Goal: Task Accomplishment & Management: Use online tool/utility

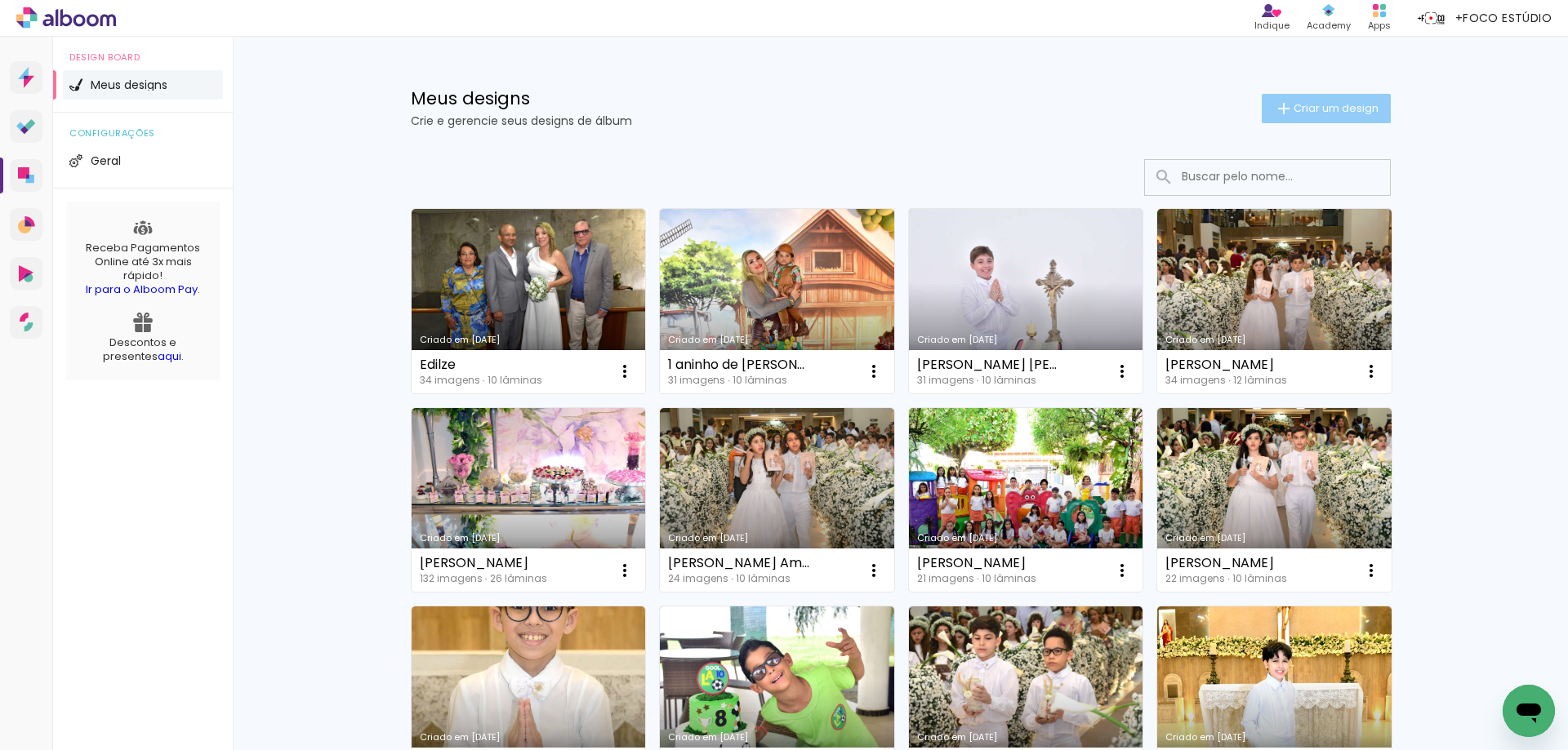
click at [1281, 102] on iron-icon at bounding box center [1283, 108] width 20 height 20
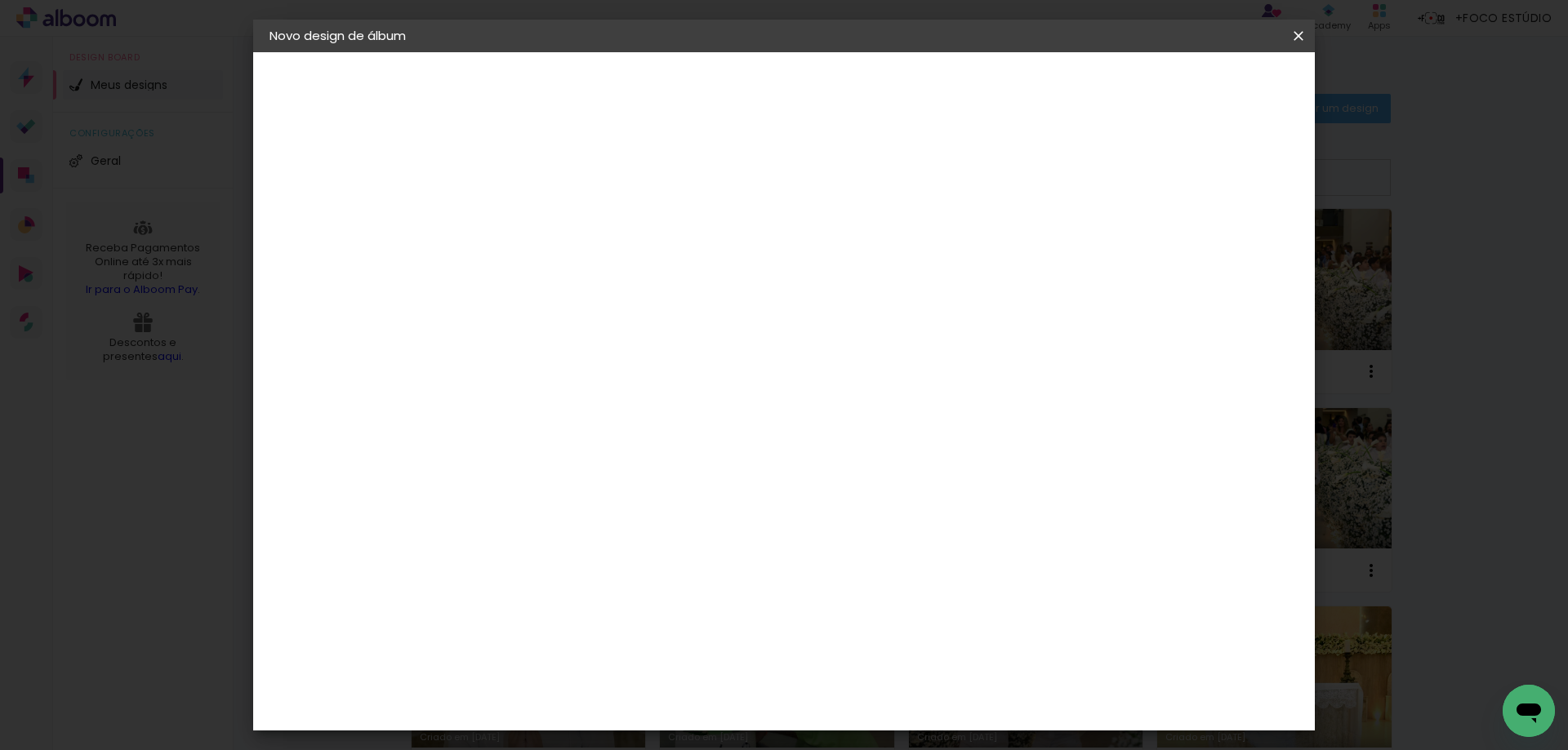
click at [537, 213] on input at bounding box center [537, 219] width 0 height 25
paste input "[PERSON_NAME]"
type input "[PERSON_NAME]"
type paper-input "[PERSON_NAME]"
click at [0, 0] on slot "Avançar" at bounding box center [0, 0] width 0 height 0
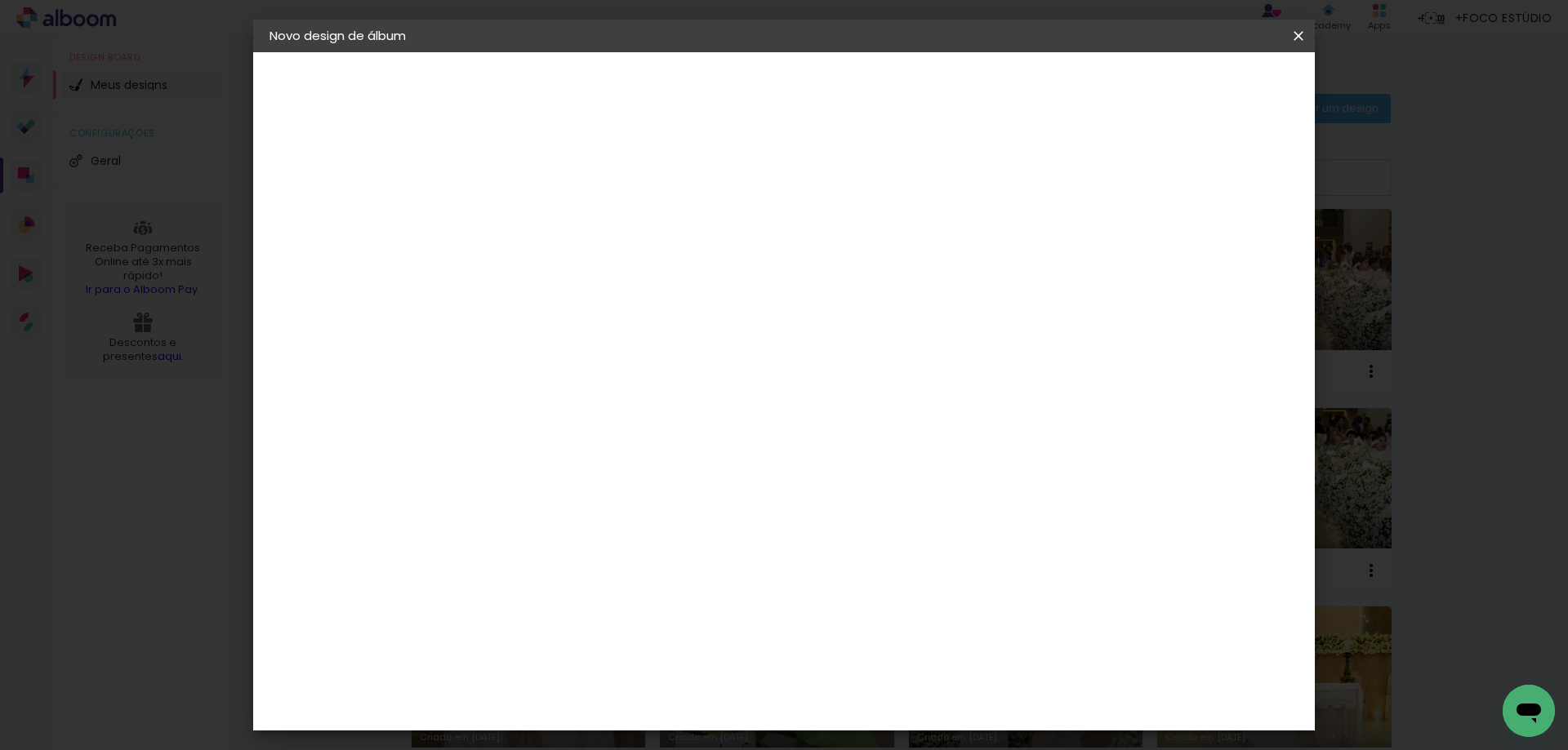
scroll to position [3999, 0]
click at [0, 0] on slot "Avançar" at bounding box center [0, 0] width 0 height 0
click at [600, 272] on input "text" at bounding box center [568, 285] width 63 height 25
click at [0, 0] on slot "Padrão" at bounding box center [0, 0] width 0 height 0
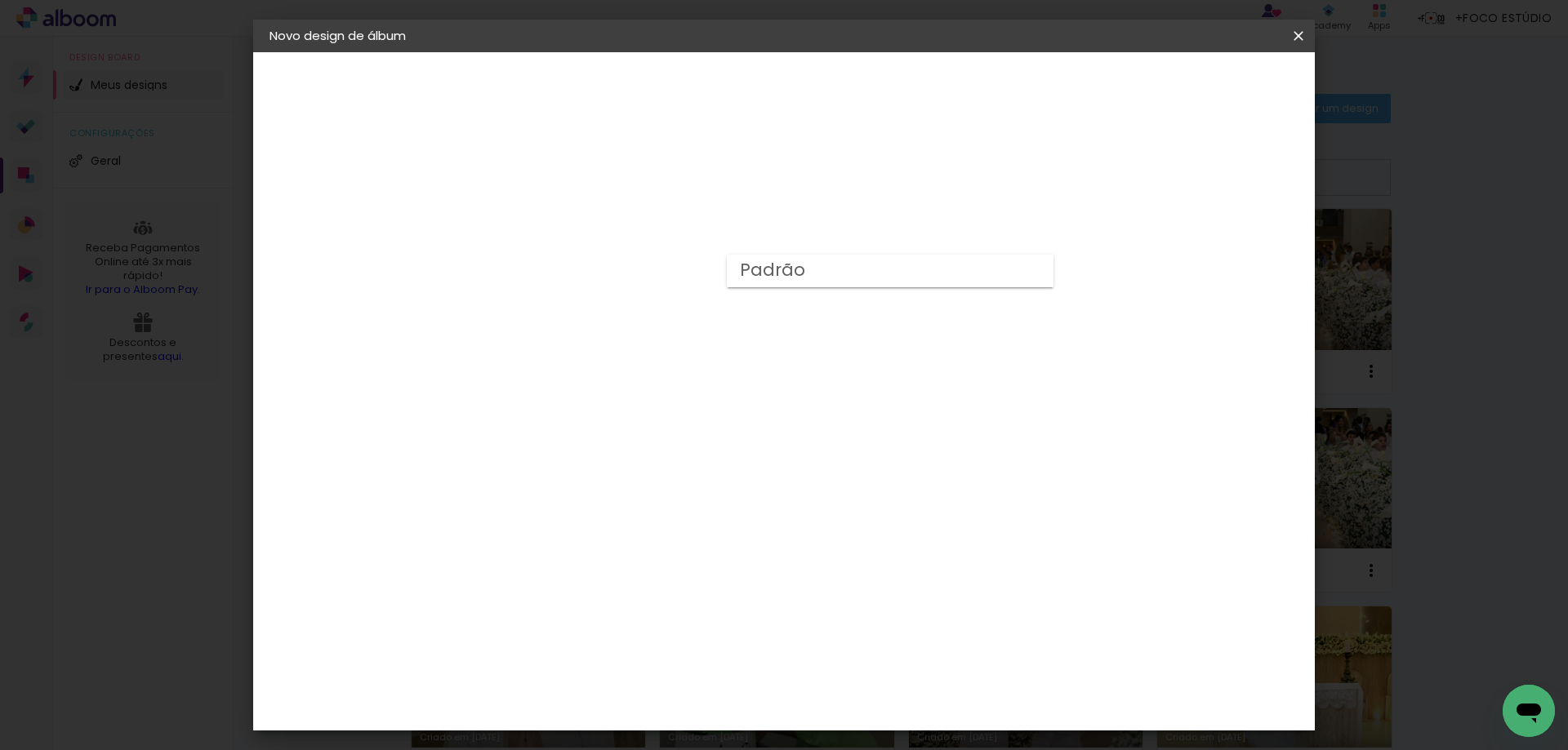
type input "Padrão"
click at [647, 389] on span "20 × 15" at bounding box center [609, 399] width 76 height 43
click at [0, 0] on slot "Avançar" at bounding box center [0, 0] width 0 height 0
click at [1104, 181] on div at bounding box center [1096, 176] width 15 height 15
type paper-checkbox "on"
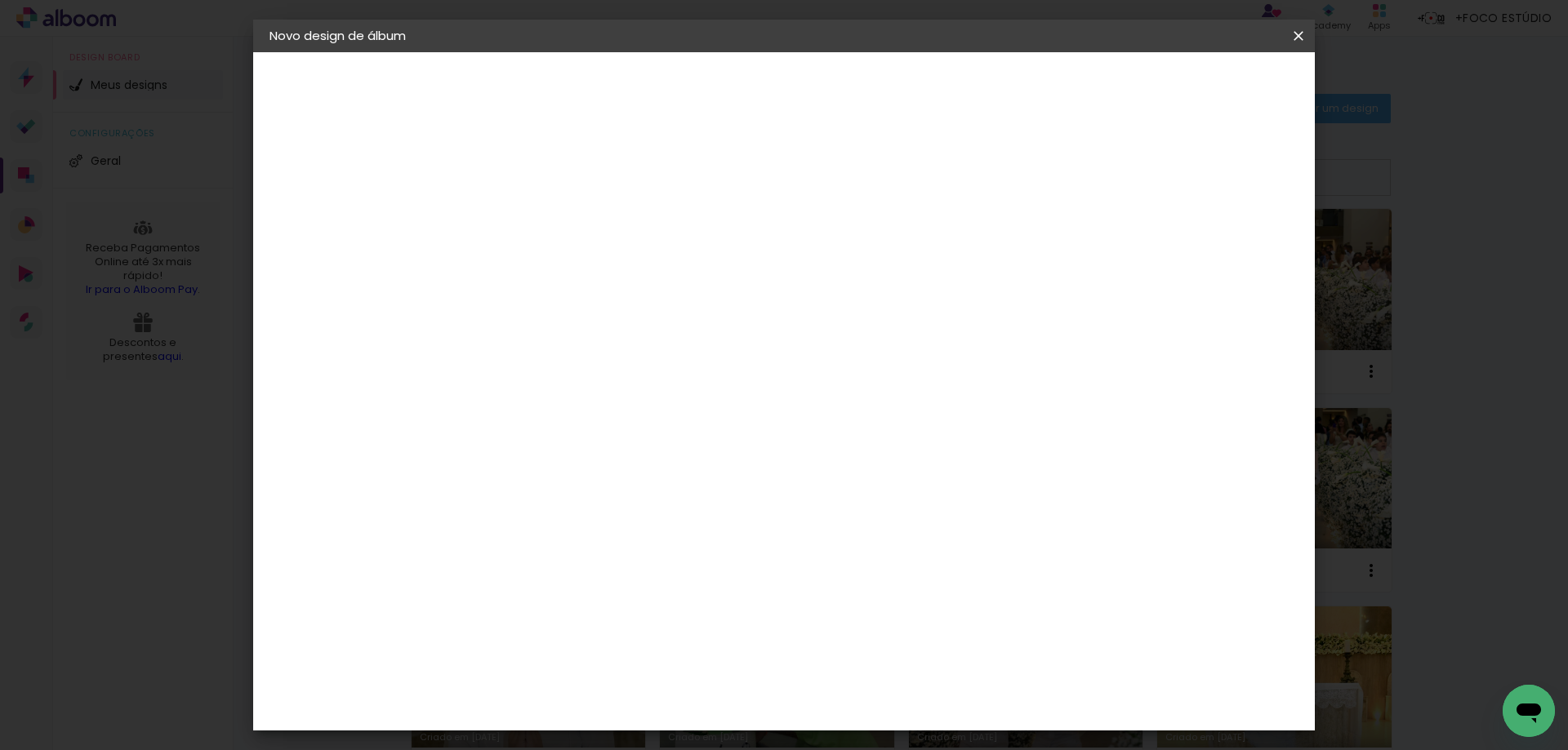
click at [1196, 85] on span "Iniciar design" at bounding box center [1159, 87] width 74 height 12
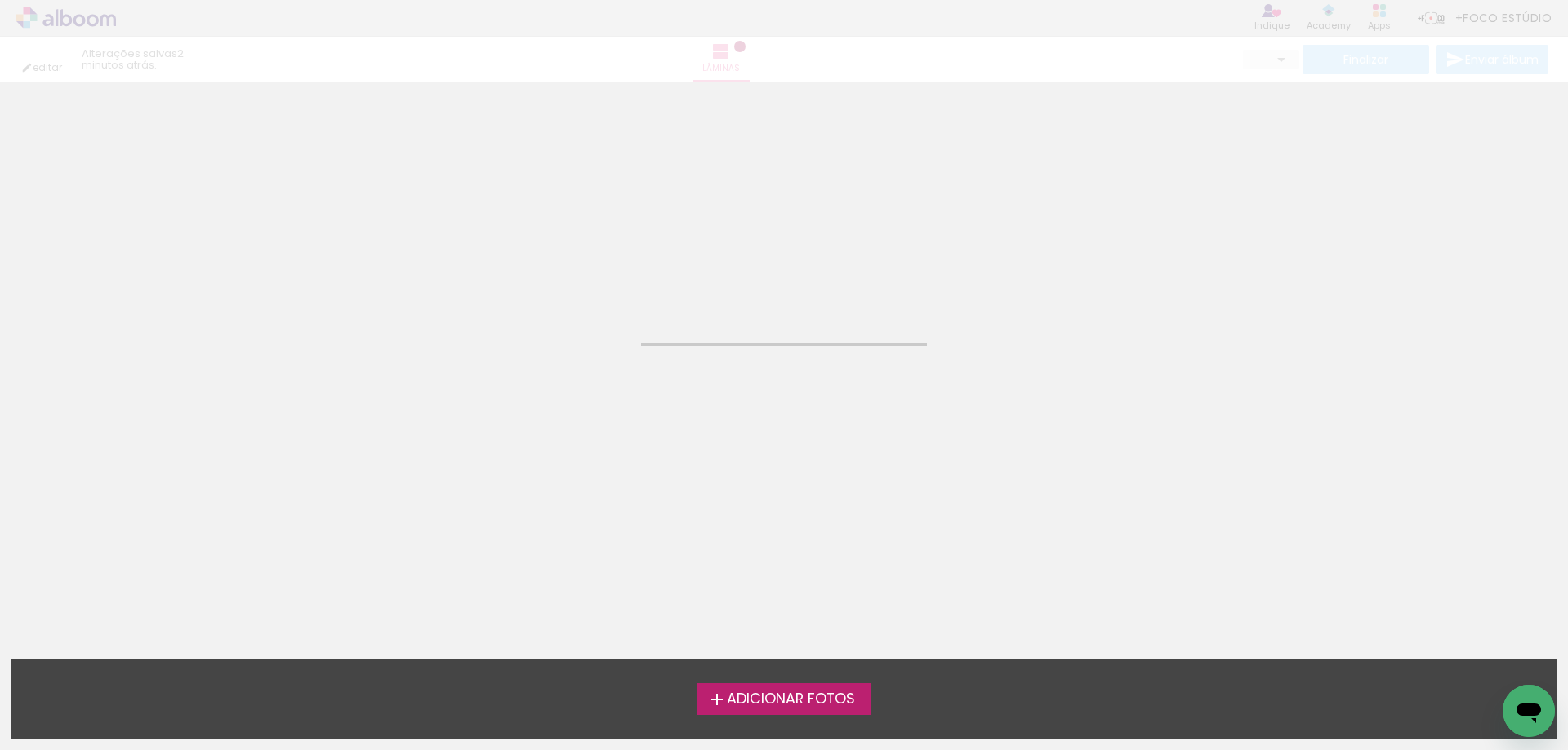
click at [755, 697] on span "Adicionar Fotos" at bounding box center [790, 699] width 128 height 15
click at [0, 0] on input "file" at bounding box center [0, 0] width 0 height 0
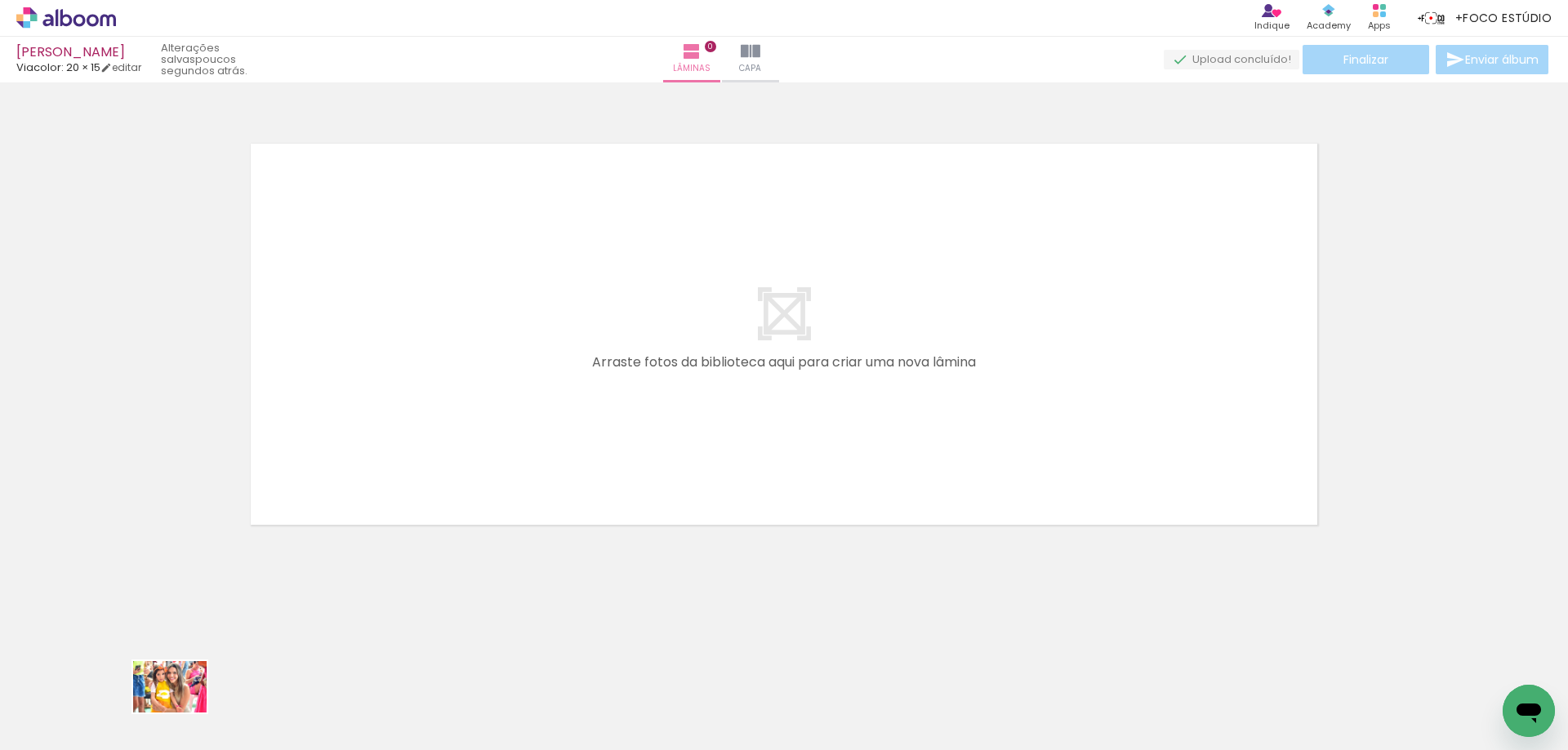
drag, startPoint x: 159, startPoint y: 701, endPoint x: 182, endPoint y: 710, distance: 24.7
click at [182, 710] on div at bounding box center [163, 695] width 81 height 58
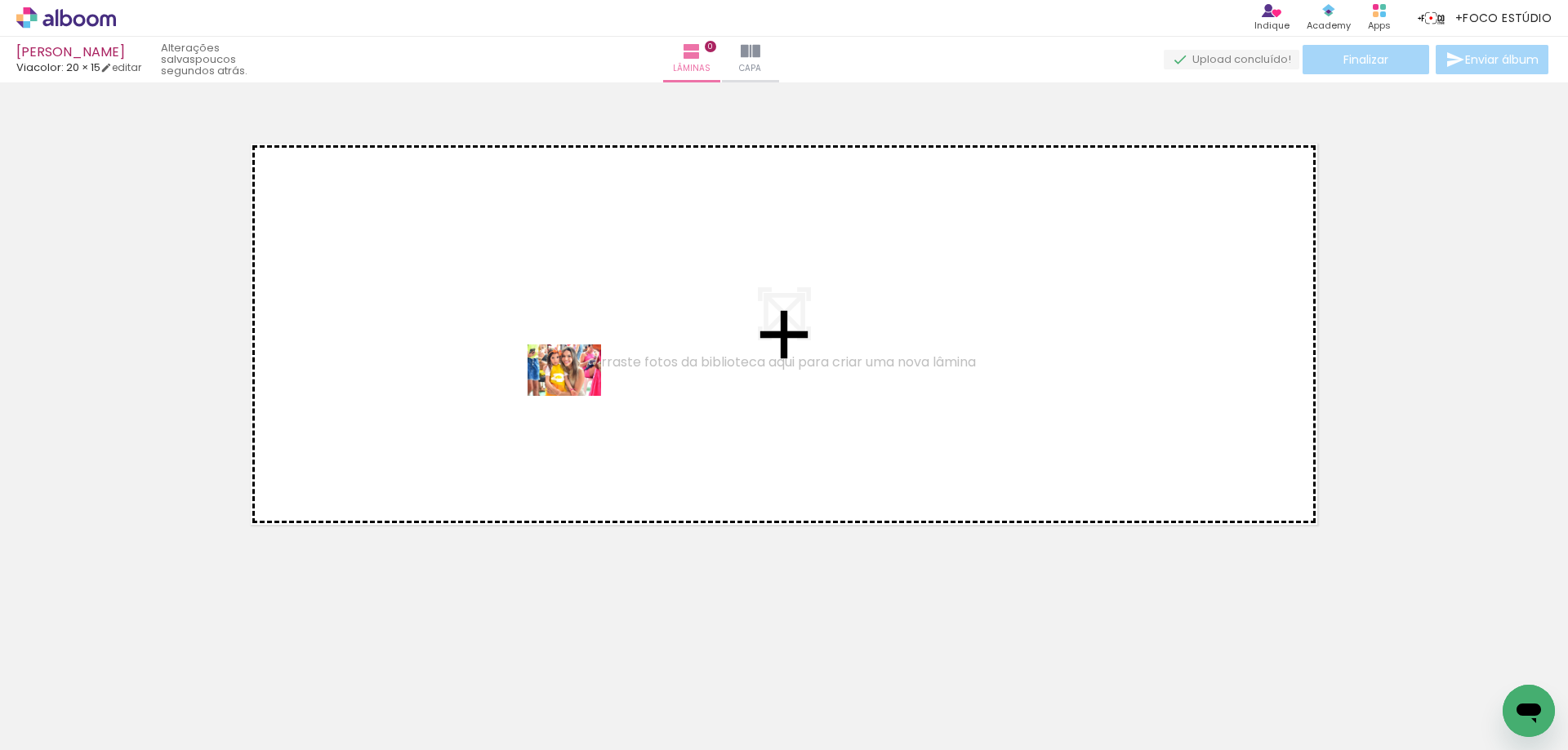
drag, startPoint x: 176, startPoint y: 701, endPoint x: 467, endPoint y: 629, distance: 299.8
click at [576, 394] on quentale-workspace at bounding box center [784, 375] width 1568 height 750
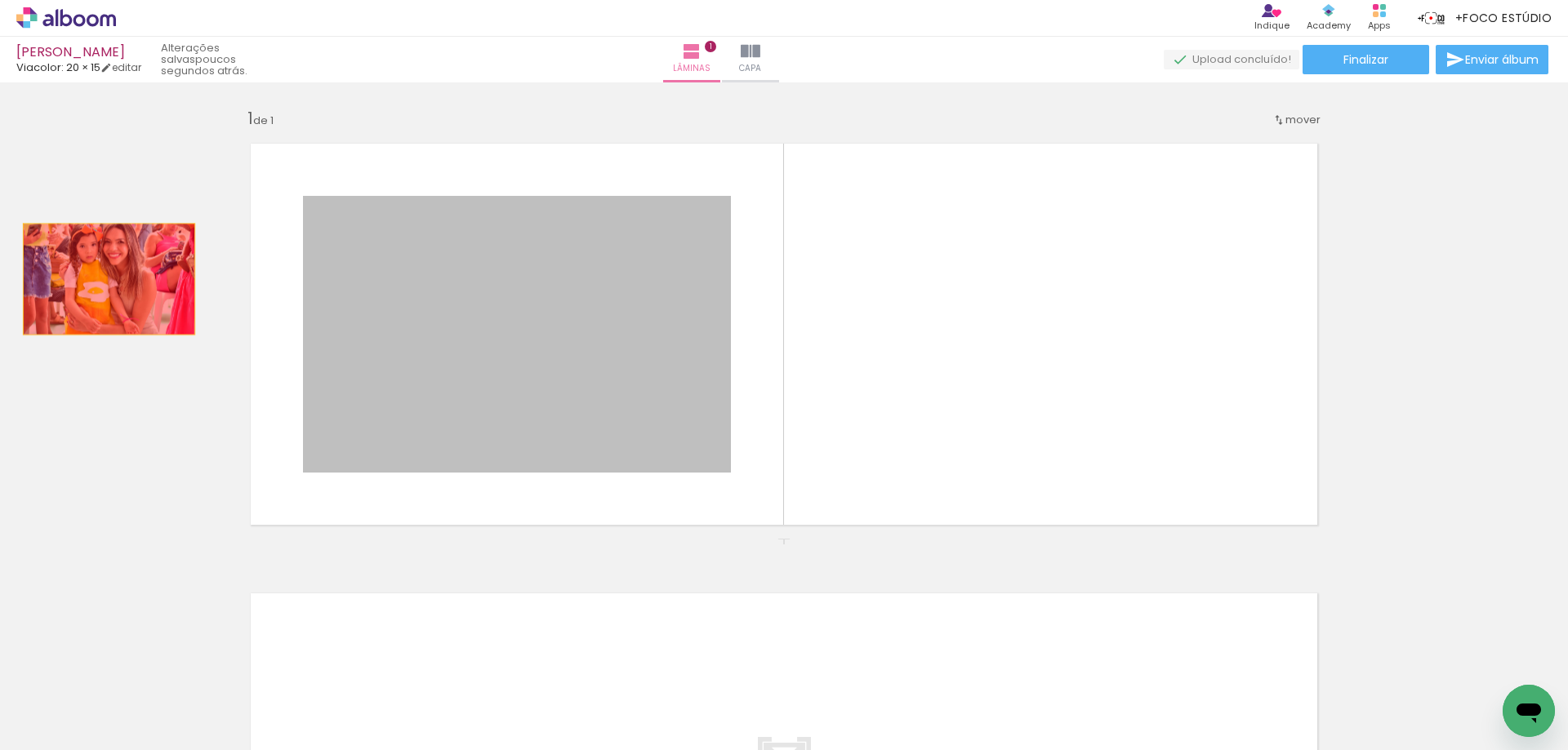
drag, startPoint x: 588, startPoint y: 317, endPoint x: 112, endPoint y: 294, distance: 476.6
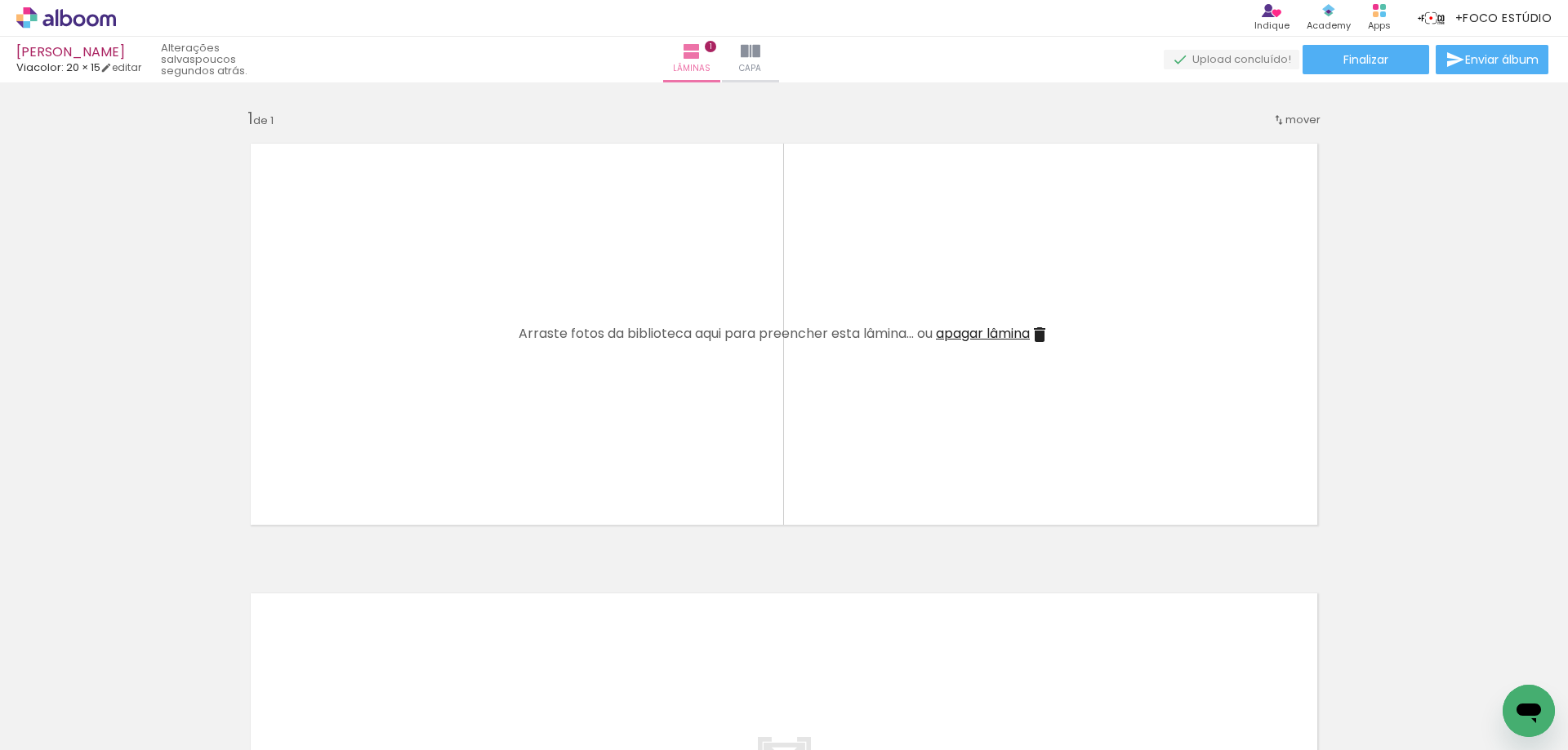
click at [129, 660] on iron-icon at bounding box center [128, 662] width 18 height 18
click at [133, 665] on iron-icon at bounding box center [128, 662] width 18 height 18
click at [130, 661] on iron-icon at bounding box center [128, 662] width 18 height 18
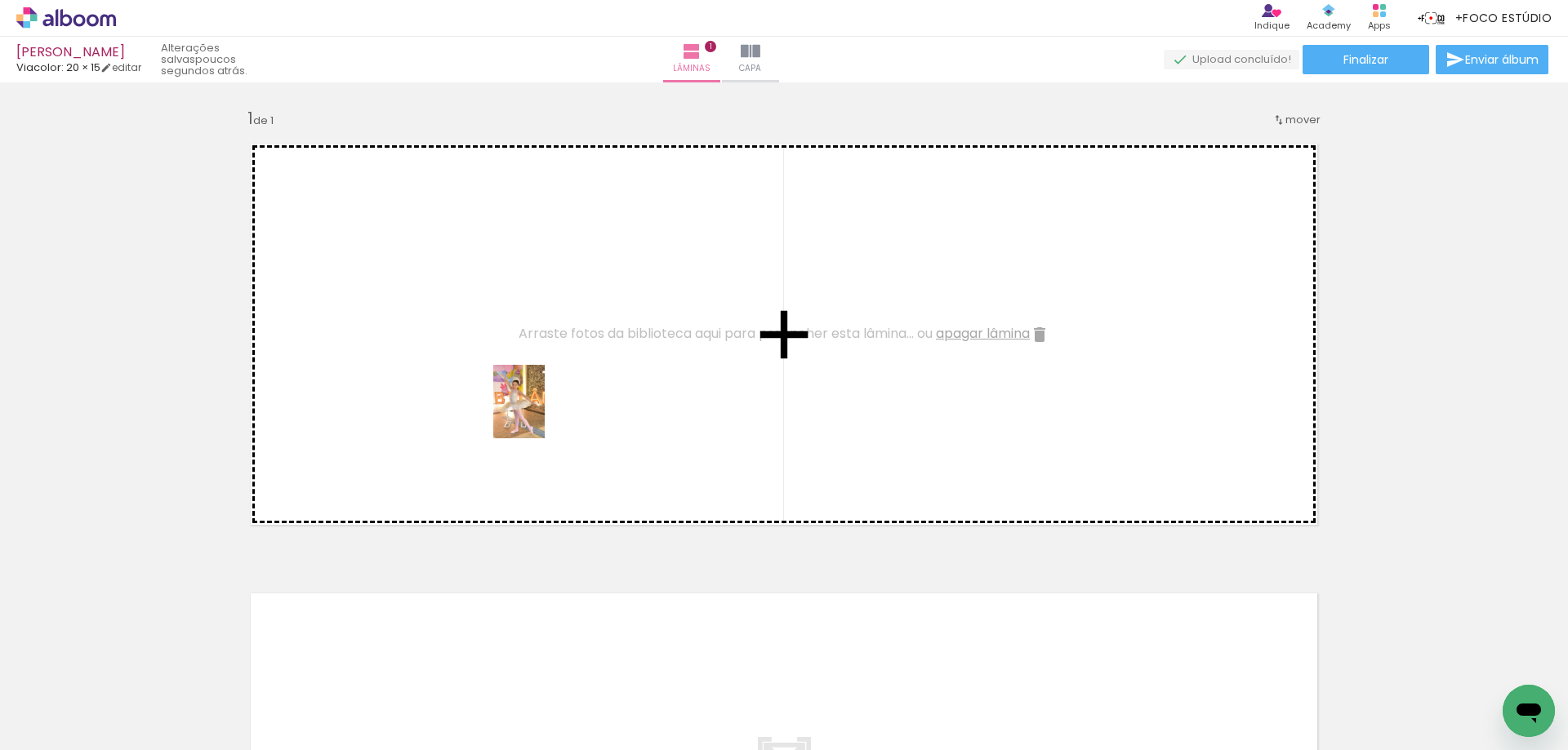
drag, startPoint x: 722, startPoint y: 695, endPoint x: 543, endPoint y: 414, distance: 333.2
click at [543, 414] on quentale-workspace at bounding box center [784, 375] width 1568 height 750
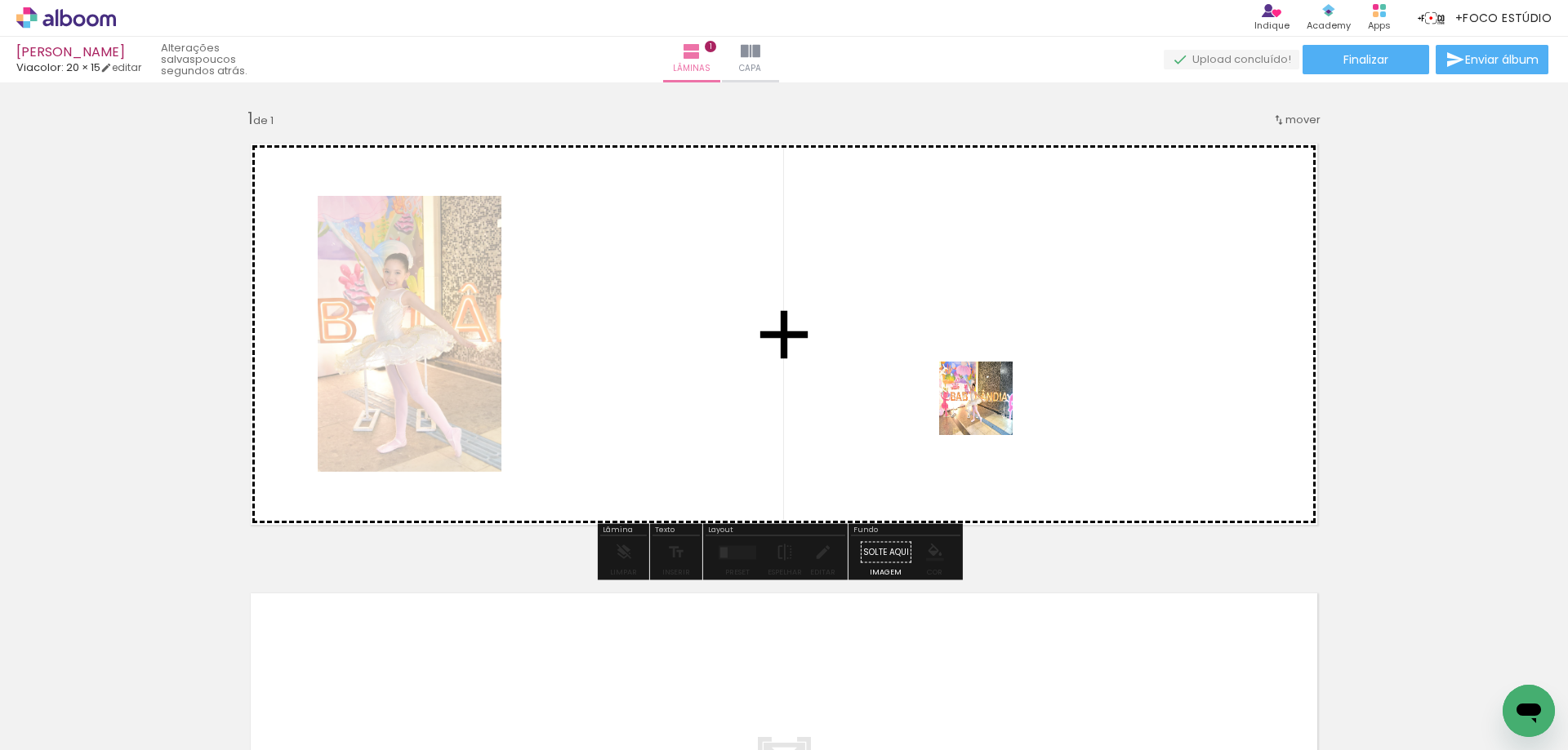
drag, startPoint x: 632, startPoint y: 701, endPoint x: 1005, endPoint y: 370, distance: 498.7
click at [1005, 370] on quentale-workspace at bounding box center [784, 375] width 1568 height 750
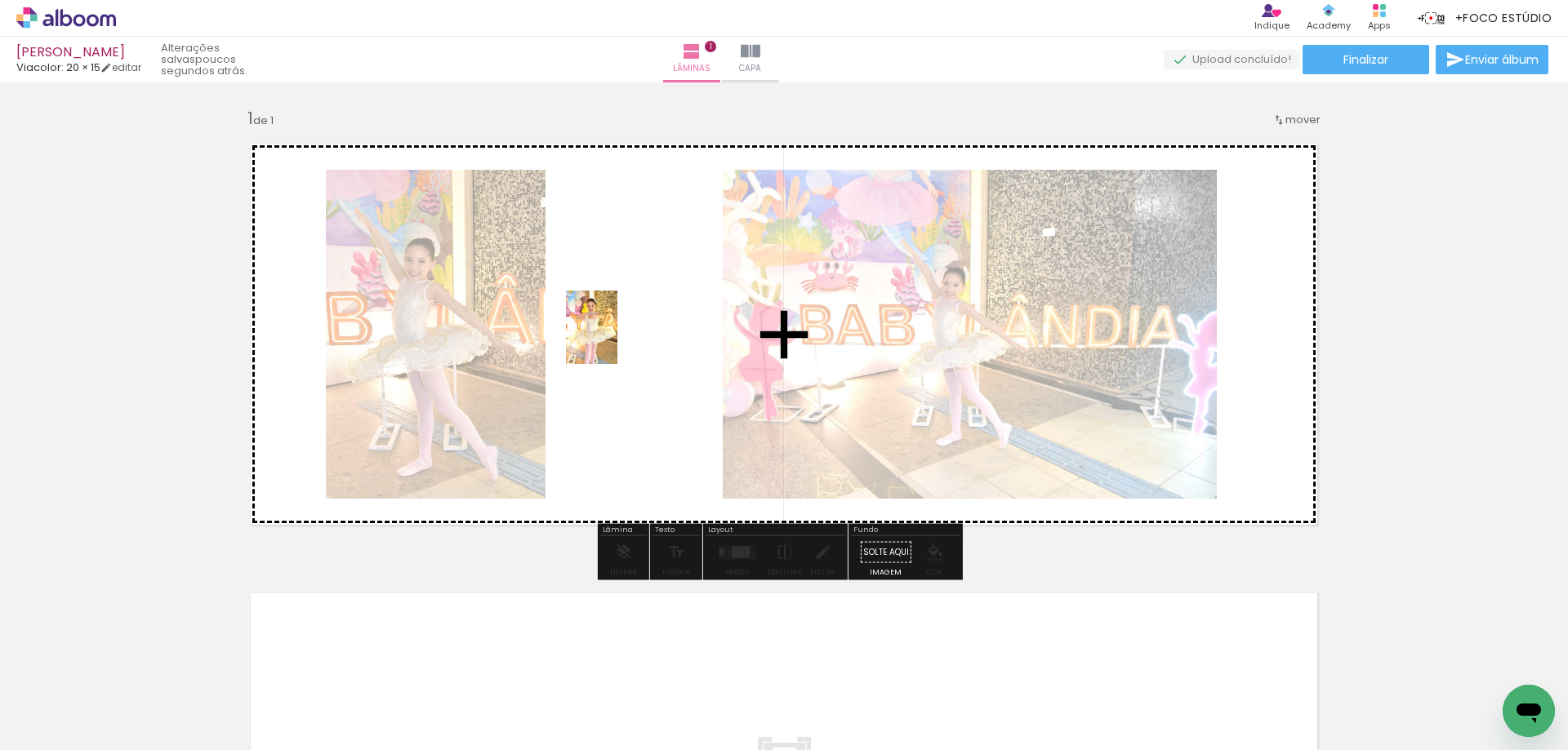
drag, startPoint x: 805, startPoint y: 675, endPoint x: 620, endPoint y: 317, distance: 403.0
click at [620, 317] on quentale-workspace at bounding box center [784, 375] width 1568 height 750
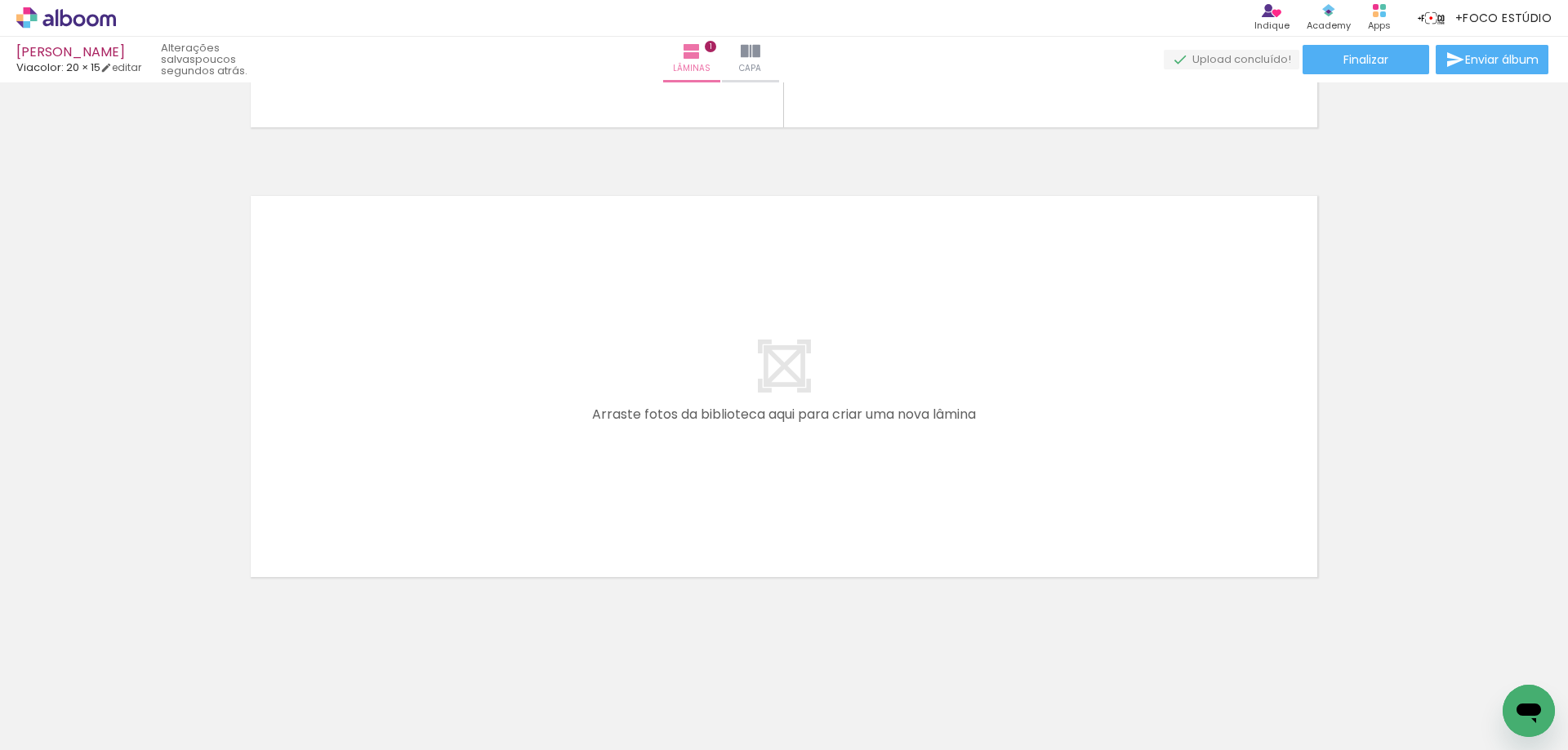
scroll to position [0, 674]
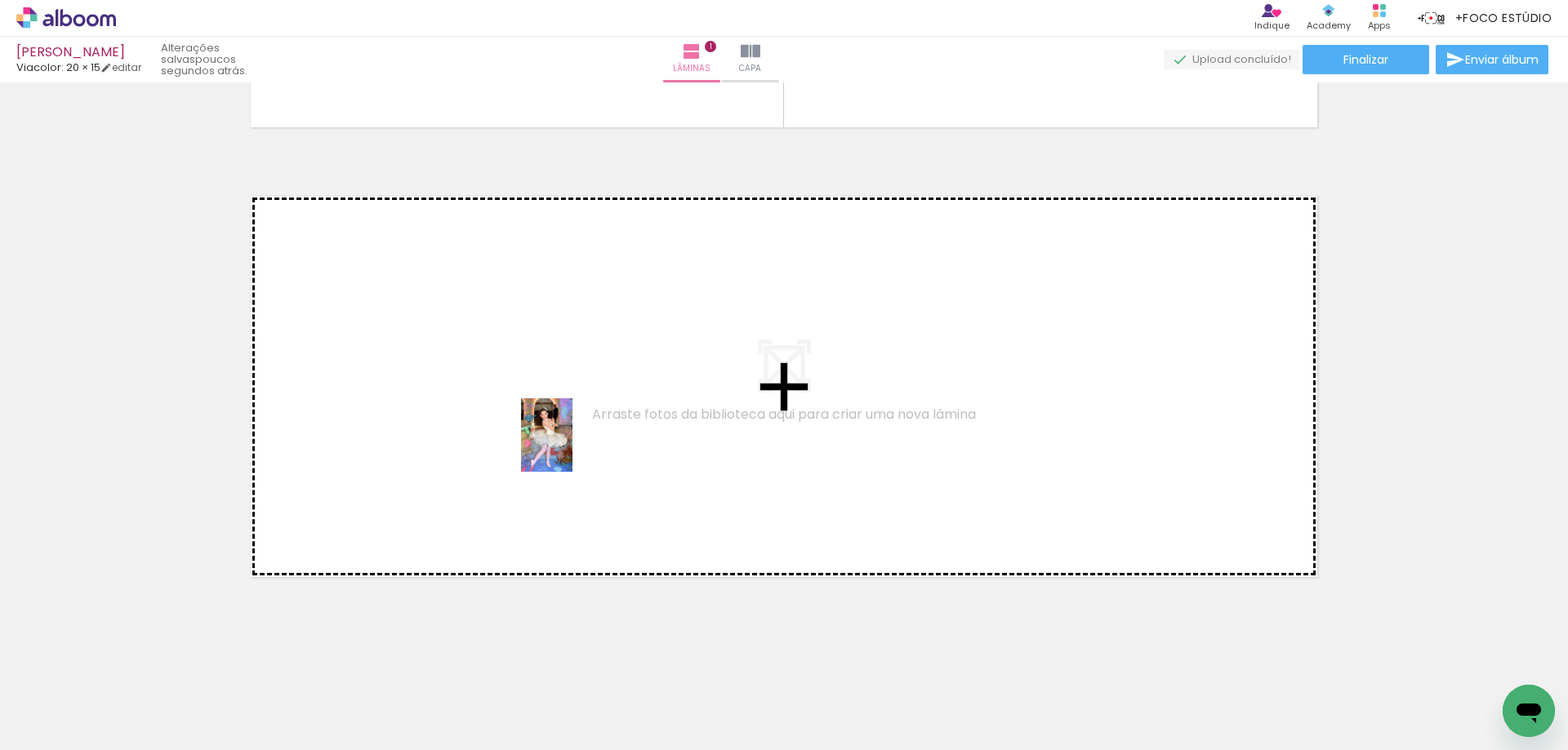
drag, startPoint x: 888, startPoint y: 697, endPoint x: 570, endPoint y: 448, distance: 403.9
click at [570, 448] on quentale-workspace at bounding box center [784, 375] width 1568 height 750
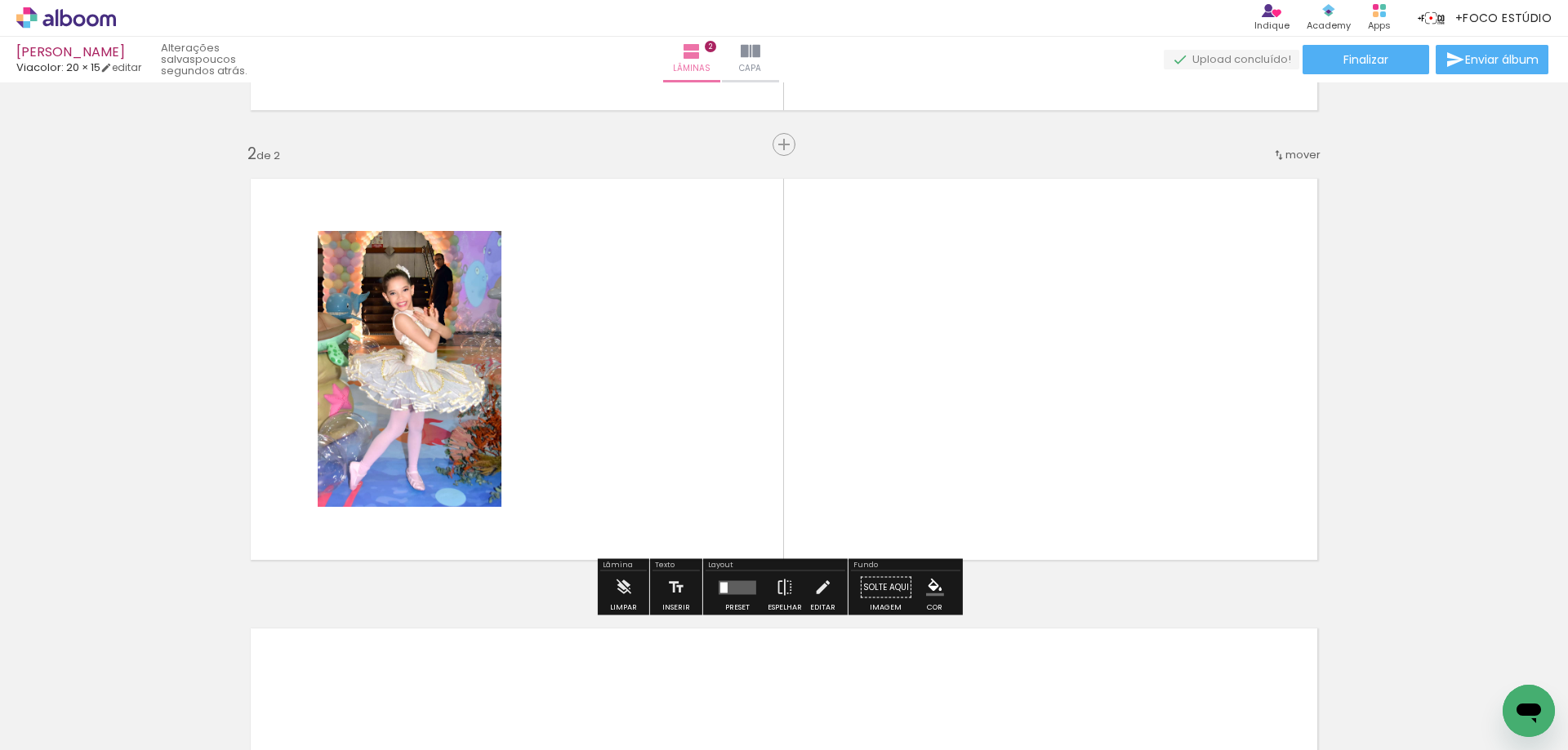
scroll to position [418, 0]
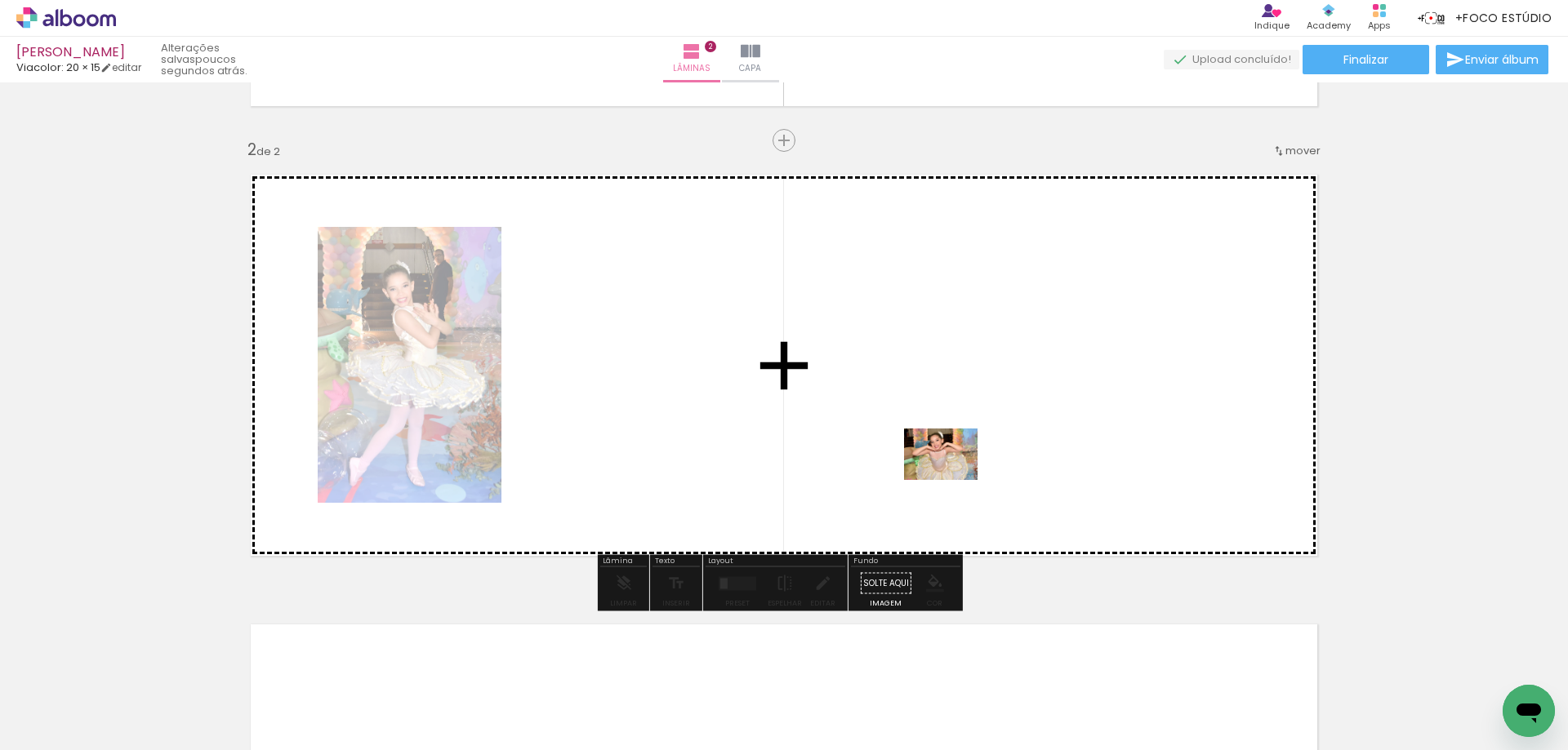
drag, startPoint x: 1049, startPoint y: 698, endPoint x: 953, endPoint y: 478, distance: 240.0
click at [953, 478] on quentale-workspace at bounding box center [784, 375] width 1568 height 750
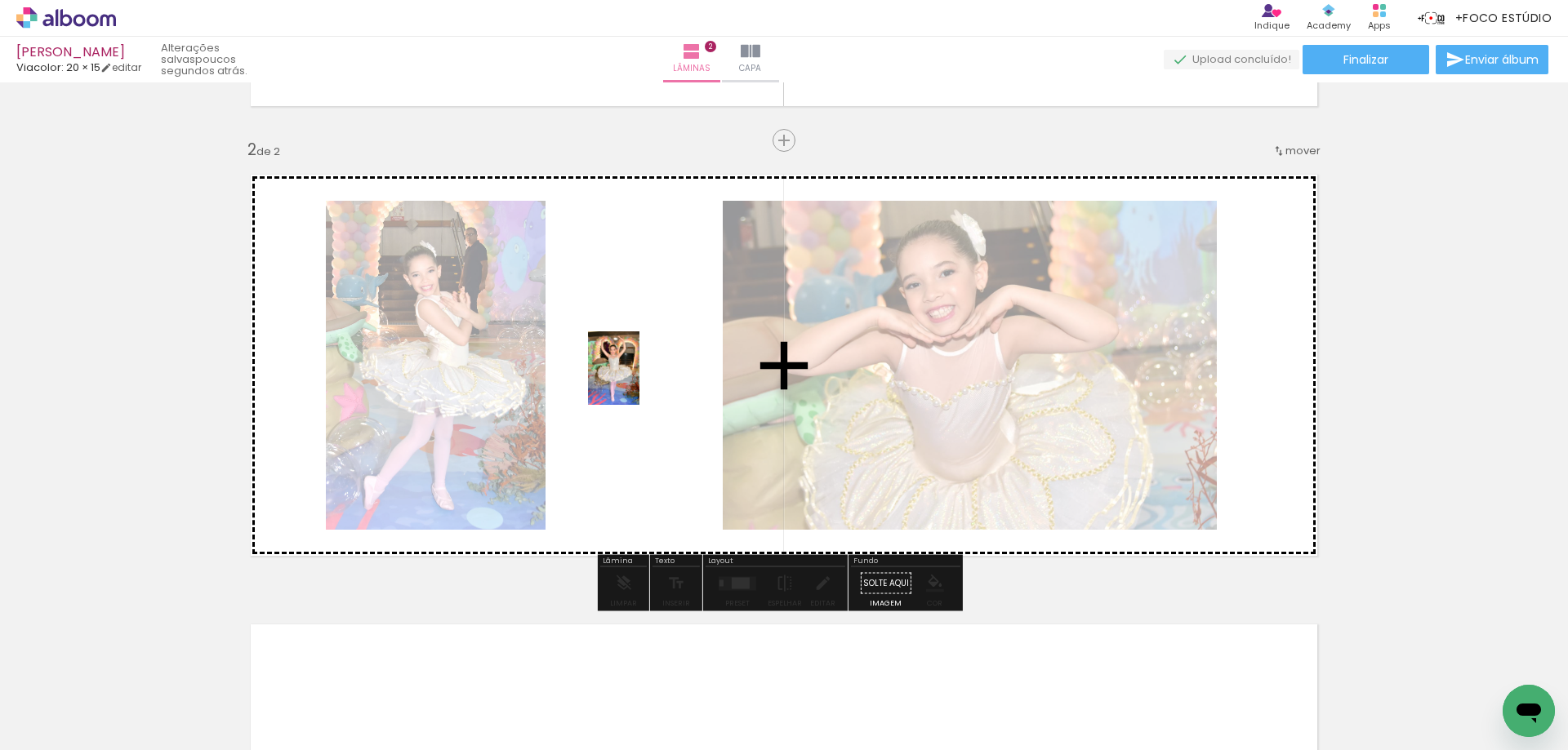
drag, startPoint x: 950, startPoint y: 692, endPoint x: 637, endPoint y: 380, distance: 441.9
click at [637, 380] on quentale-workspace at bounding box center [784, 375] width 1568 height 750
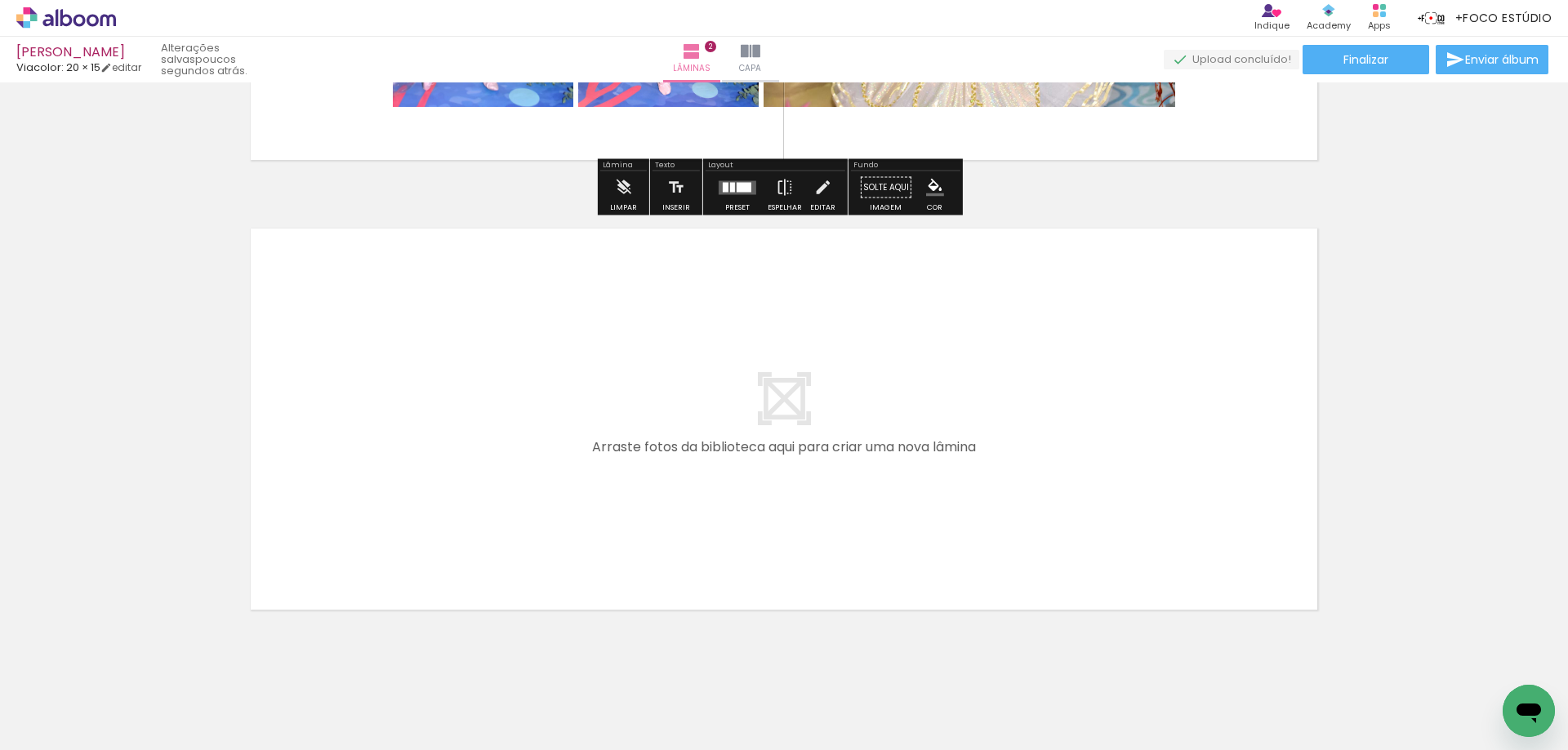
scroll to position [848, 0]
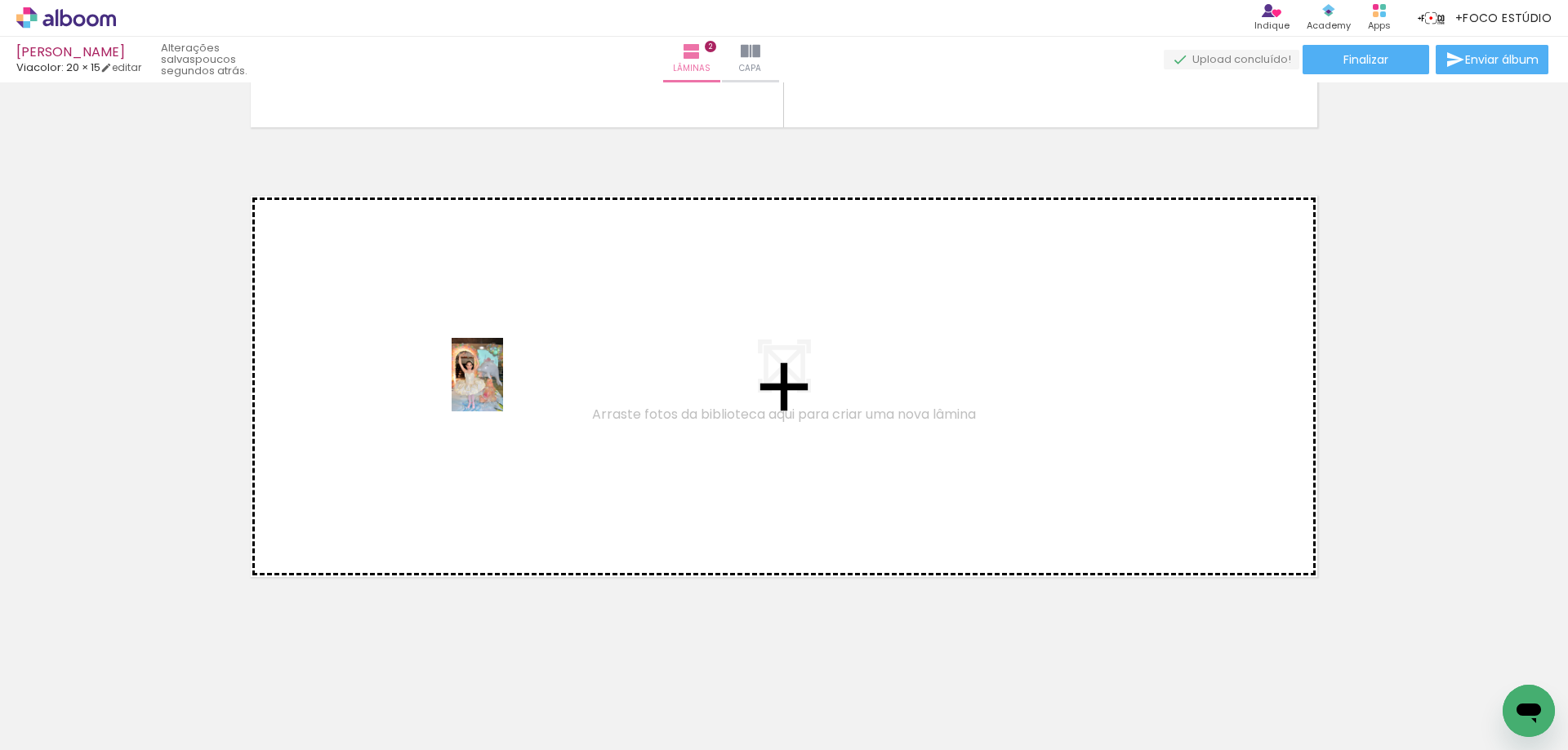
drag, startPoint x: 1104, startPoint y: 683, endPoint x: 501, endPoint y: 387, distance: 671.7
click at [501, 387] on quentale-workspace at bounding box center [784, 375] width 1568 height 750
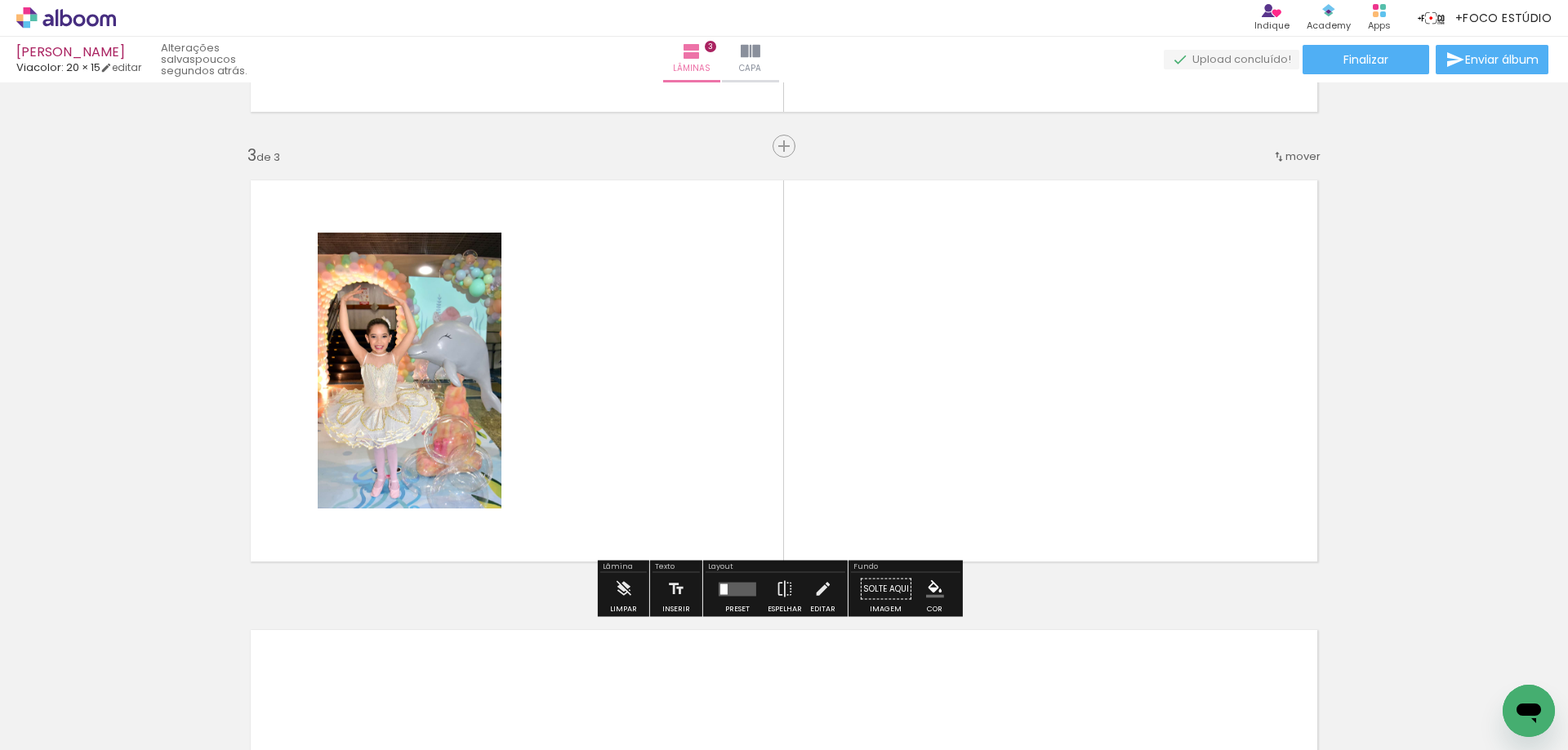
scroll to position [868, 0]
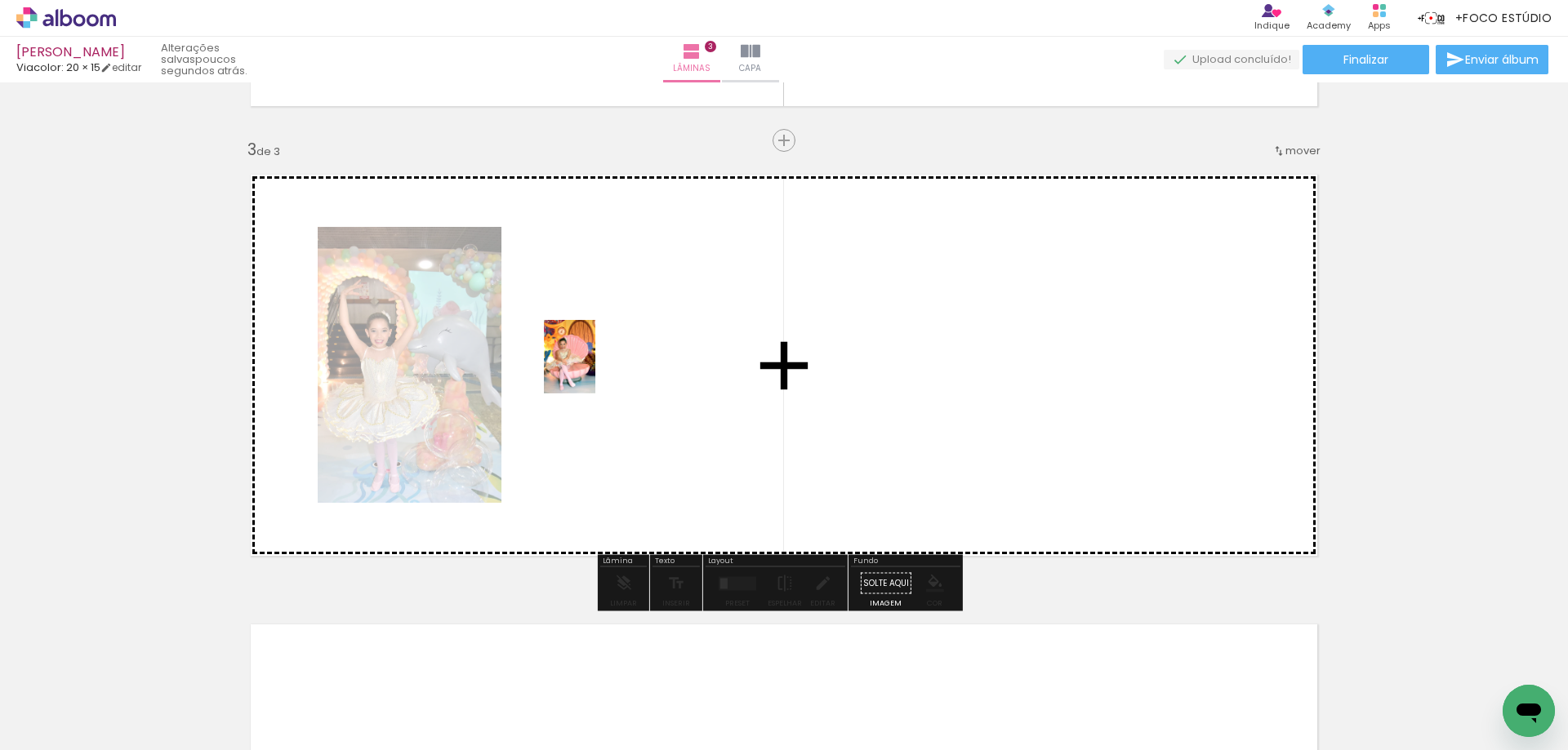
drag, startPoint x: 1244, startPoint y: 704, endPoint x: 862, endPoint y: 445, distance: 461.5
click at [593, 368] on quentale-workspace at bounding box center [784, 375] width 1568 height 750
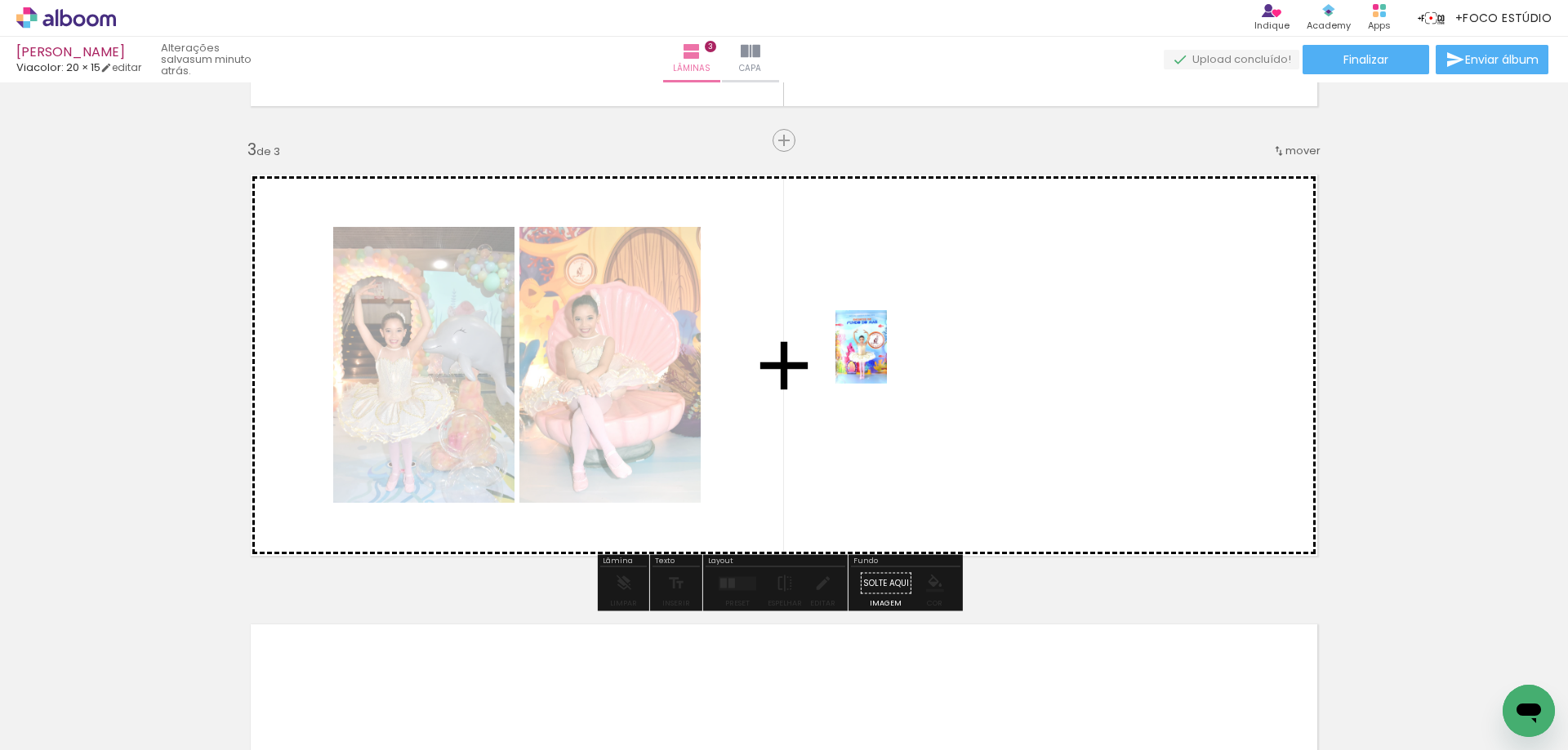
drag, startPoint x: 676, startPoint y: 705, endPoint x: 884, endPoint y: 359, distance: 403.7
click at [884, 359] on quentale-workspace at bounding box center [784, 375] width 1568 height 750
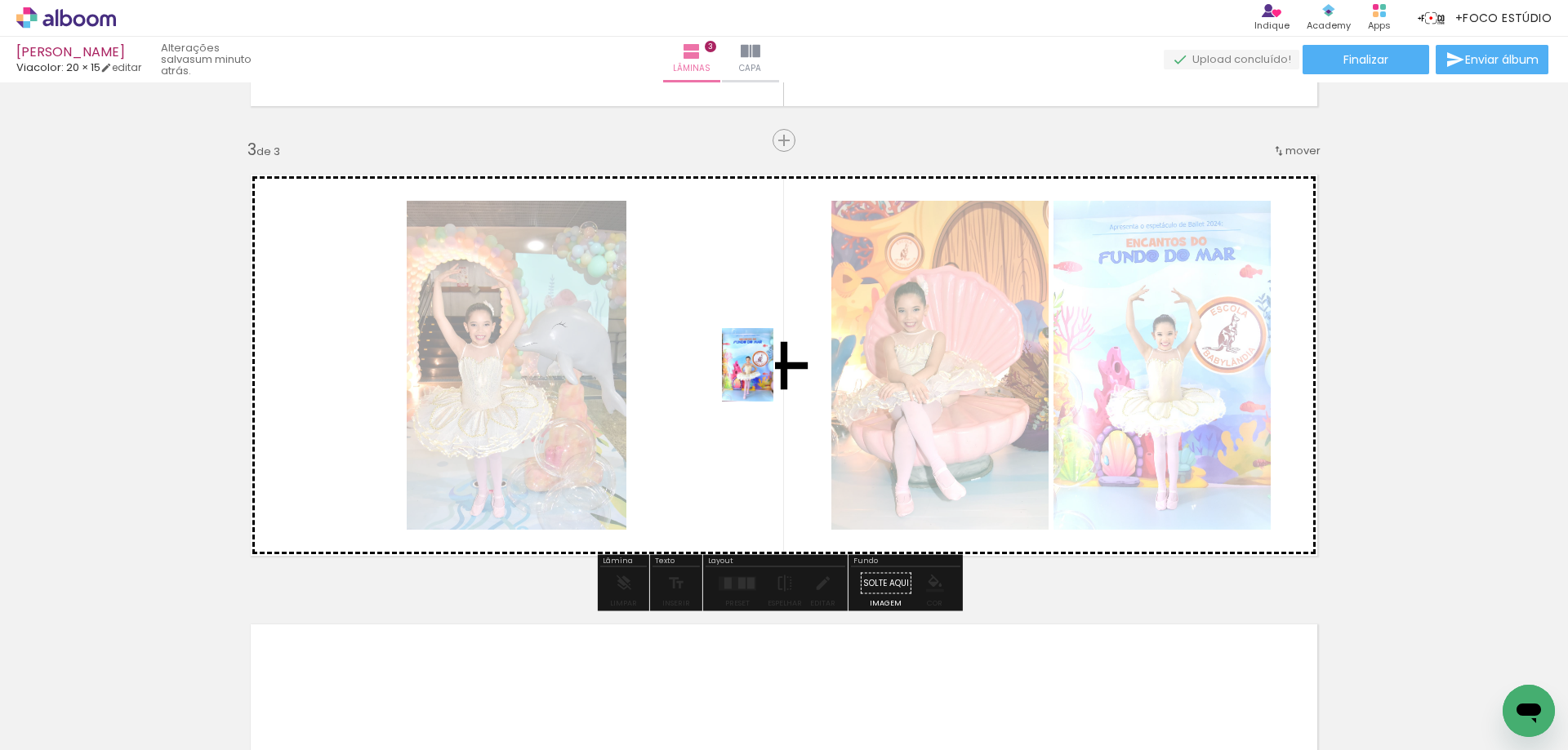
drag, startPoint x: 783, startPoint y: 715, endPoint x: 771, endPoint y: 377, distance: 338.2
click at [771, 377] on quentale-workspace at bounding box center [784, 375] width 1568 height 750
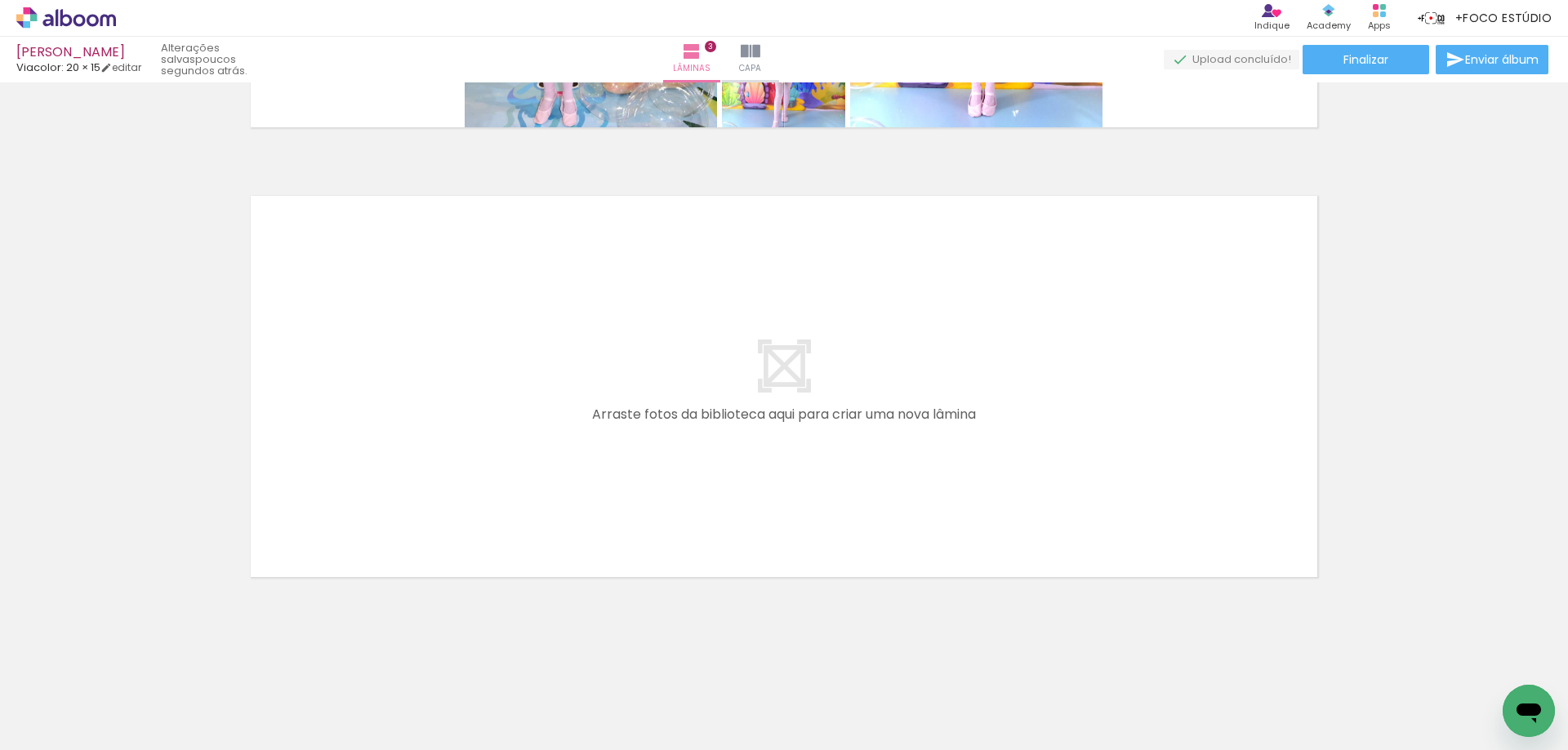
scroll to position [0, 320]
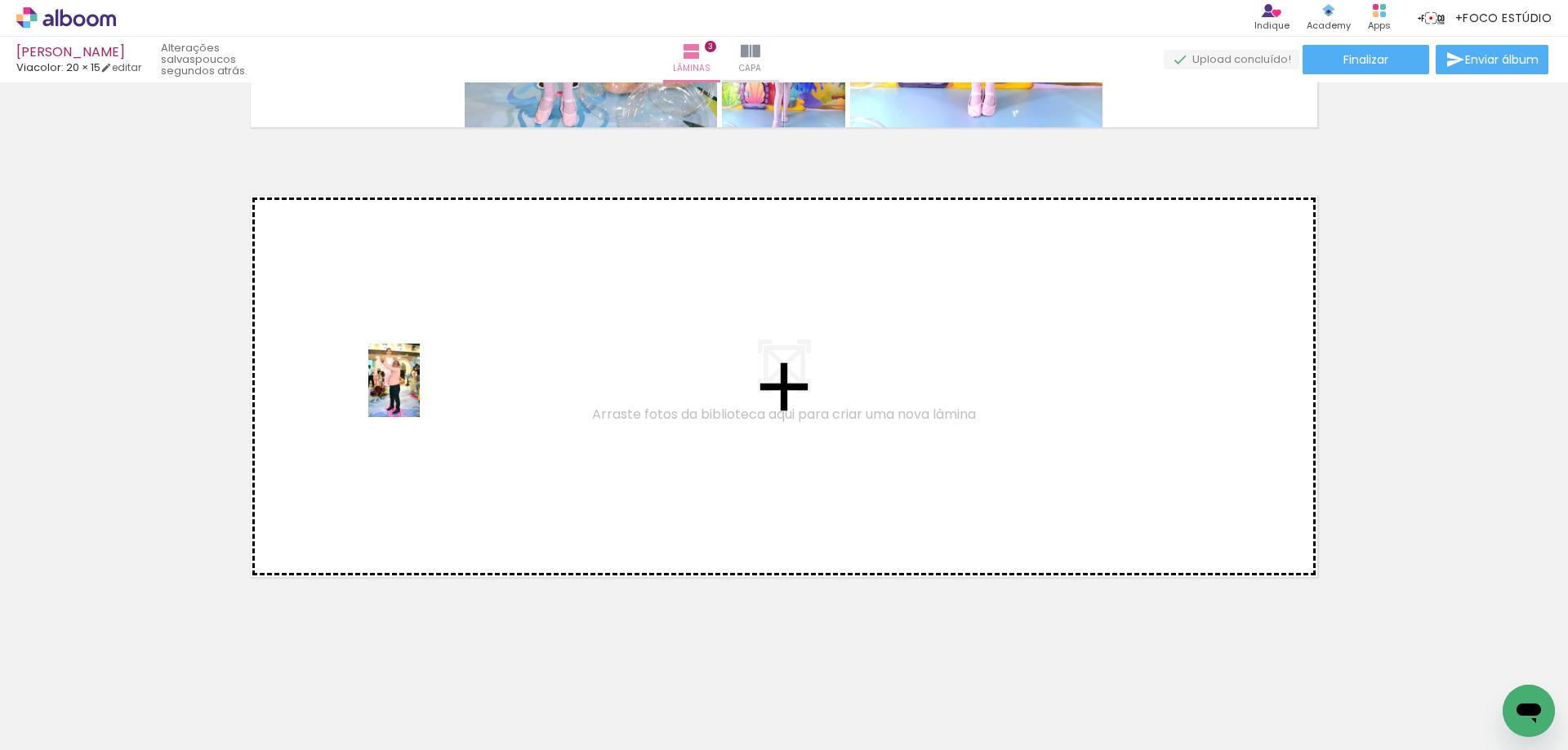
drag, startPoint x: 706, startPoint y: 648, endPoint x: 418, endPoint y: 392, distance: 385.3
click at [418, 392] on quentale-workspace at bounding box center [784, 375] width 1568 height 750
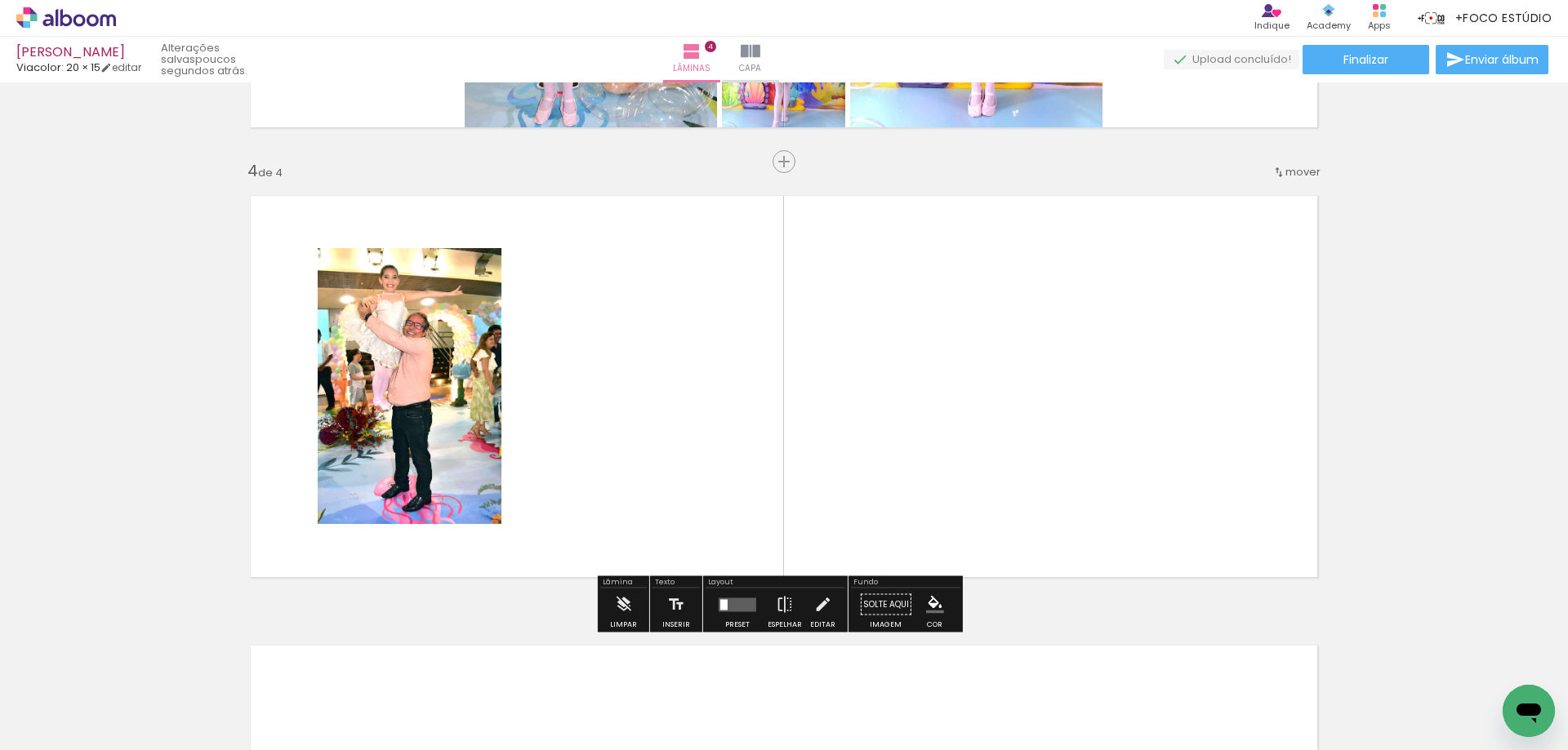
scroll to position [1318, 0]
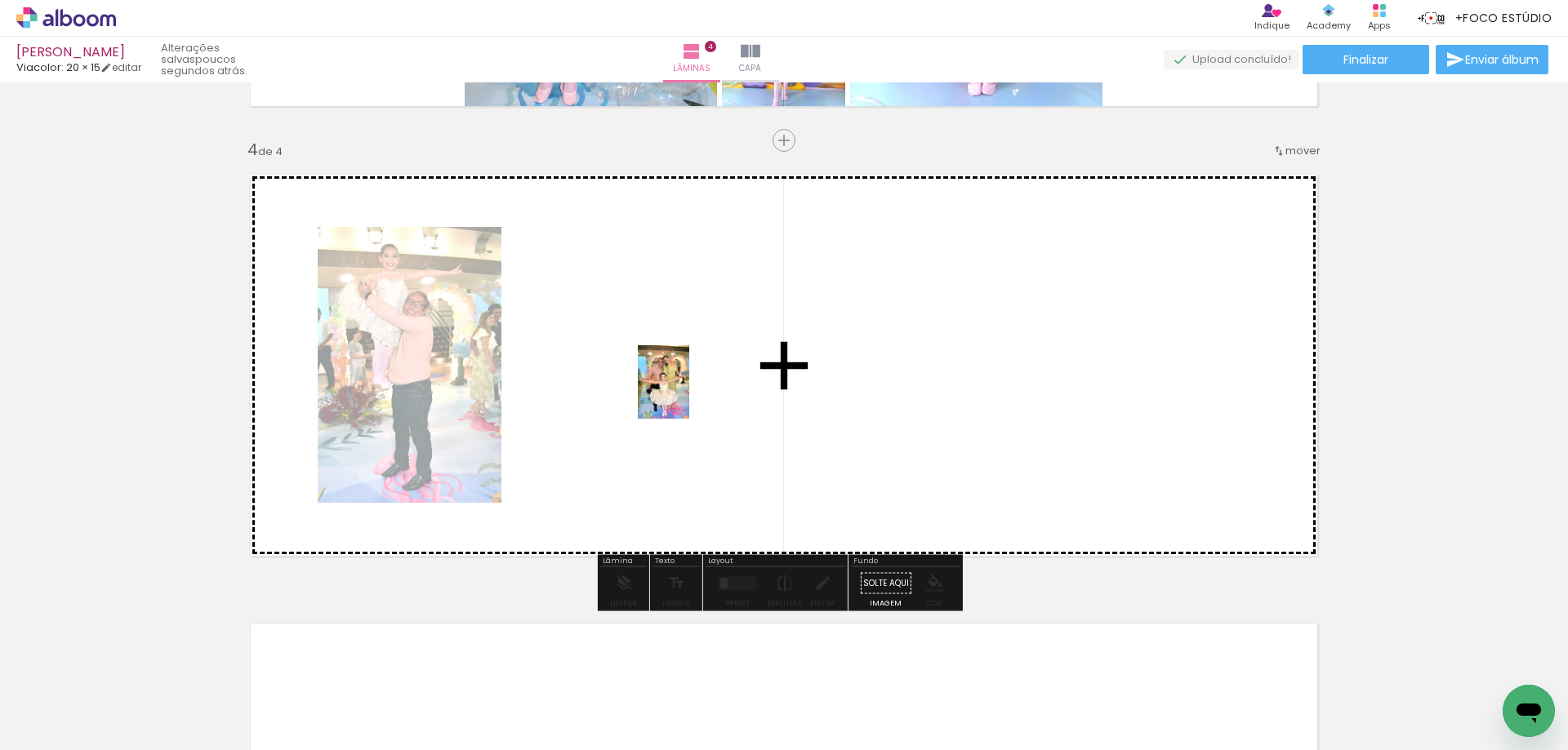
drag, startPoint x: 873, startPoint y: 706, endPoint x: 768, endPoint y: 648, distance: 120.0
click at [688, 392] on quentale-workspace at bounding box center [784, 375] width 1568 height 750
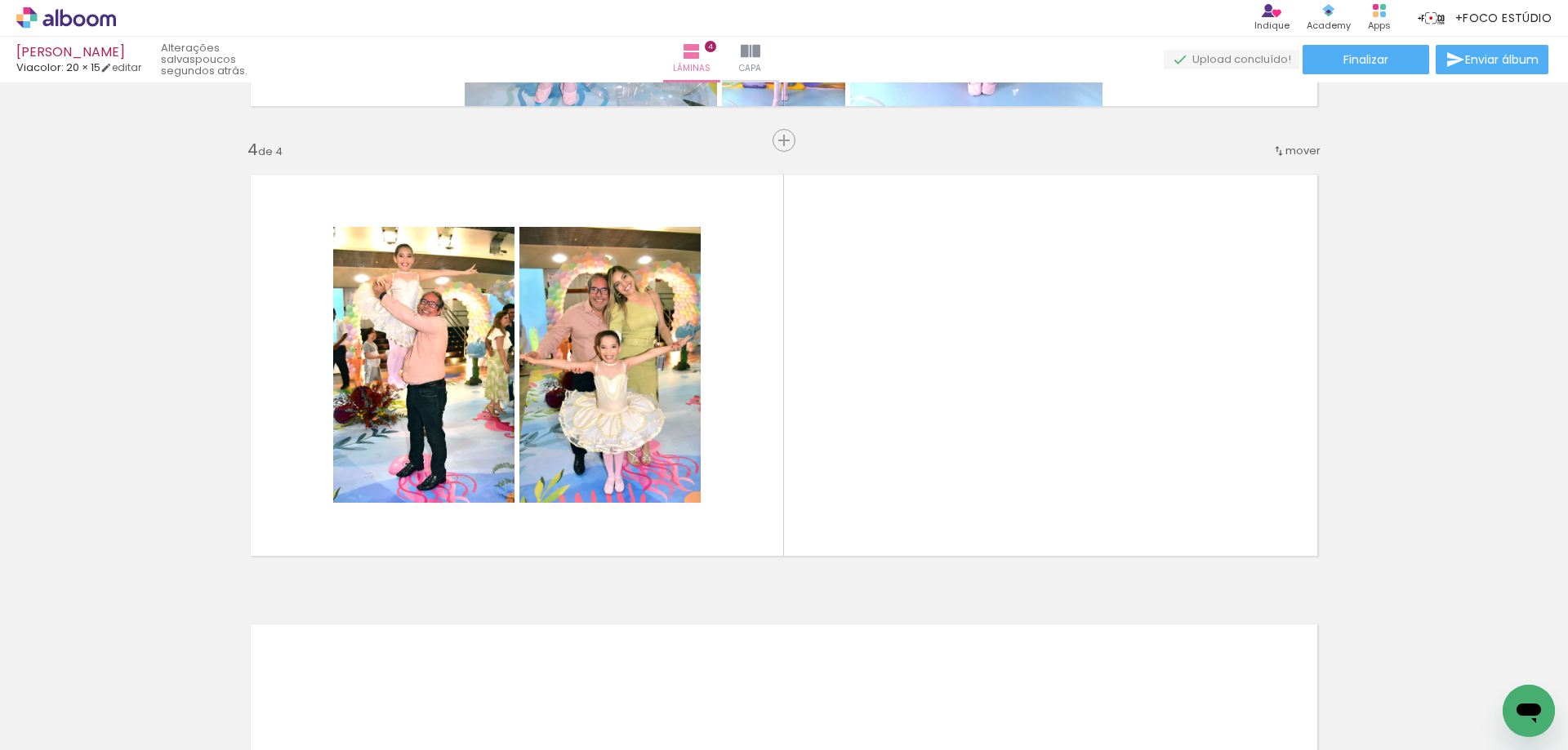
scroll to position [0, 3]
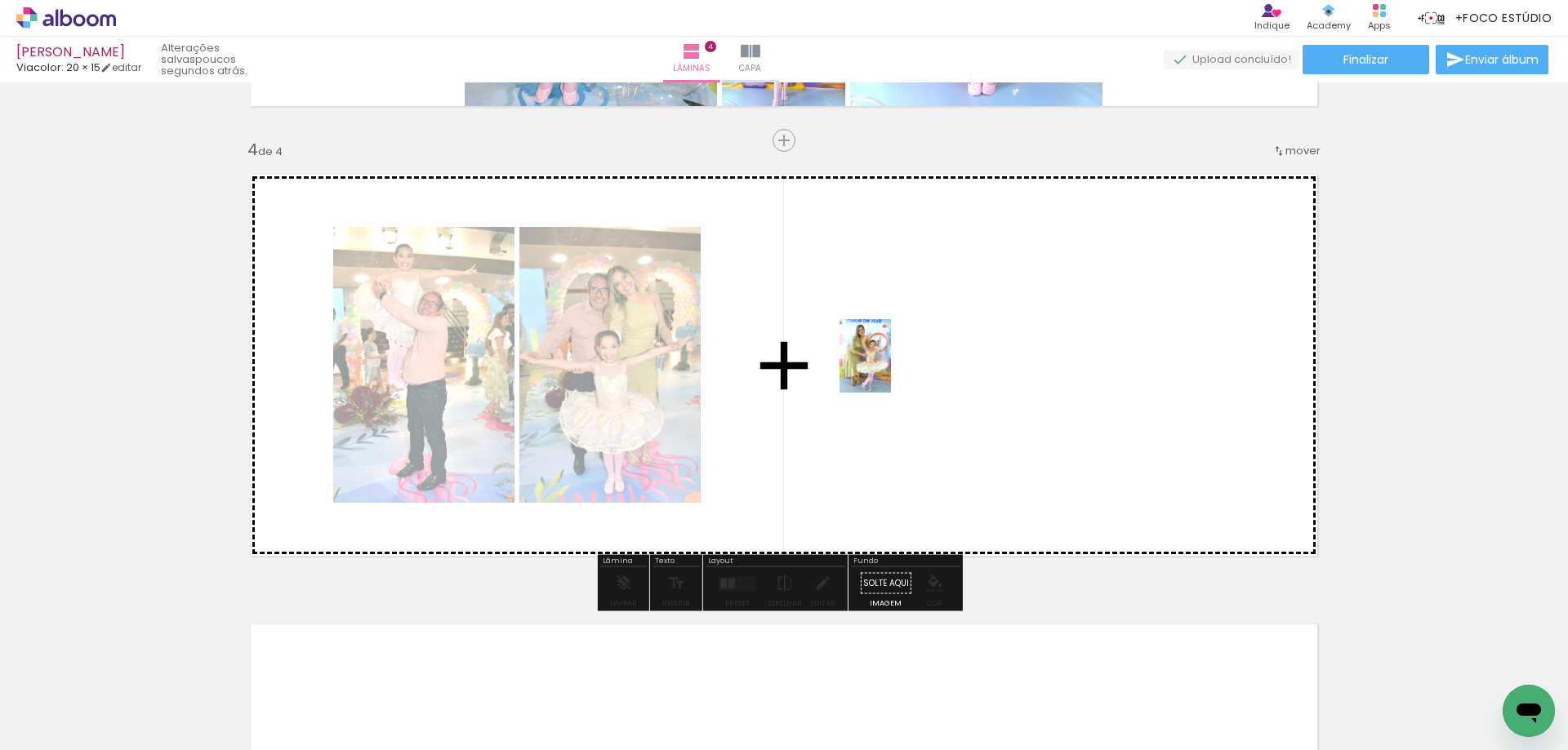
drag, startPoint x: 545, startPoint y: 699, endPoint x: 888, endPoint y: 368, distance: 476.7
click at [888, 368] on quentale-workspace at bounding box center [784, 375] width 1568 height 750
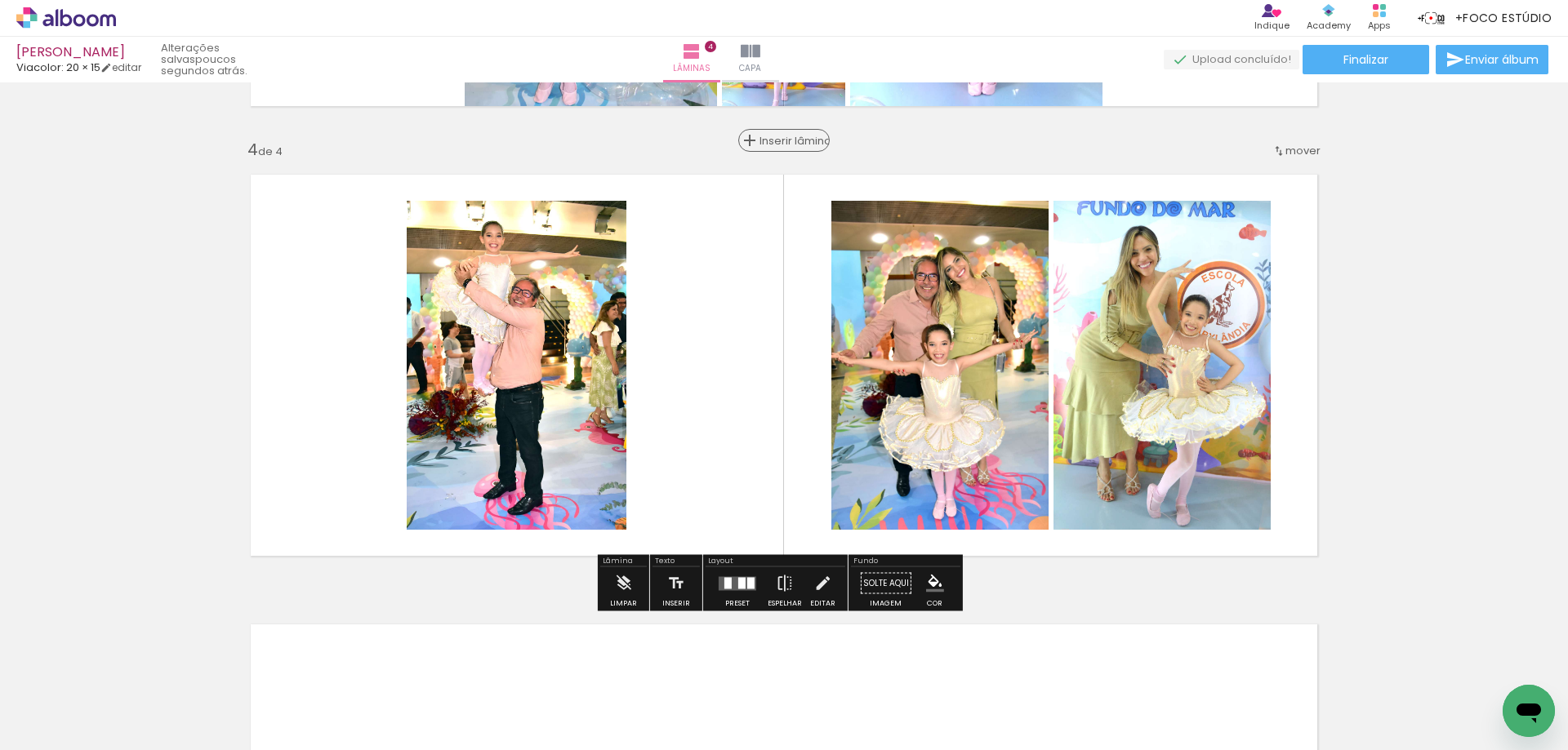
click at [784, 142] on span "Inserir lâmina" at bounding box center [790, 140] width 63 height 11
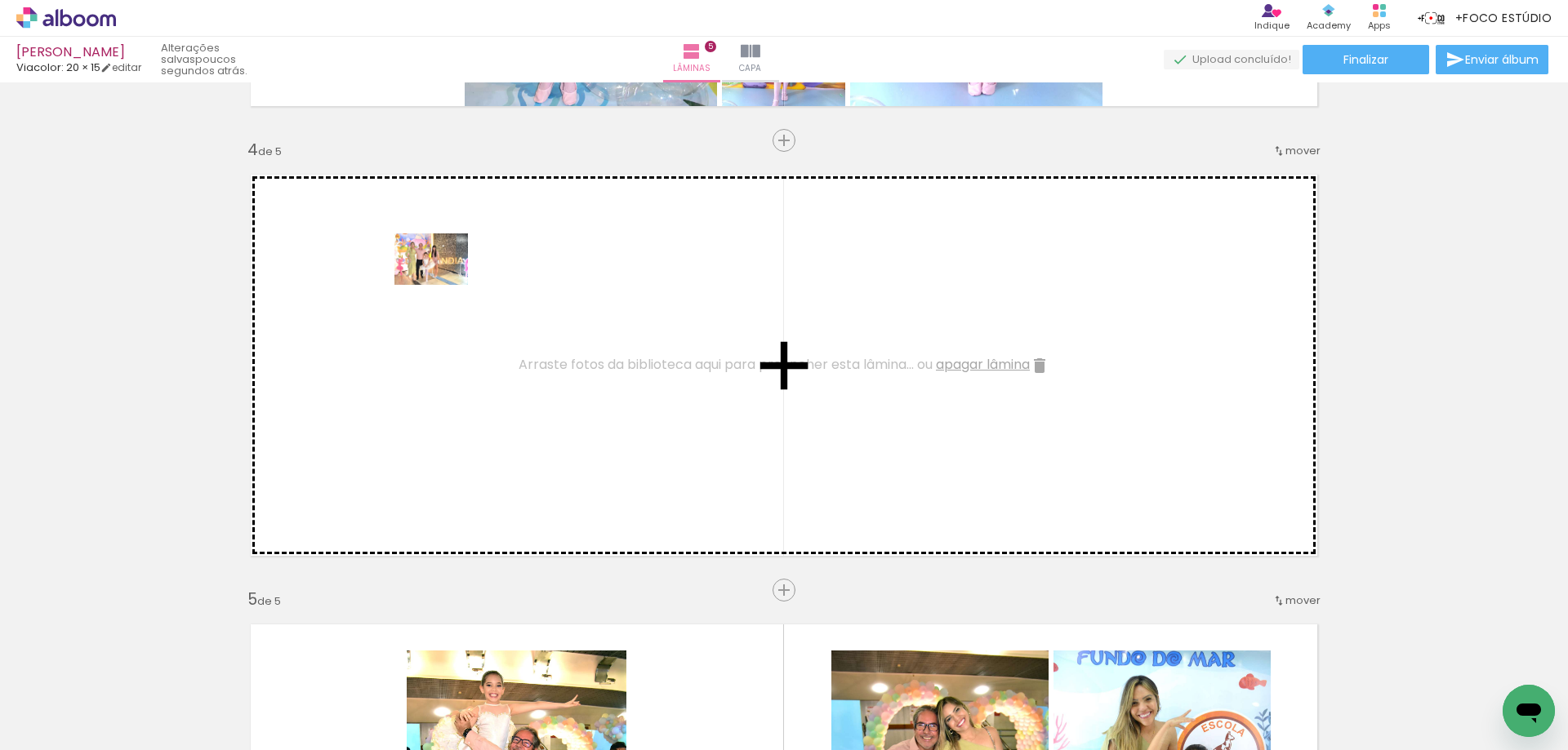
drag, startPoint x: 890, startPoint y: 708, endPoint x: 443, endPoint y: 283, distance: 616.8
click at [443, 283] on quentale-workspace at bounding box center [784, 375] width 1568 height 750
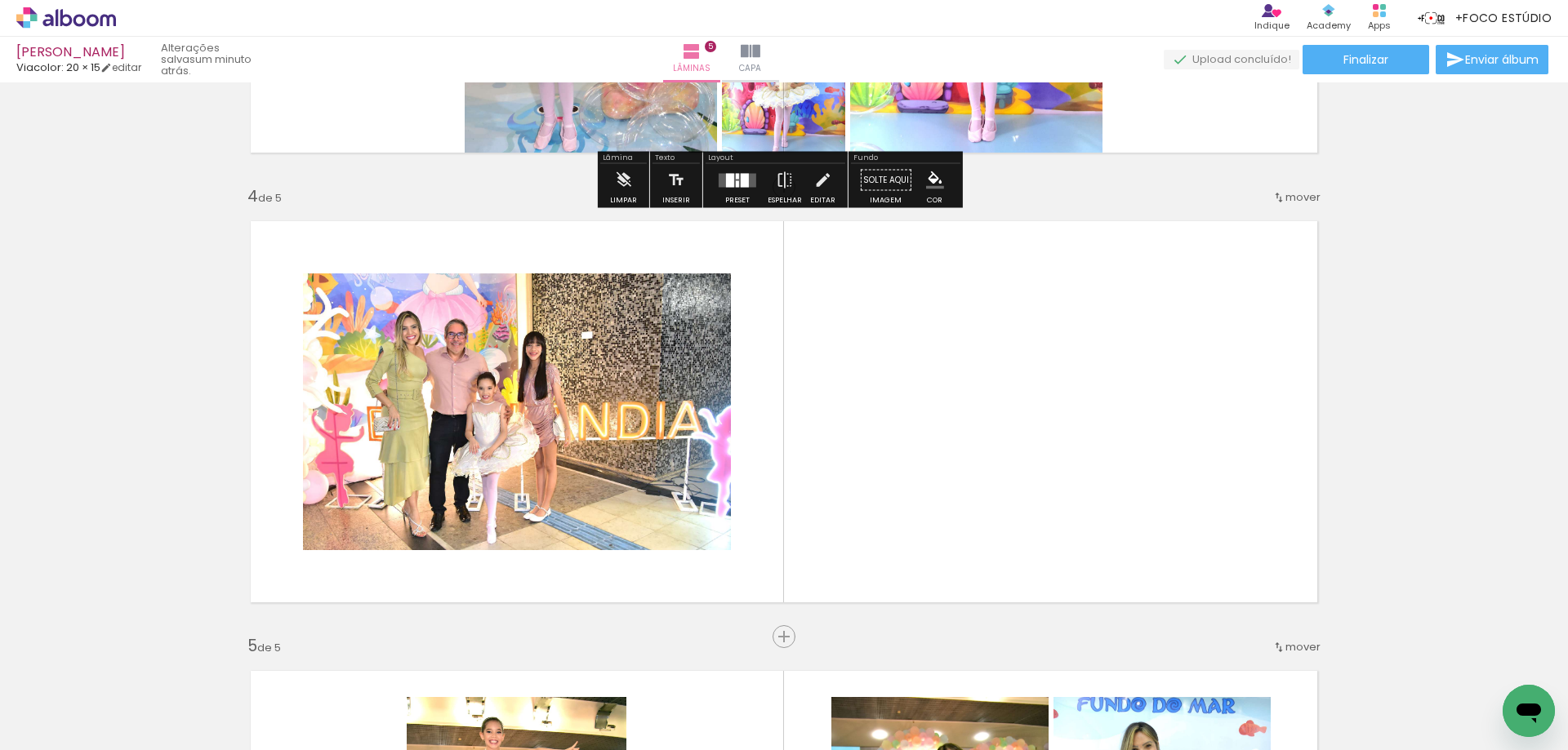
scroll to position [1318, 0]
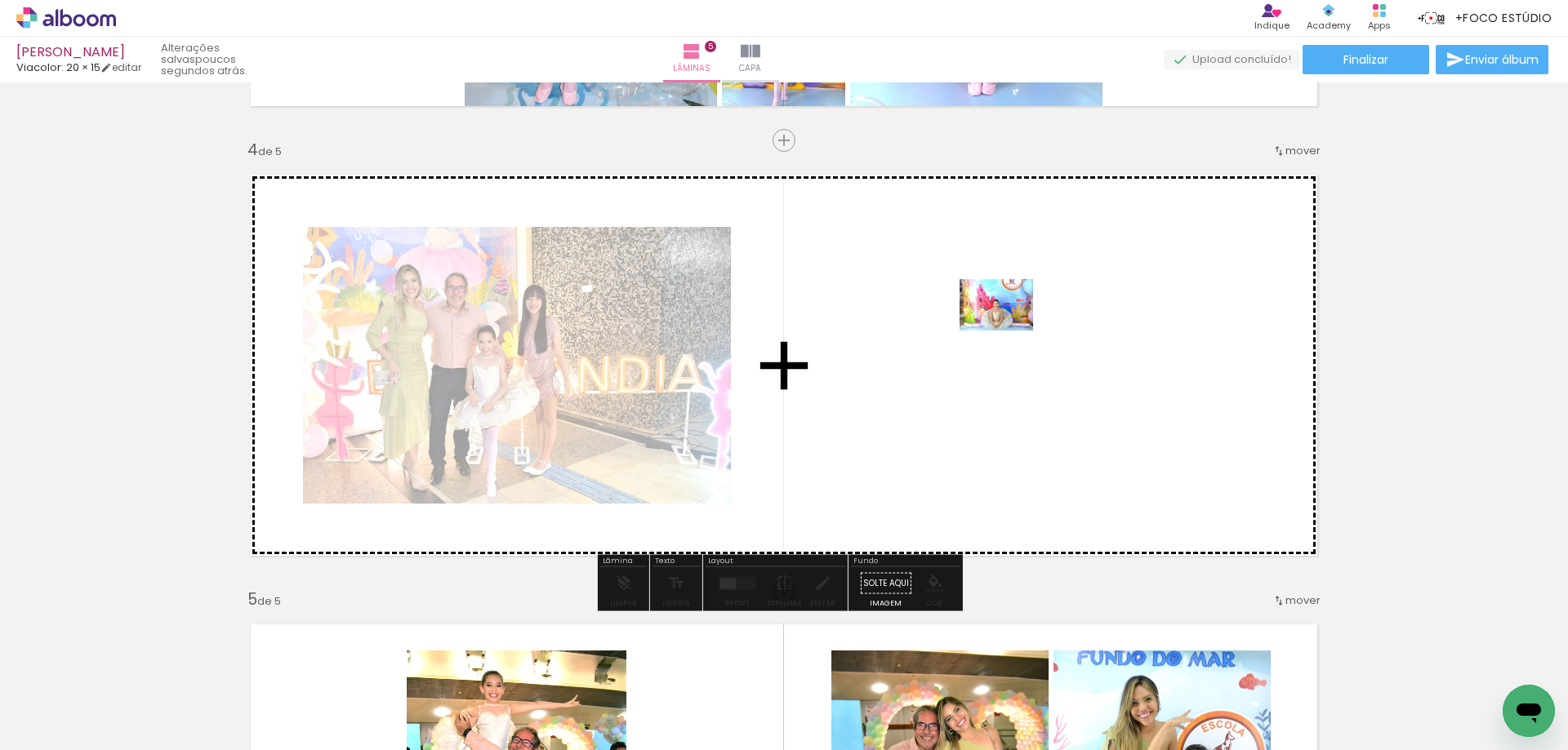
drag, startPoint x: 439, startPoint y: 692, endPoint x: 1000, endPoint y: 335, distance: 665.0
click at [1000, 335] on quentale-workspace at bounding box center [784, 375] width 1568 height 750
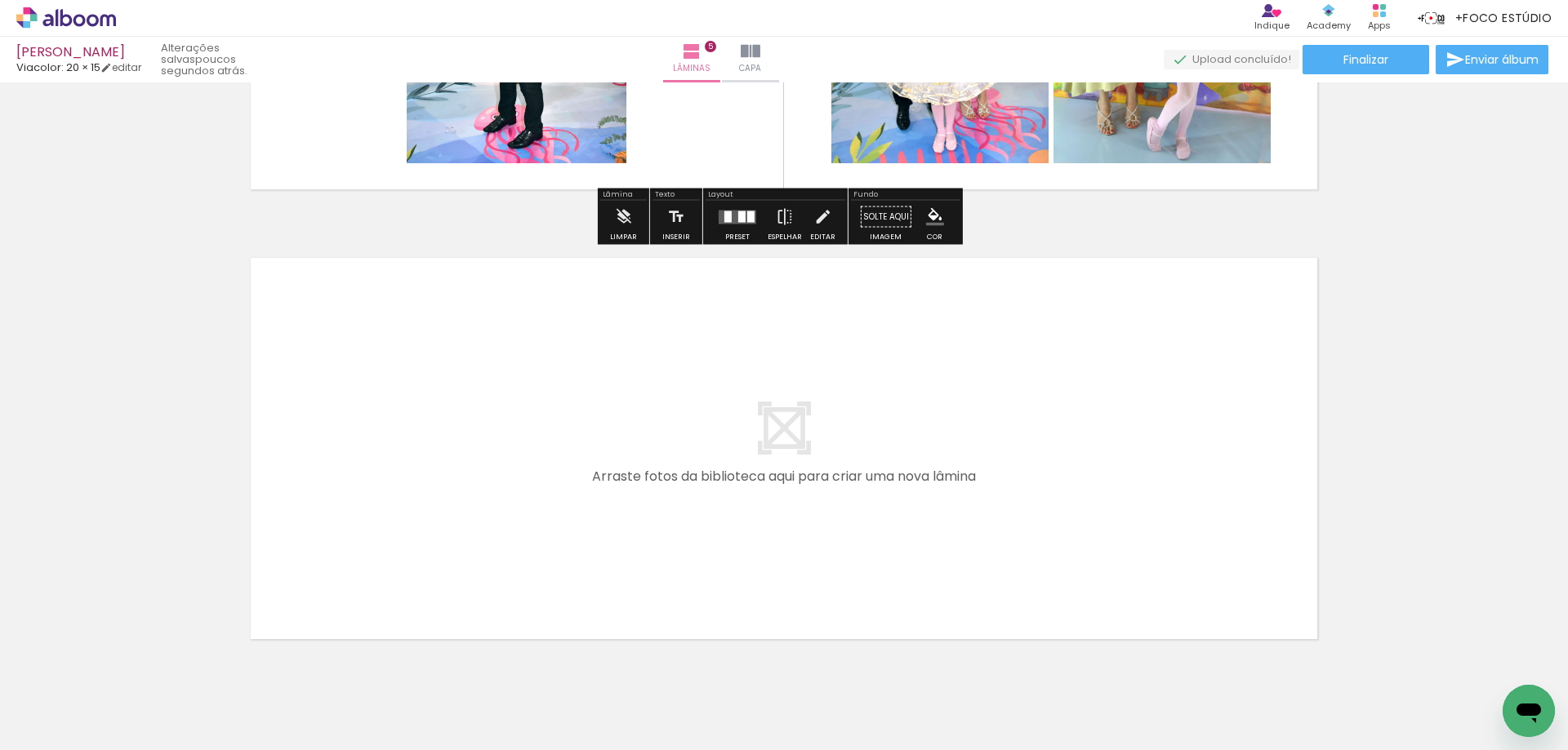
scroll to position [2196, 0]
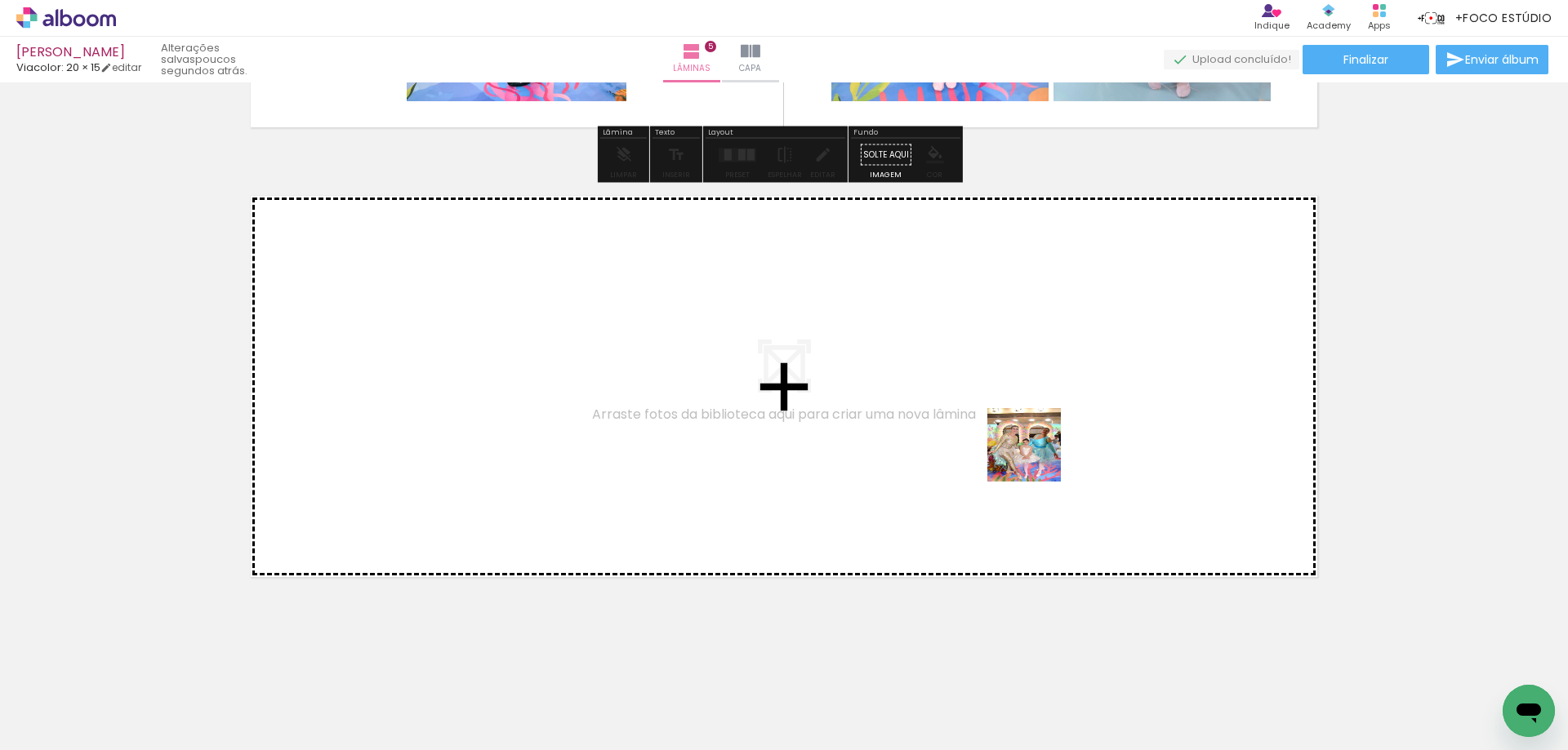
drag, startPoint x: 1270, startPoint y: 708, endPoint x: 1016, endPoint y: 442, distance: 367.8
click at [1016, 442] on quentale-workspace at bounding box center [784, 375] width 1568 height 750
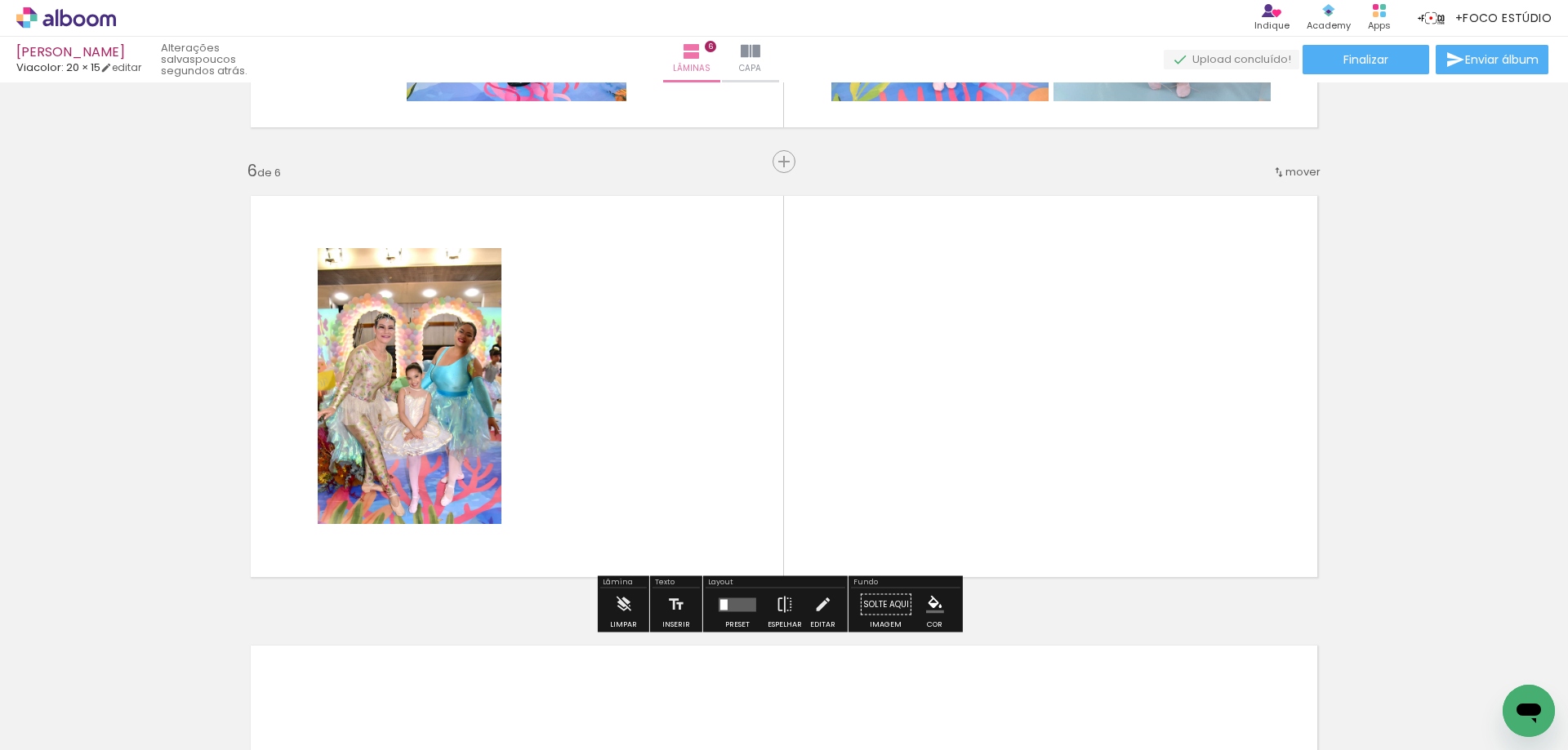
scroll to position [2218, 0]
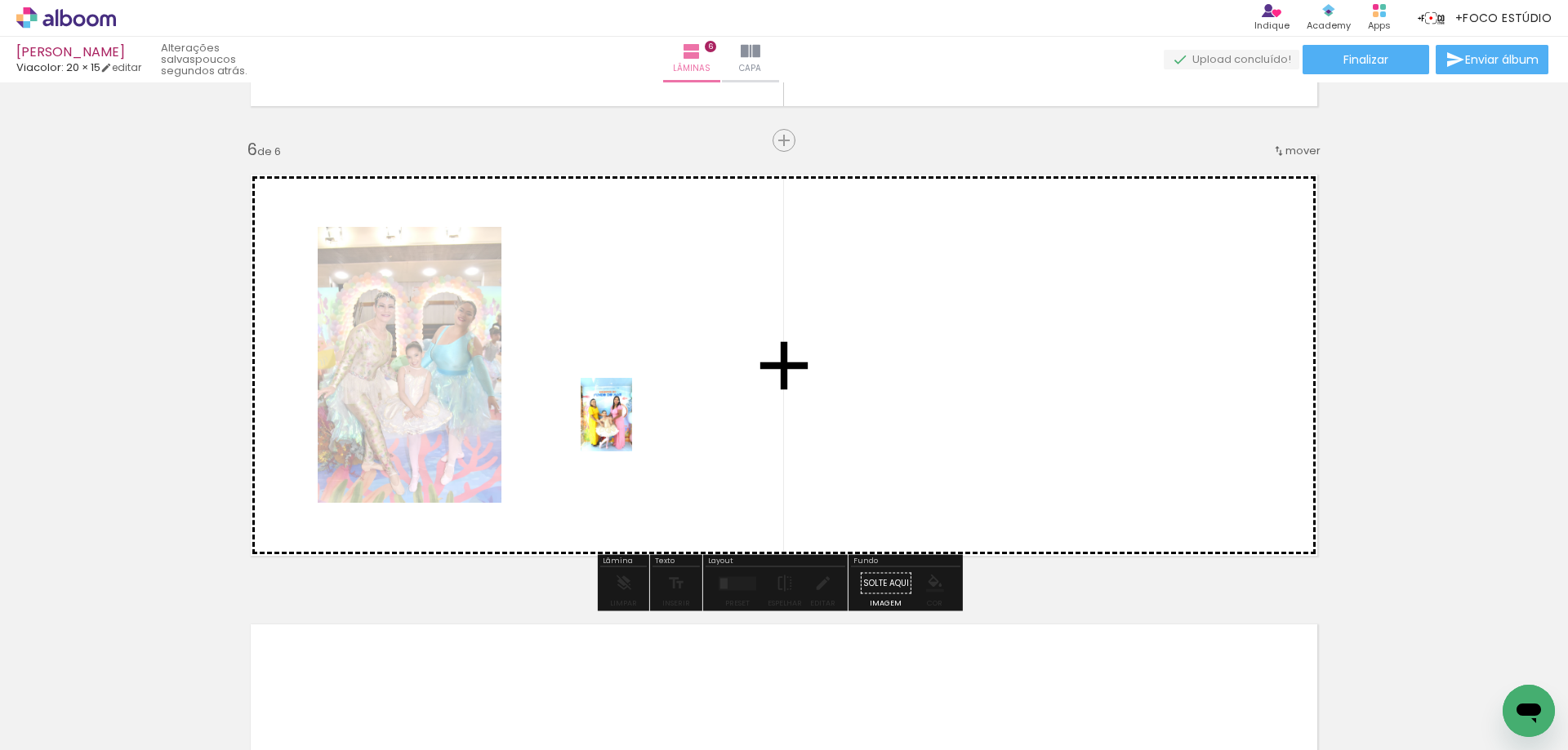
drag, startPoint x: 345, startPoint y: 703, endPoint x: 589, endPoint y: 533, distance: 297.4
click at [629, 426] on quentale-workspace at bounding box center [784, 375] width 1568 height 750
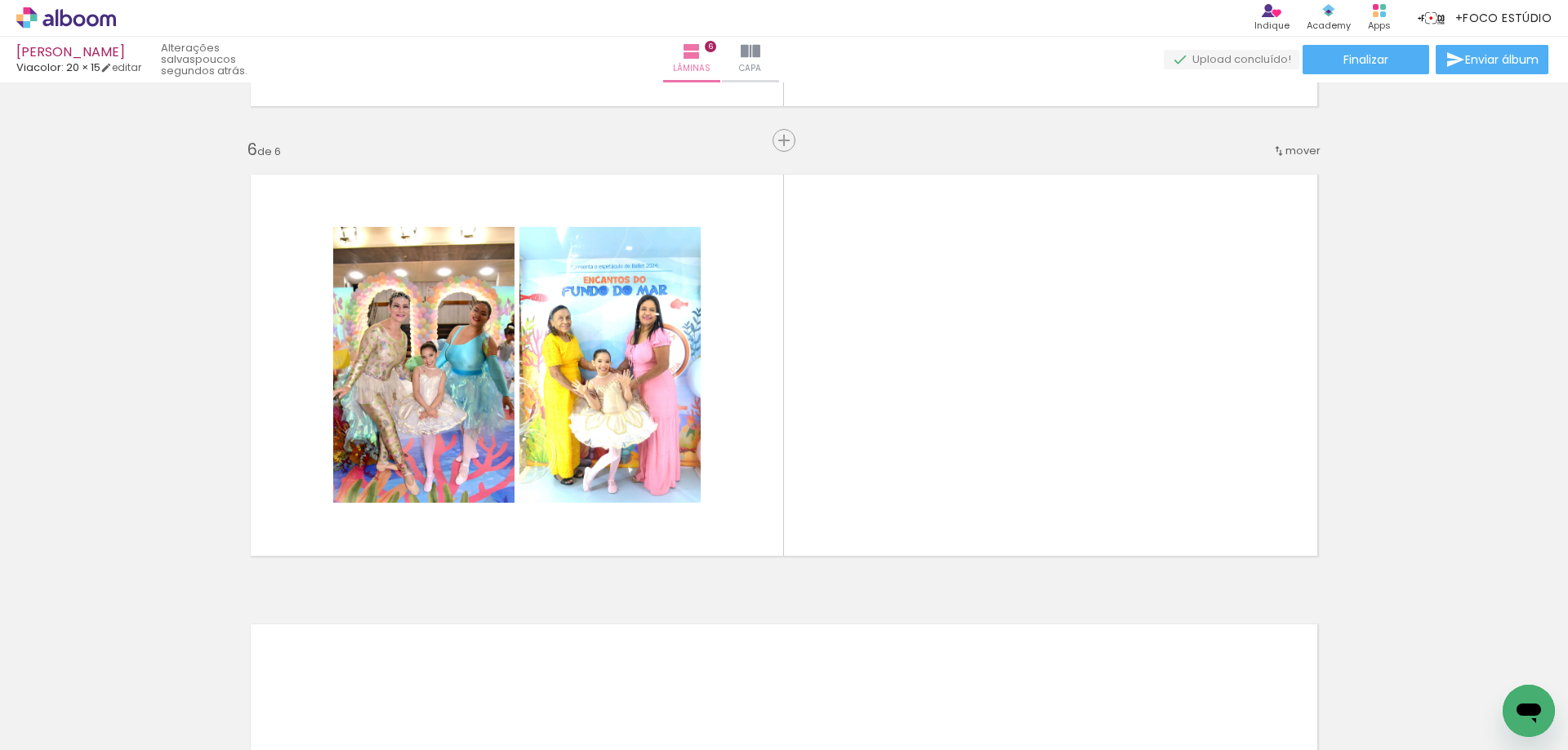
scroll to position [0, 674]
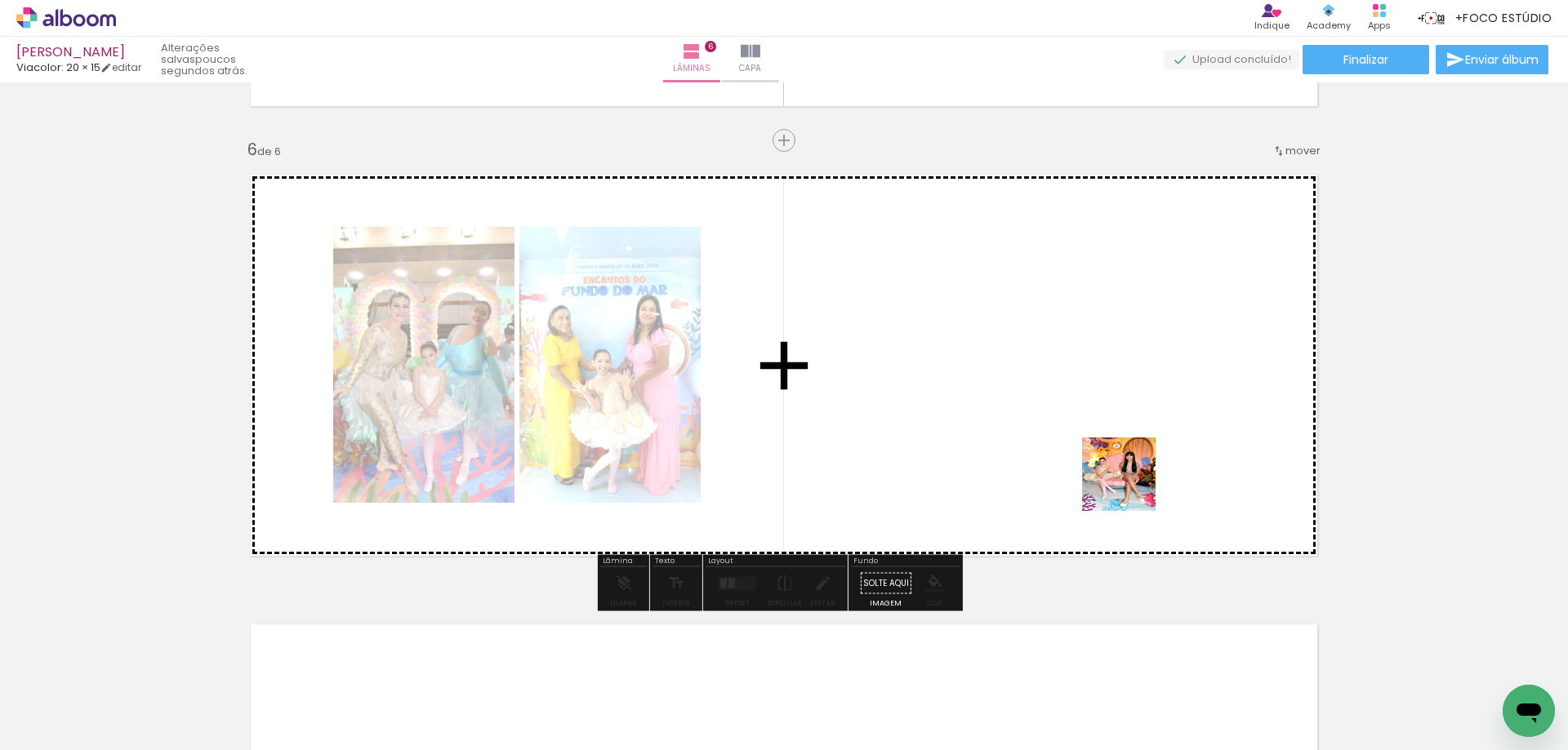
drag, startPoint x: 1329, startPoint y: 714, endPoint x: 1080, endPoint y: 549, distance: 298.7
click at [1068, 443] on quentale-workspace at bounding box center [784, 375] width 1568 height 750
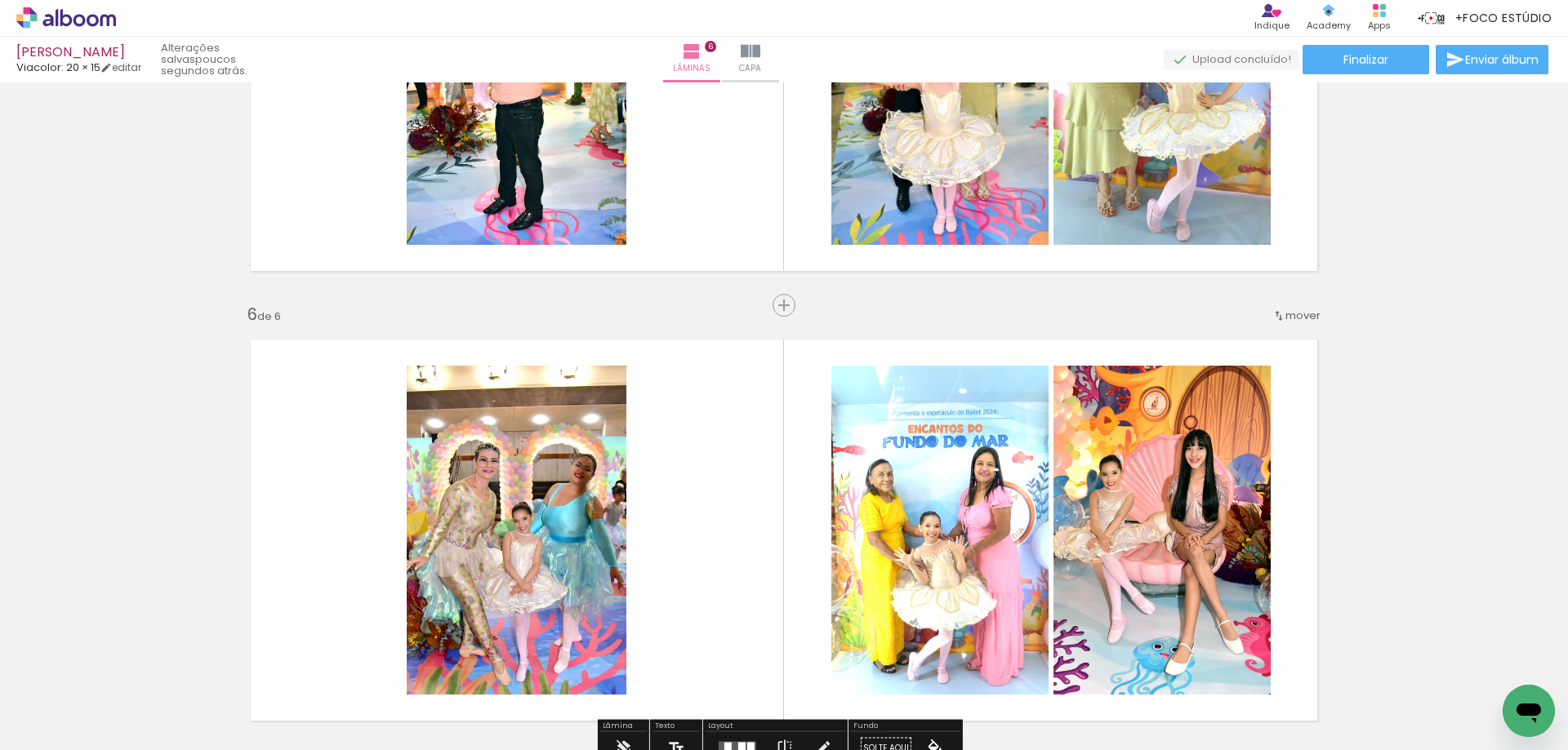
scroll to position [2054, 0]
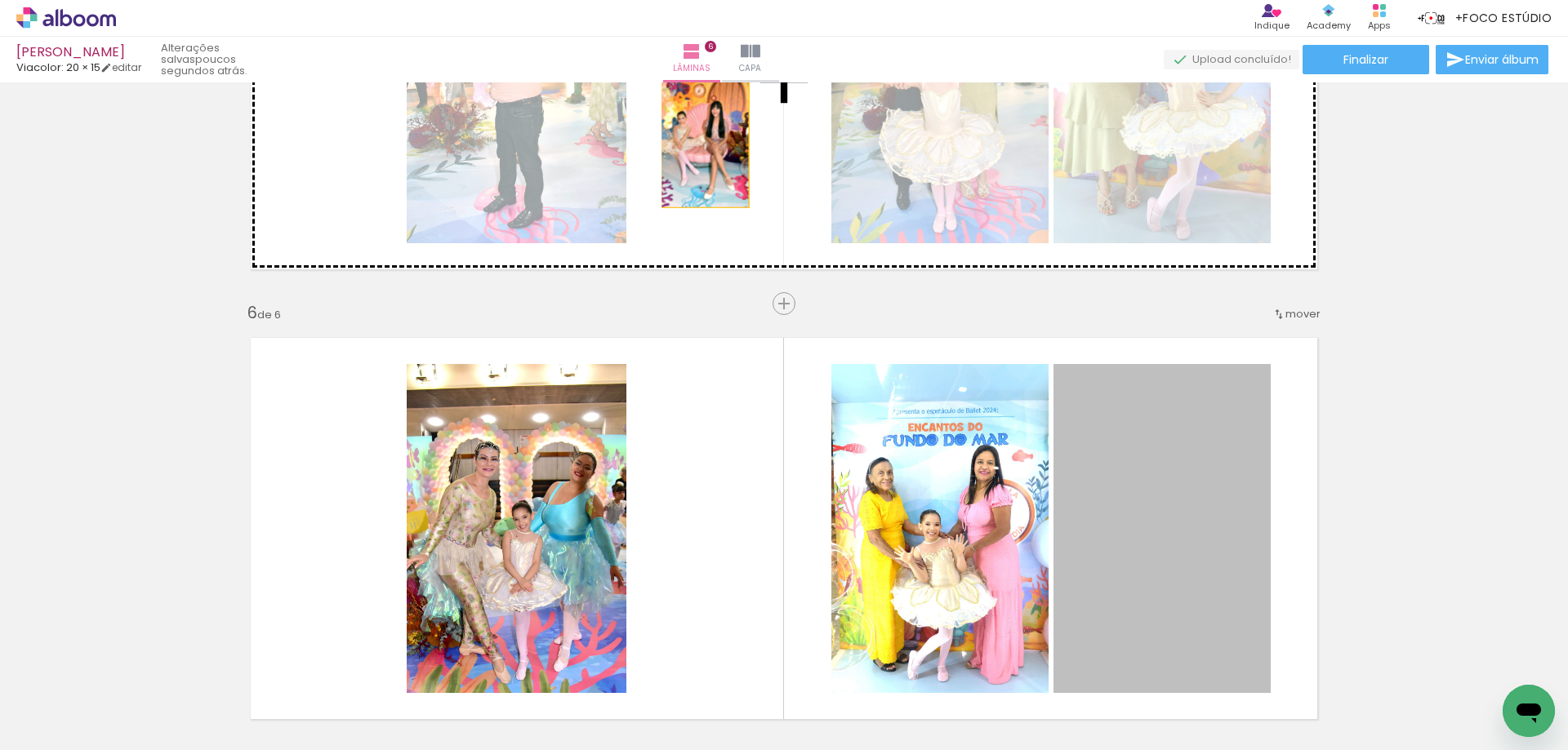
drag, startPoint x: 1181, startPoint y: 512, endPoint x: 699, endPoint y: 141, distance: 608.2
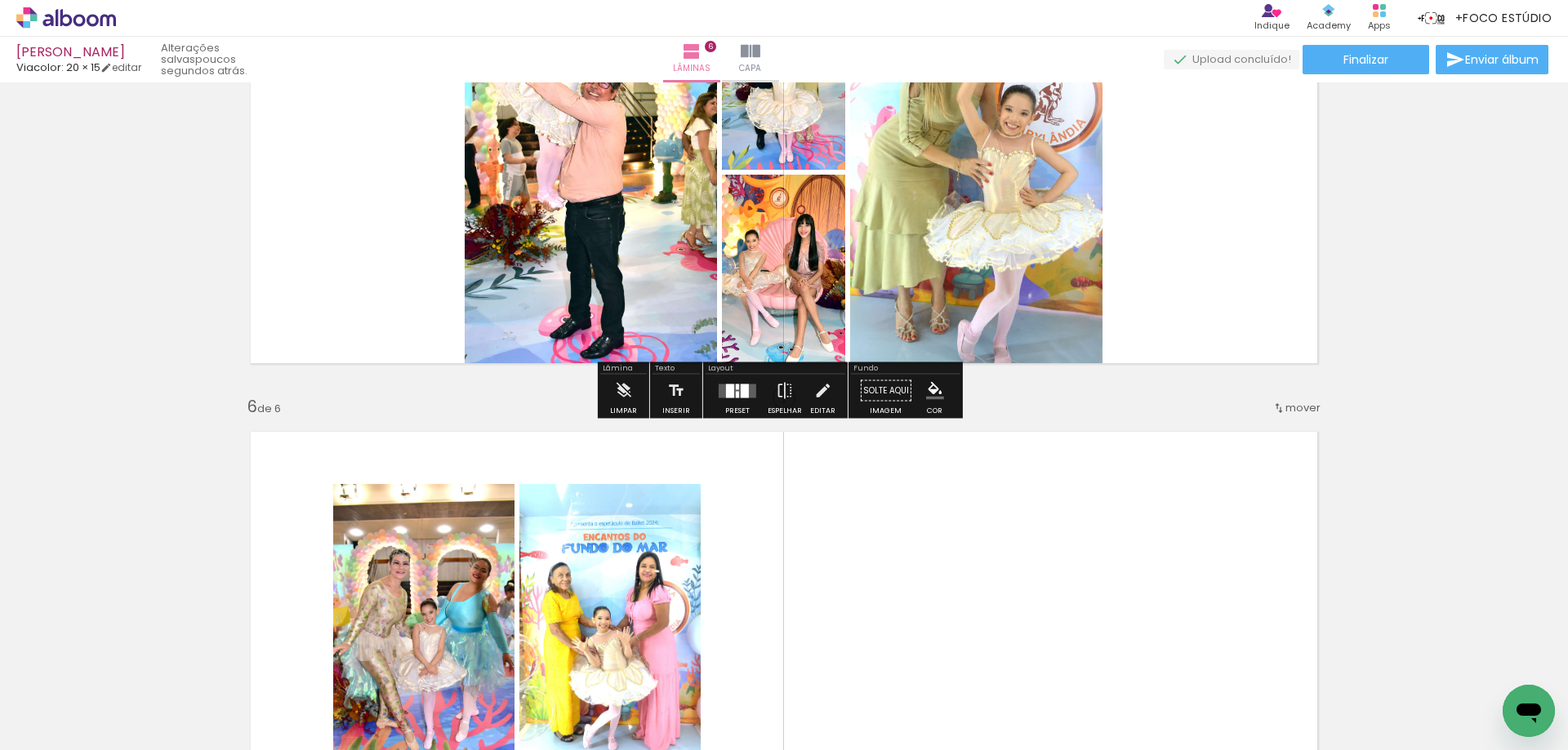
scroll to position [2218, 0]
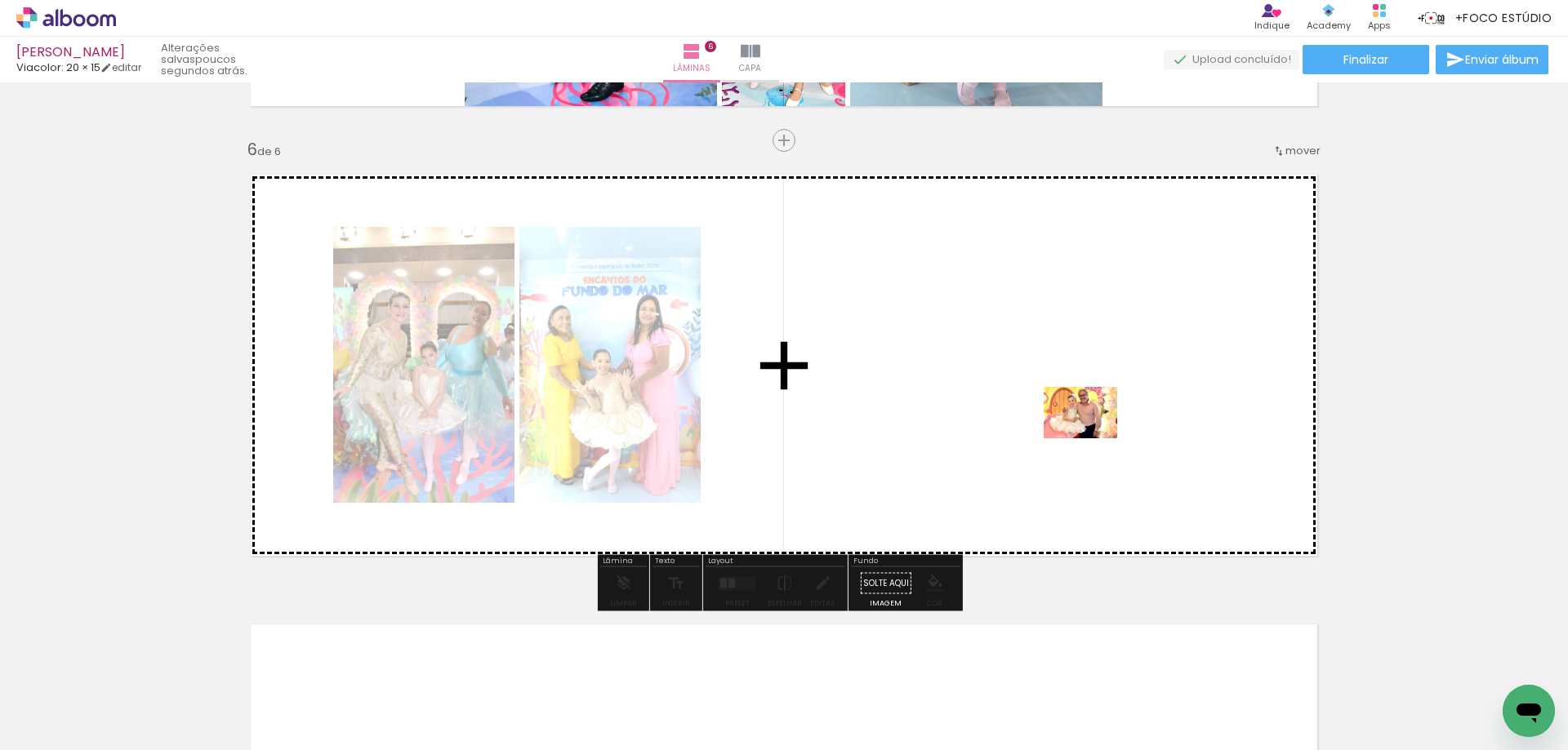
drag, startPoint x: 1413, startPoint y: 708, endPoint x: 1033, endPoint y: 378, distance: 503.3
click at [1033, 378] on quentale-workspace at bounding box center [784, 375] width 1568 height 750
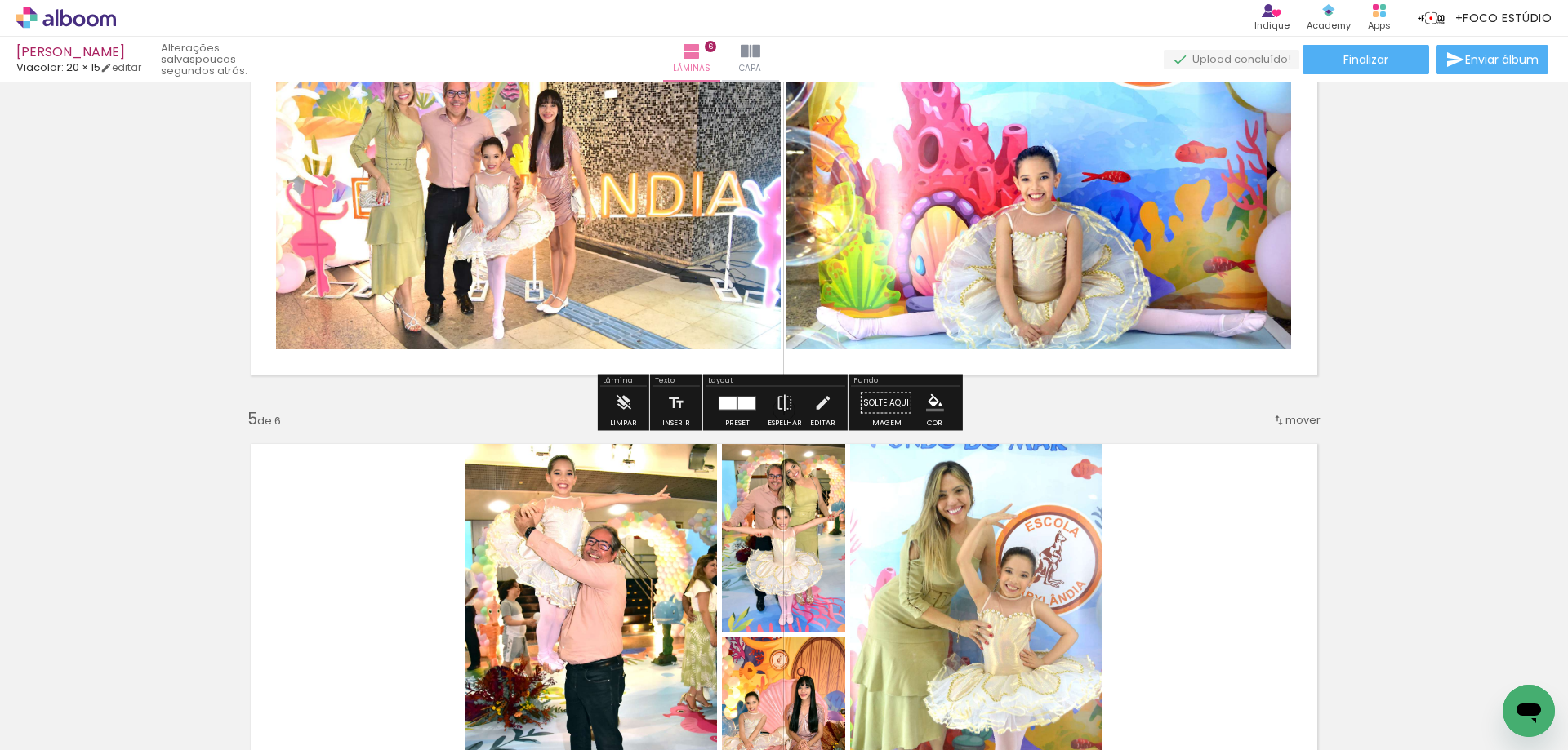
scroll to position [1564, 0]
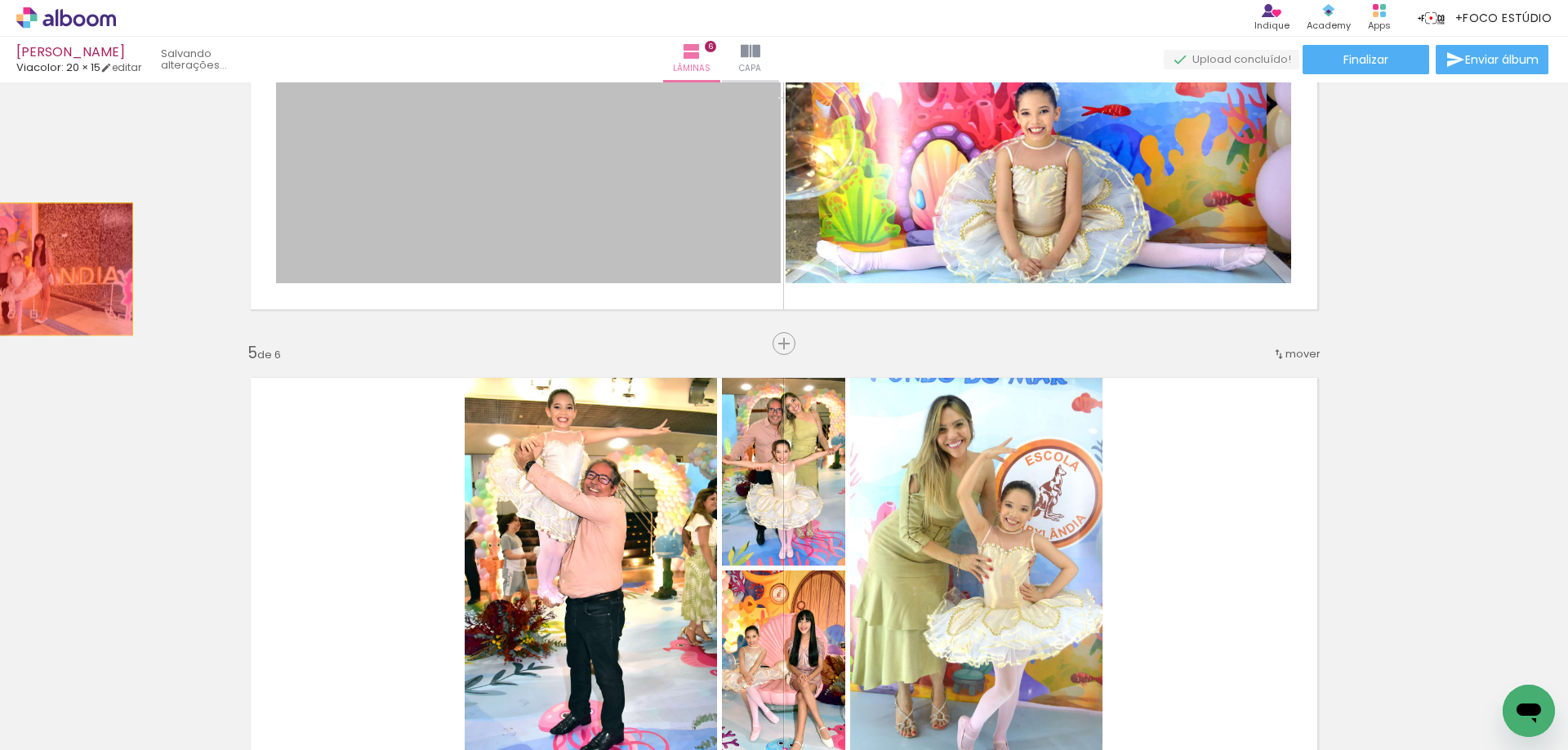
drag, startPoint x: 515, startPoint y: 192, endPoint x: 25, endPoint y: 269, distance: 496.0
click at [25, 269] on div "Inserir lâmina 1 de 6 Inserir lâmina 2 de 6 Inserir lâmina 3 de 6 Inserir lâmin…" at bounding box center [784, 98] width 1568 height 3148
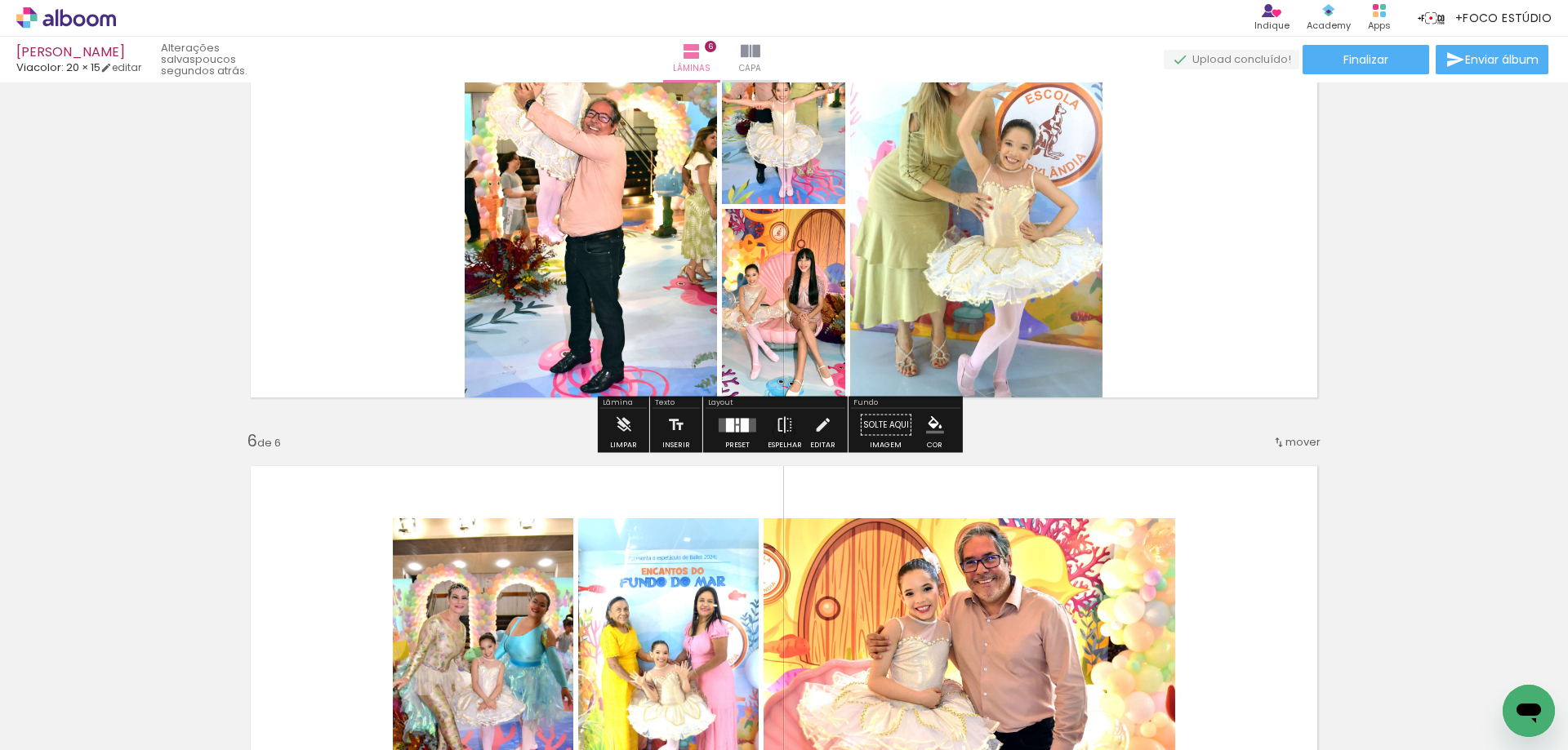
scroll to position [1973, 0]
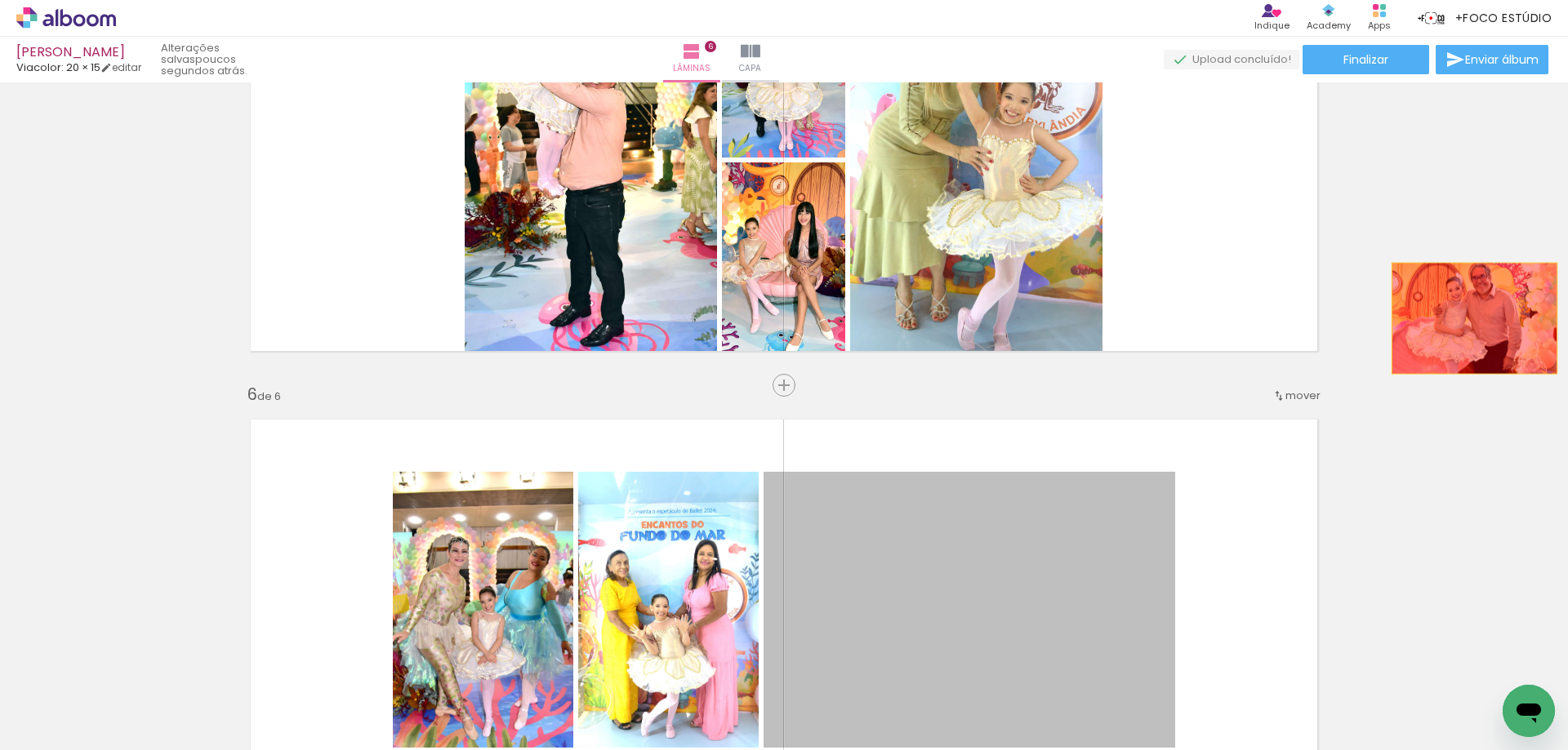
drag, startPoint x: 928, startPoint y: 573, endPoint x: 1462, endPoint y: 318, distance: 591.8
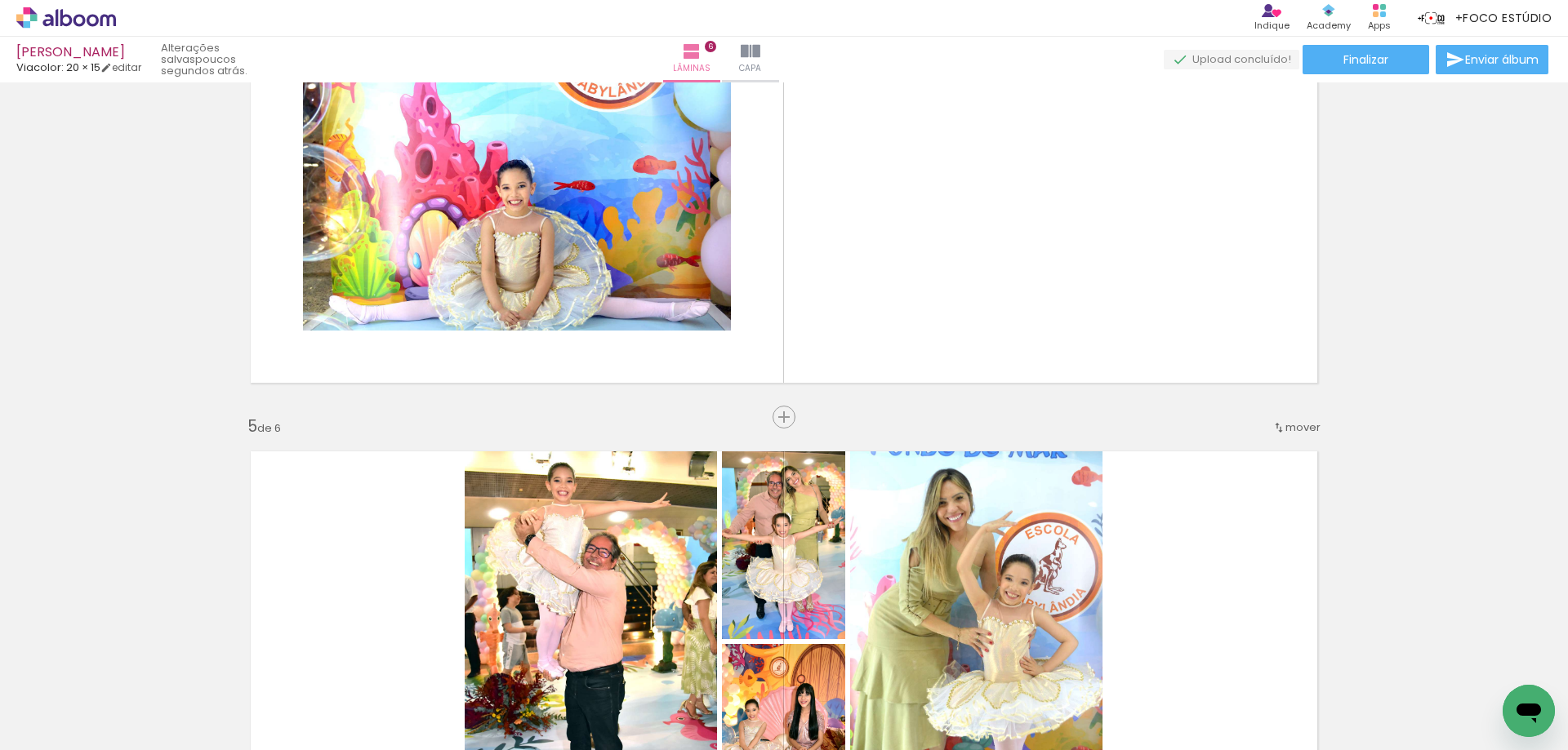
scroll to position [1482, 0]
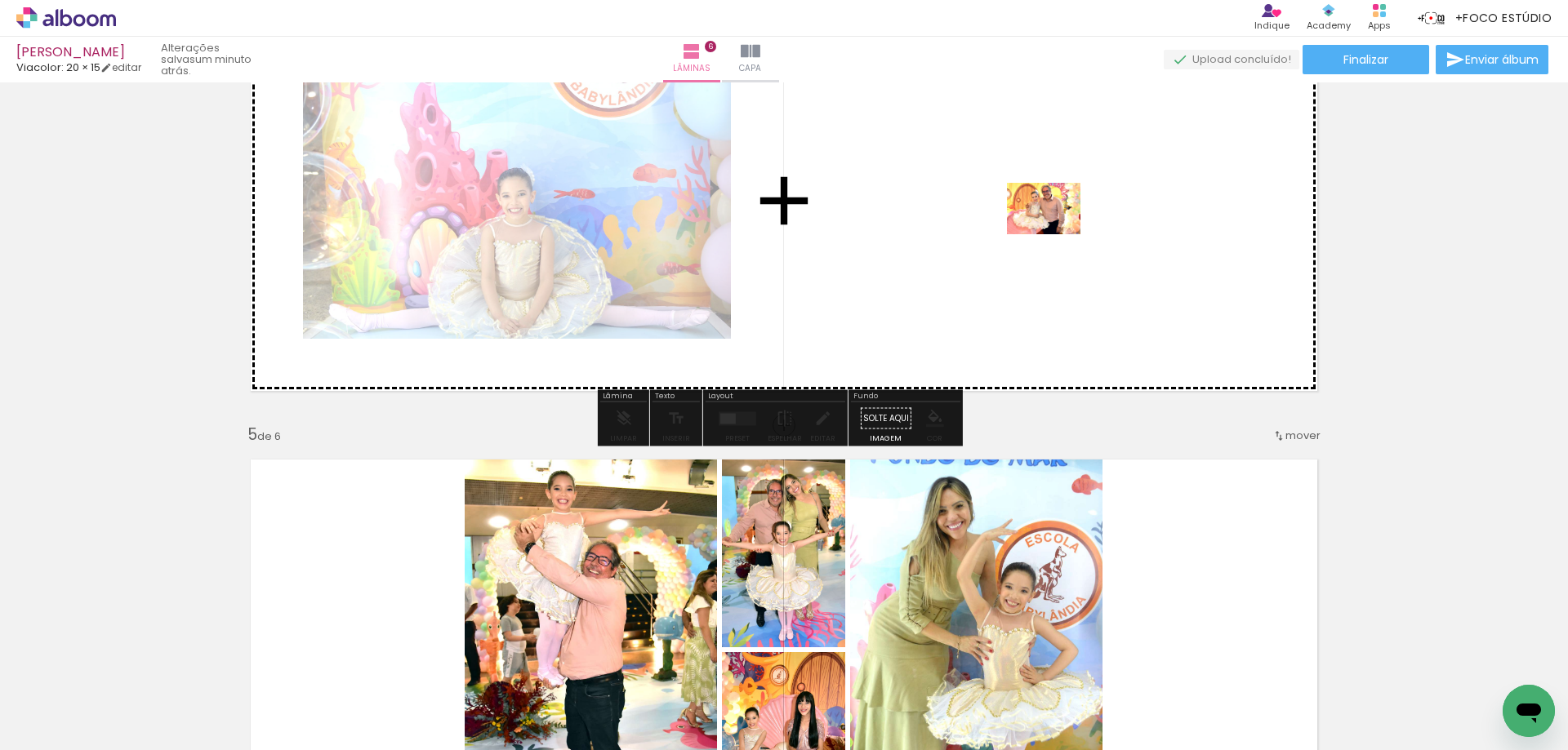
drag, startPoint x: 1436, startPoint y: 715, endPoint x: 1040, endPoint y: 225, distance: 630.0
click at [1040, 225] on quentale-workspace at bounding box center [784, 375] width 1568 height 750
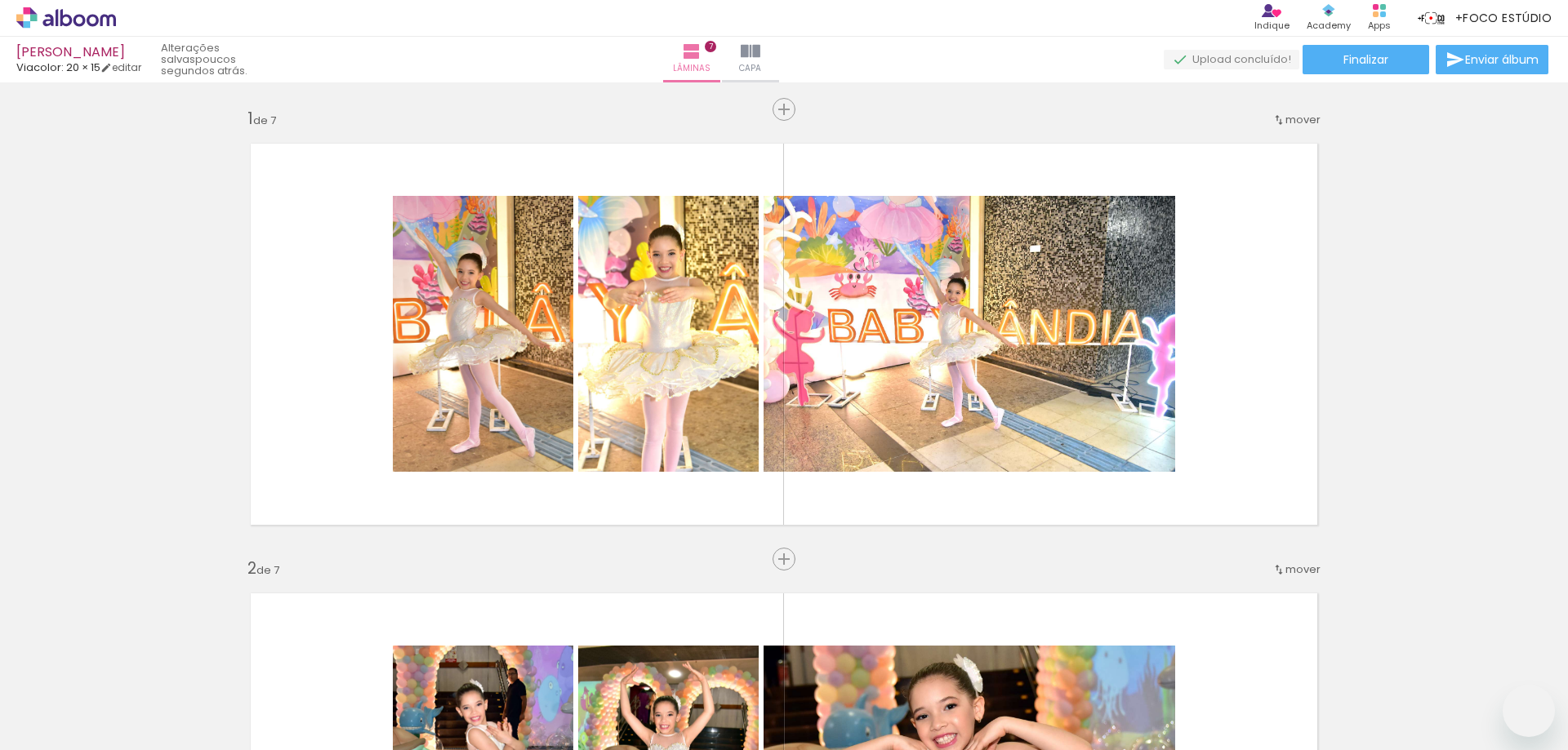
click at [377, 408] on quentale-workspace at bounding box center [784, 375] width 1568 height 750
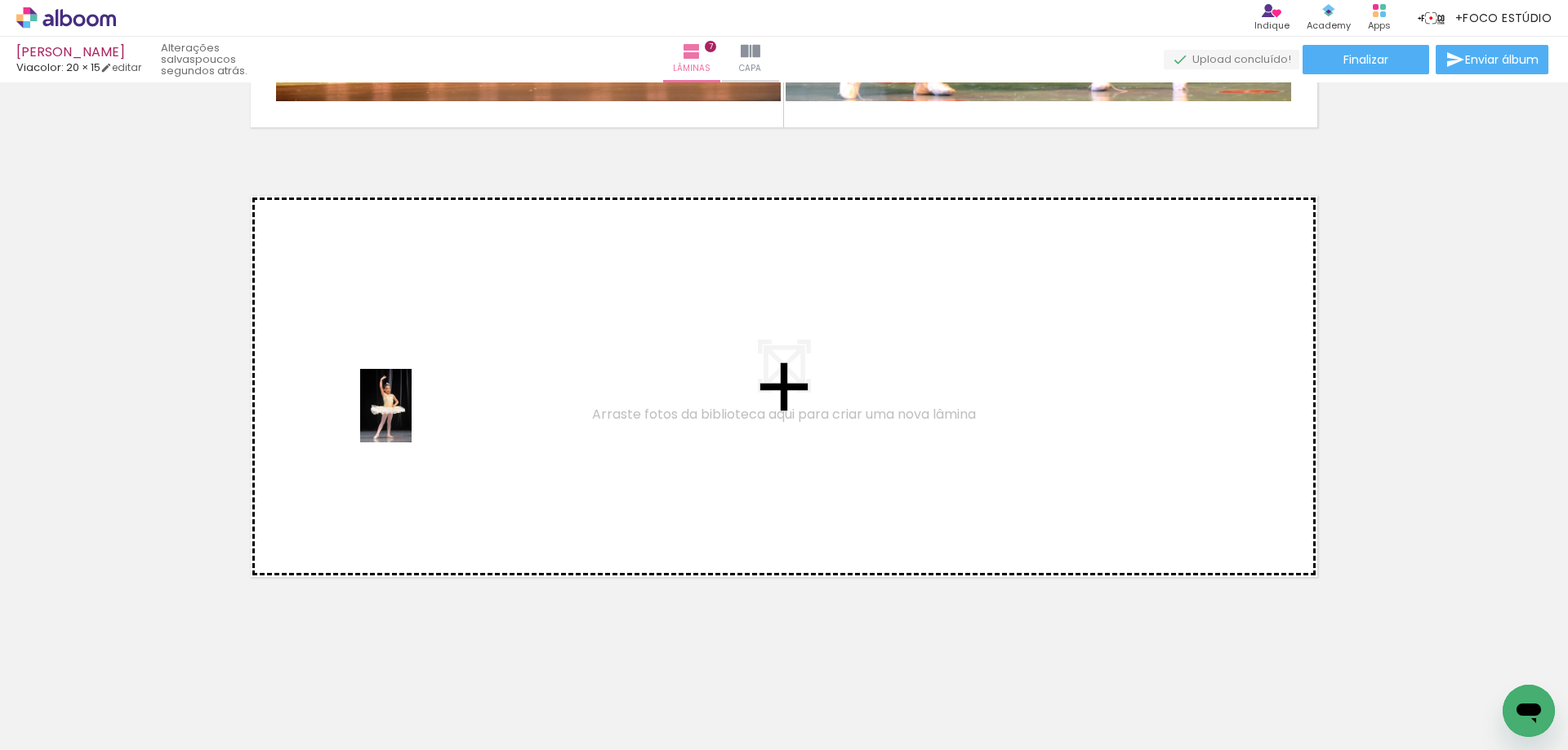
drag, startPoint x: 260, startPoint y: 702, endPoint x: 403, endPoint y: 417, distance: 318.9
click at [403, 417] on quentale-workspace at bounding box center [784, 375] width 1568 height 750
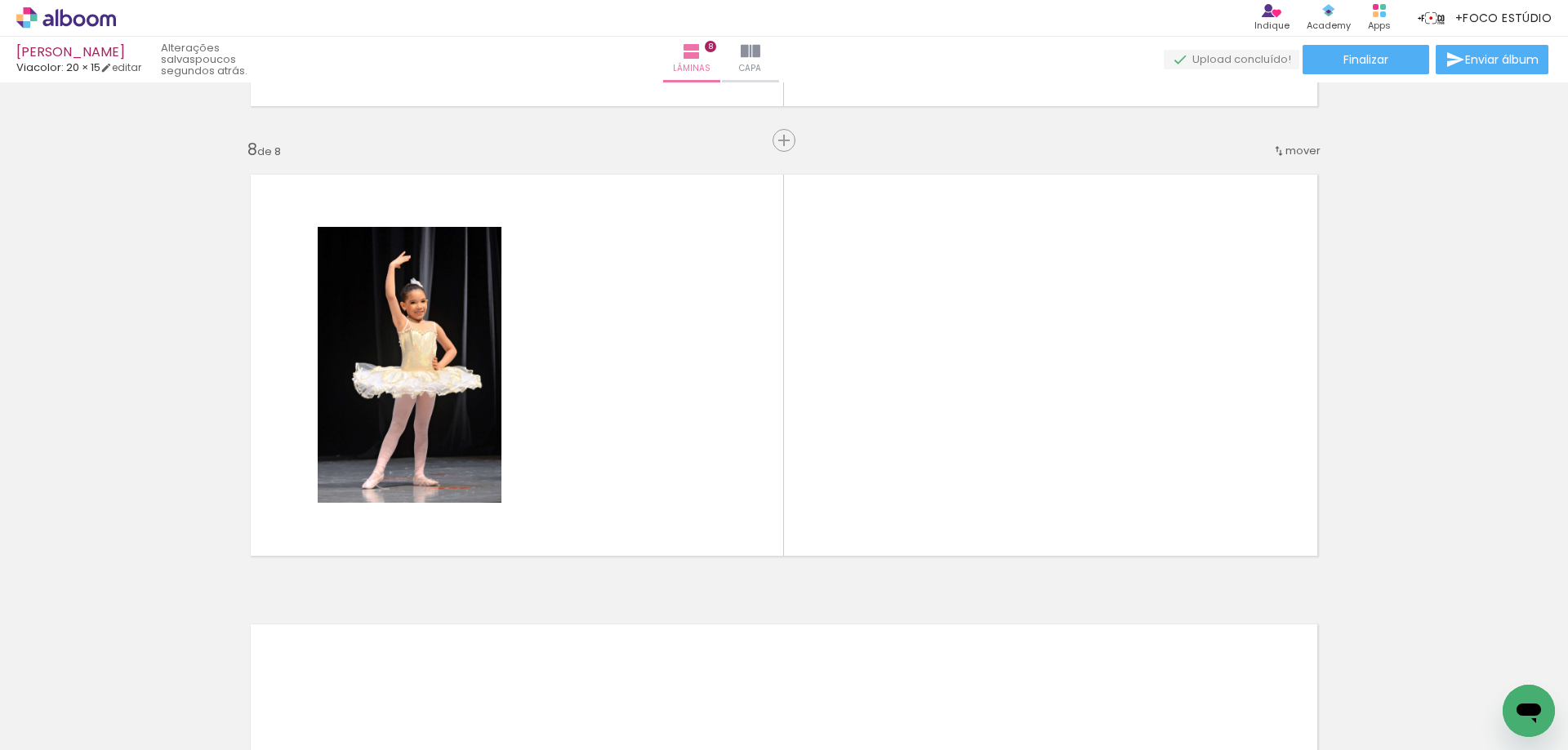
scroll to position [0, 674]
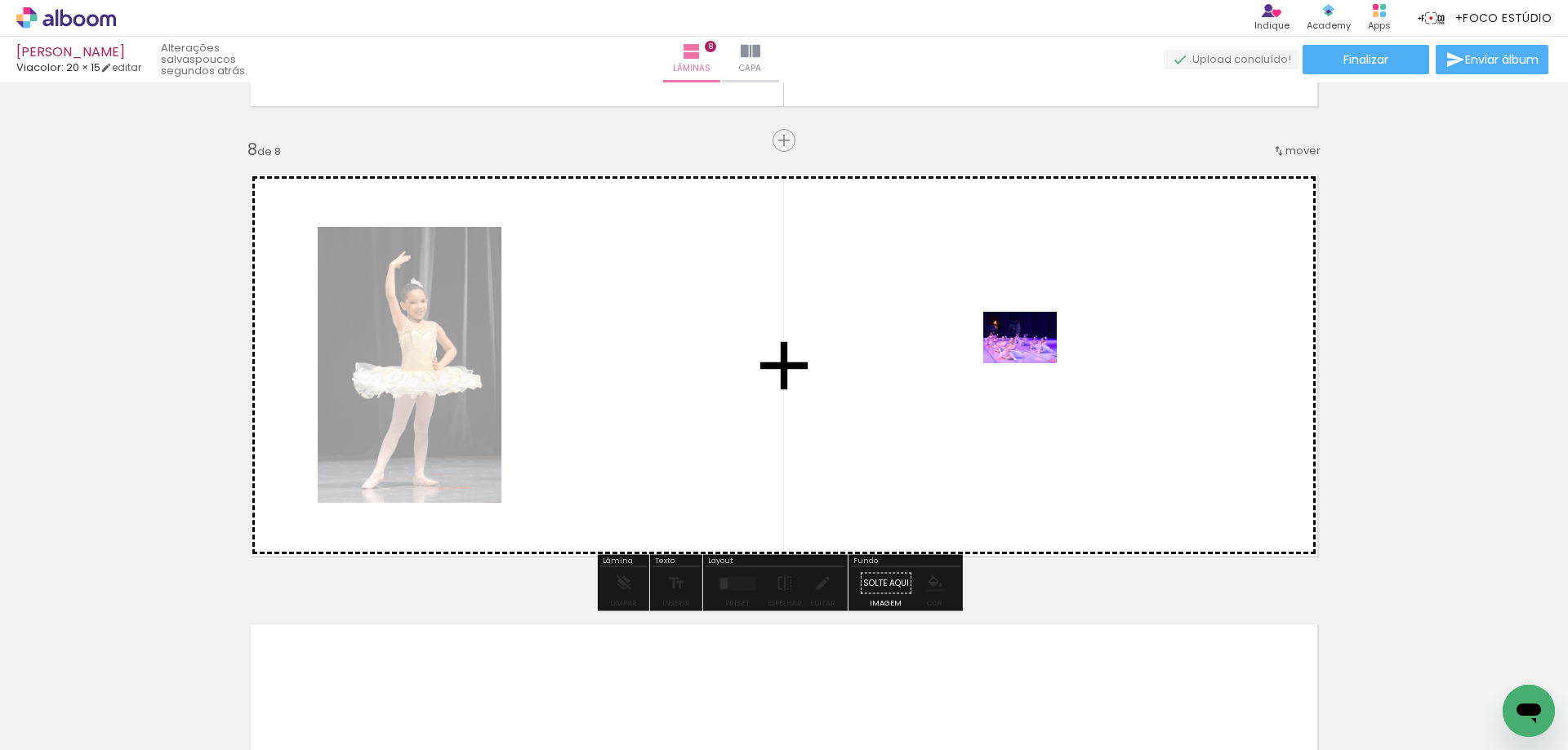
drag, startPoint x: 1506, startPoint y: 691, endPoint x: 1032, endPoint y: 361, distance: 577.6
click at [1032, 361] on quentale-workspace at bounding box center [784, 375] width 1568 height 750
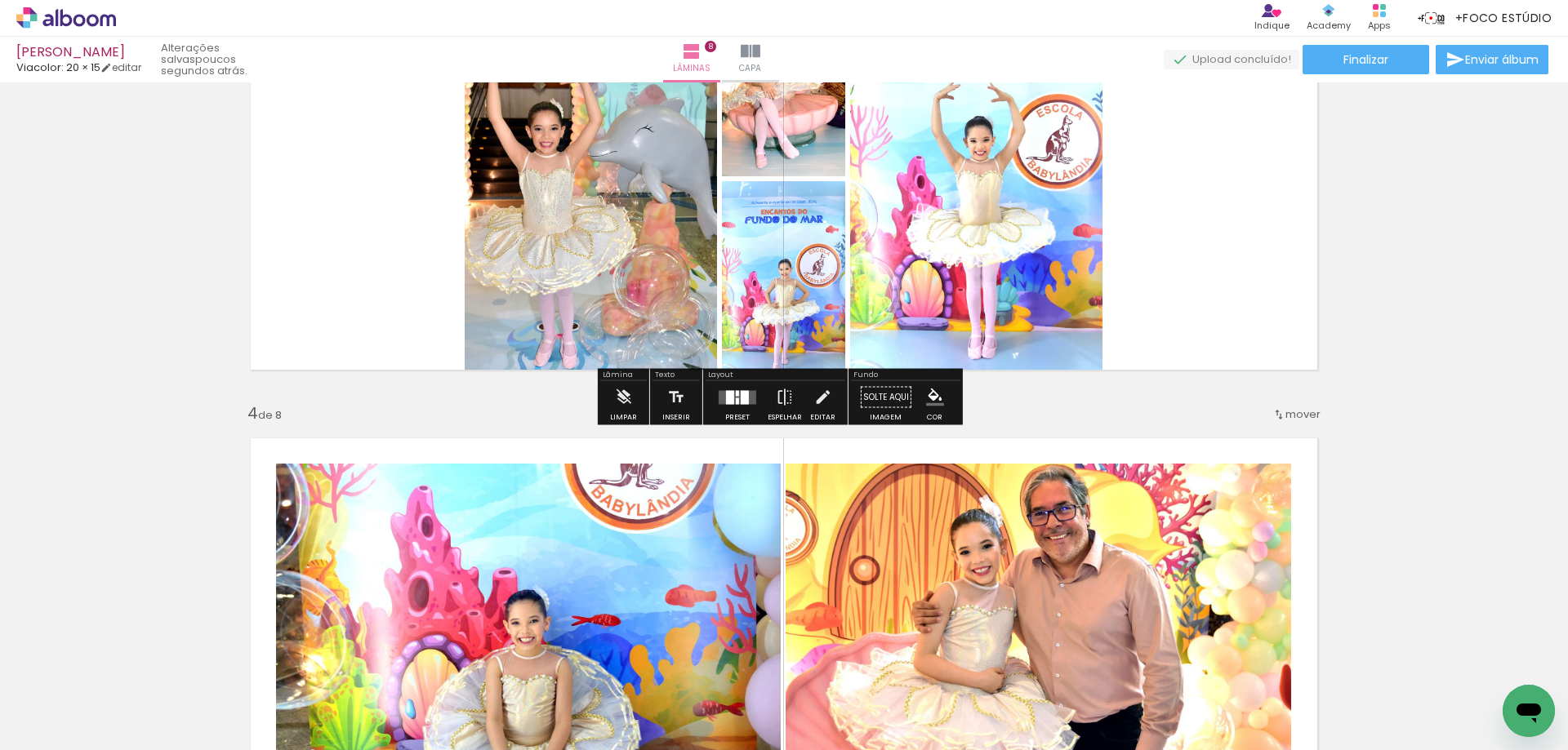
scroll to position [1061, 0]
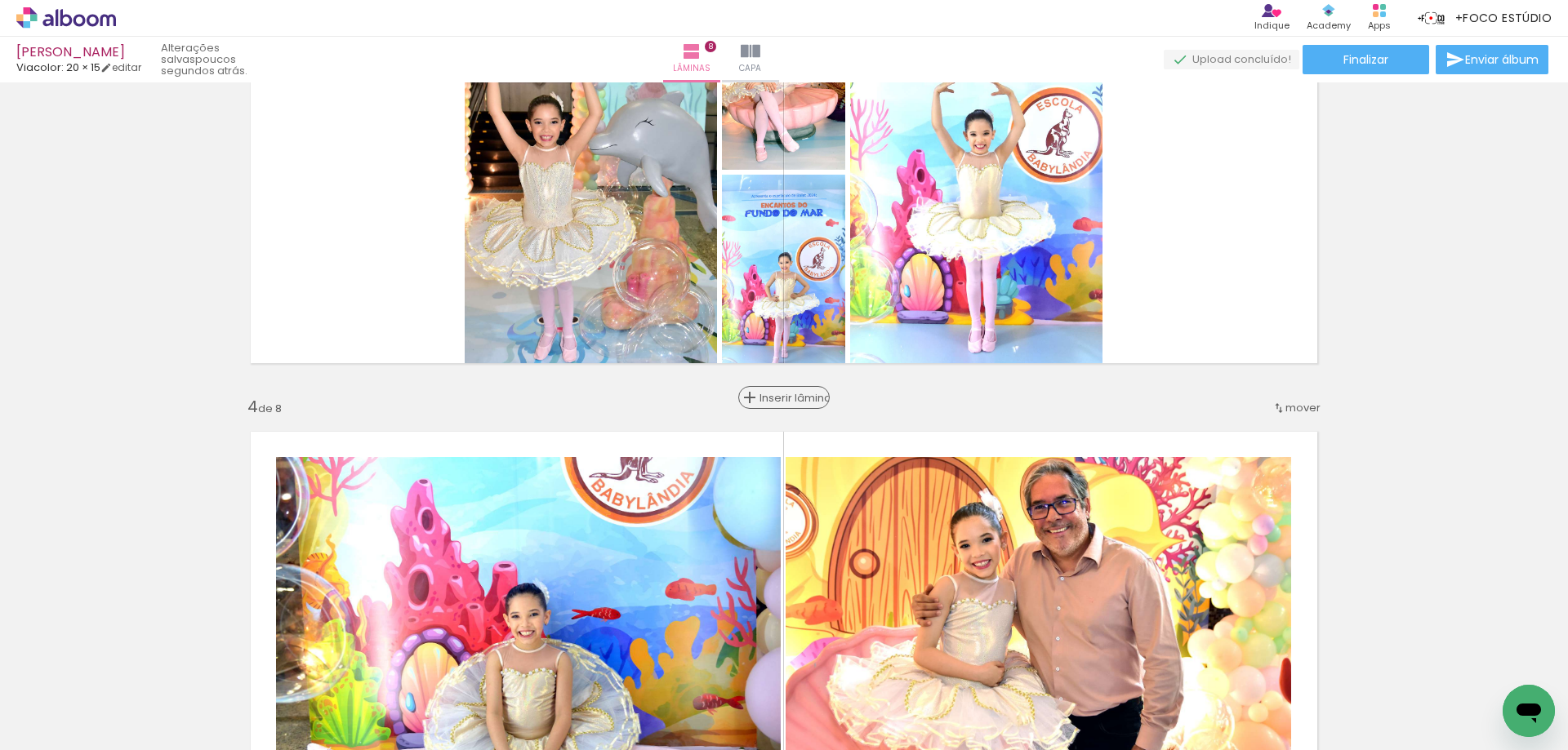
click at [775, 400] on span "Inserir lâmina" at bounding box center [790, 397] width 63 height 11
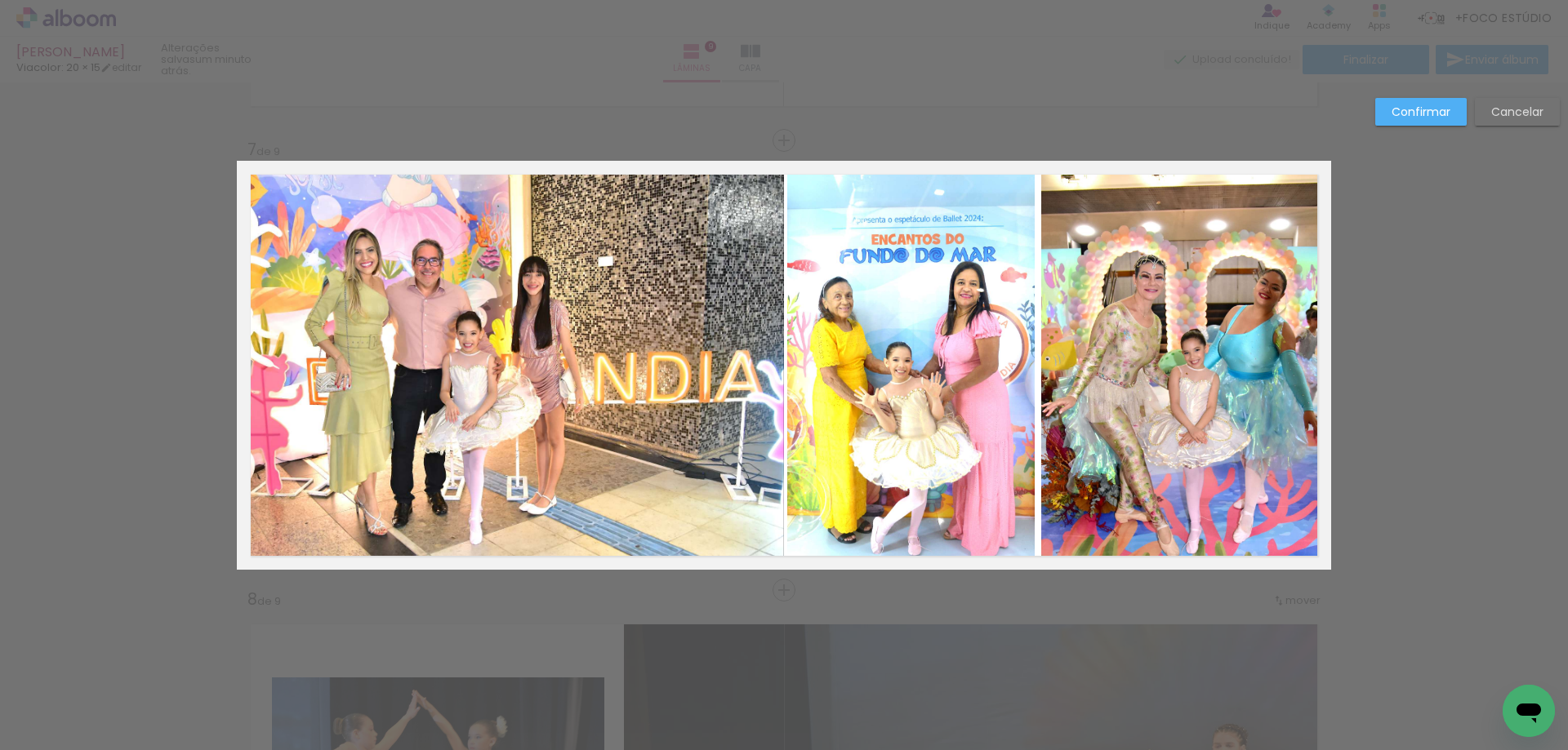
click at [942, 377] on quentale-photo at bounding box center [911, 365] width 248 height 409
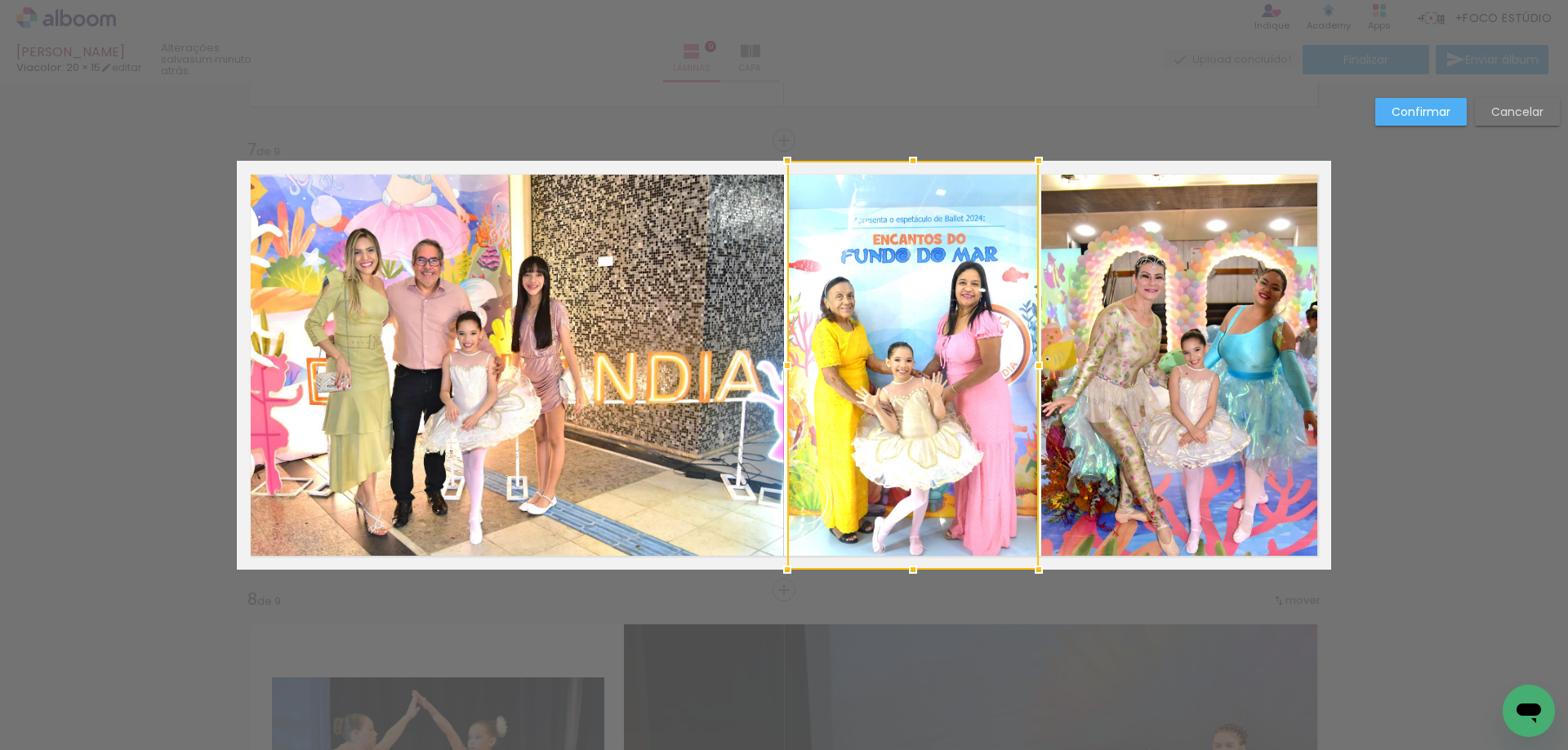
click at [1033, 369] on div at bounding box center [1038, 365] width 32 height 32
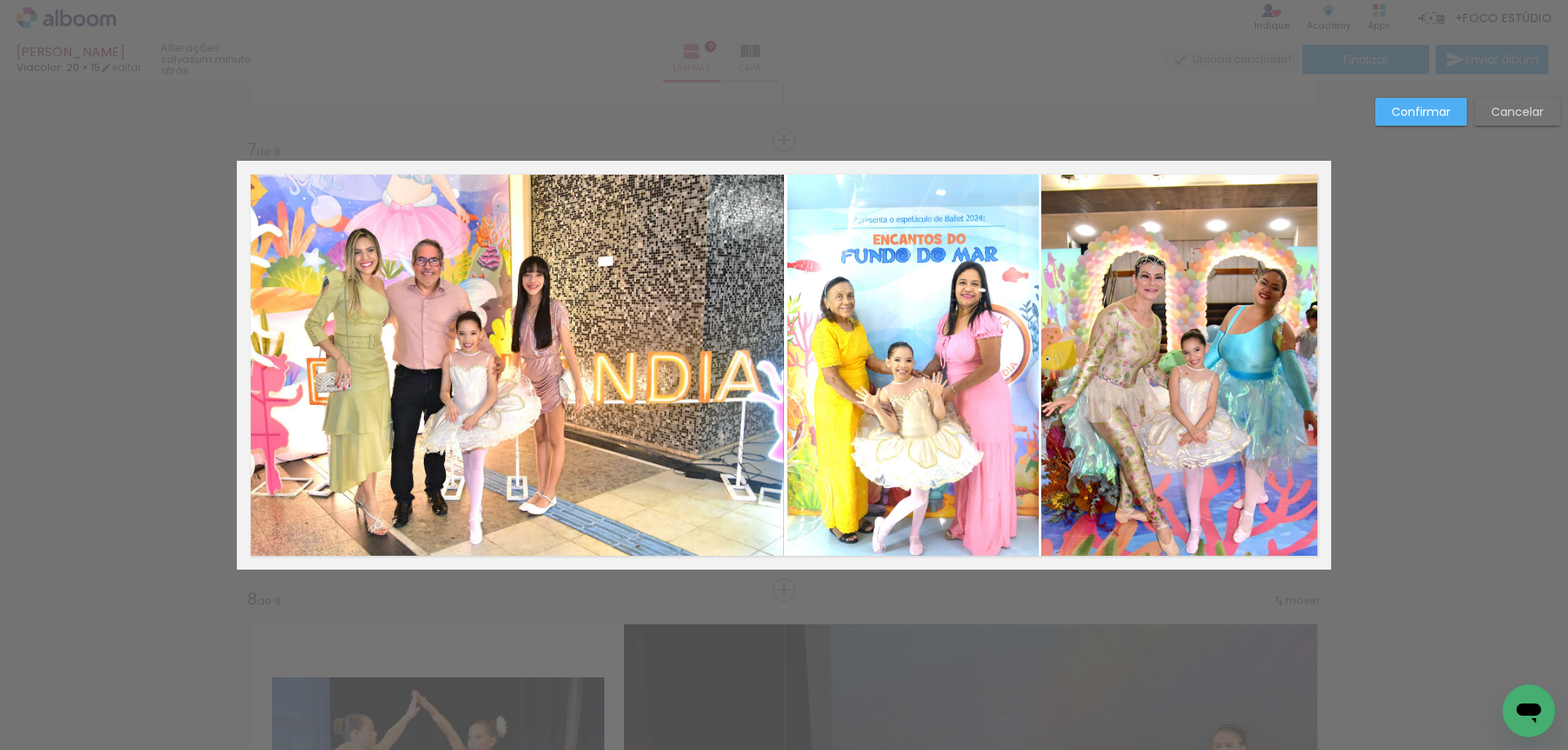
click at [0, 0] on slot "Confirmar" at bounding box center [0, 0] width 0 height 0
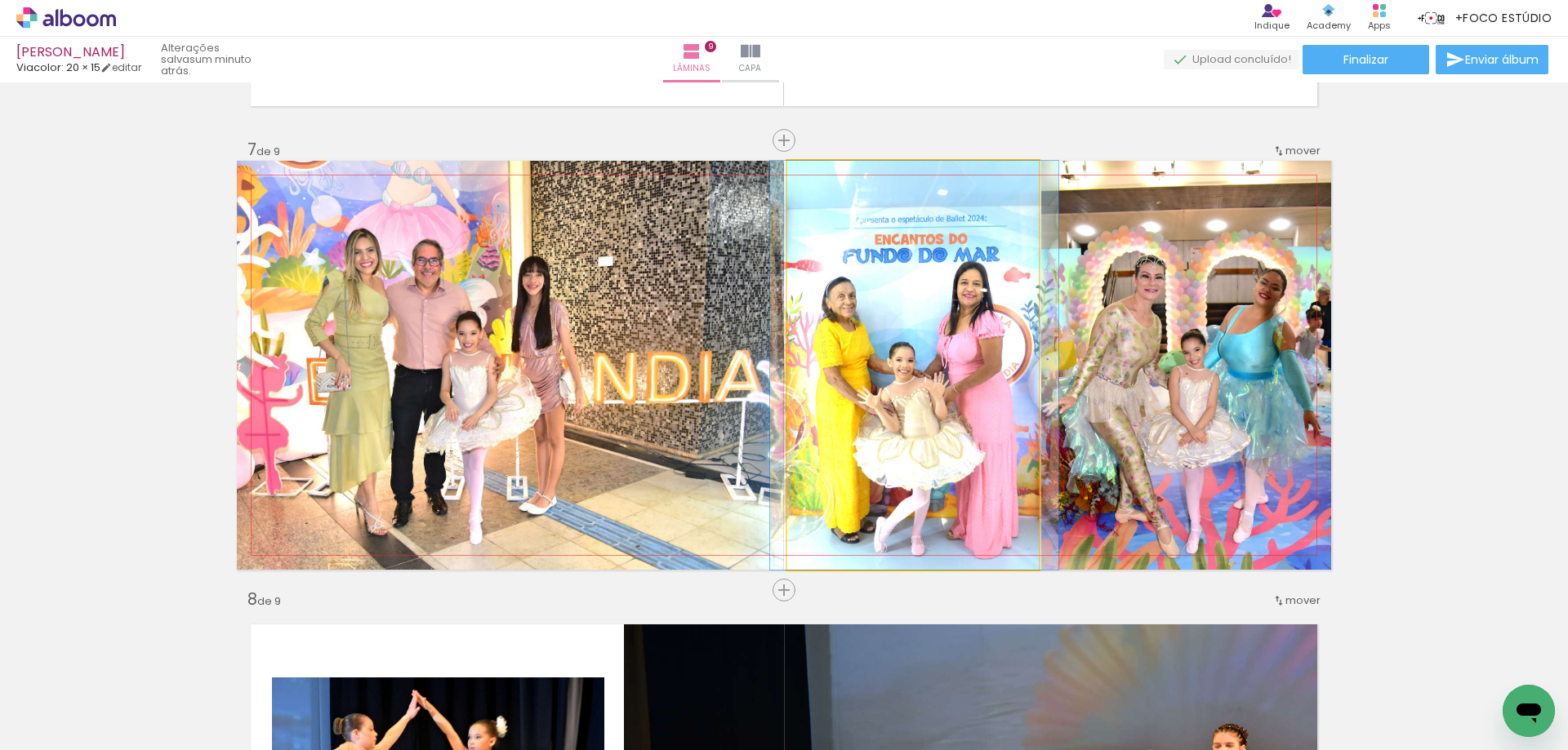
drag, startPoint x: 882, startPoint y: 382, endPoint x: 883, endPoint y: 351, distance: 31.0
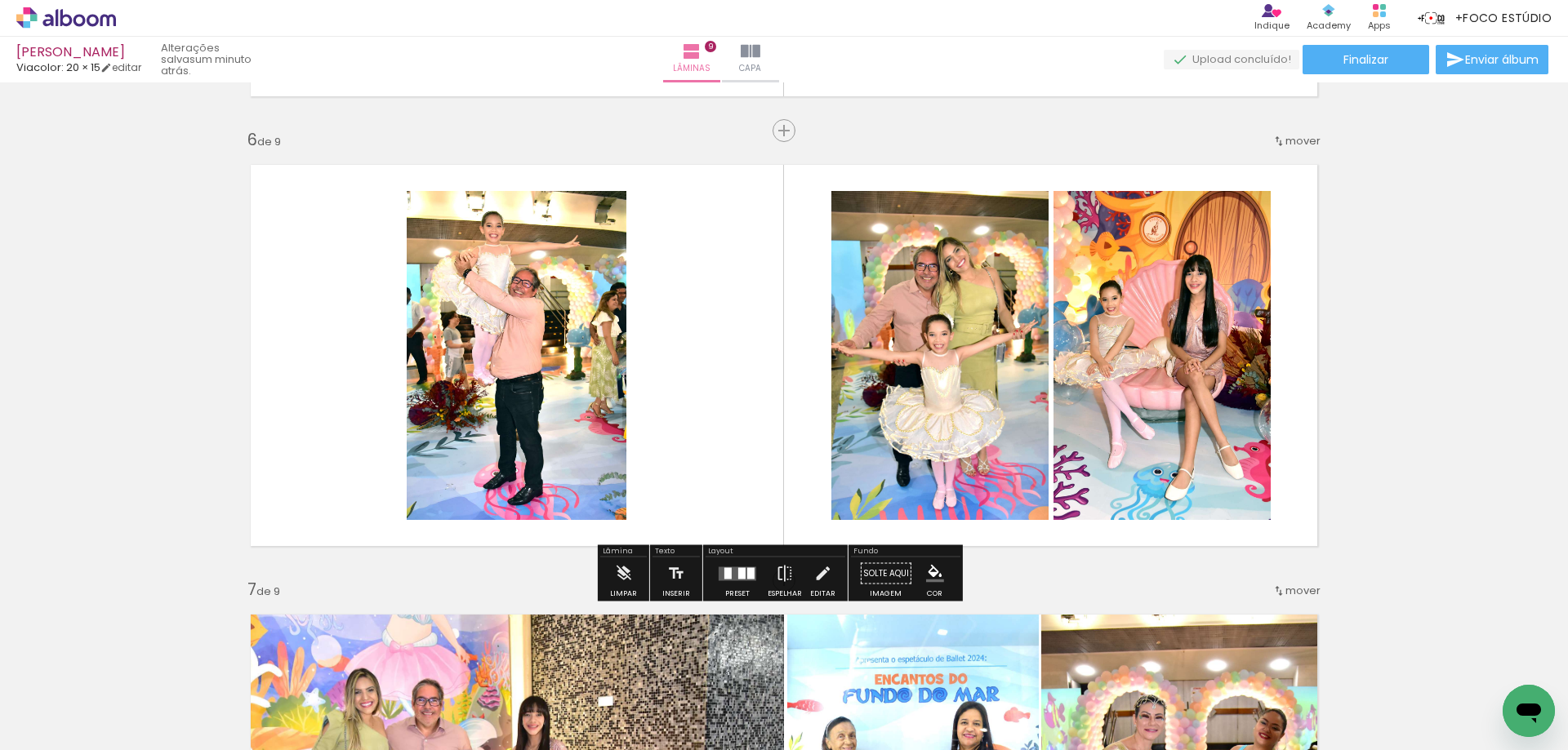
scroll to position [2178, 0]
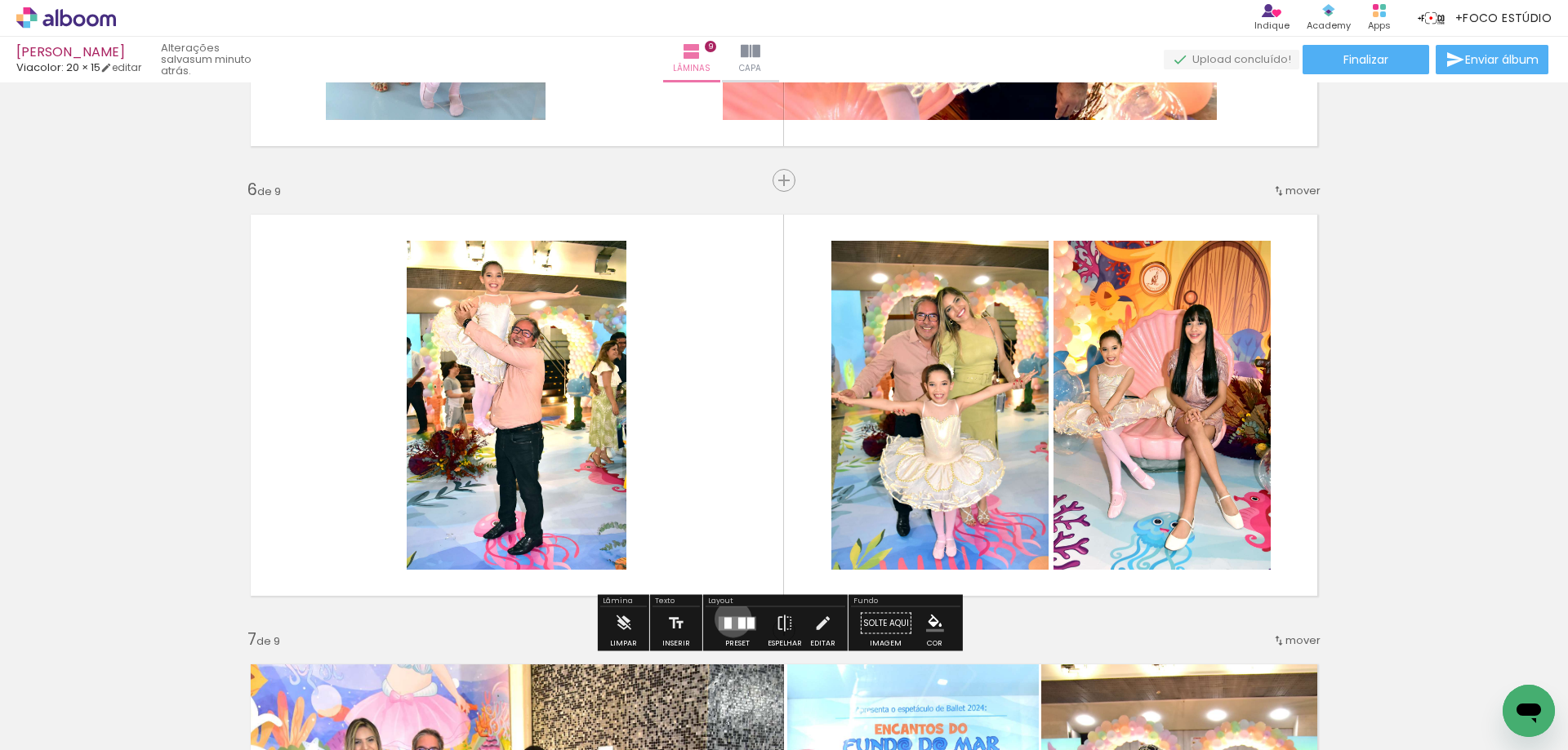
click at [729, 618] on quentale-layouter at bounding box center [737, 623] width 37 height 14
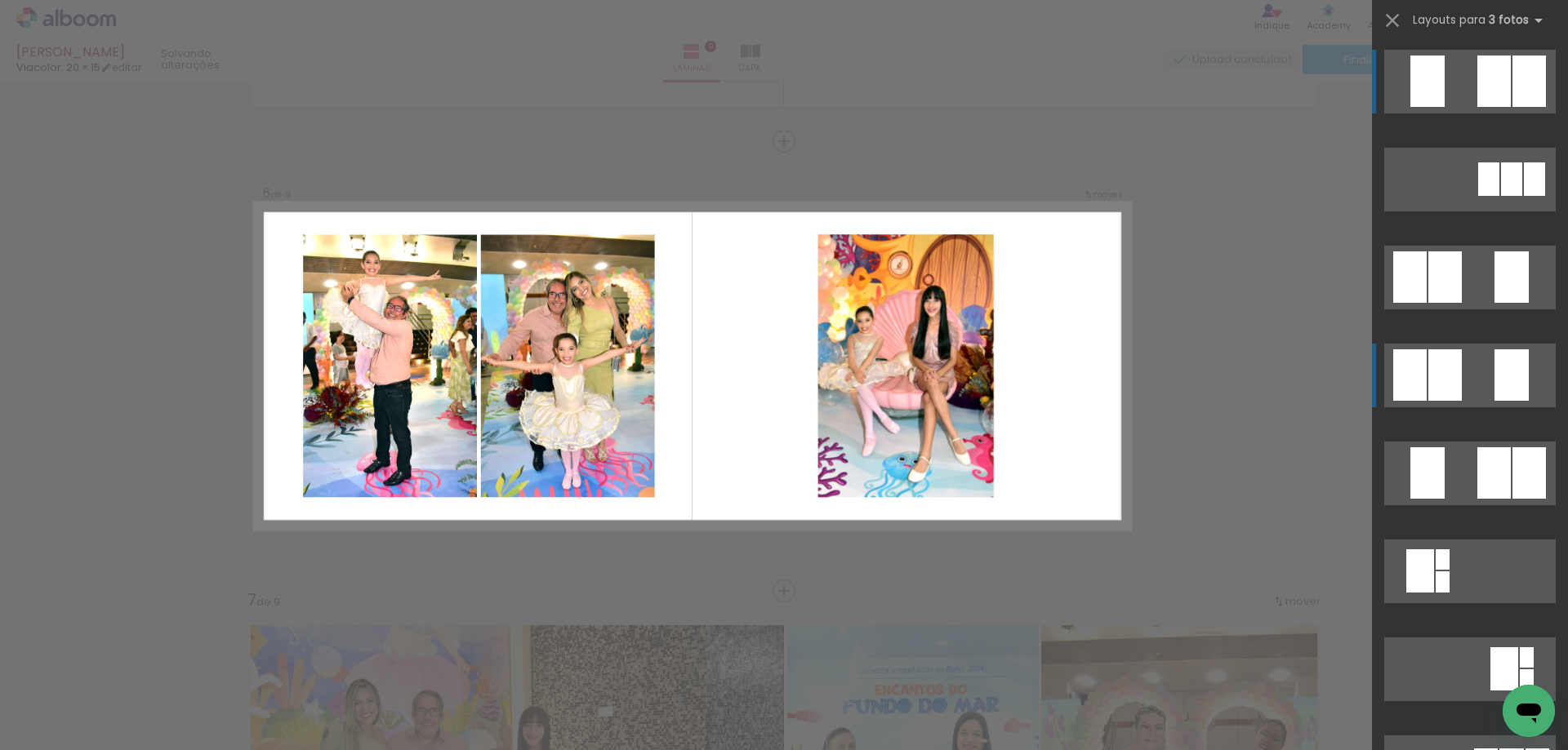
scroll to position [2218, 0]
click at [1455, 364] on div at bounding box center [1445, 375] width 33 height 52
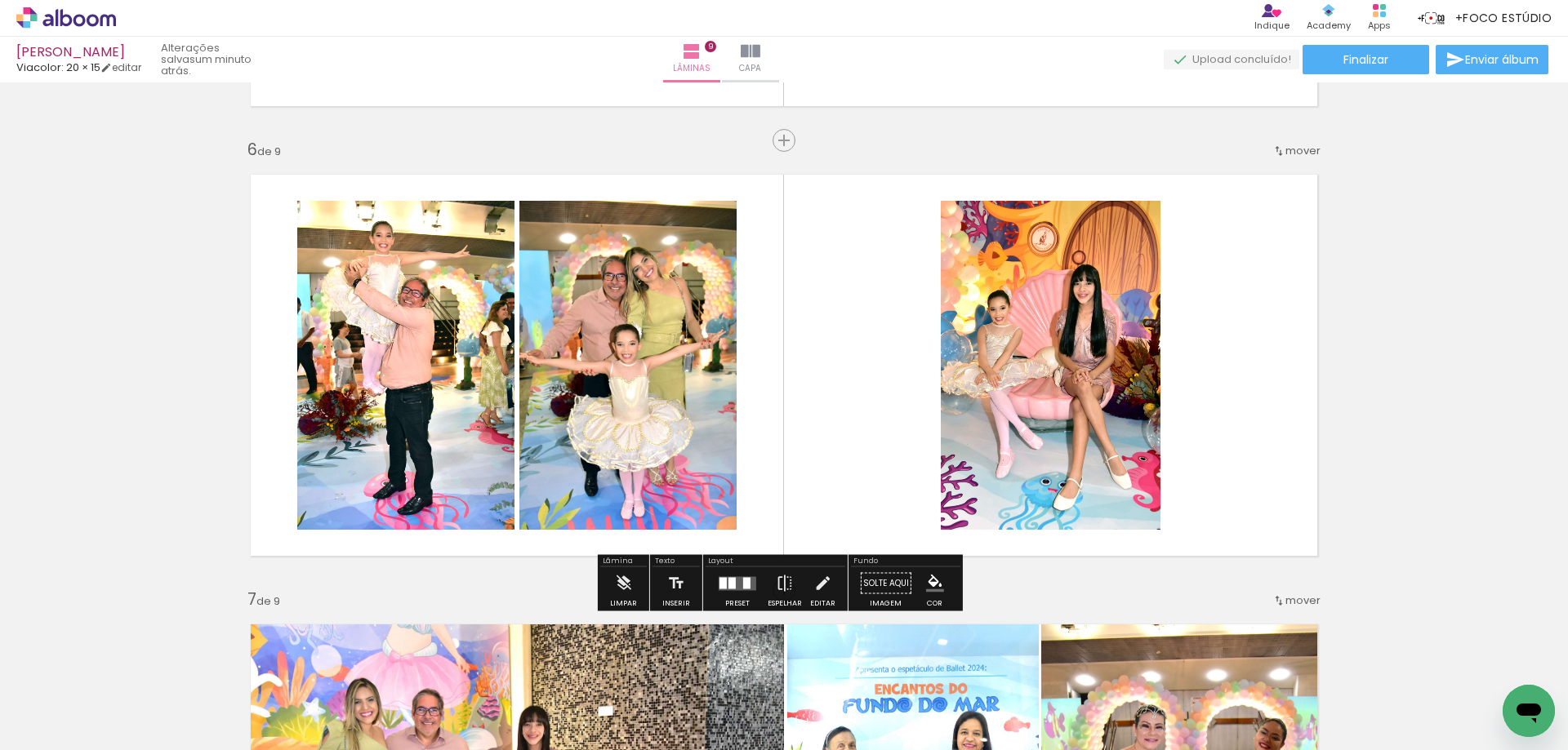
click at [985, 355] on quentale-photo at bounding box center [1050, 365] width 220 height 329
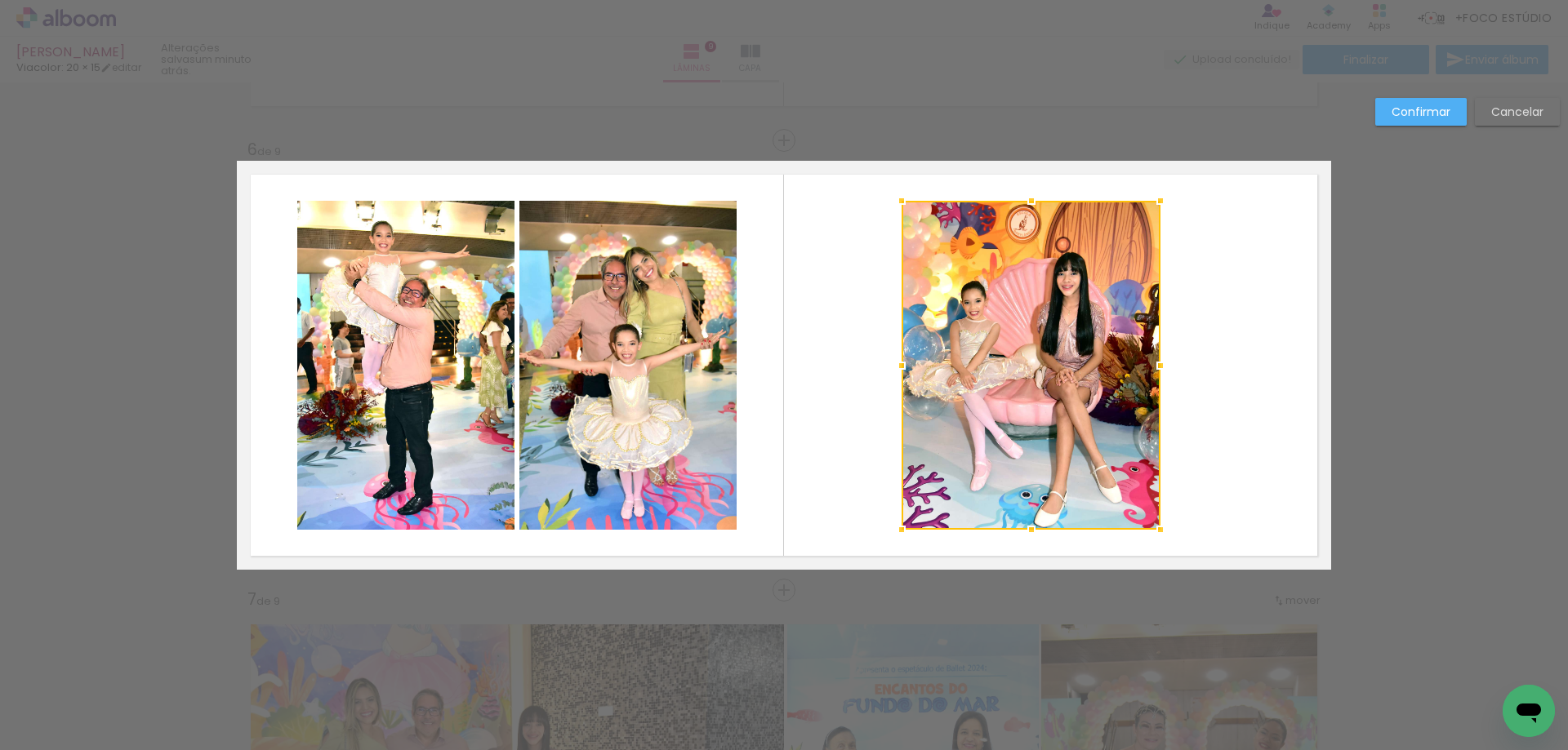
drag, startPoint x: 941, startPoint y: 368, endPoint x: 902, endPoint y: 368, distance: 39.0
click at [902, 368] on div at bounding box center [901, 365] width 32 height 32
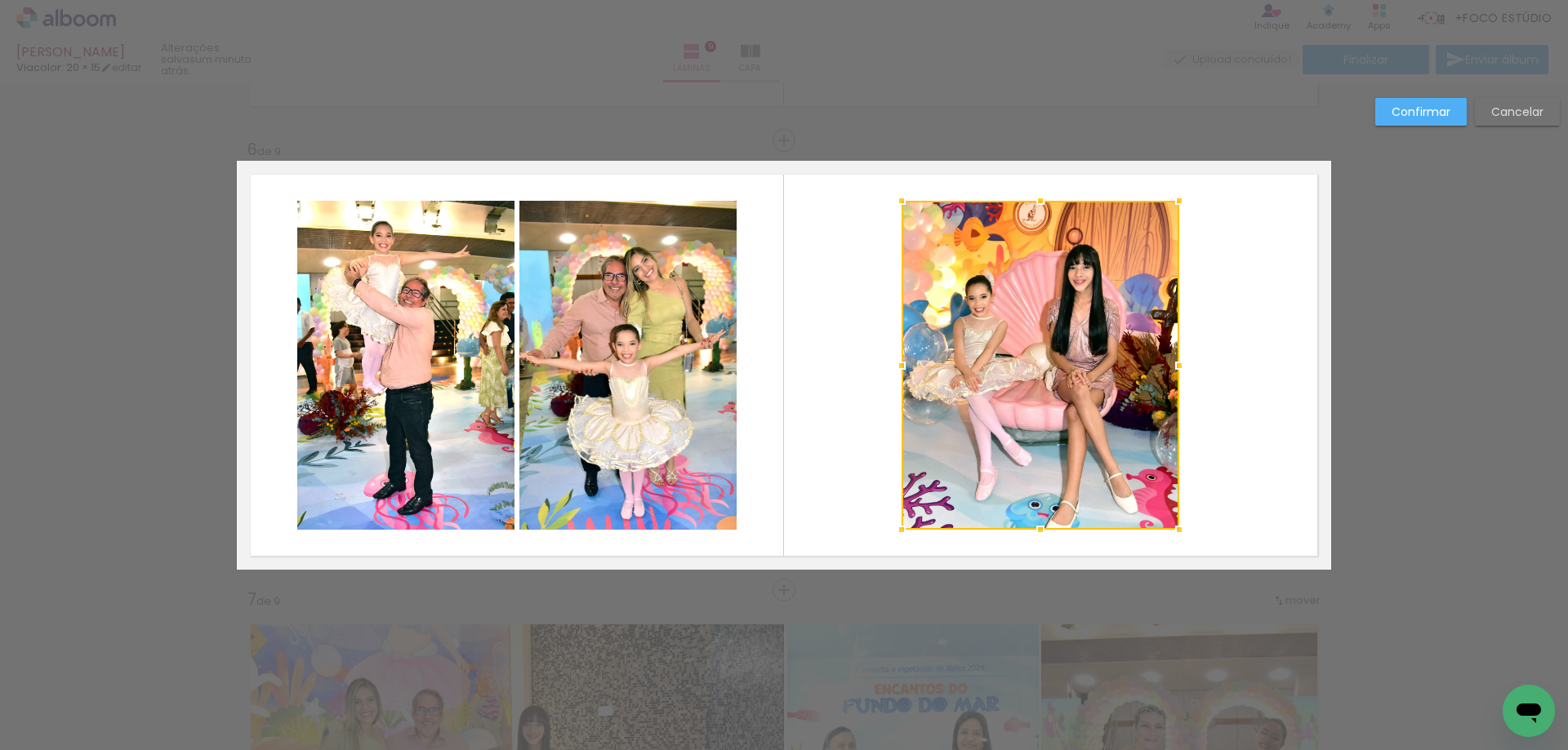
drag, startPoint x: 1156, startPoint y: 366, endPoint x: 1170, endPoint y: 367, distance: 14.0
click at [1170, 367] on div at bounding box center [1179, 365] width 32 height 32
click at [857, 383] on quentale-layouter at bounding box center [784, 365] width 1094 height 409
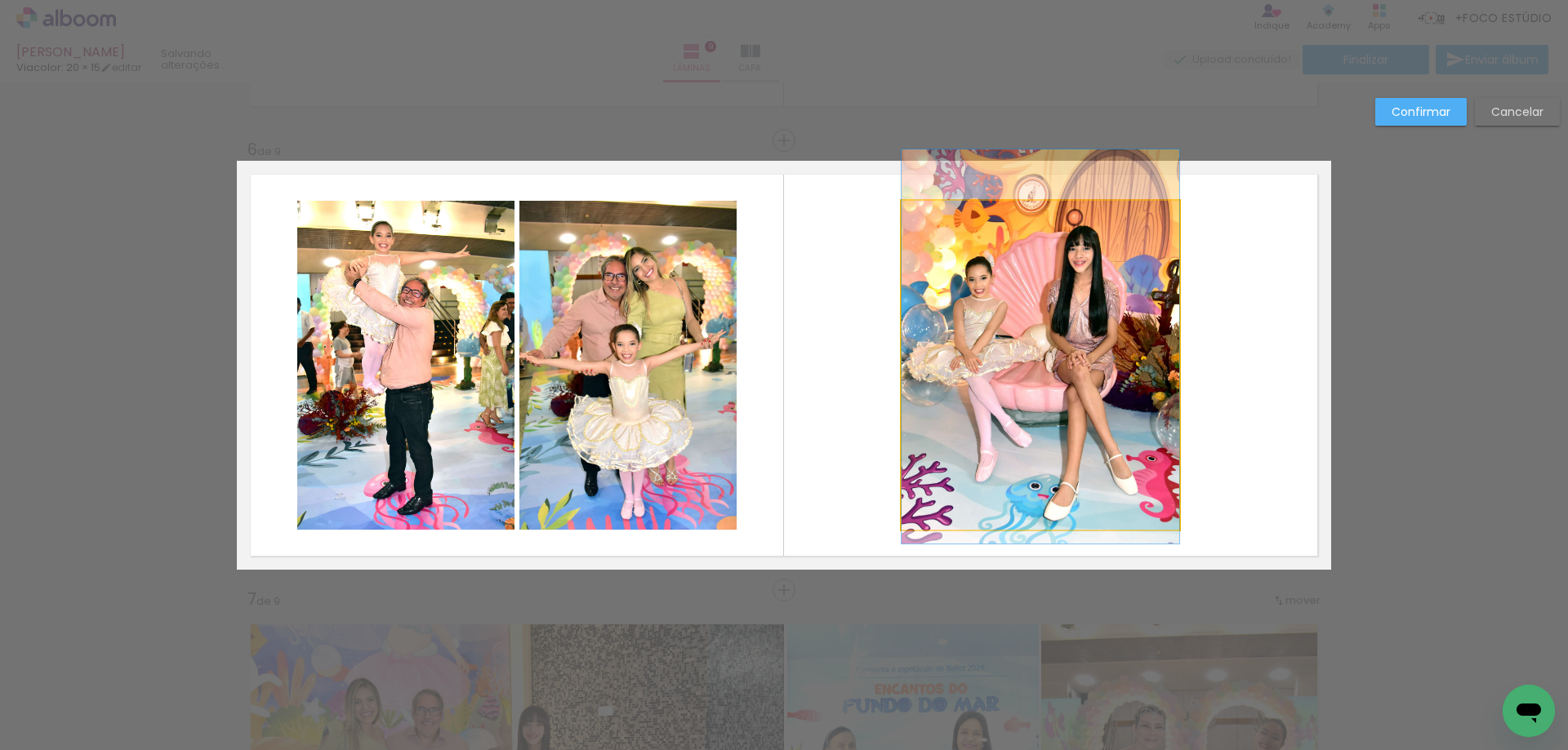
drag, startPoint x: 1025, startPoint y: 415, endPoint x: 1024, endPoint y: 397, distance: 18.0
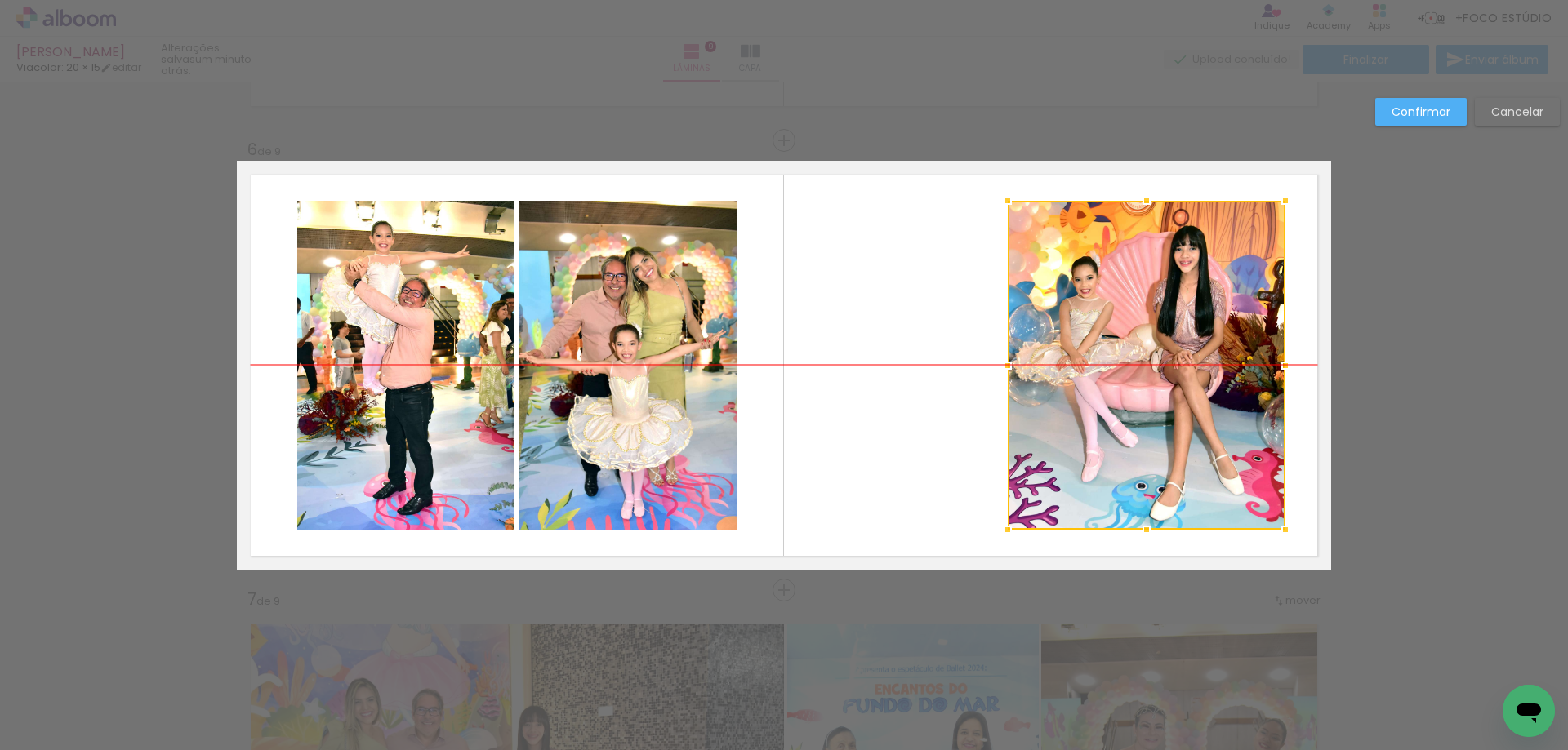
drag, startPoint x: 1018, startPoint y: 382, endPoint x: 1123, endPoint y: 390, distance: 105.3
click at [1123, 390] on div at bounding box center [1146, 365] width 278 height 329
click at [628, 367] on quentale-photo at bounding box center [627, 365] width 218 height 329
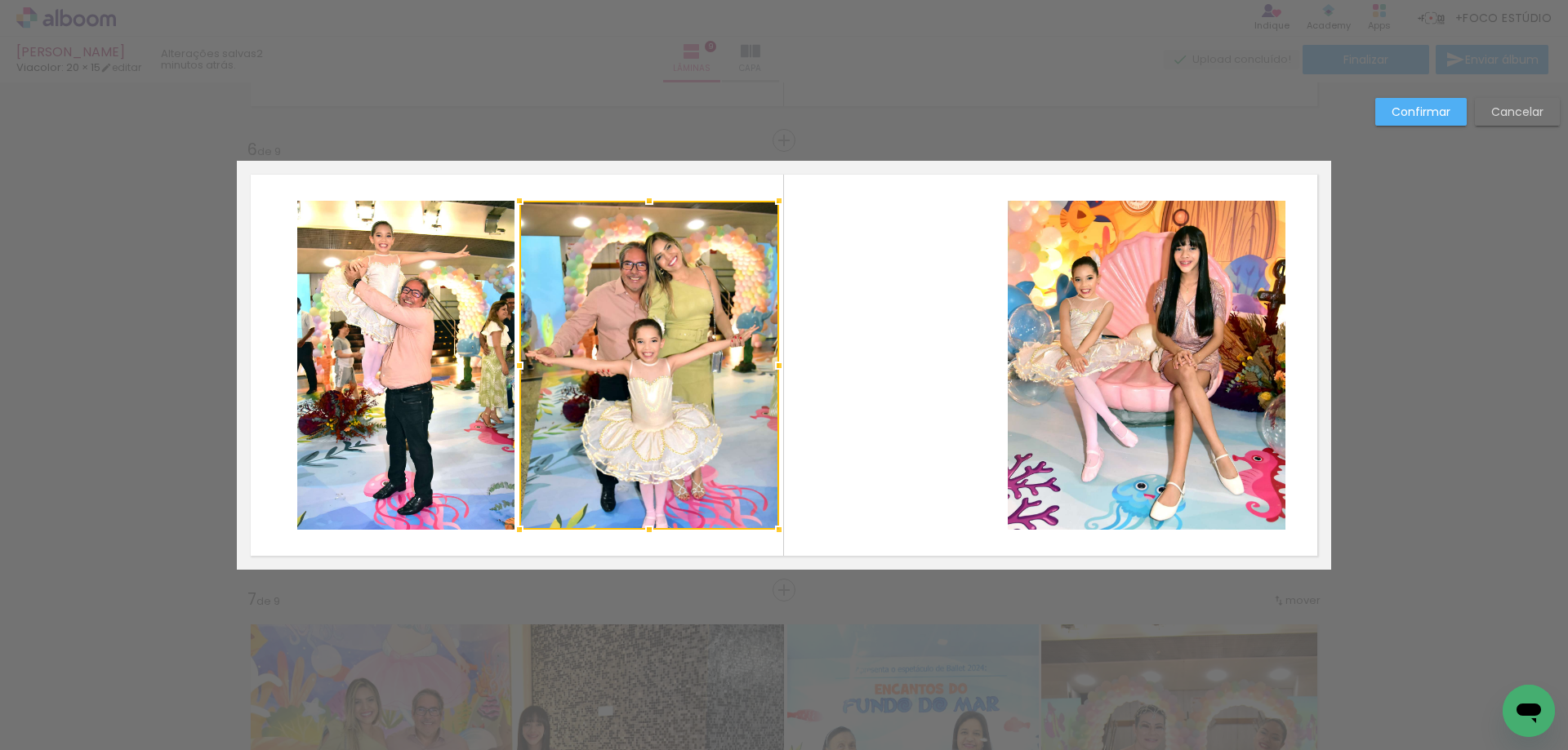
drag, startPoint x: 731, startPoint y: 371, endPoint x: 773, endPoint y: 372, distance: 42.0
click at [773, 372] on div at bounding box center [779, 365] width 32 height 32
click at [808, 431] on quentale-layouter at bounding box center [784, 365] width 1094 height 409
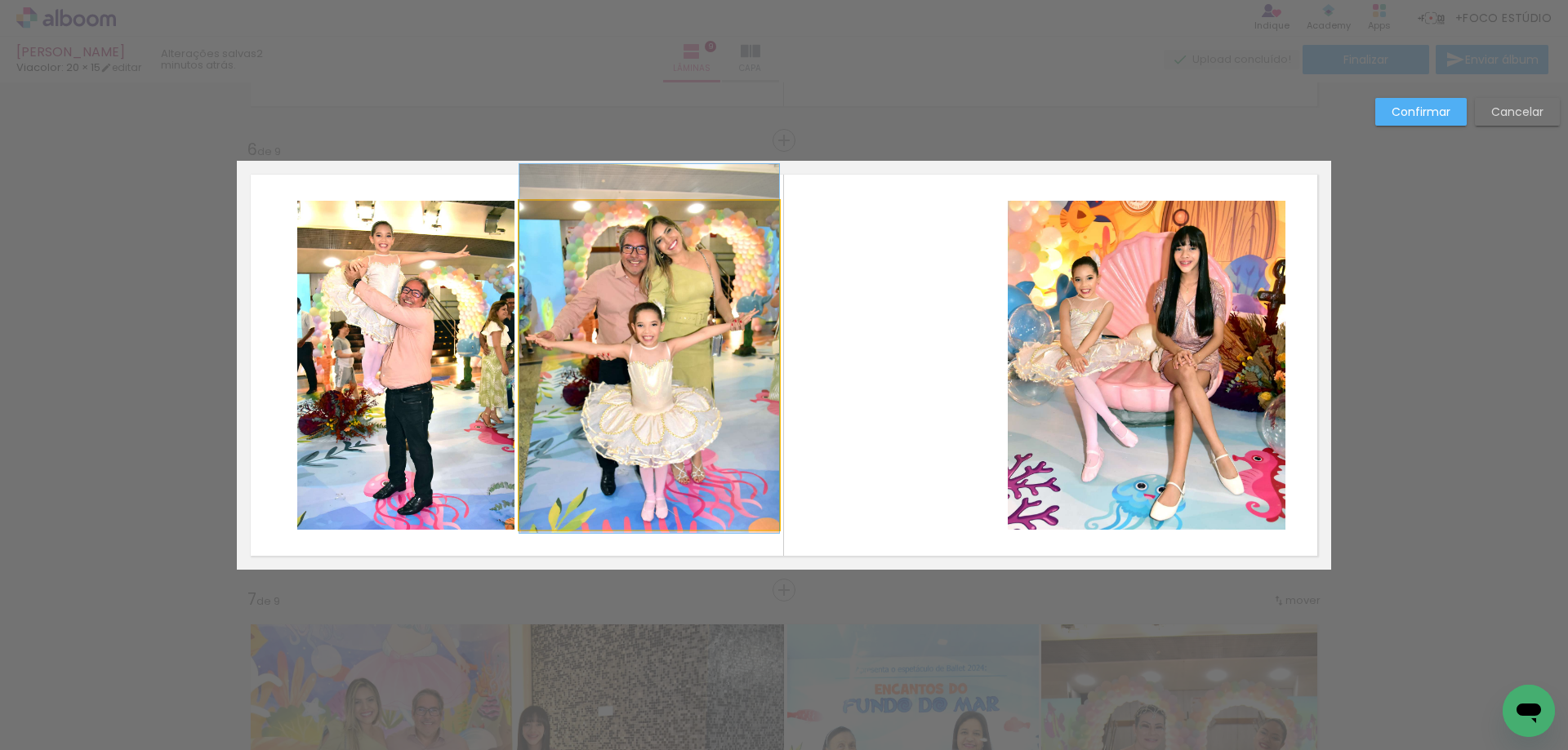
drag, startPoint x: 657, startPoint y: 434, endPoint x: 656, endPoint y: 417, distance: 17.0
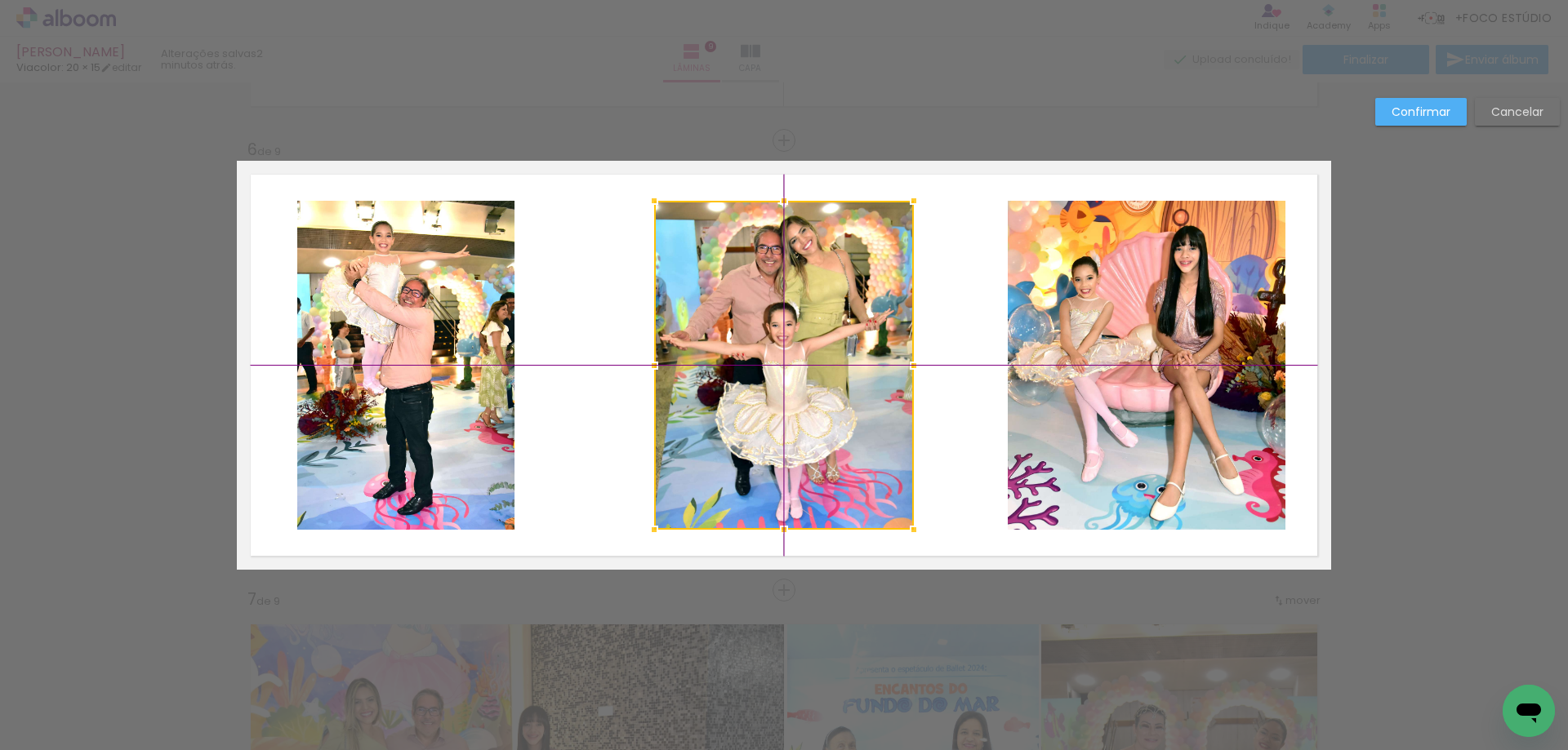
drag, startPoint x: 650, startPoint y: 414, endPoint x: 771, endPoint y: 427, distance: 121.7
click at [771, 427] on div at bounding box center [784, 365] width 260 height 329
click at [438, 415] on quentale-photo at bounding box center [406, 365] width 218 height 329
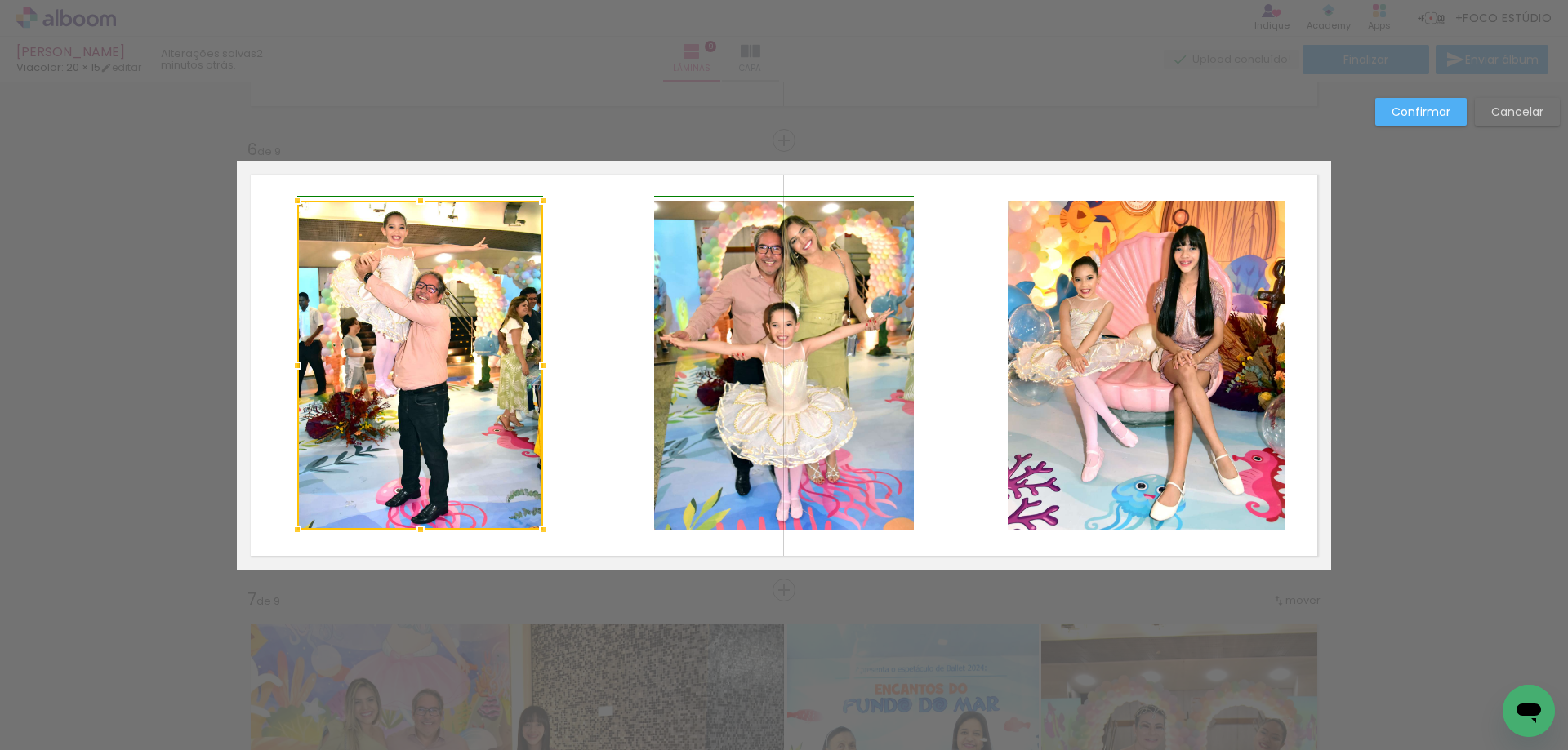
drag, startPoint x: 511, startPoint y: 370, endPoint x: 557, endPoint y: 376, distance: 46.4
click at [557, 376] on album-spread "6 de 9" at bounding box center [784, 365] width 1094 height 409
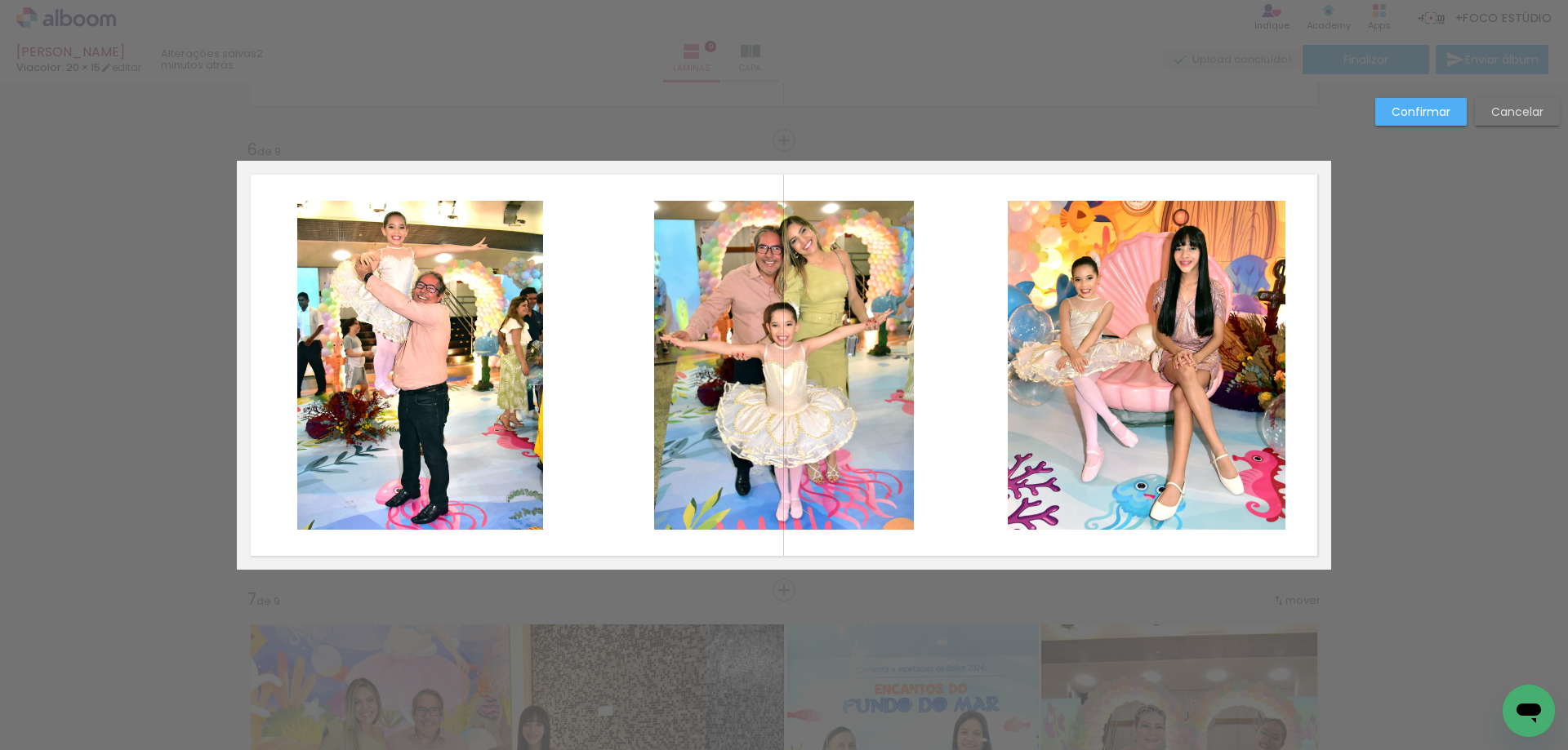
click at [583, 377] on quentale-layouter at bounding box center [784, 365] width 1094 height 409
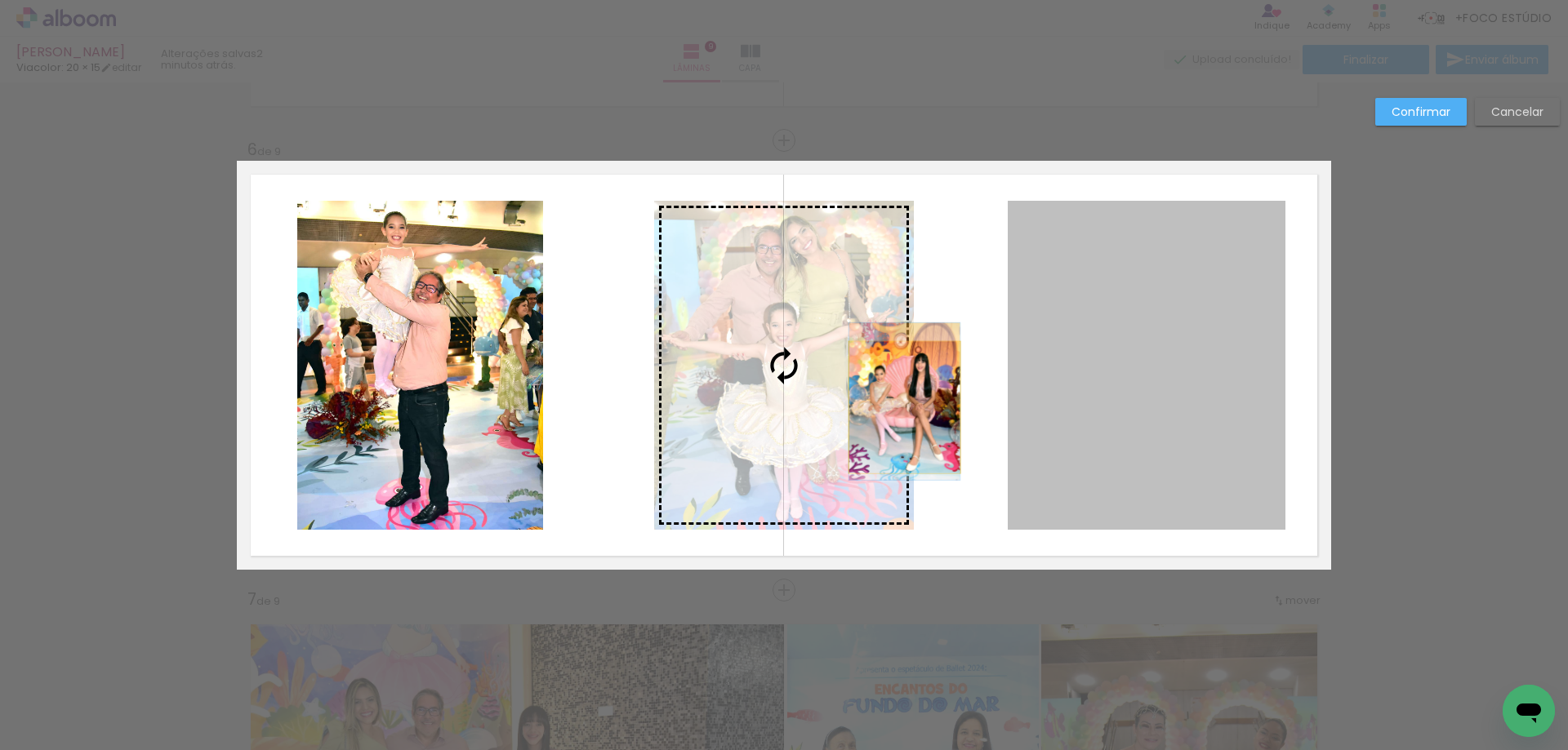
drag, startPoint x: 1016, startPoint y: 403, endPoint x: 898, endPoint y: 408, distance: 118.1
click at [0, 0] on slot at bounding box center [0, 0] width 0 height 0
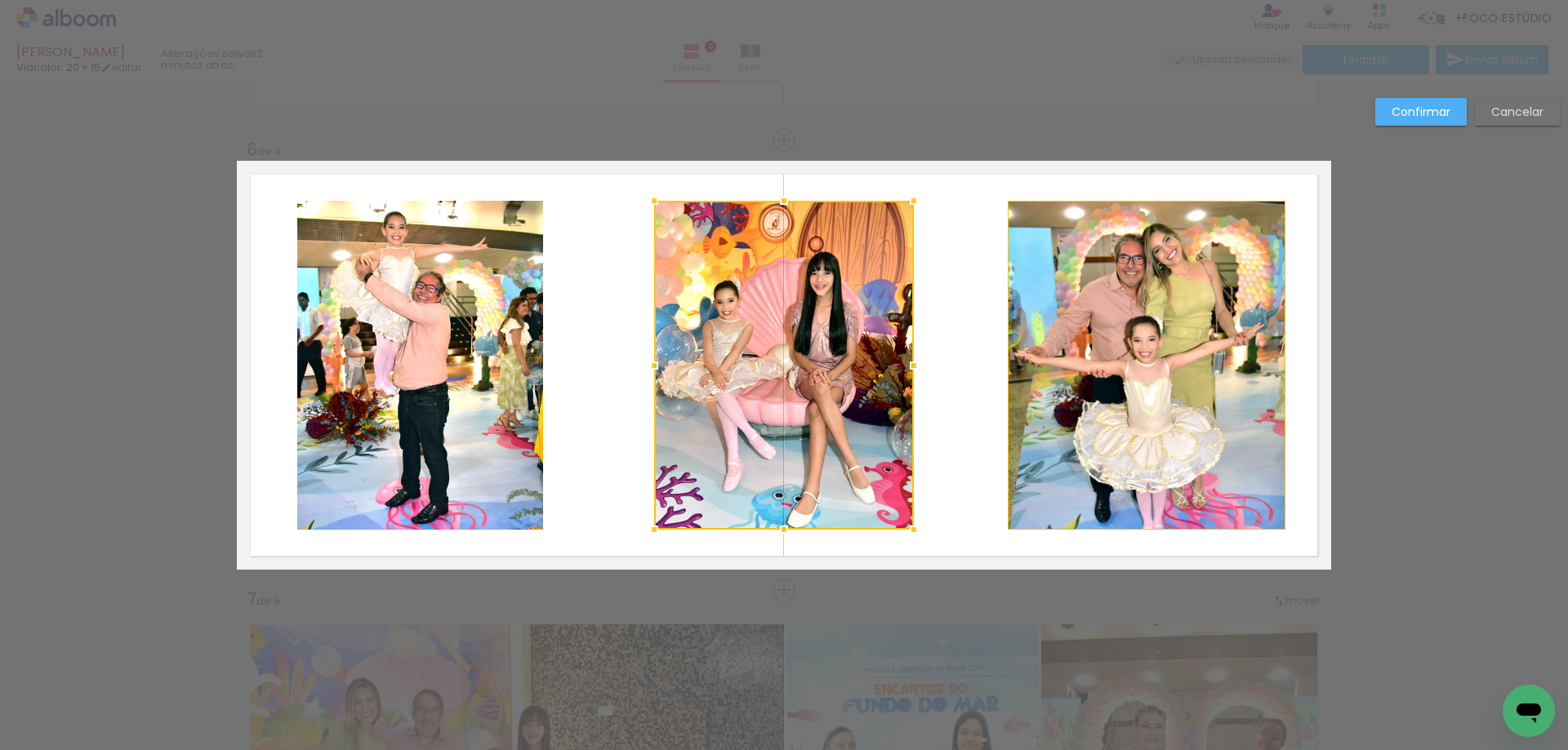
click at [959, 413] on quentale-layouter at bounding box center [784, 365] width 1094 height 409
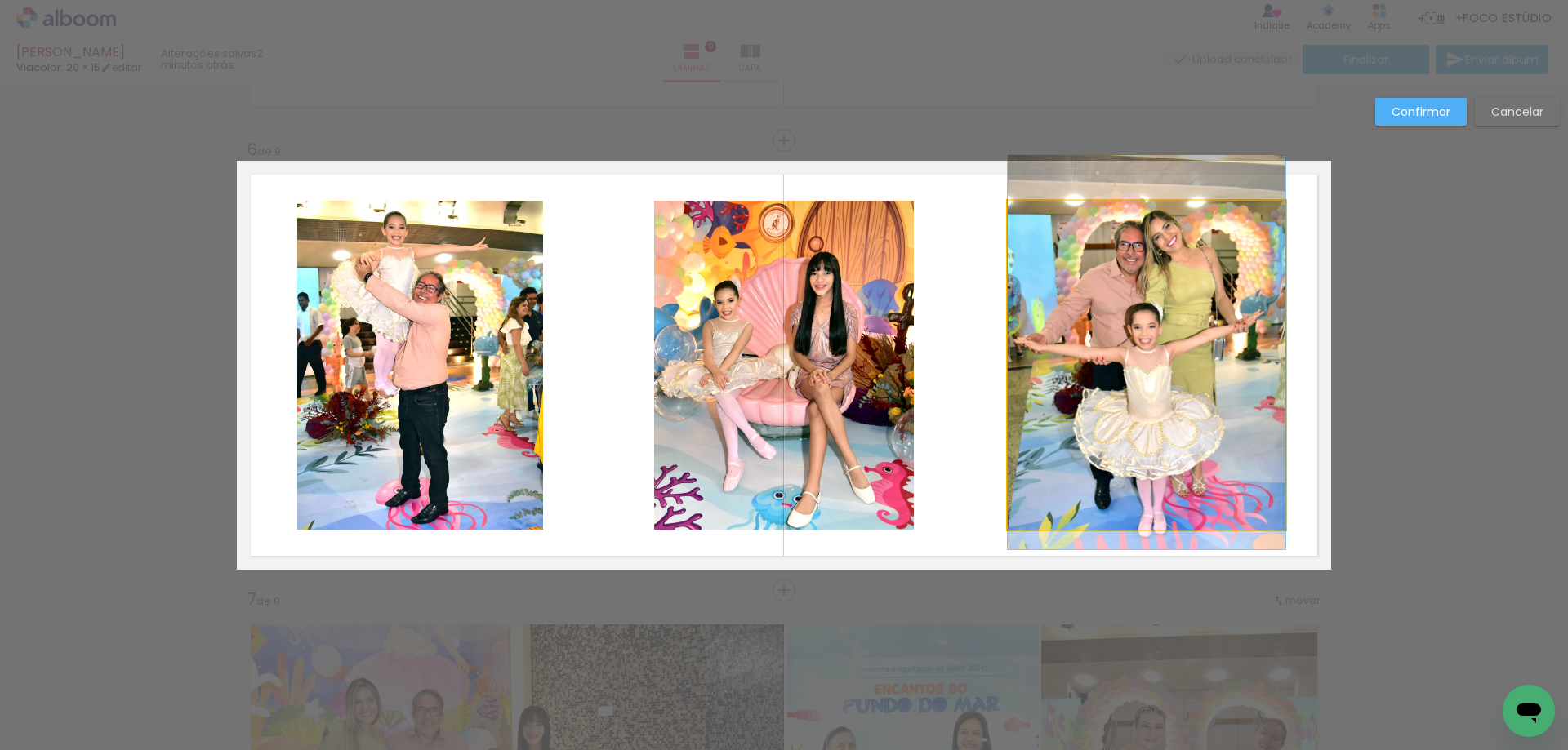
drag, startPoint x: 1154, startPoint y: 436, endPoint x: 1153, endPoint y: 422, distance: 14.0
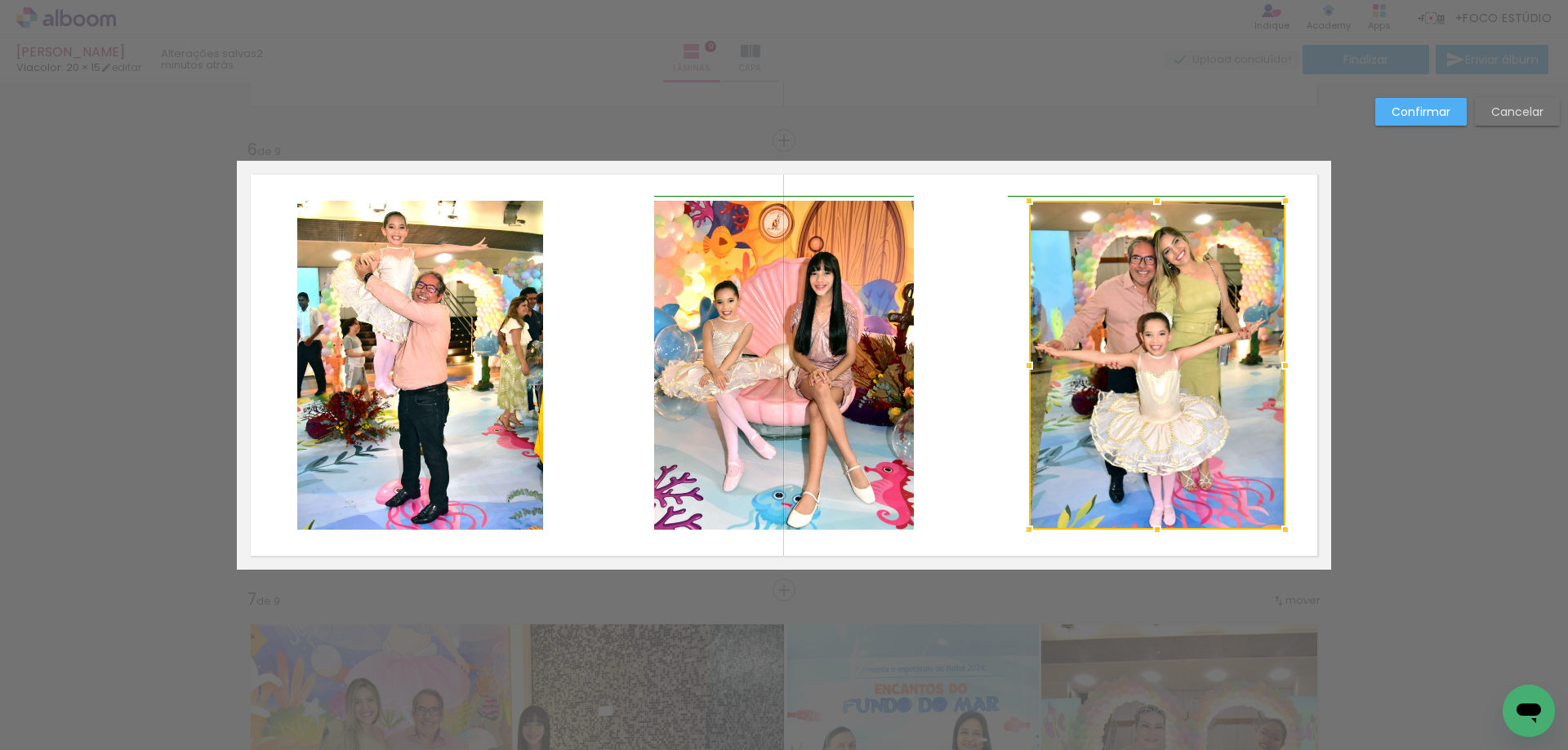
drag, startPoint x: 1008, startPoint y: 371, endPoint x: 1019, endPoint y: 374, distance: 11.4
click at [1019, 374] on div at bounding box center [1028, 365] width 32 height 32
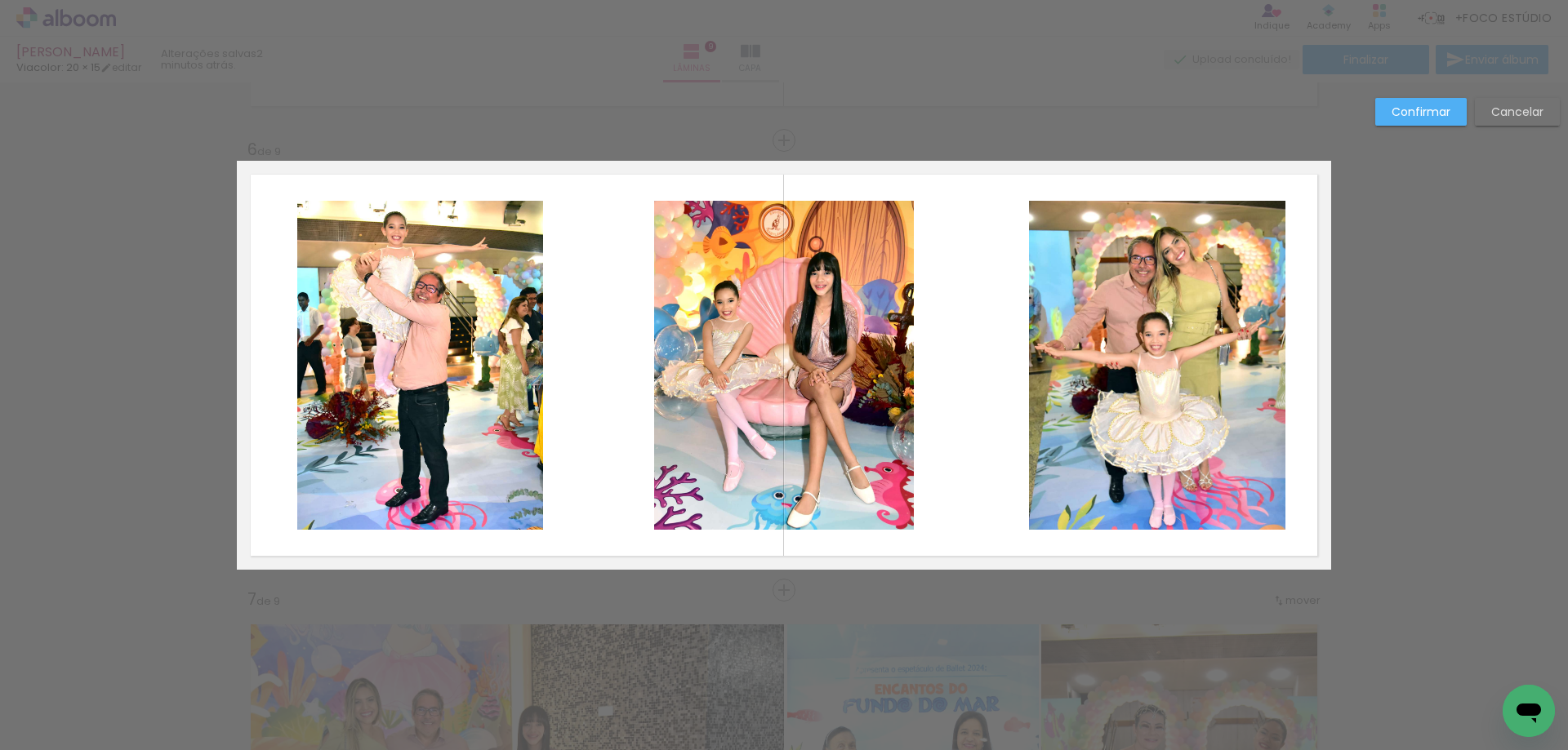
click at [943, 366] on quentale-layouter at bounding box center [784, 365] width 1094 height 409
click at [1114, 374] on quentale-photo at bounding box center [1156, 365] width 257 height 329
click at [961, 368] on quentale-layouter at bounding box center [784, 365] width 1094 height 409
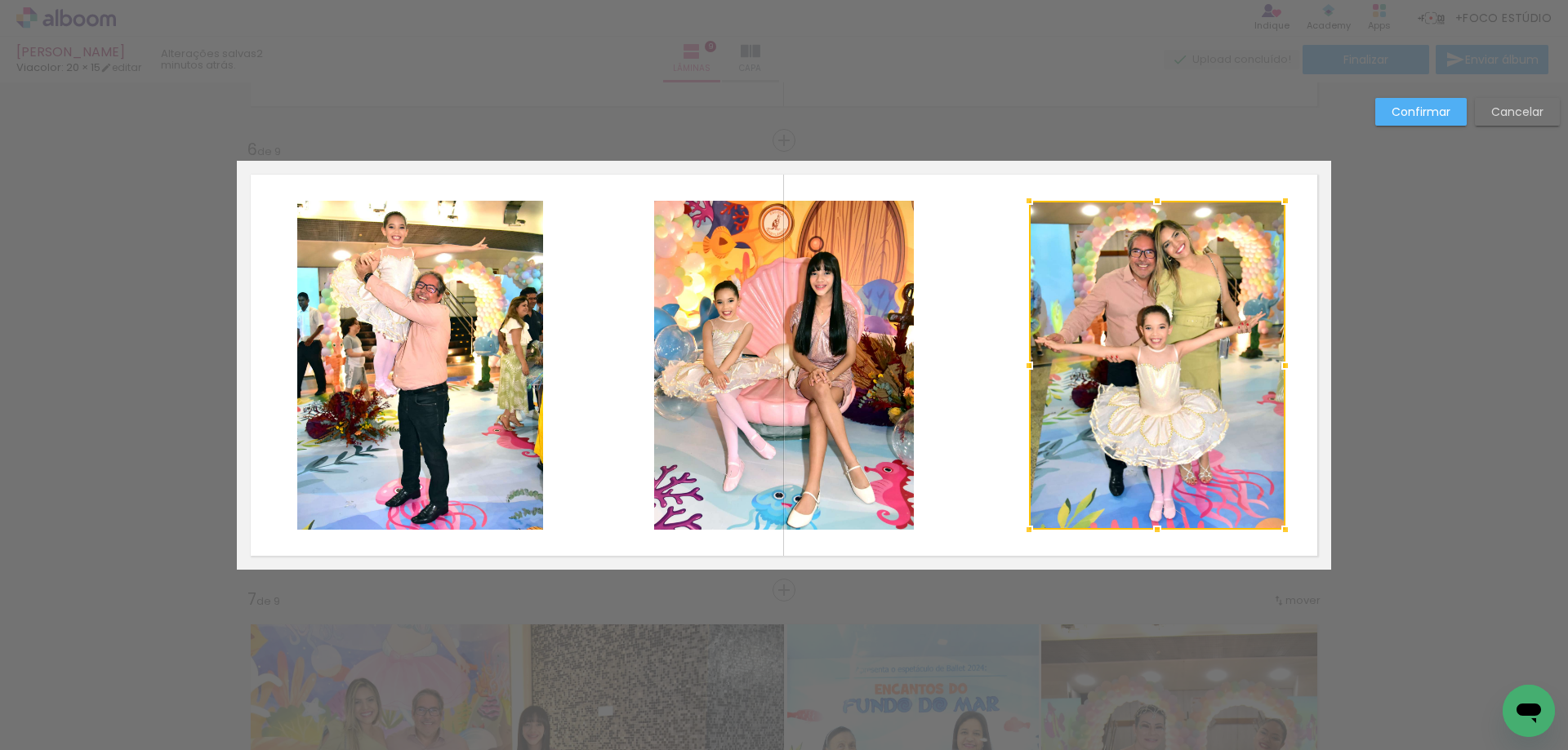
click at [678, 368] on quentale-photo at bounding box center [784, 365] width 260 height 329
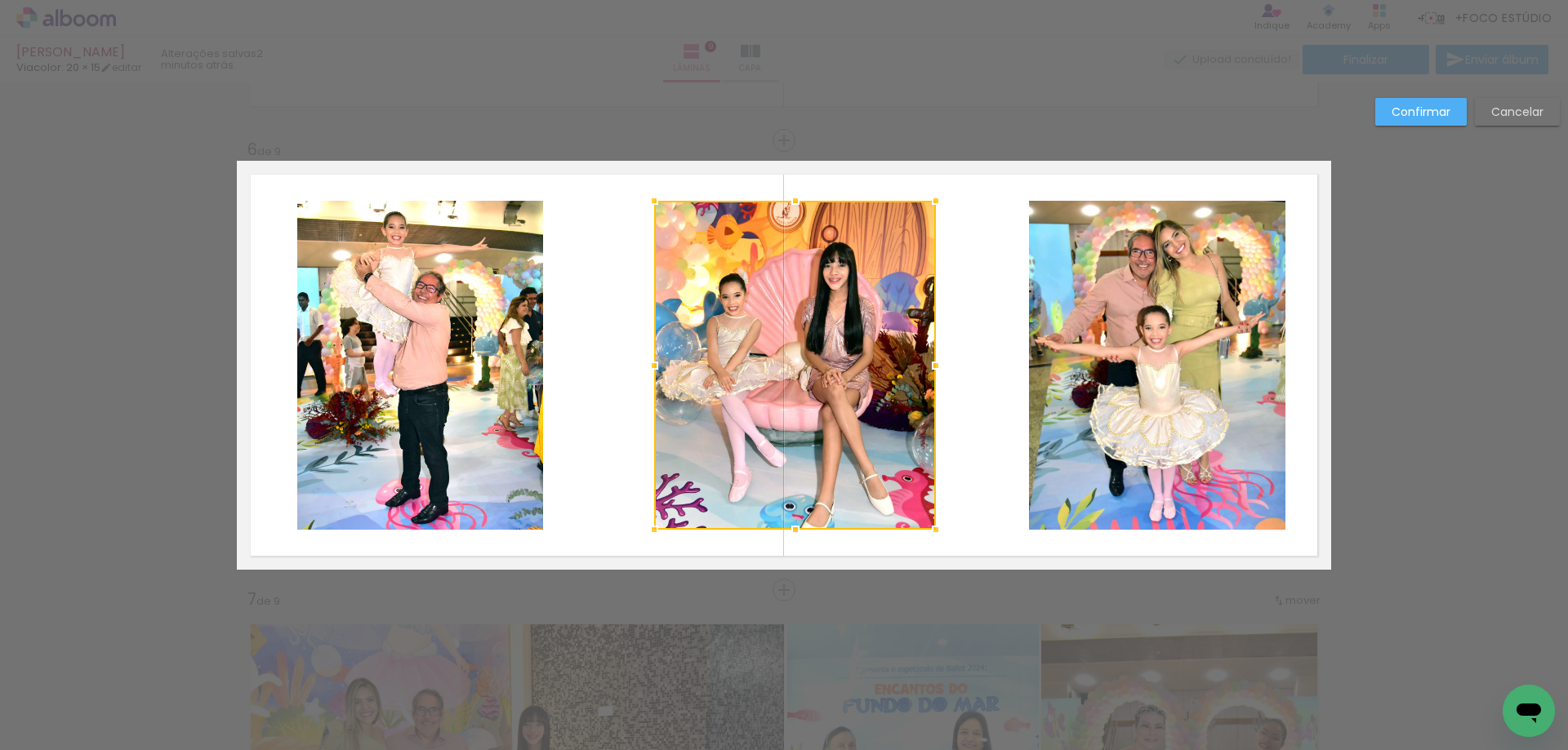
drag, startPoint x: 904, startPoint y: 366, endPoint x: 933, endPoint y: 365, distance: 29.0
click at [933, 365] on div at bounding box center [935, 365] width 32 height 32
click at [963, 380] on quentale-layouter at bounding box center [784, 365] width 1094 height 409
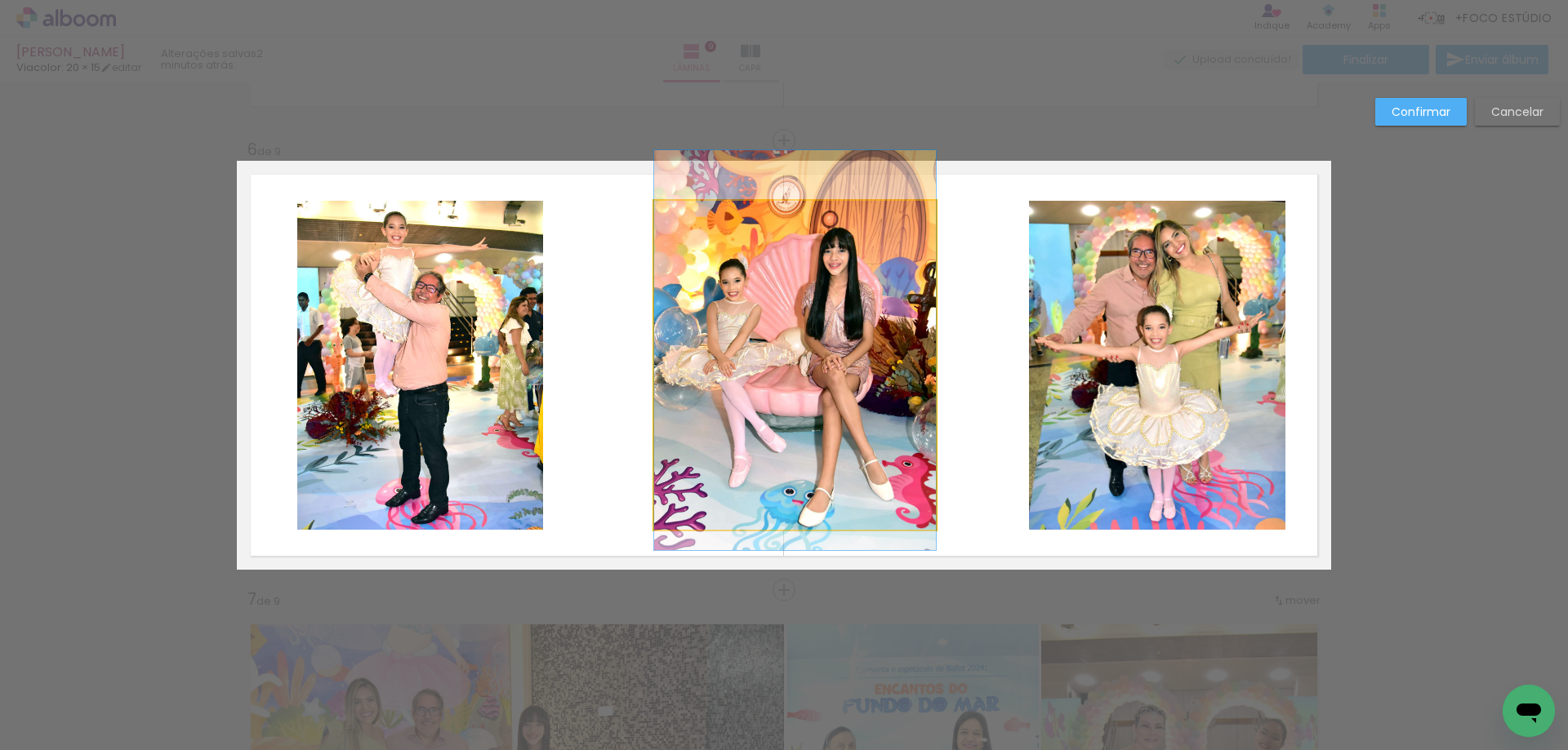
drag, startPoint x: 843, startPoint y: 398, endPoint x: 844, endPoint y: 383, distance: 15.0
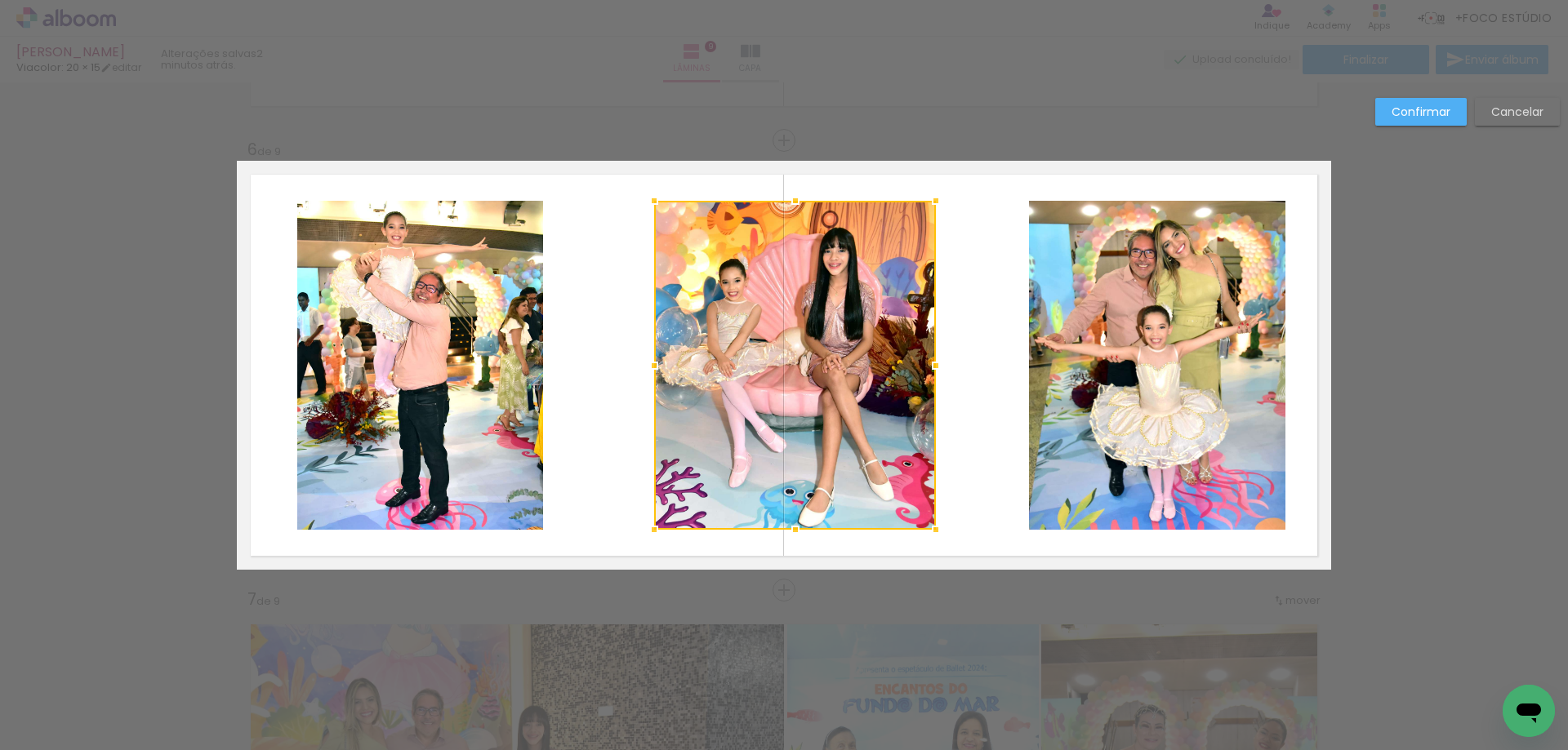
click at [981, 398] on quentale-layouter at bounding box center [784, 365] width 1094 height 409
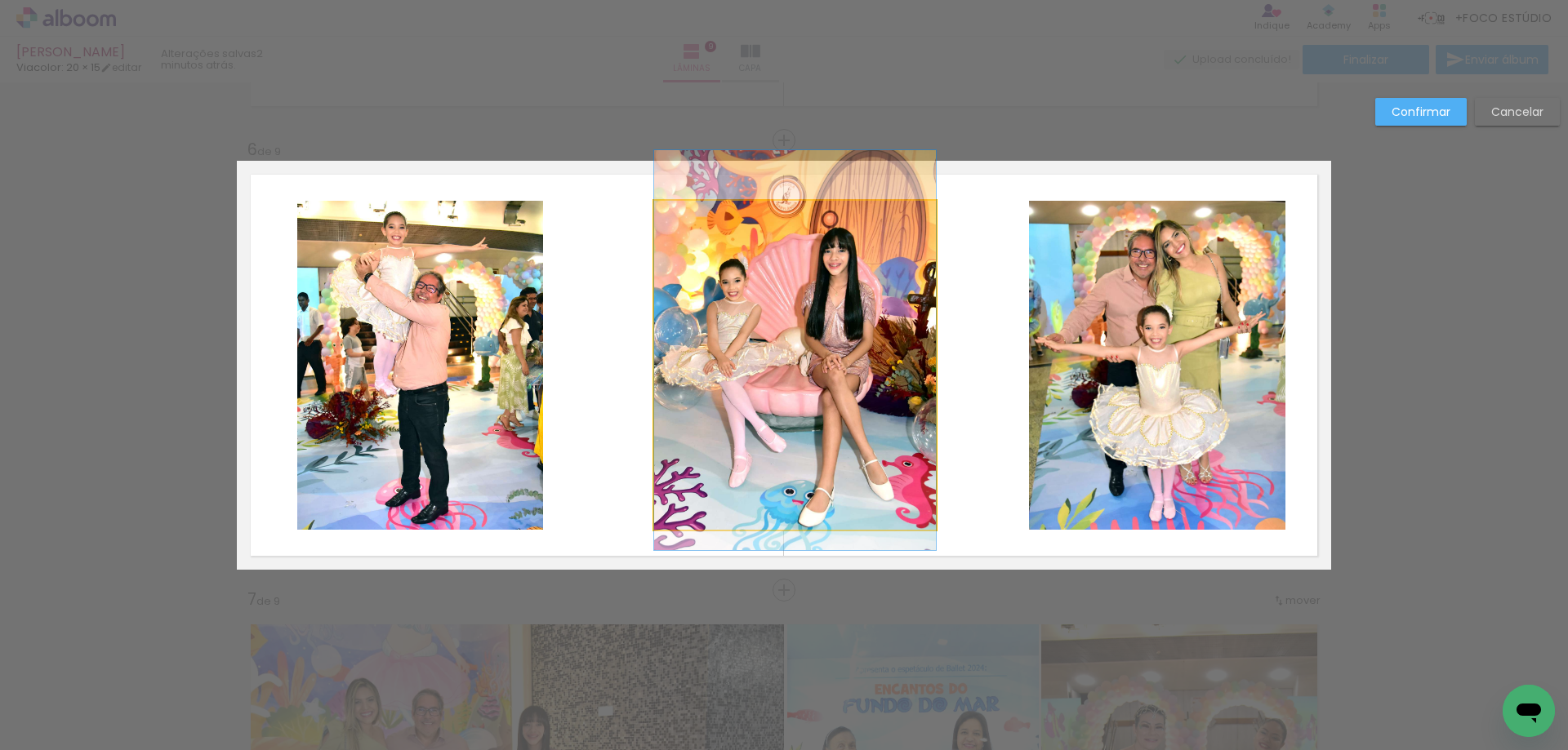
click at [837, 401] on quentale-photo at bounding box center [794, 365] width 282 height 329
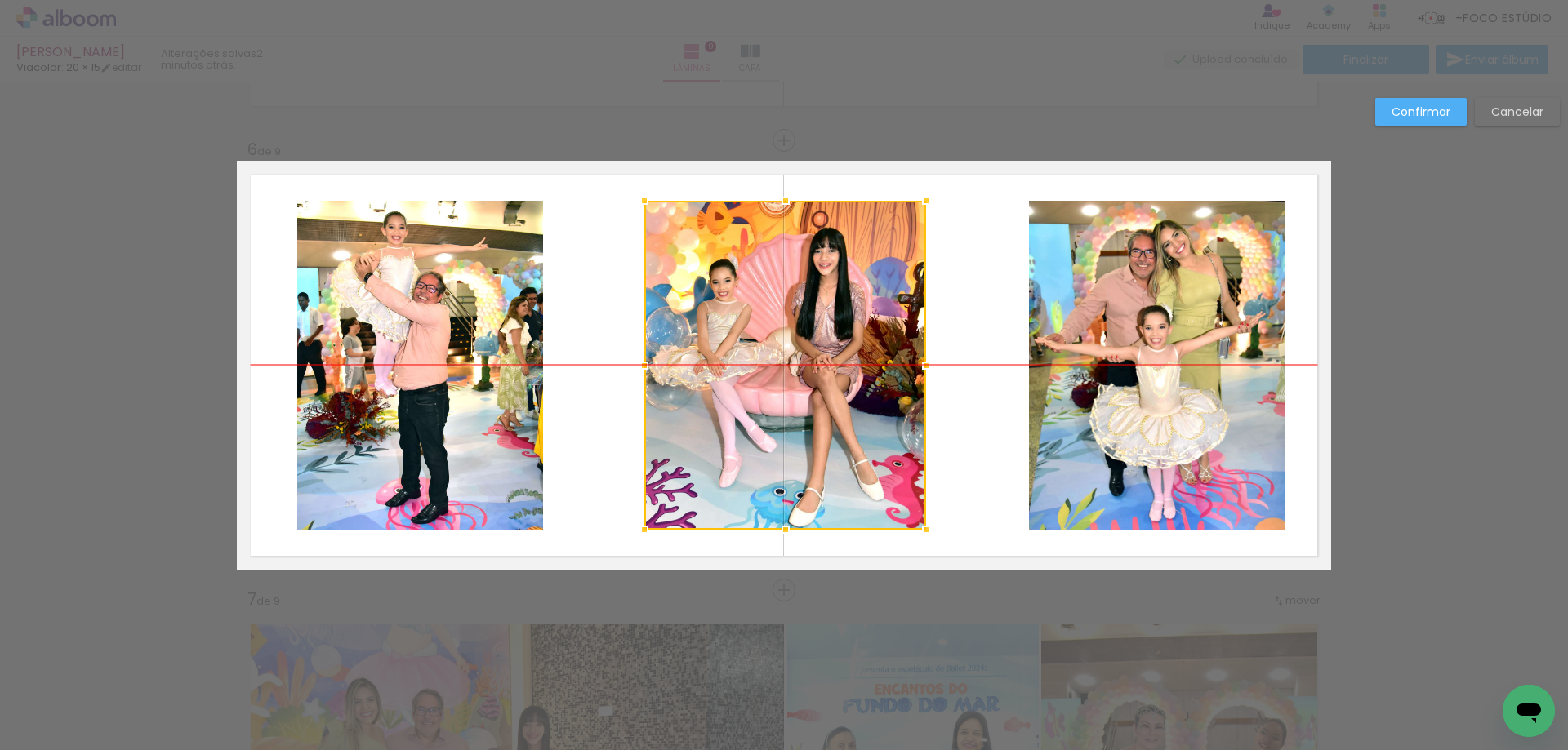
drag, startPoint x: 835, startPoint y: 407, endPoint x: 825, endPoint y: 407, distance: 10.0
click at [825, 407] on div at bounding box center [784, 365] width 282 height 329
click at [0, 0] on slot "Confirmar" at bounding box center [0, 0] width 0 height 0
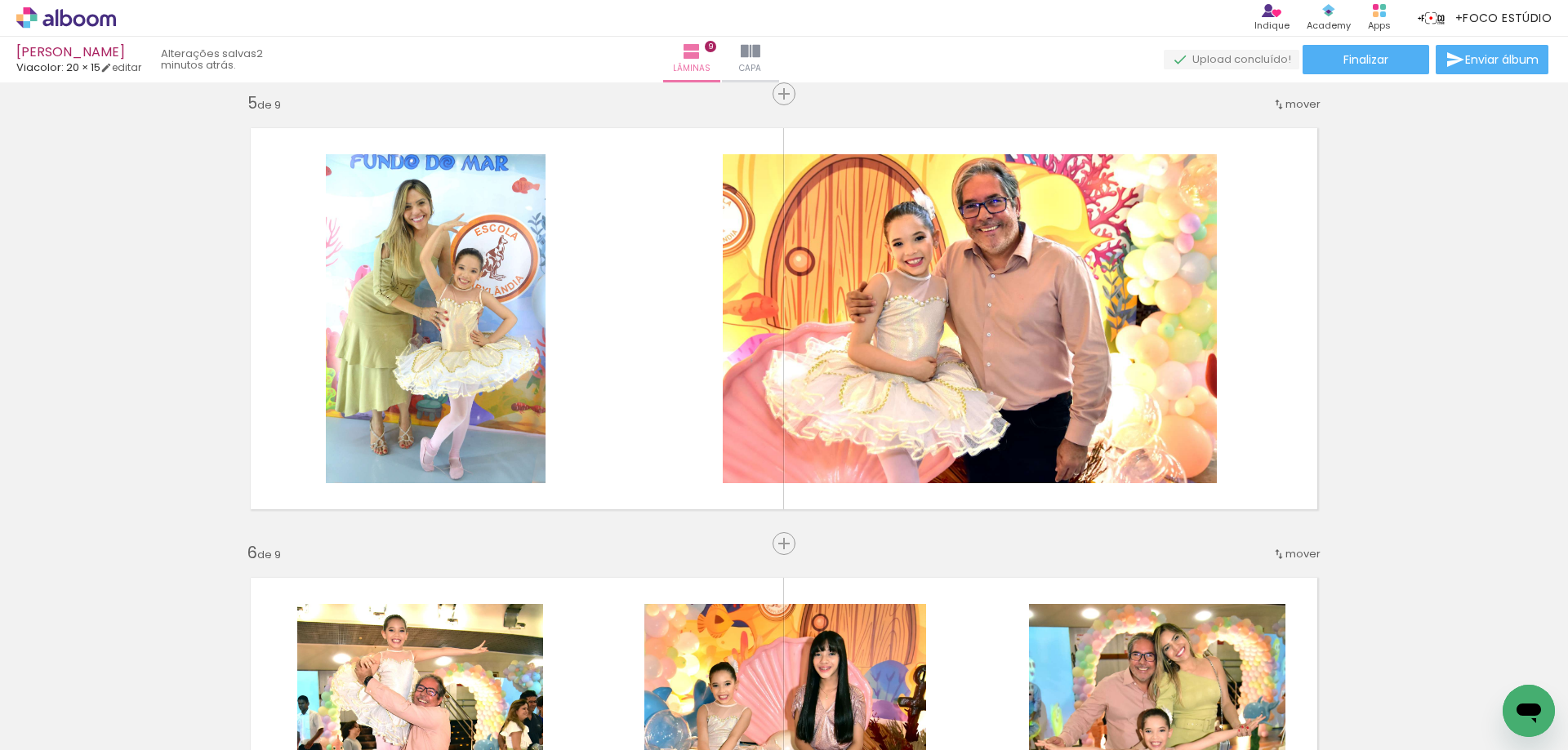
scroll to position [1809, 0]
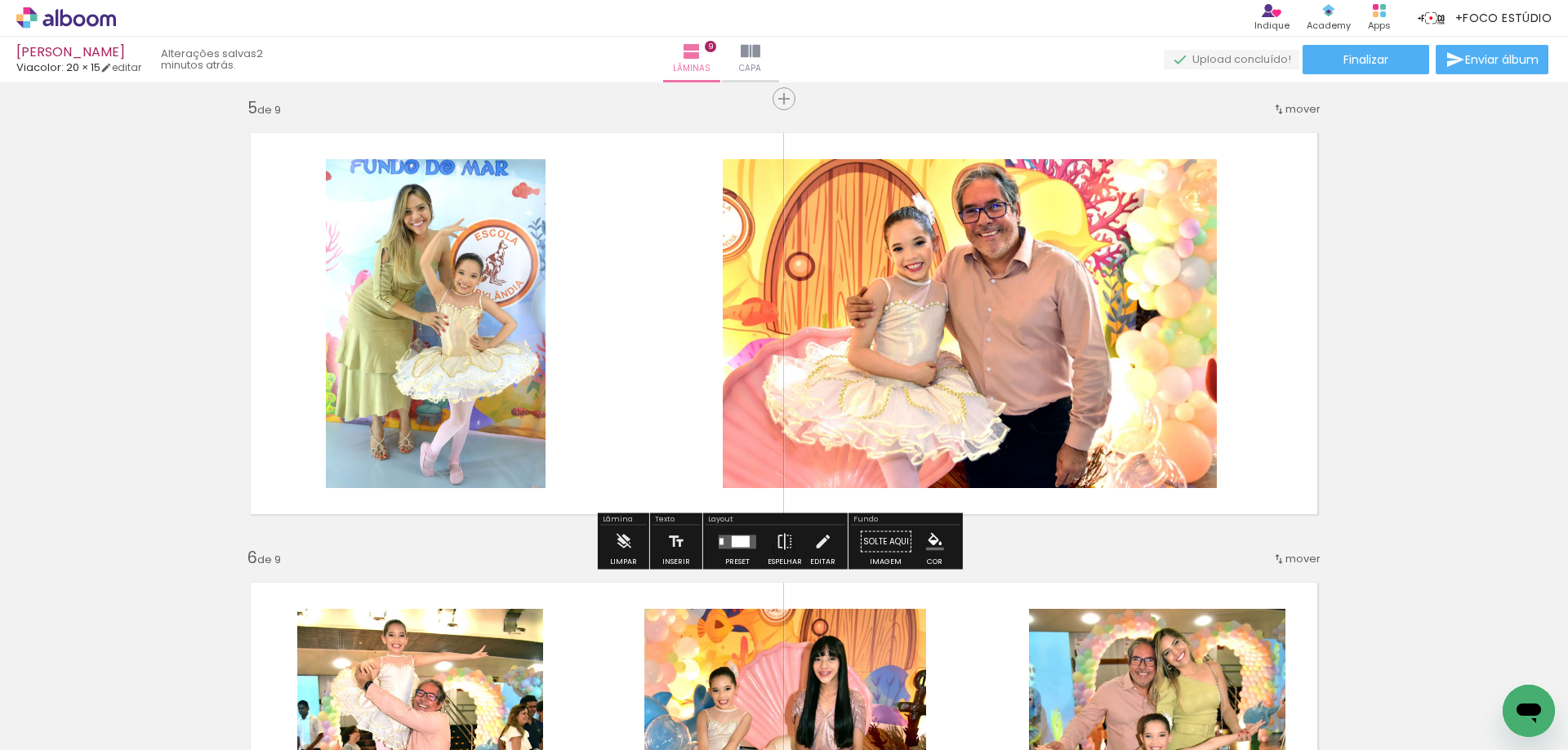
click at [727, 542] on quentale-layouter at bounding box center [737, 541] width 37 height 14
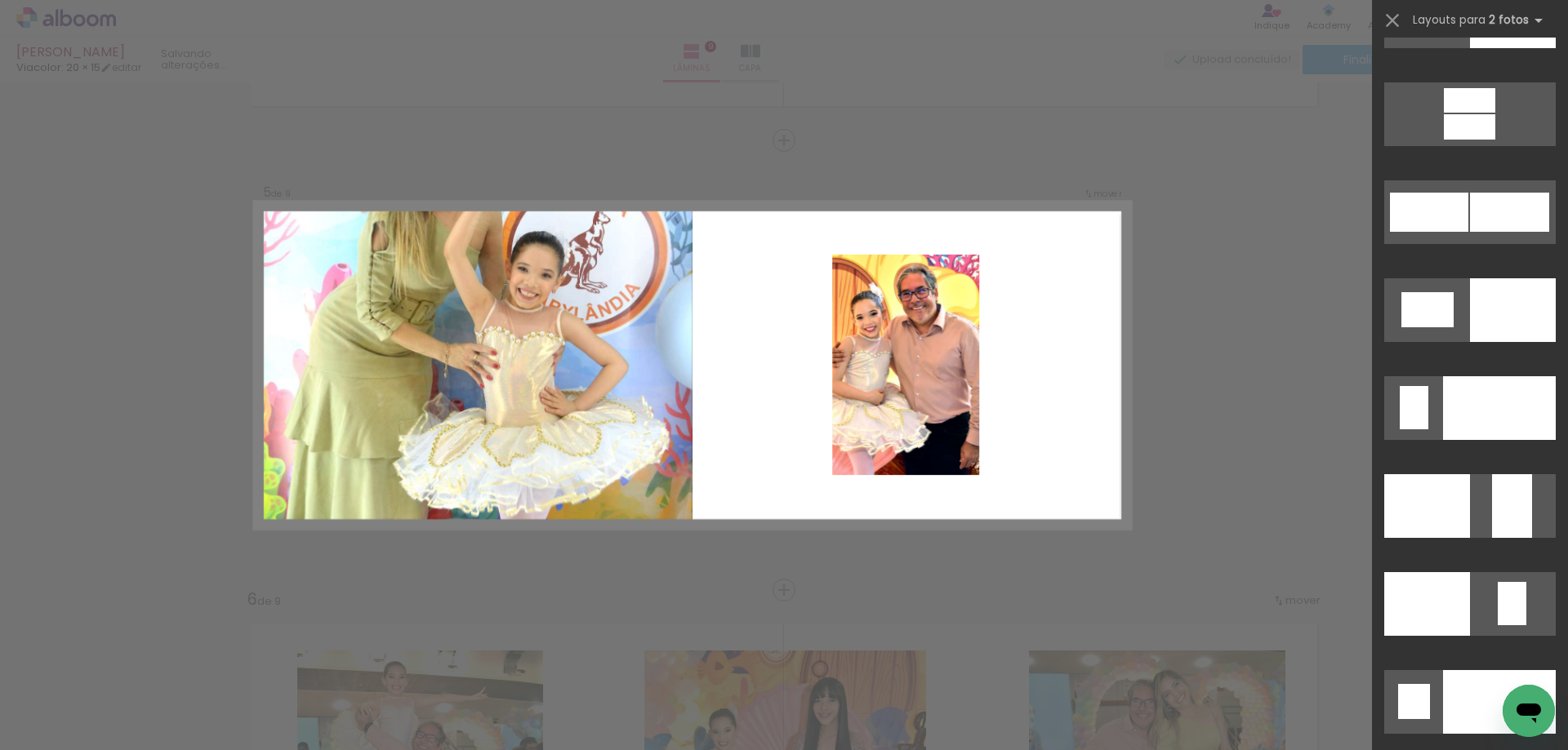
scroll to position [7018, 0]
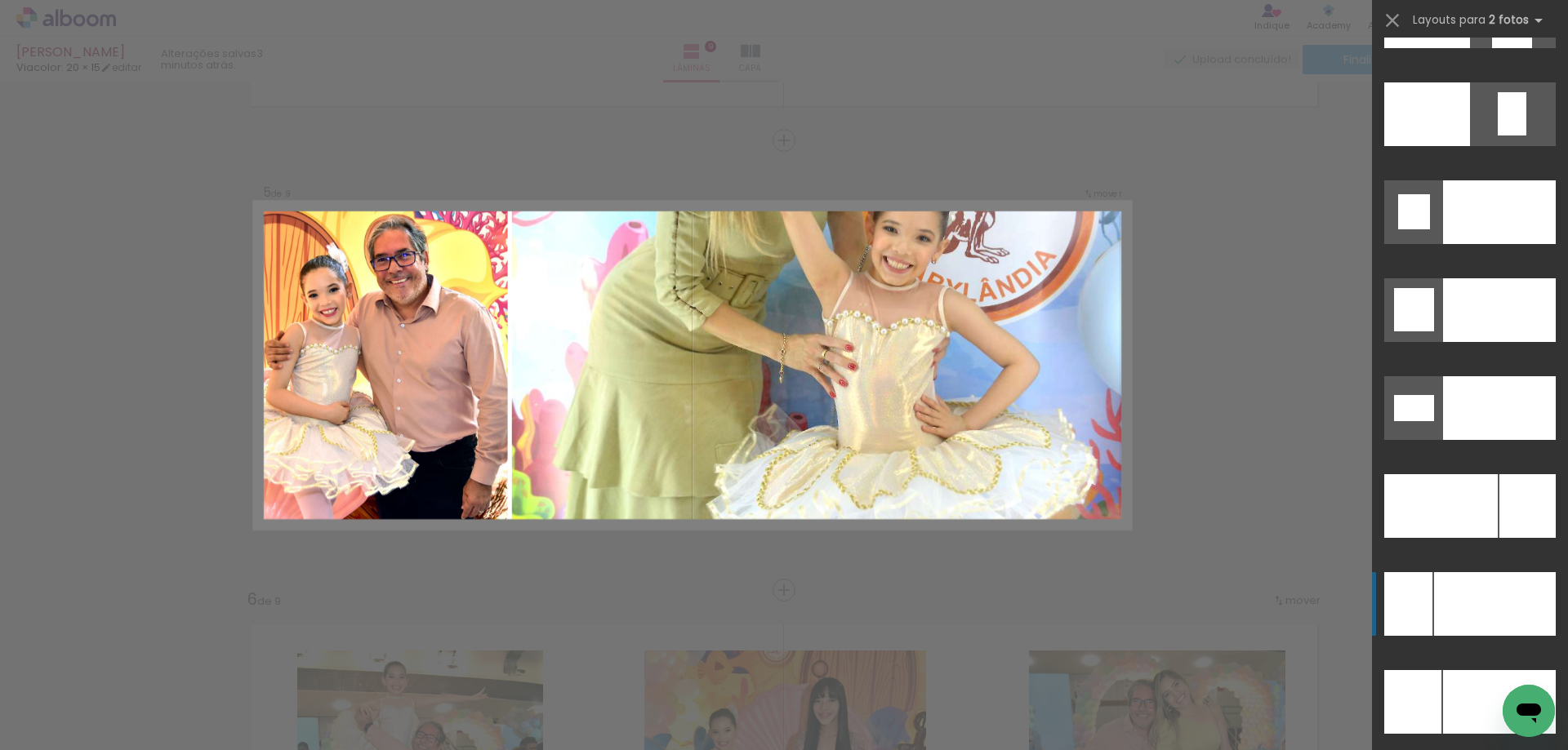
click at [1433, 613] on div at bounding box center [1494, 604] width 122 height 63
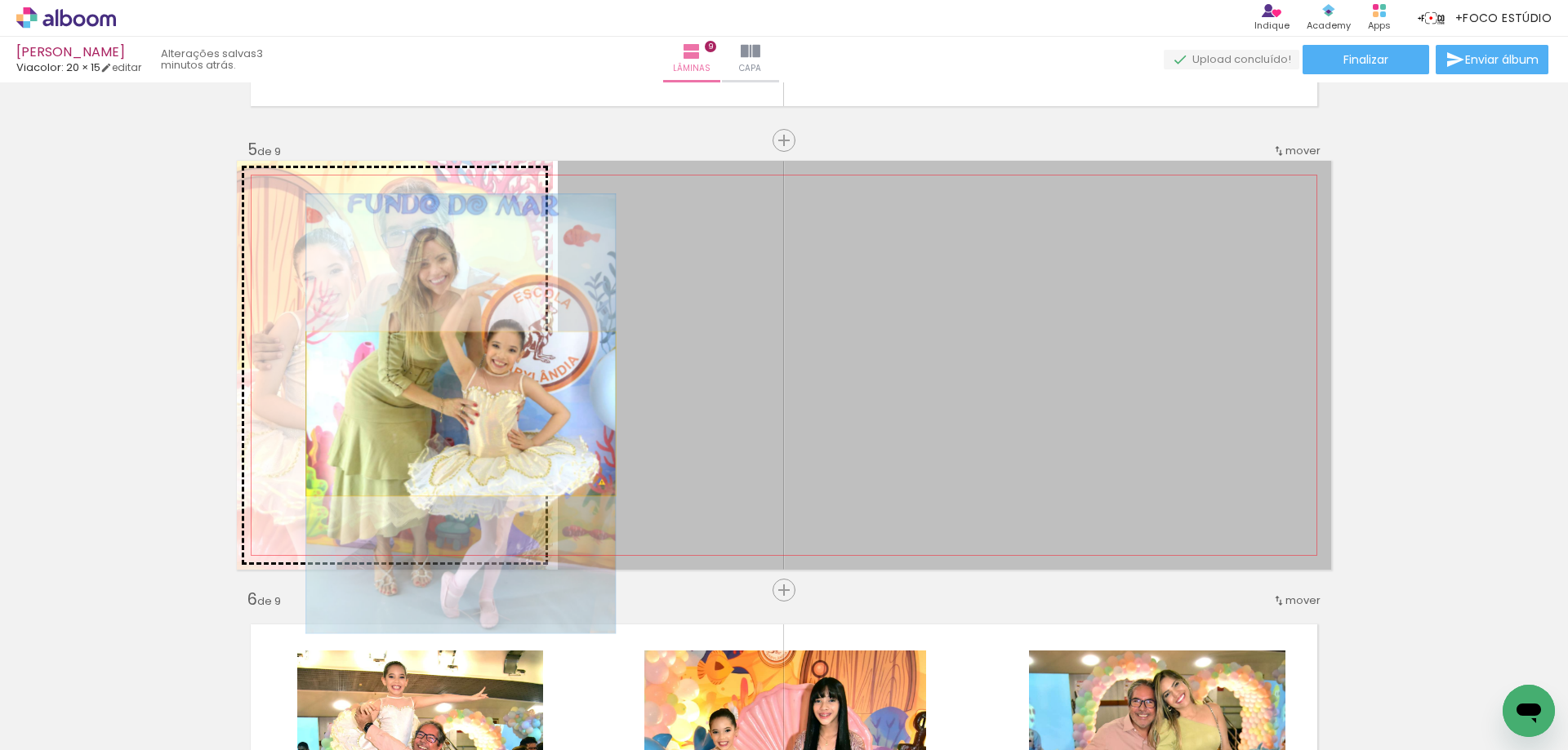
drag, startPoint x: 569, startPoint y: 427, endPoint x: 455, endPoint y: 414, distance: 114.7
click at [0, 0] on slot at bounding box center [0, 0] width 0 height 0
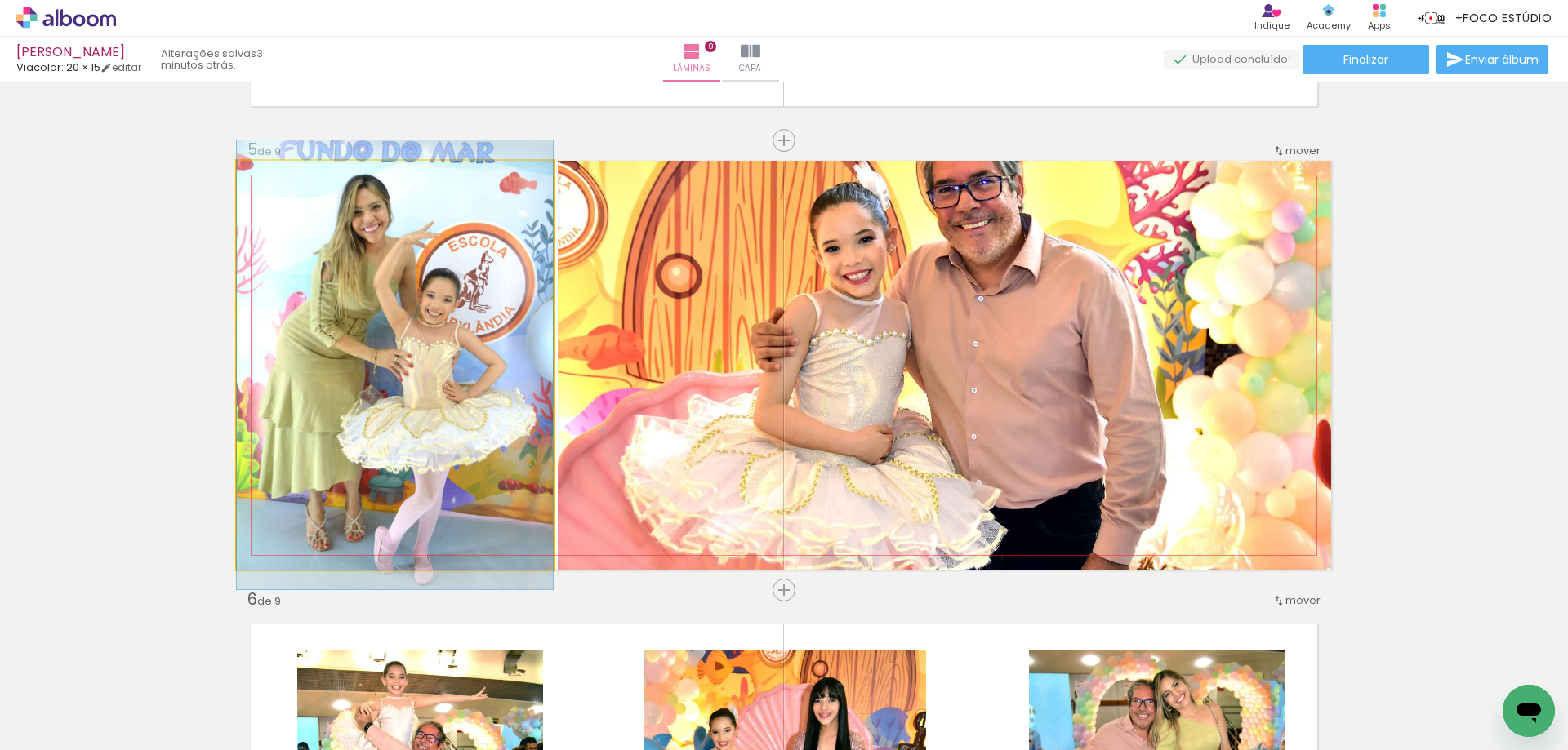
click at [381, 366] on quentale-photo at bounding box center [395, 365] width 316 height 409
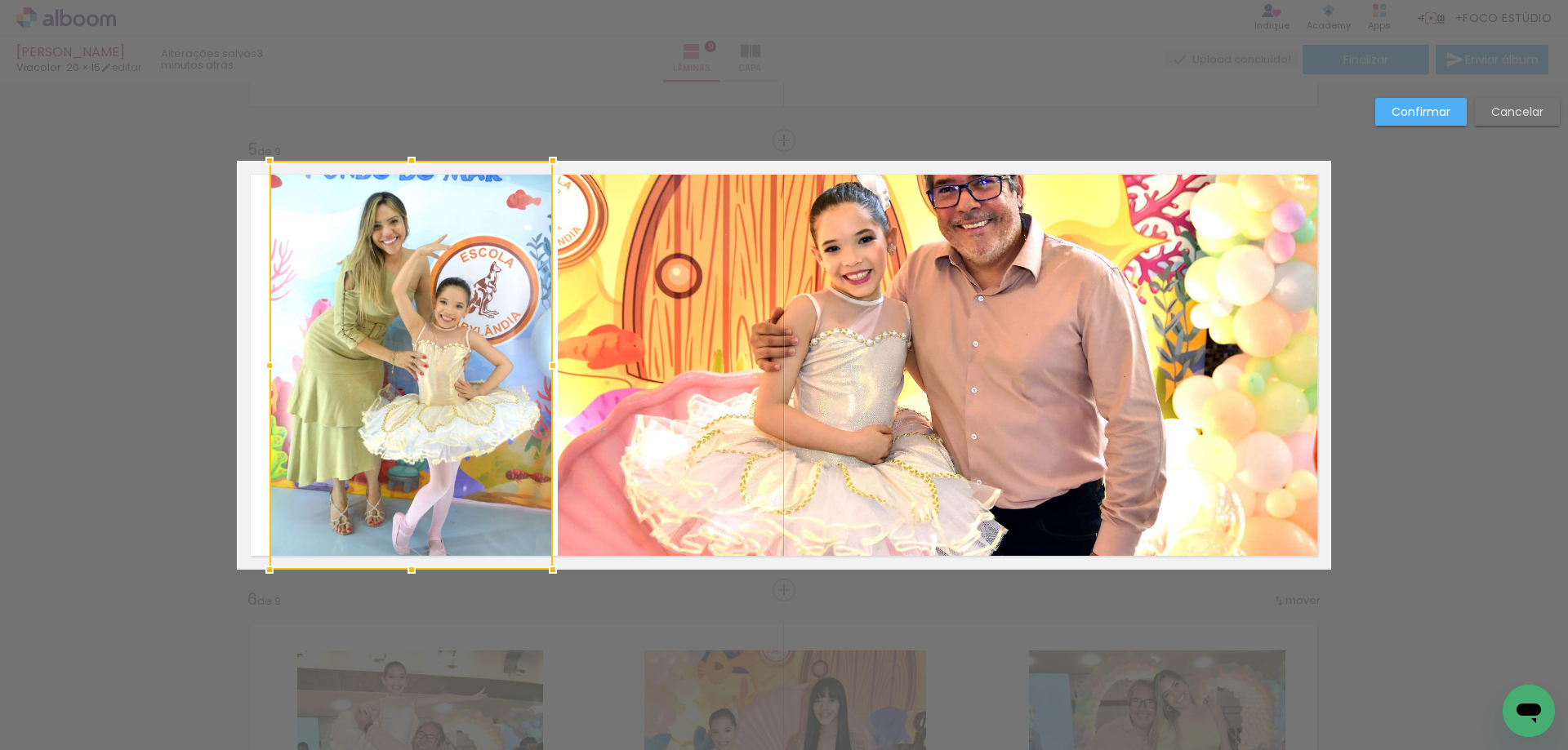
drag, startPoint x: 227, startPoint y: 366, endPoint x: 260, endPoint y: 366, distance: 33.0
click at [260, 366] on div at bounding box center [268, 365] width 32 height 32
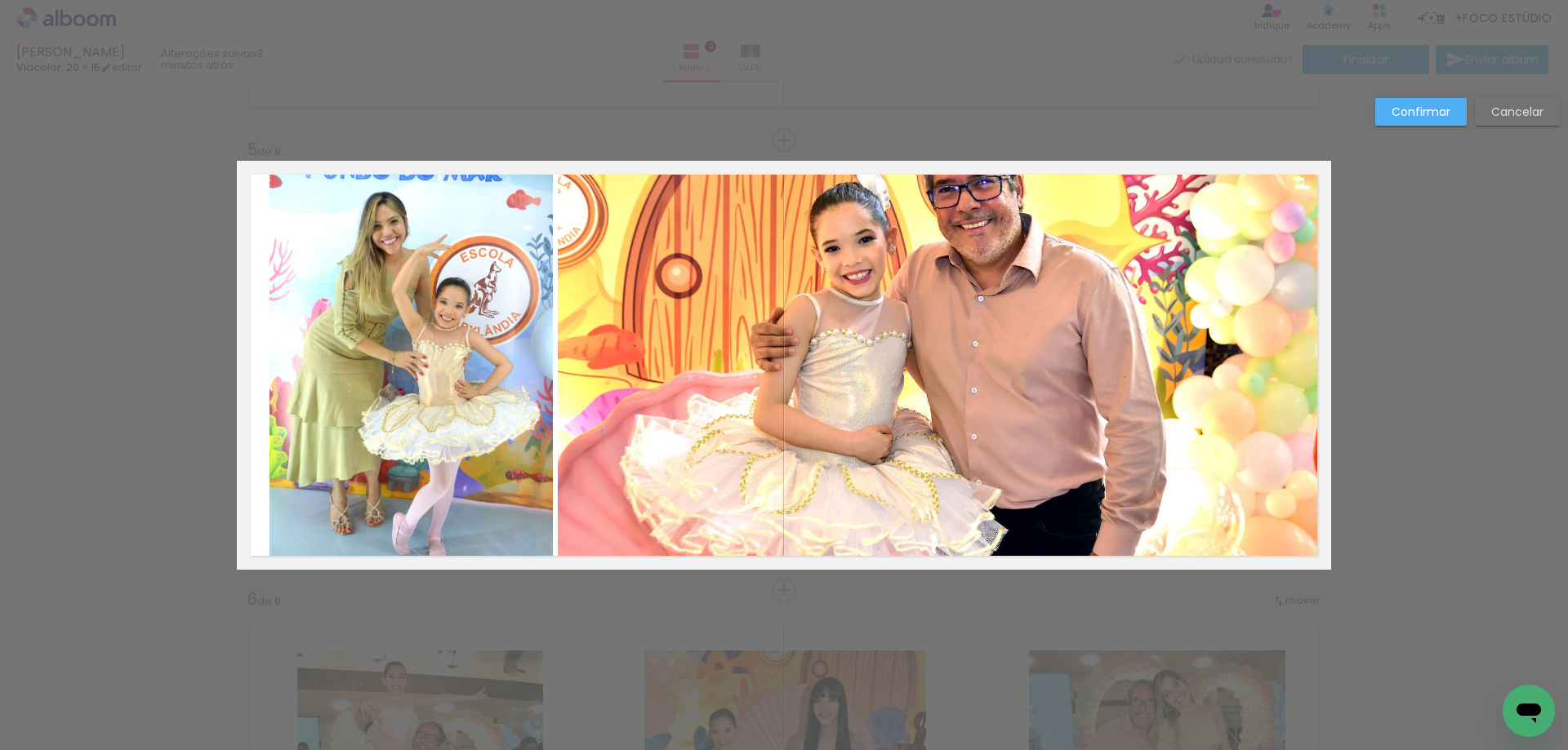
click at [455, 491] on quentale-photo at bounding box center [411, 365] width 283 height 409
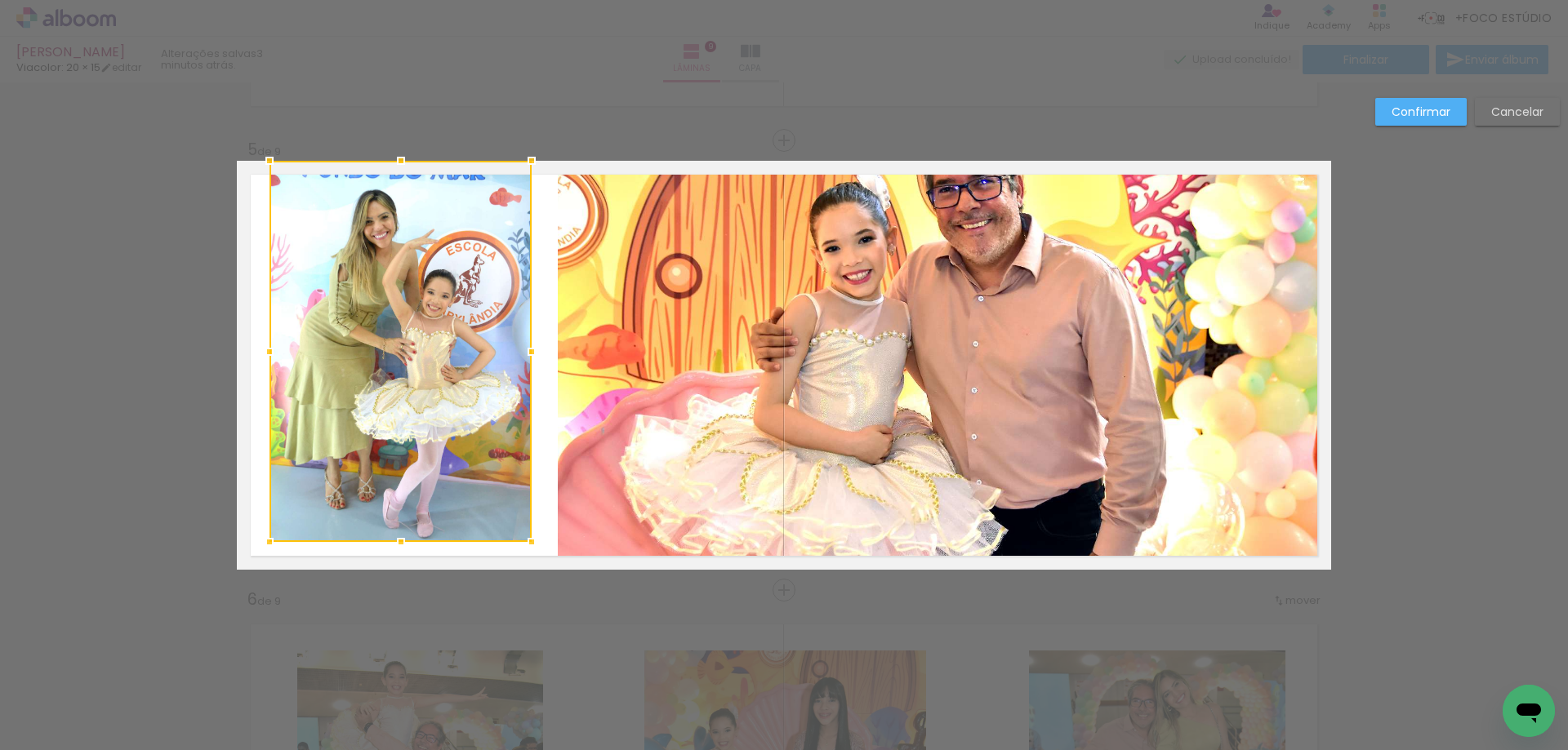
drag, startPoint x: 552, startPoint y: 576, endPoint x: 531, endPoint y: 548, distance: 35.0
click at [531, 548] on div at bounding box center [531, 541] width 32 height 32
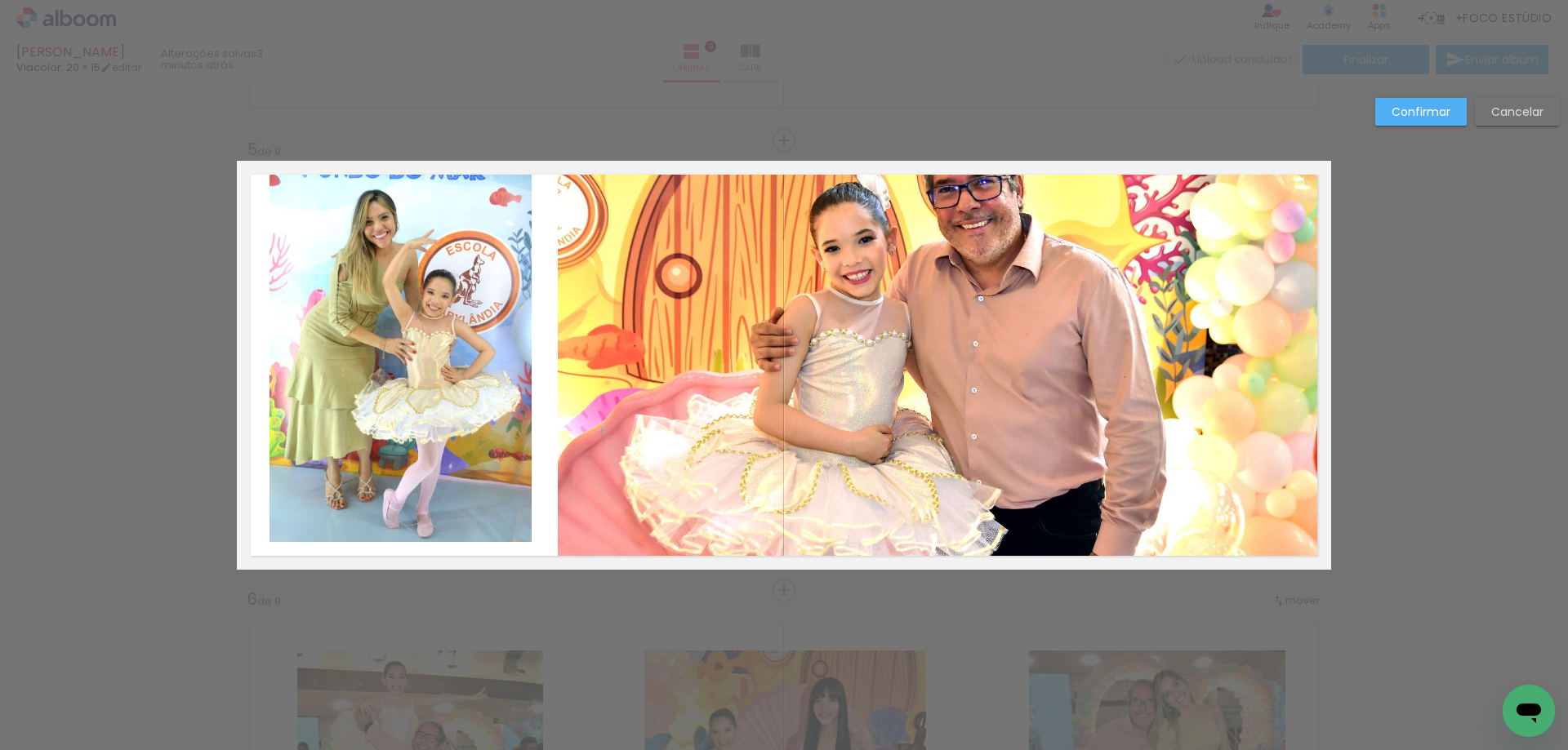
click at [408, 232] on quentale-photo at bounding box center [400, 351] width 262 height 381
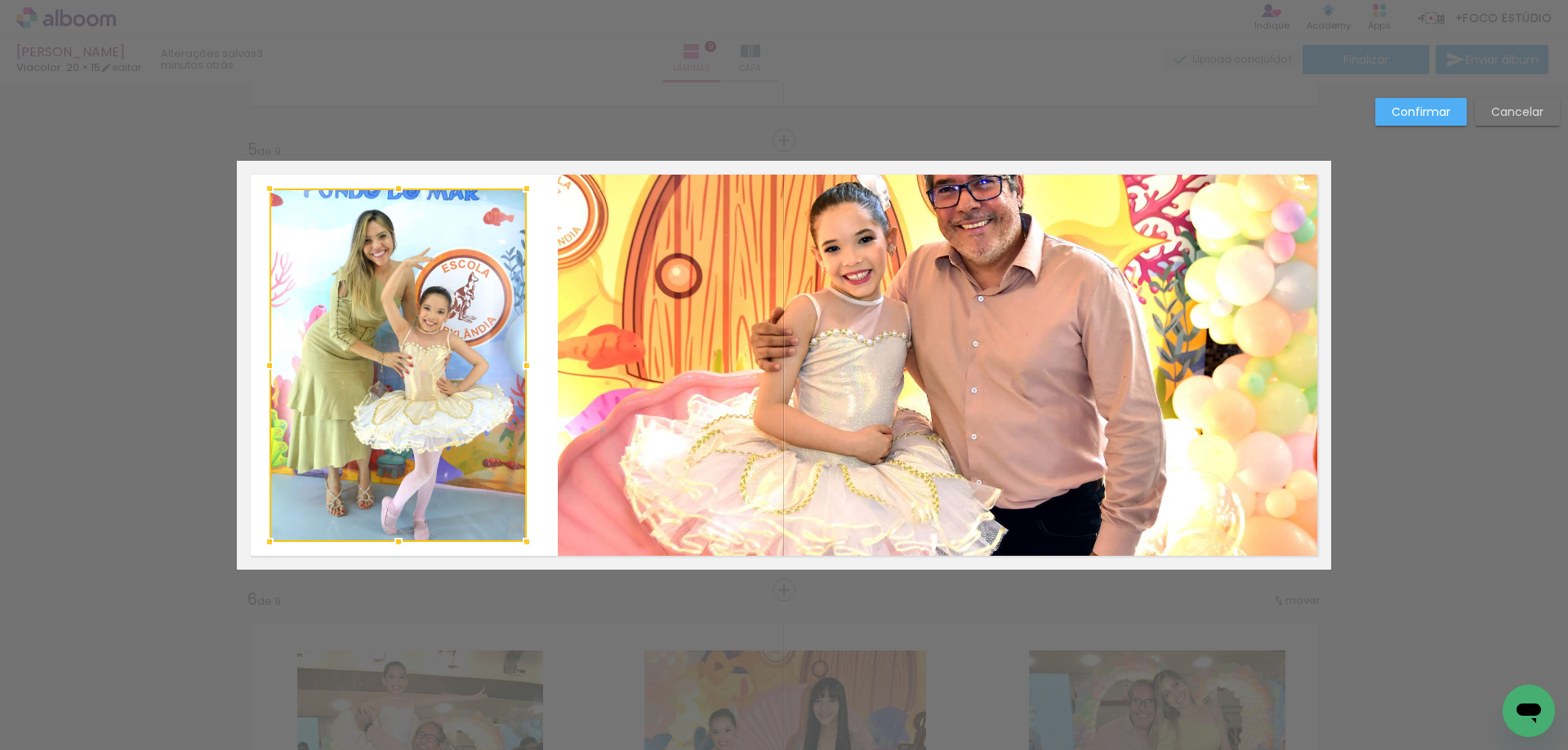
drag, startPoint x: 528, startPoint y: 152, endPoint x: 523, endPoint y: 180, distance: 28.4
click at [523, 180] on div at bounding box center [526, 188] width 32 height 32
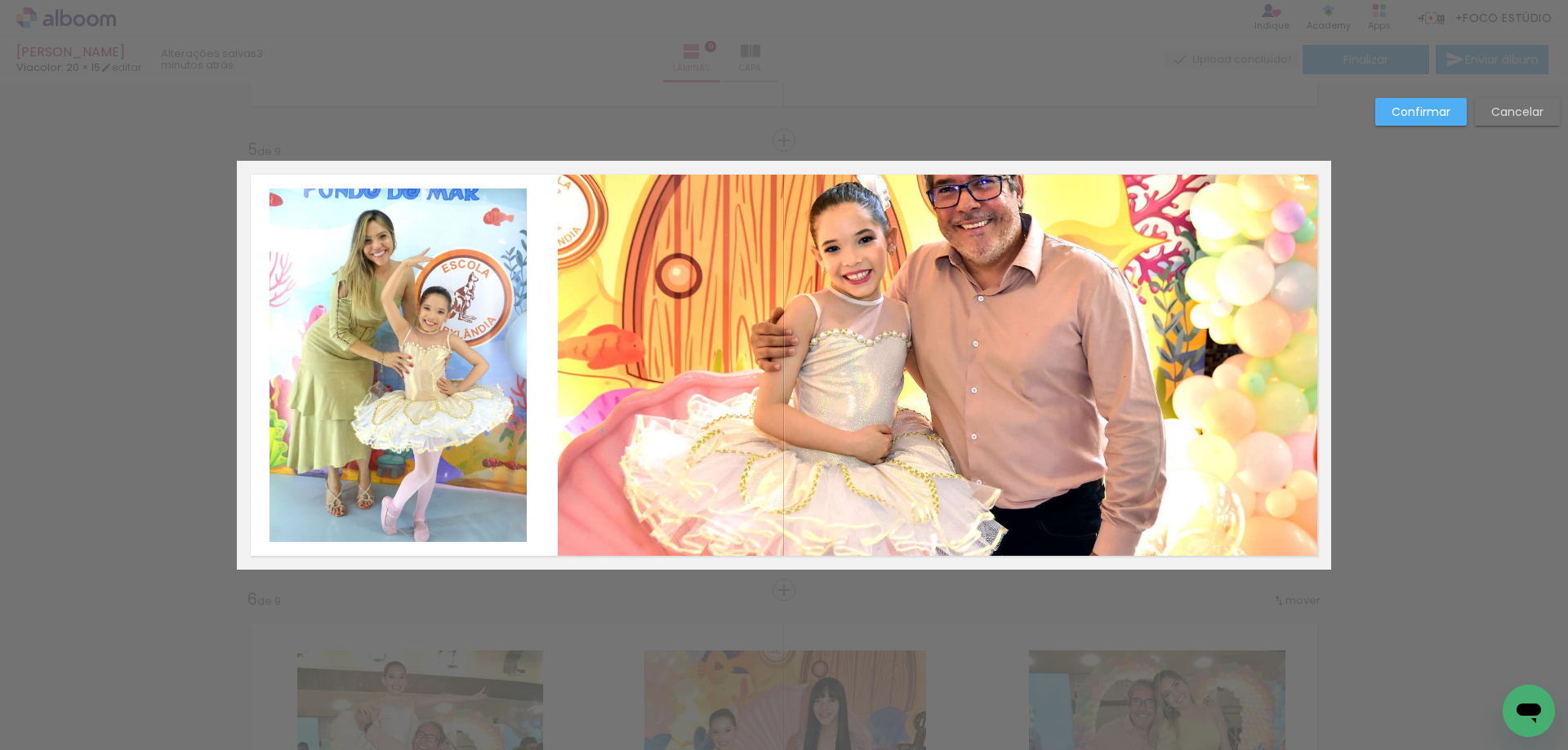
click at [541, 292] on quentale-layouter at bounding box center [784, 365] width 1094 height 409
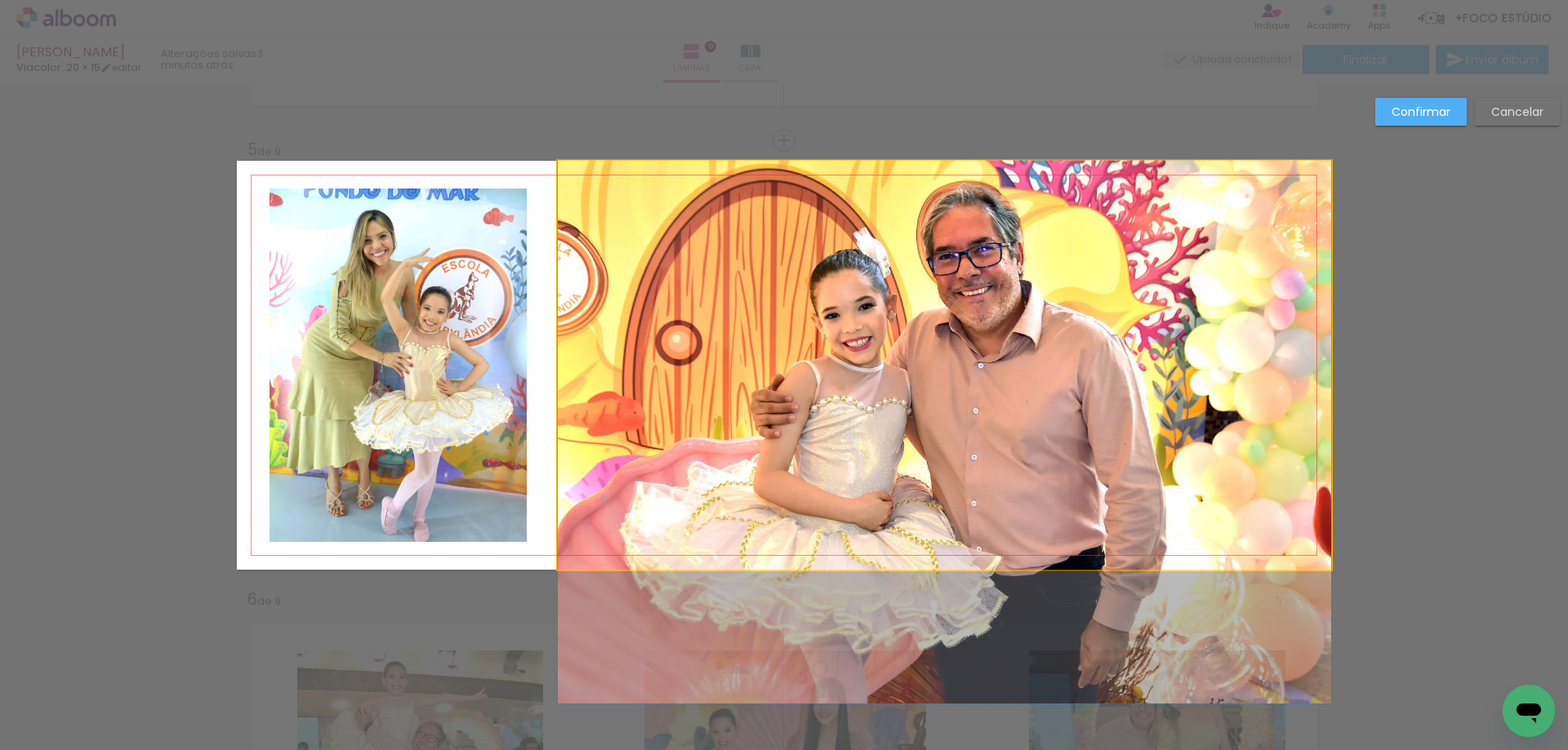
drag, startPoint x: 923, startPoint y: 403, endPoint x: 934, endPoint y: 470, distance: 67.9
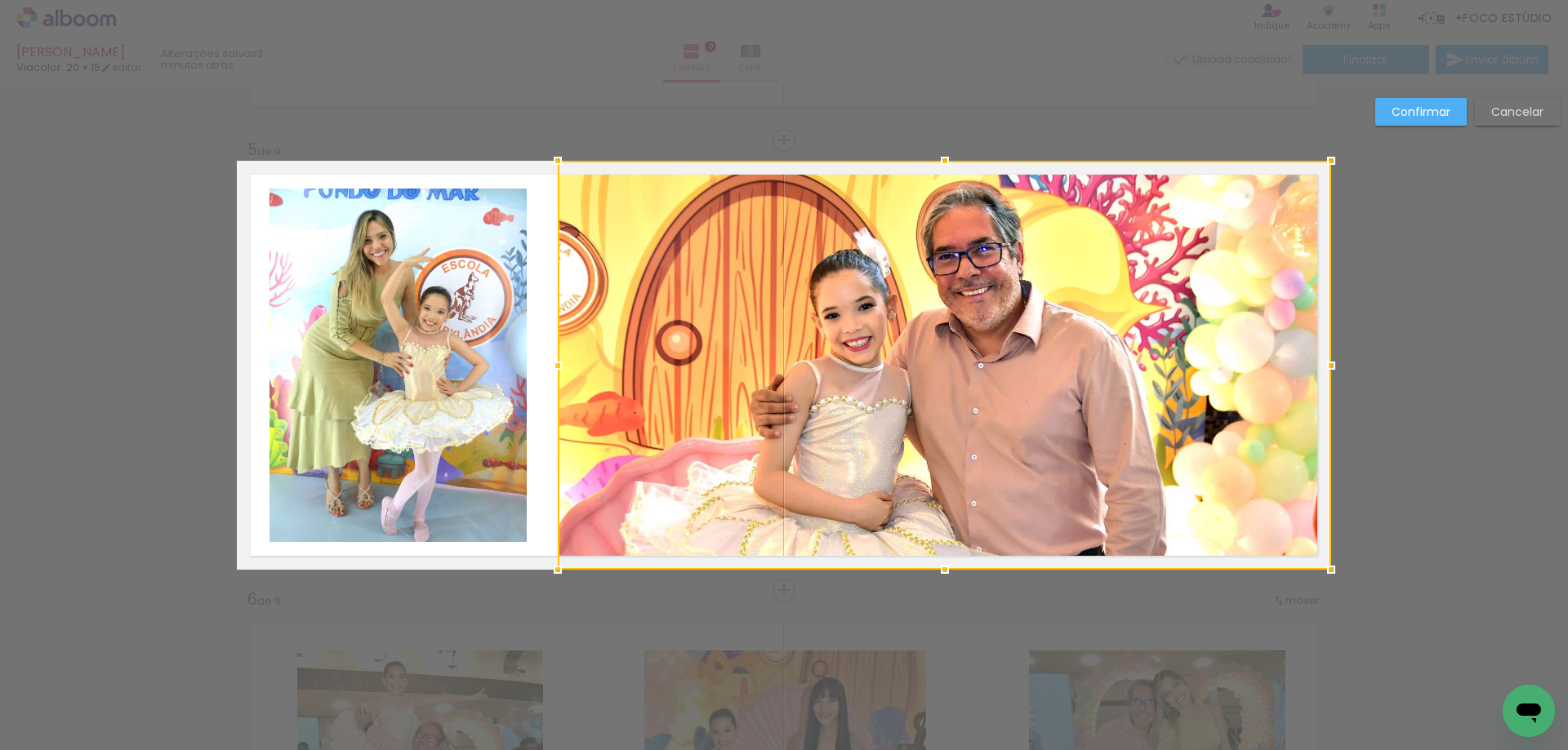
click at [538, 333] on quentale-layouter at bounding box center [784, 365] width 1094 height 409
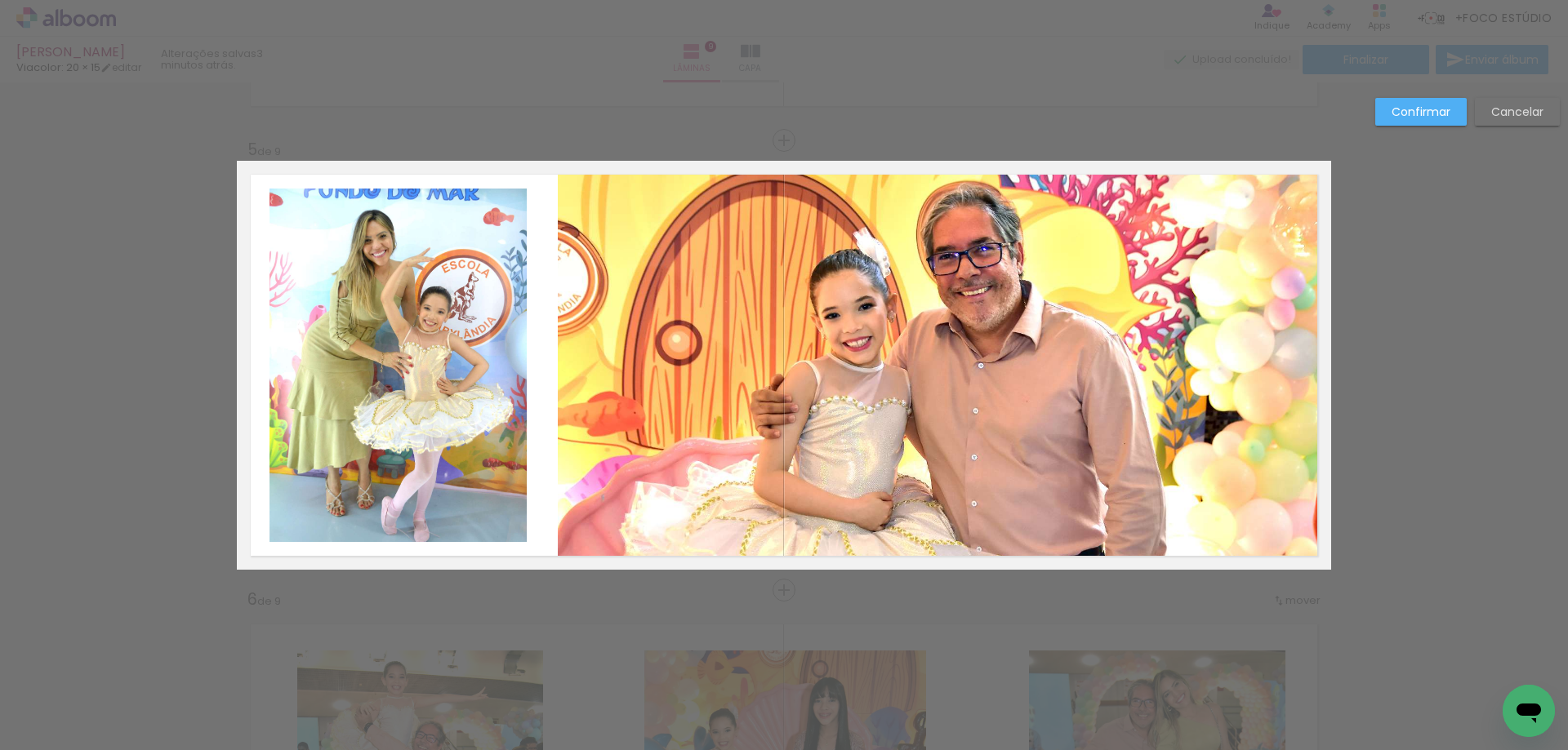
click at [586, 372] on quentale-photo at bounding box center [945, 365] width 773 height 409
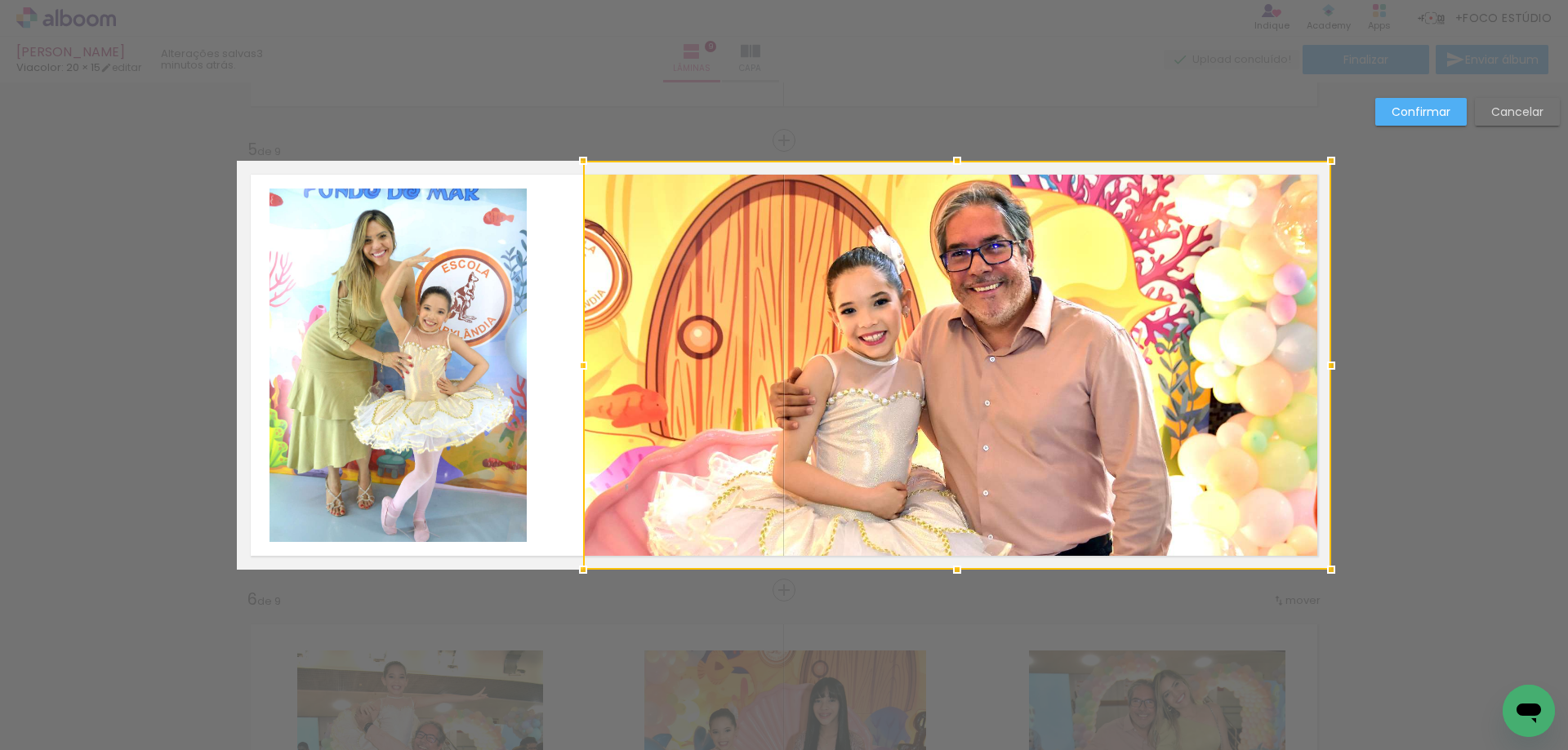
drag, startPoint x: 553, startPoint y: 369, endPoint x: 578, endPoint y: 371, distance: 25.1
click at [578, 371] on div at bounding box center [583, 365] width 32 height 32
click at [541, 337] on quentale-layouter at bounding box center [784, 365] width 1094 height 409
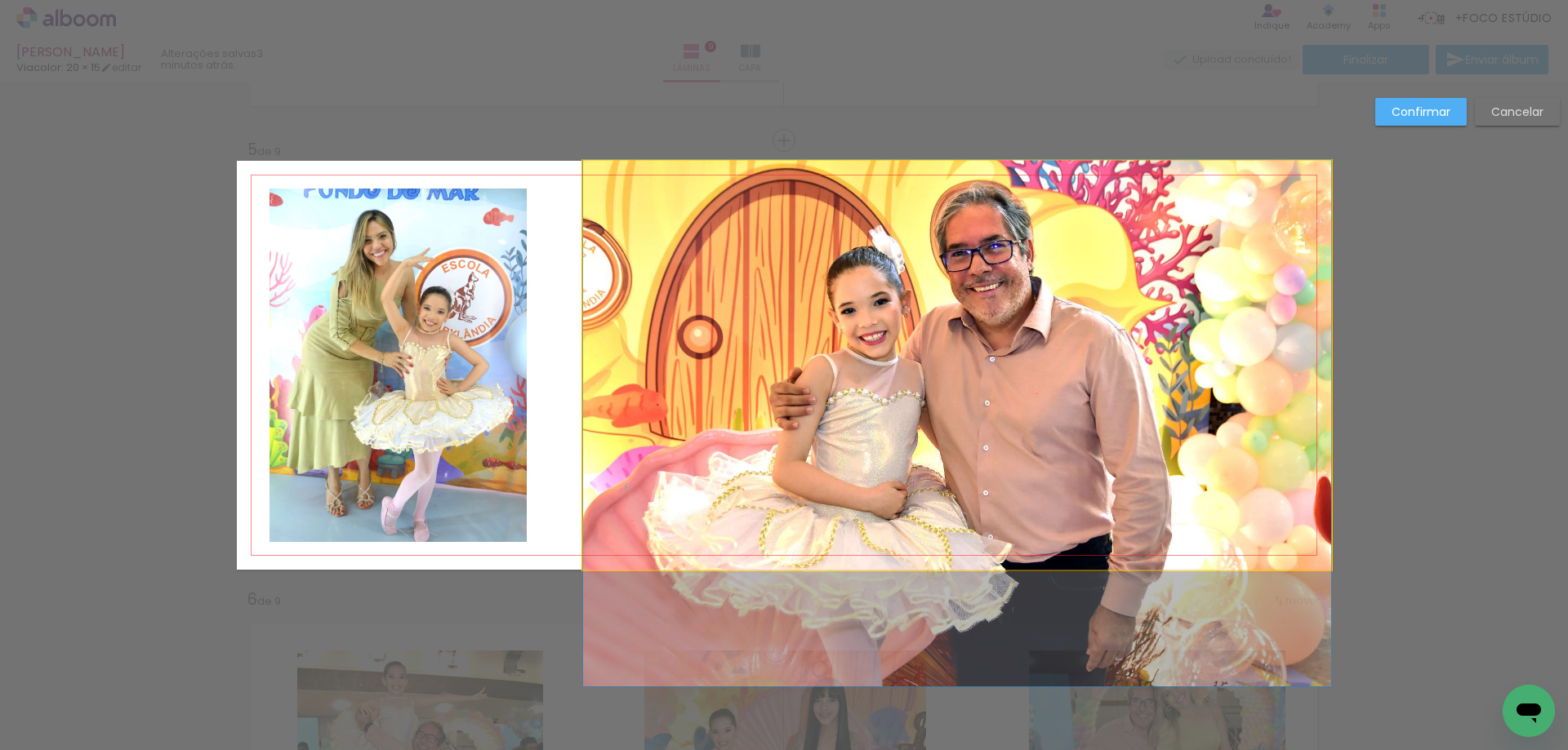
drag, startPoint x: 921, startPoint y: 359, endPoint x: 918, endPoint y: 392, distance: 33.1
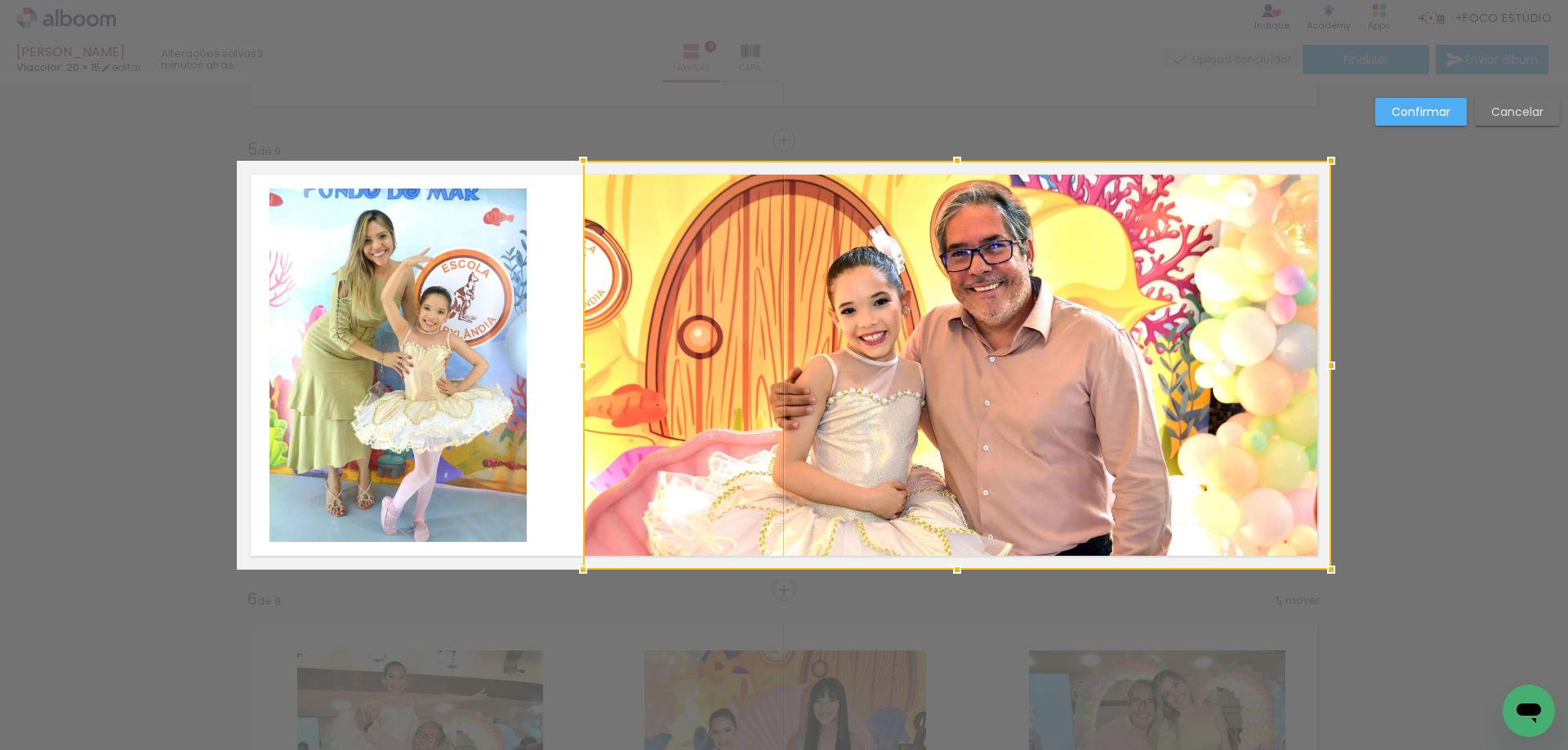
click at [434, 349] on quentale-photo at bounding box center [398, 365] width 258 height 353
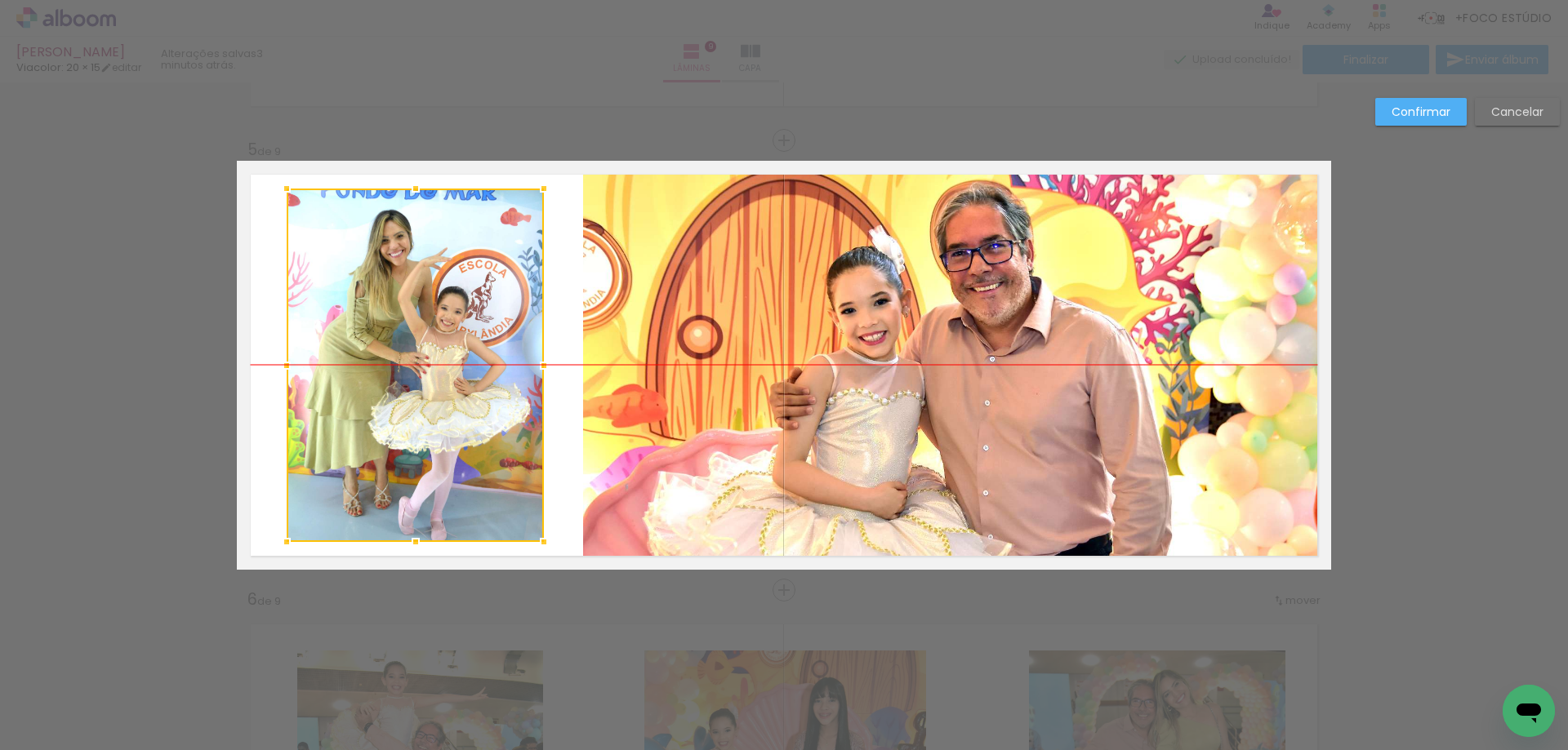
drag, startPoint x: 417, startPoint y: 342, endPoint x: 433, endPoint y: 343, distance: 16.0
click at [433, 343] on div at bounding box center [416, 365] width 258 height 353
click at [0, 0] on slot "Confirmar" at bounding box center [0, 0] width 0 height 0
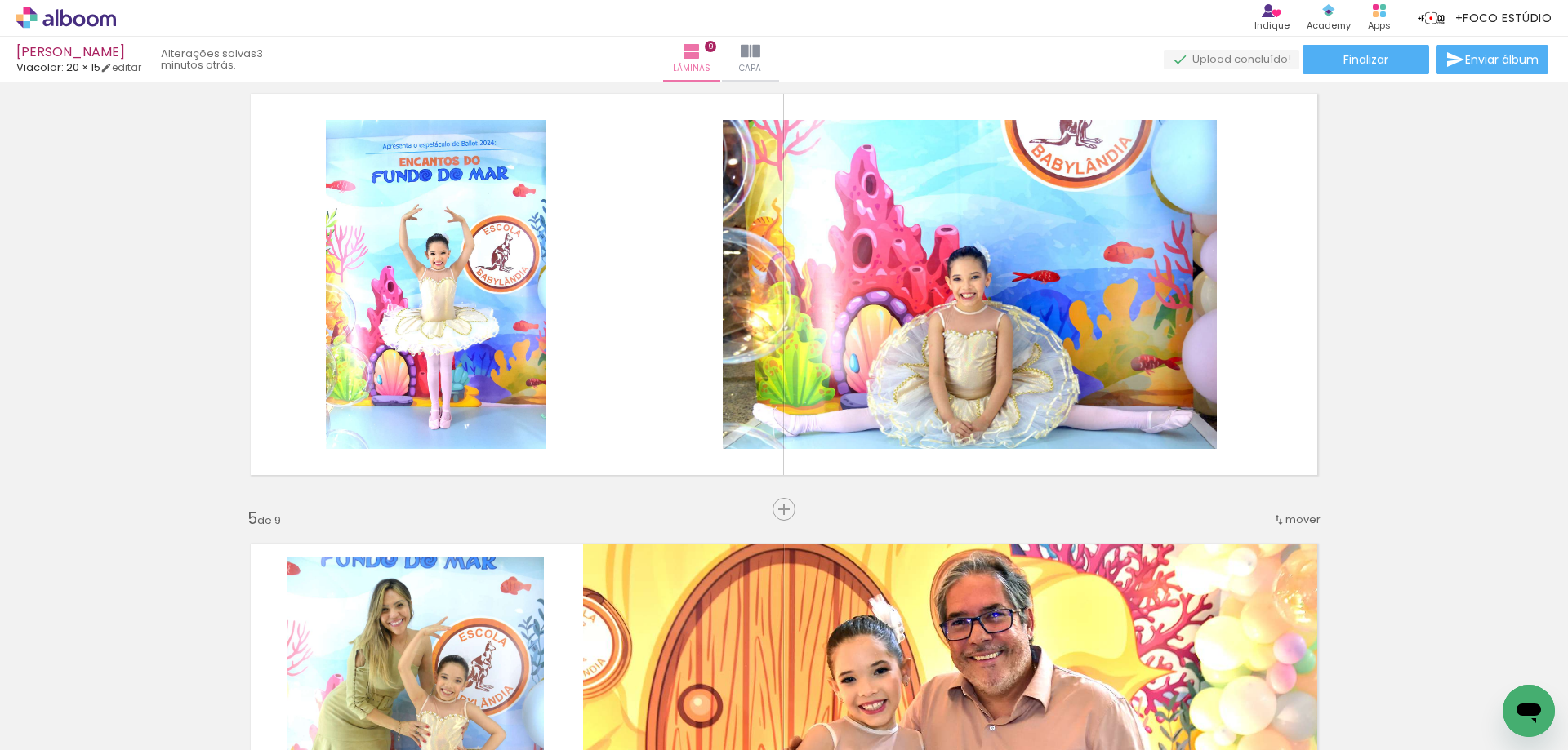
scroll to position [1360, 0]
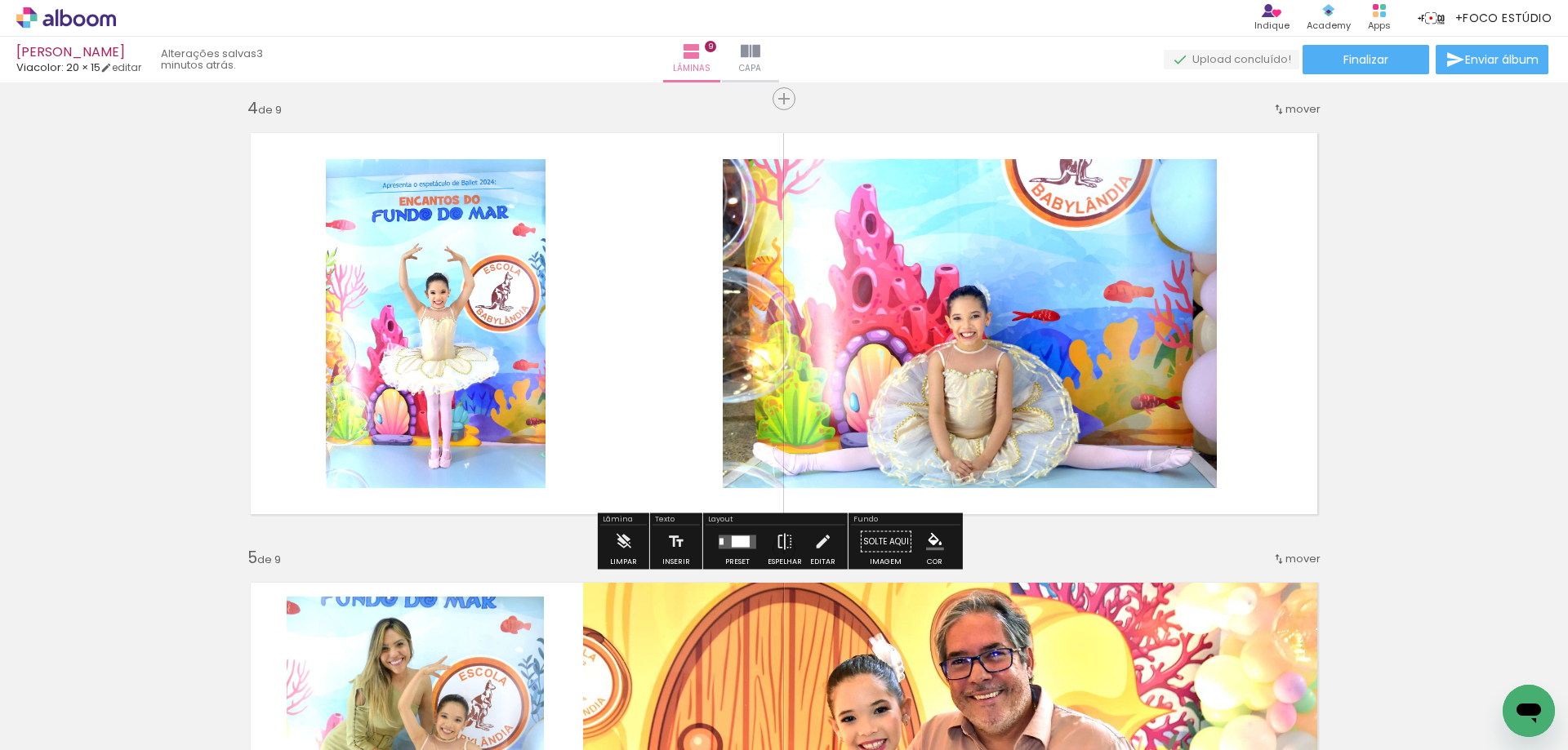
click at [732, 537] on div at bounding box center [741, 541] width 18 height 12
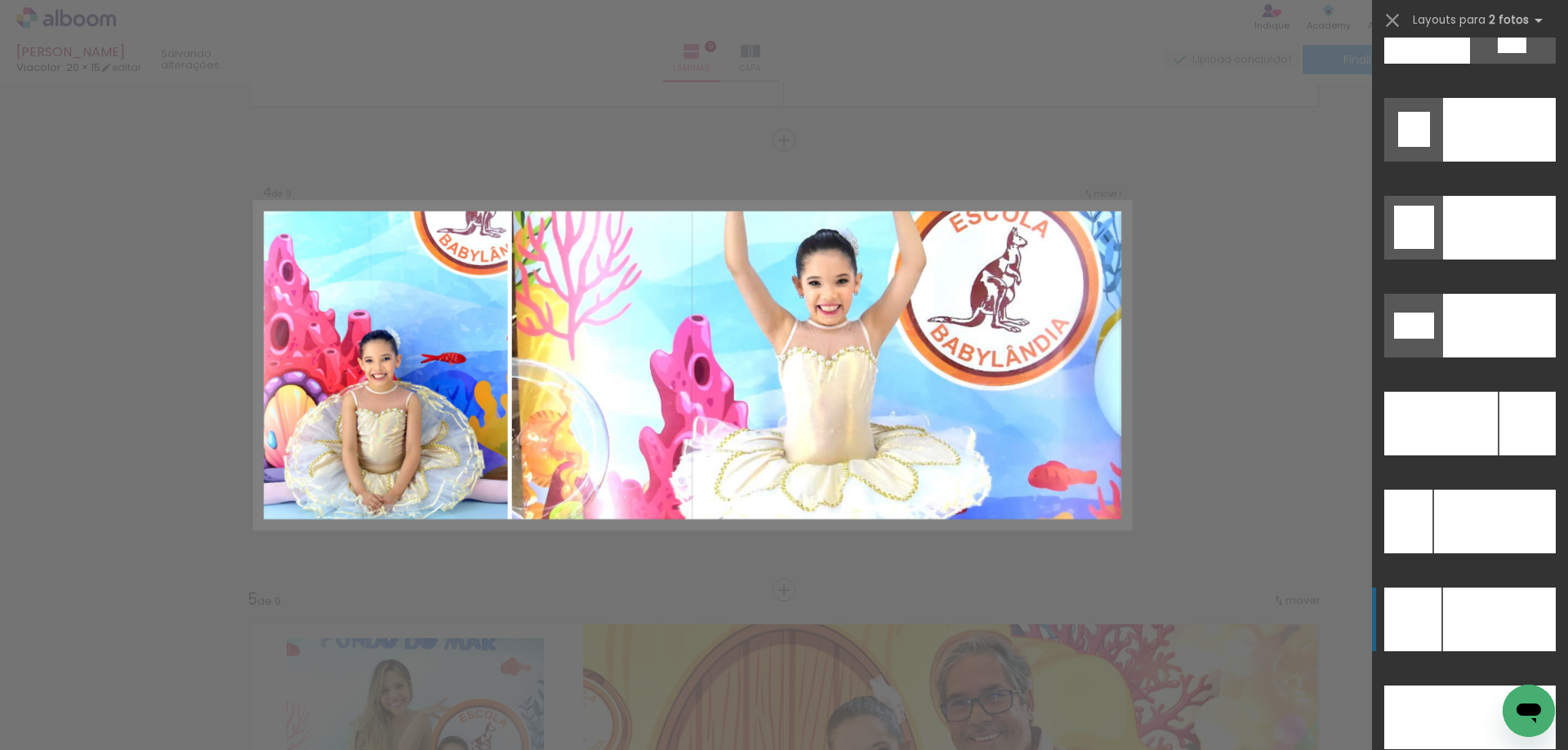
scroll to position [7182, 0]
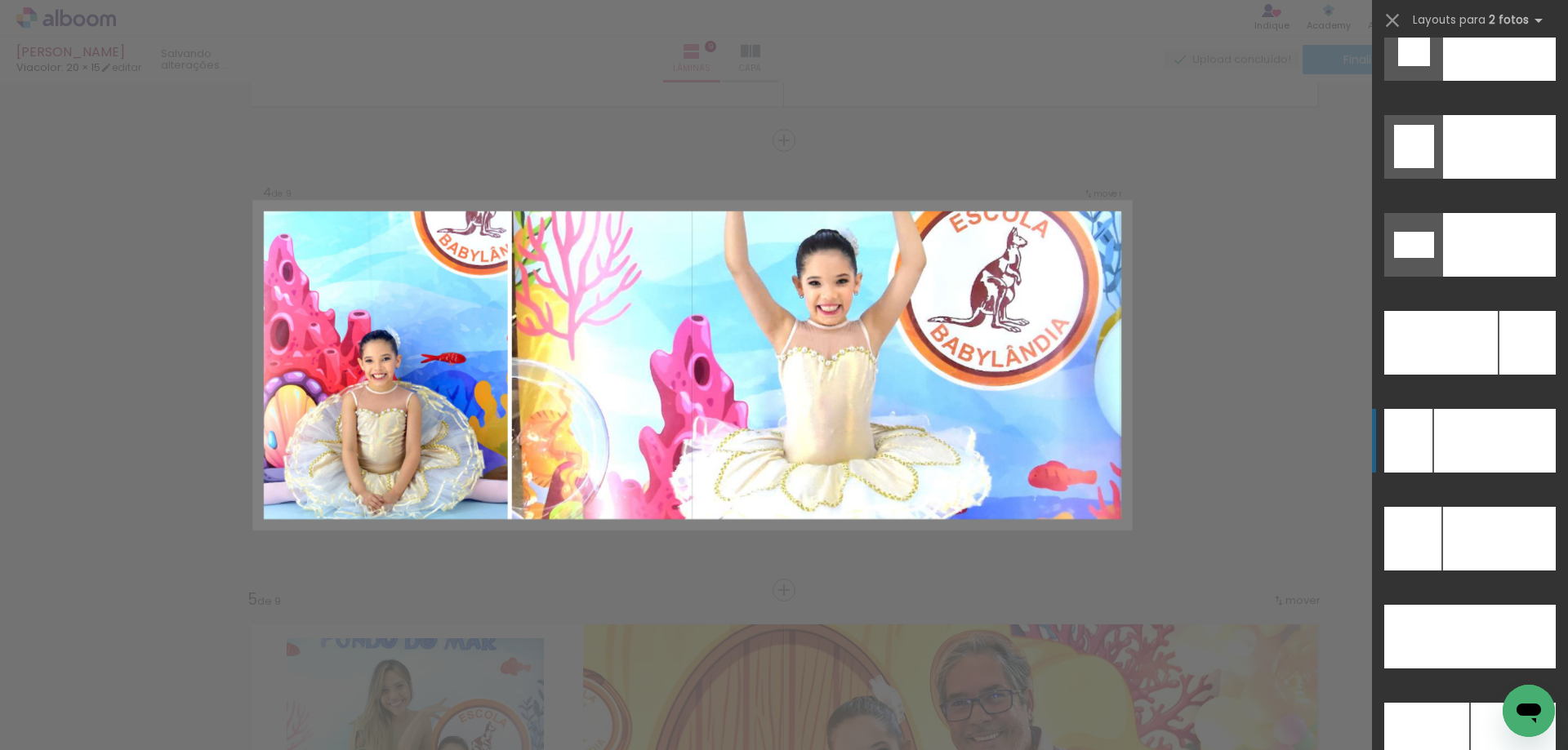
click at [1459, 448] on div at bounding box center [1494, 440] width 122 height 63
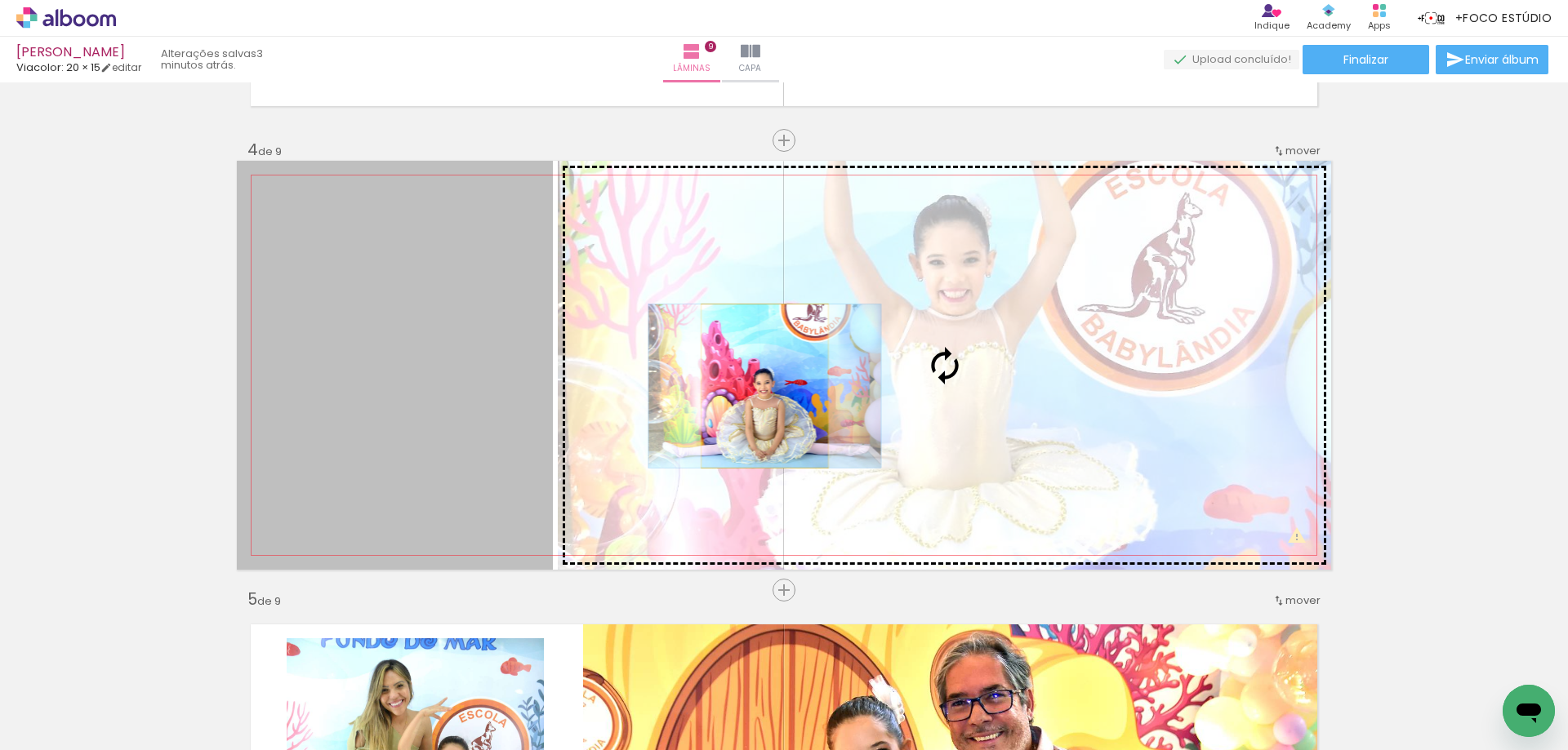
drag, startPoint x: 484, startPoint y: 396, endPoint x: 758, endPoint y: 386, distance: 274.2
click at [0, 0] on slot at bounding box center [0, 0] width 0 height 0
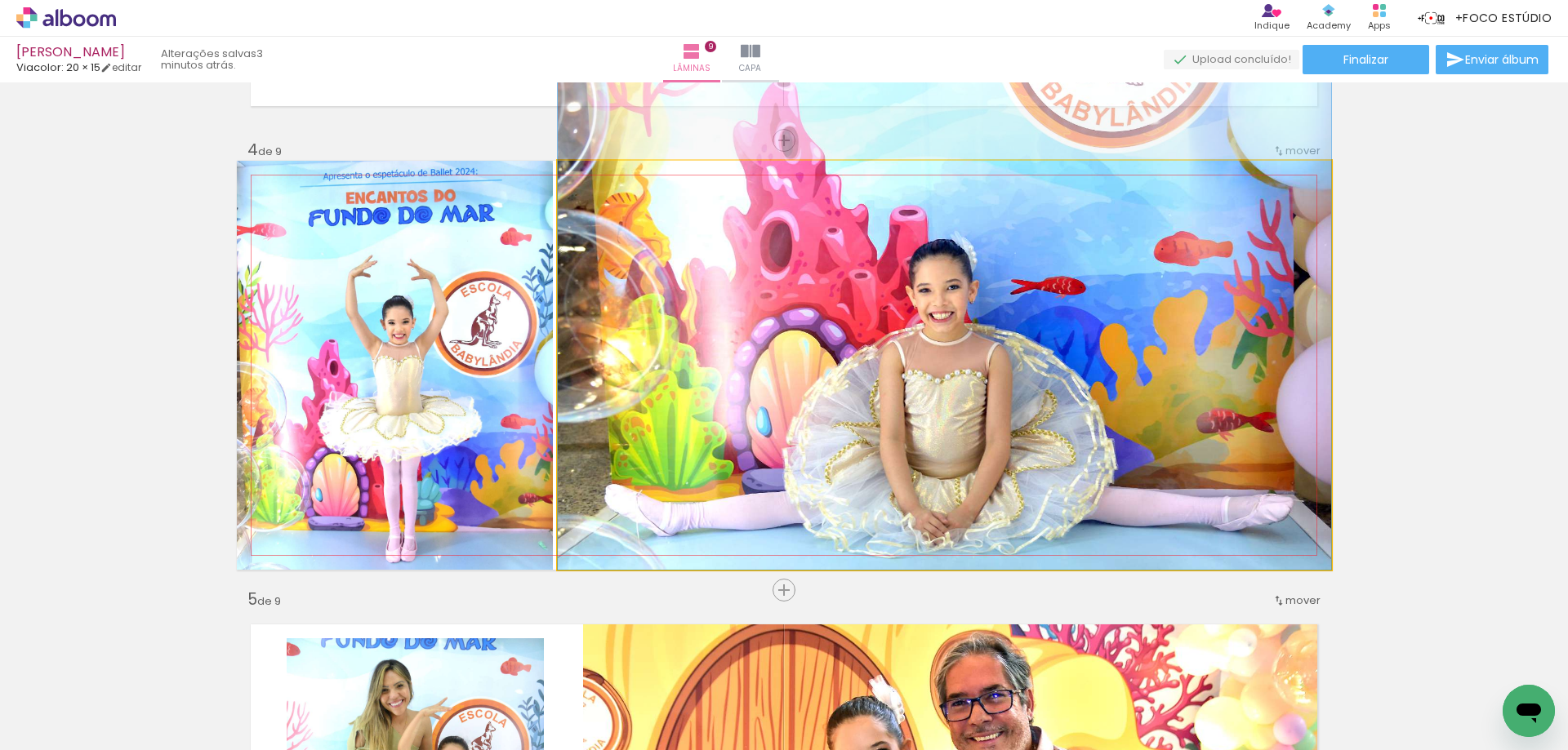
drag, startPoint x: 952, startPoint y: 432, endPoint x: 948, endPoint y: 337, distance: 95.1
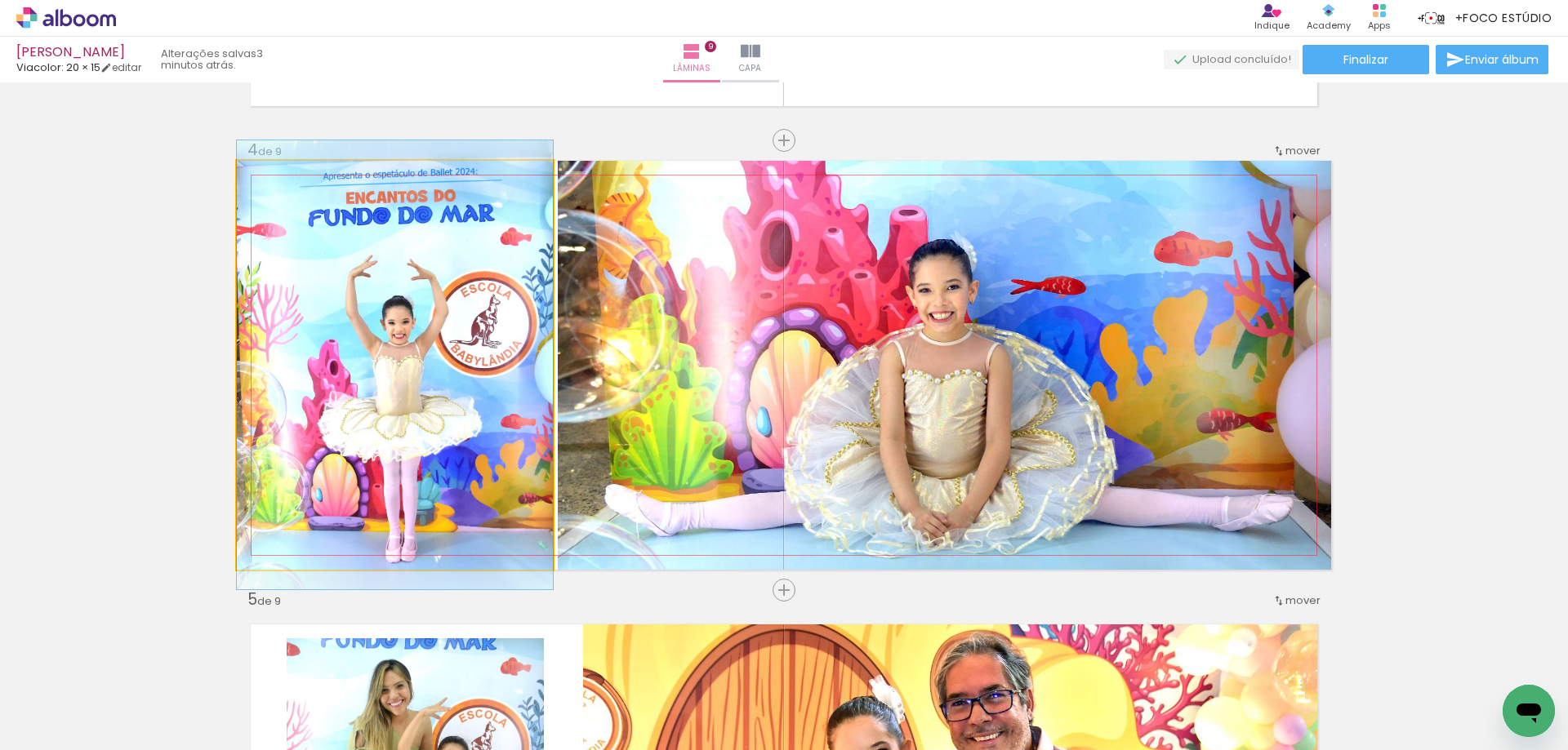
click at [427, 389] on quentale-photo at bounding box center [395, 365] width 316 height 409
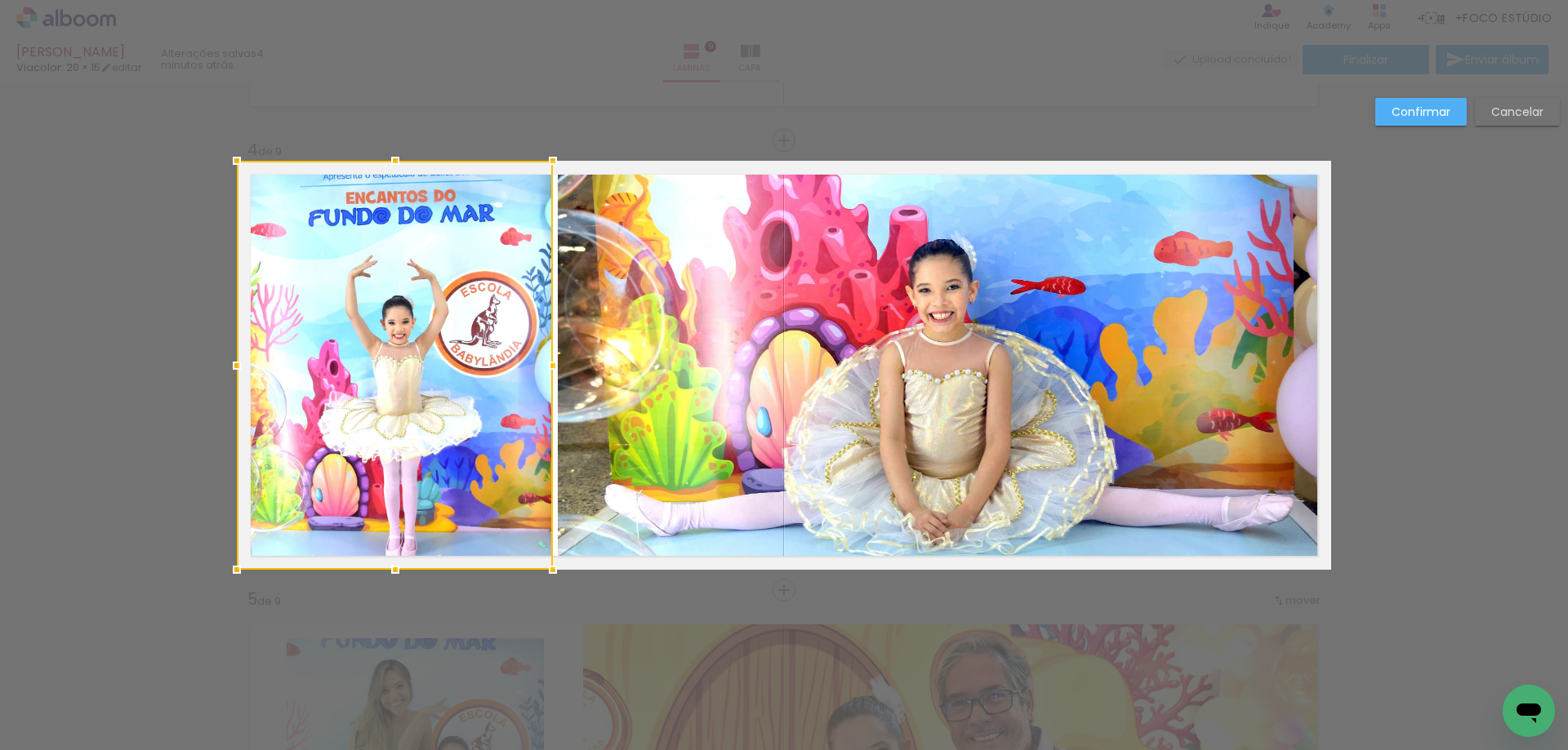
click at [693, 358] on quentale-photo at bounding box center [945, 365] width 773 height 409
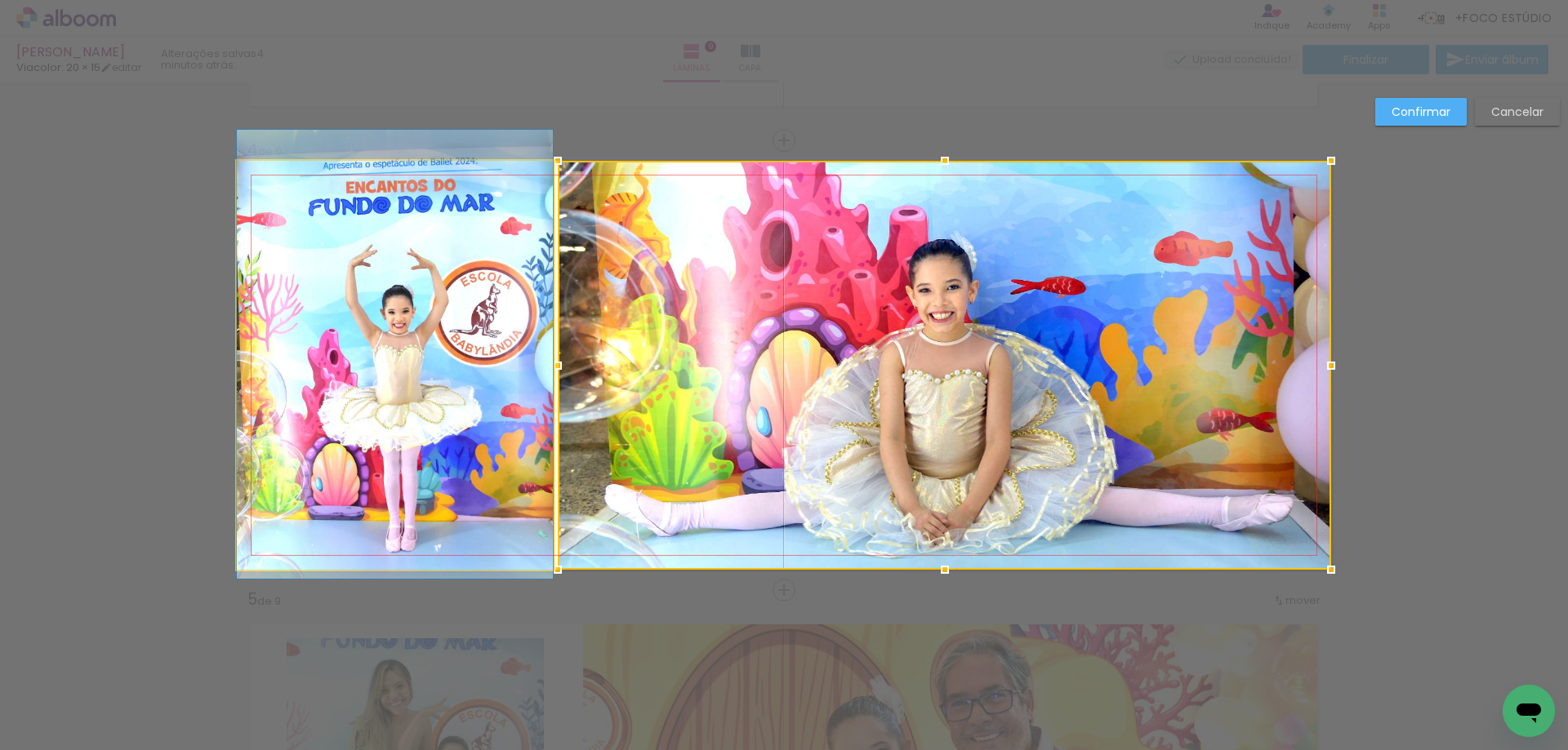
drag, startPoint x: 439, startPoint y: 430, endPoint x: 431, endPoint y: 419, distance: 13.6
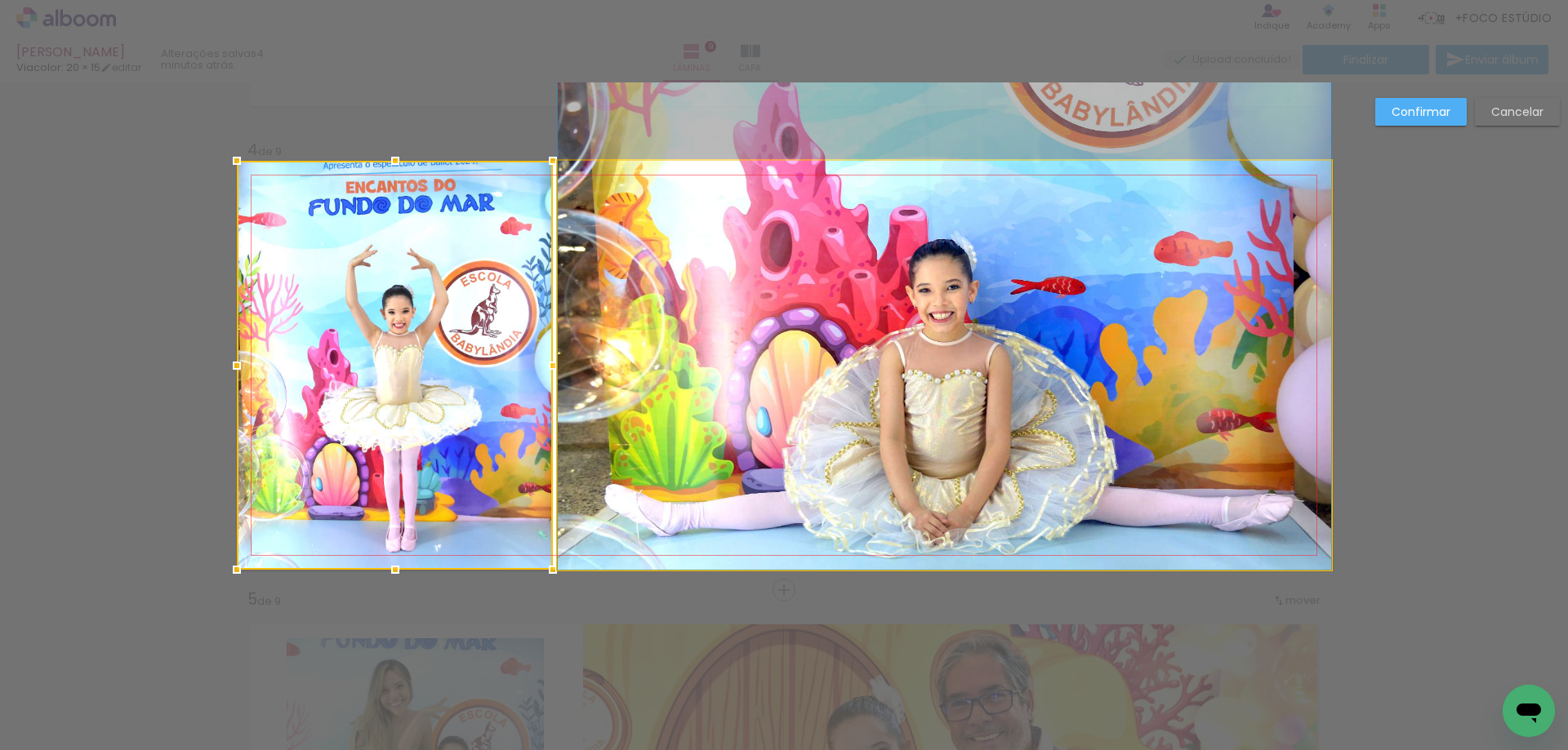
click at [598, 433] on quentale-photo at bounding box center [945, 365] width 773 height 409
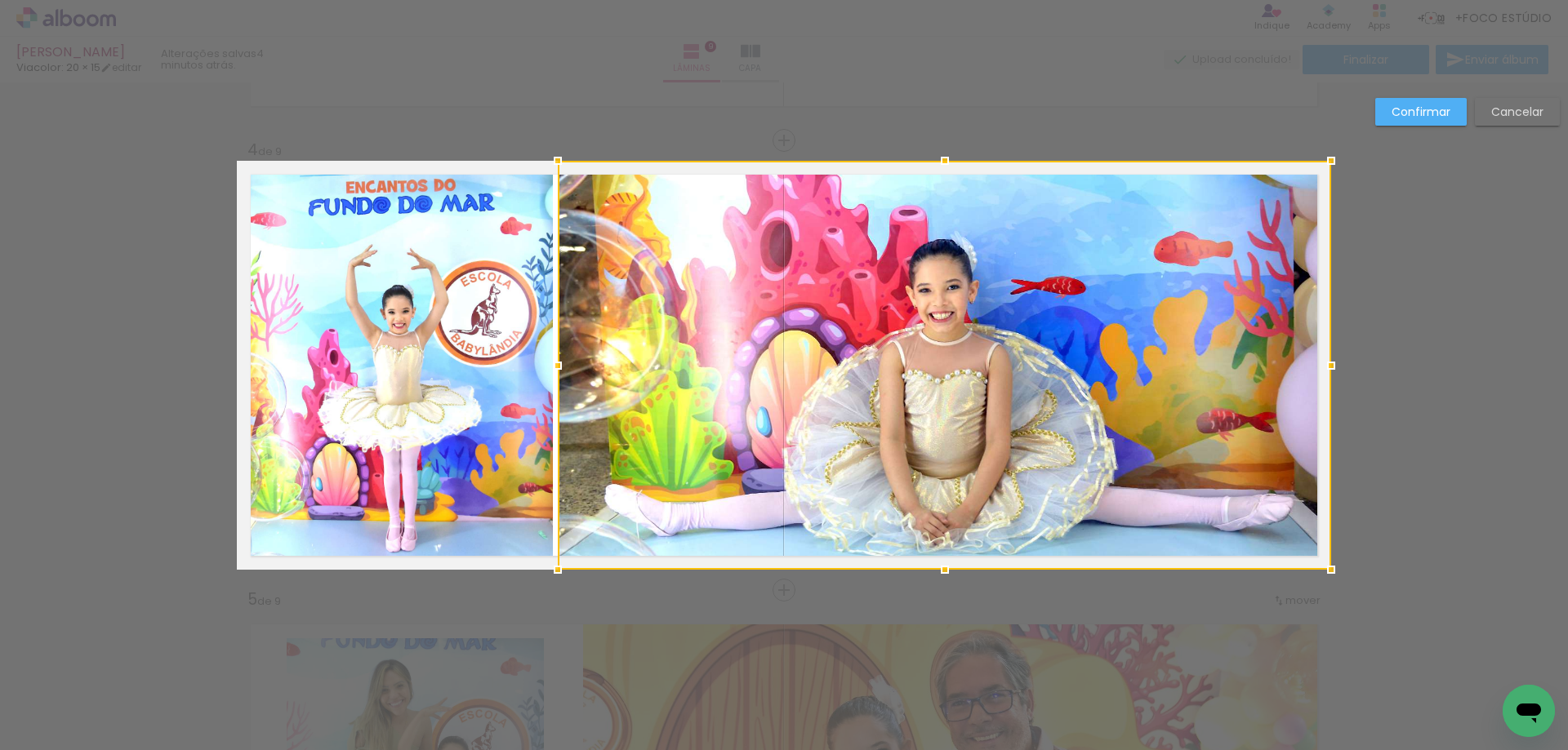
click at [0, 0] on slot "Confirmar" at bounding box center [0, 0] width 0 height 0
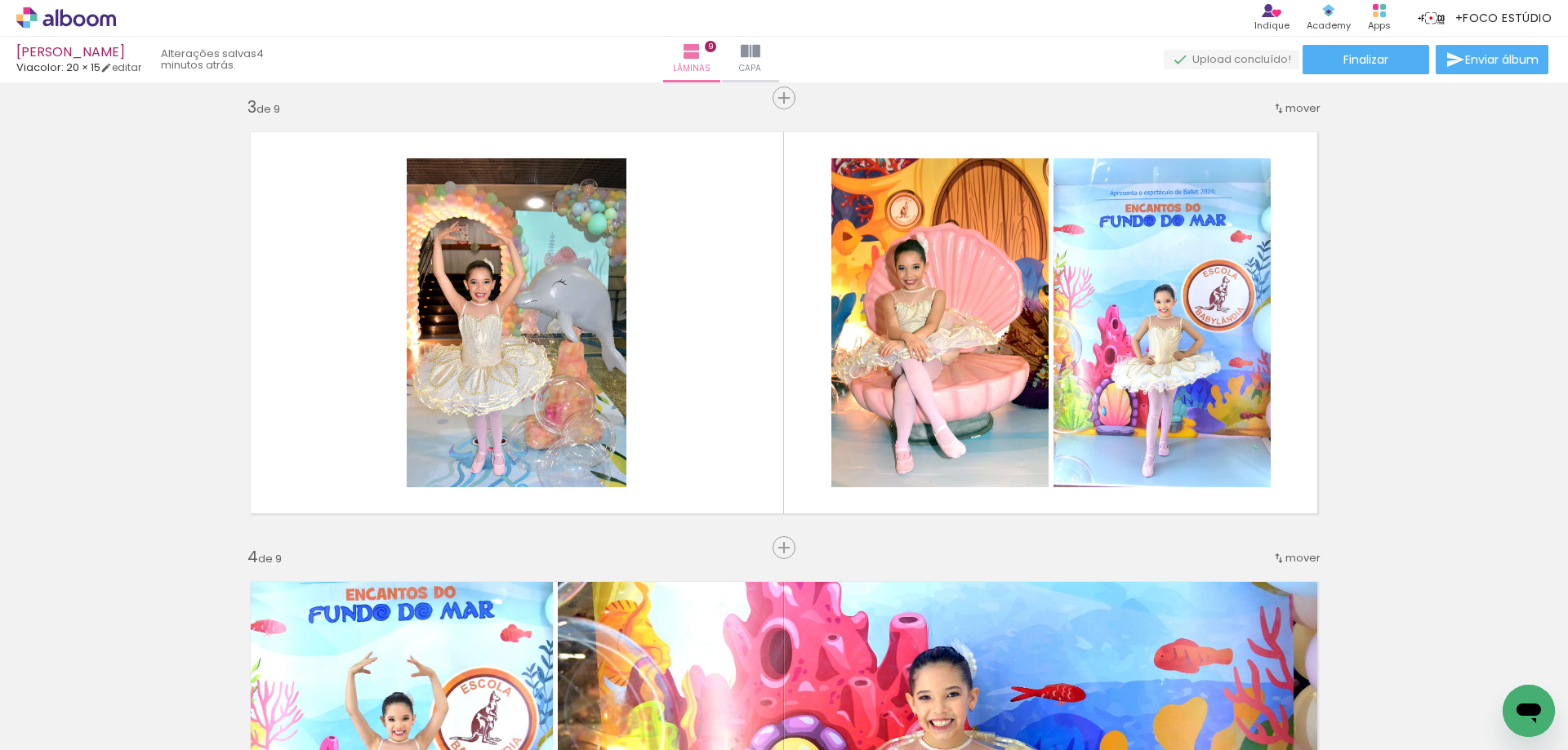
scroll to position [910, 0]
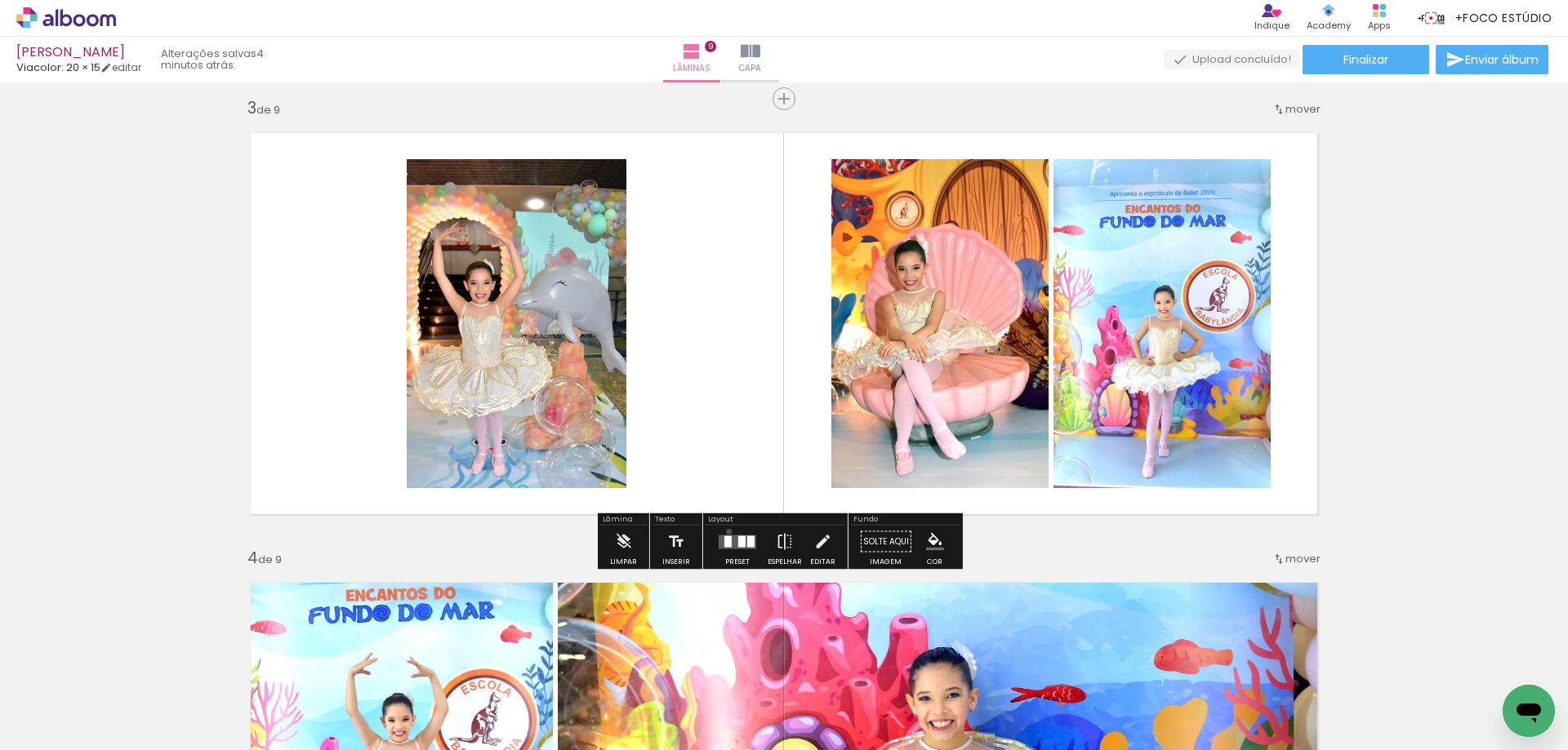
click at [725, 532] on div at bounding box center [737, 541] width 44 height 32
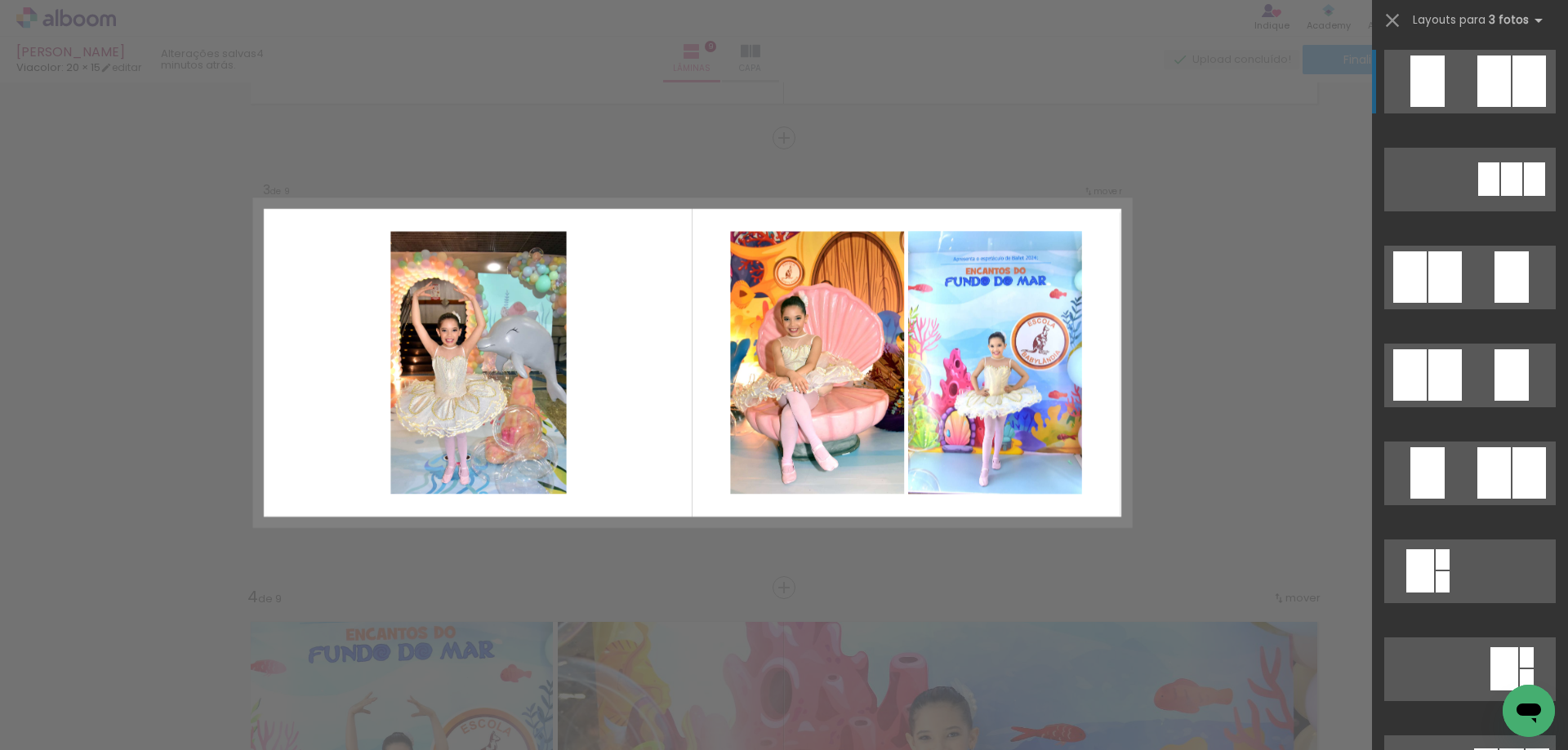
scroll to position [868, 0]
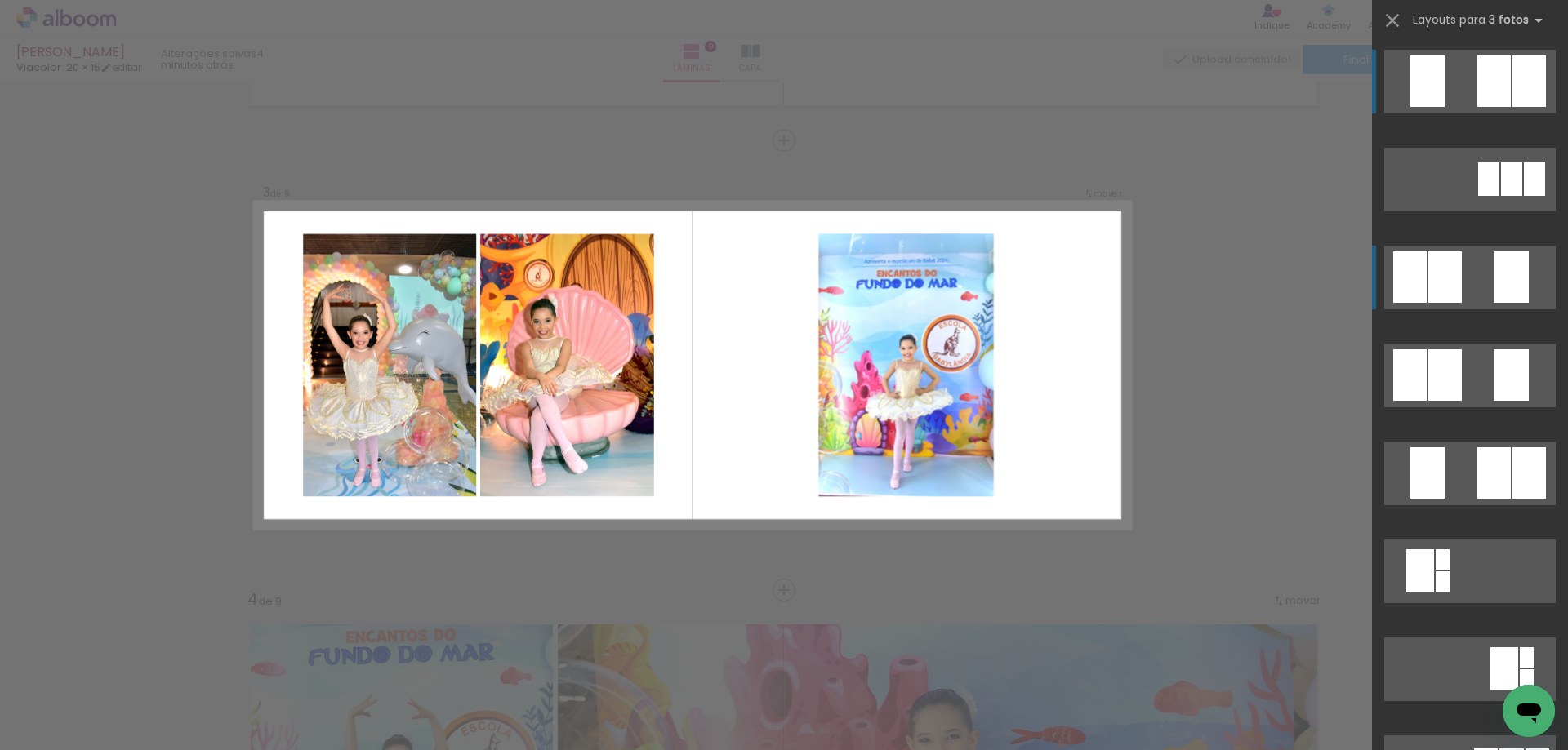
click at [1438, 285] on div at bounding box center [1445, 277] width 33 height 52
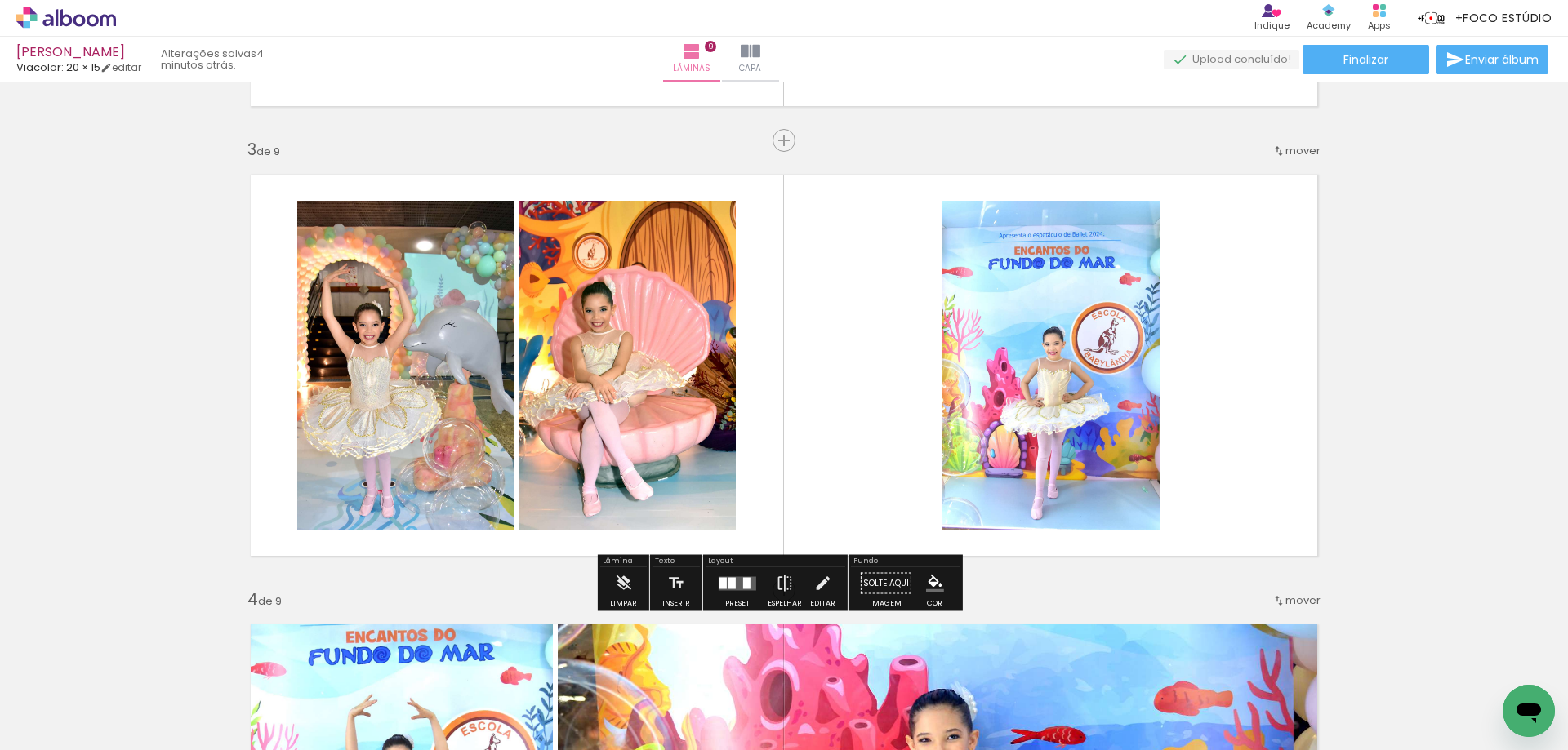
click at [597, 348] on quentale-photo at bounding box center [626, 365] width 218 height 329
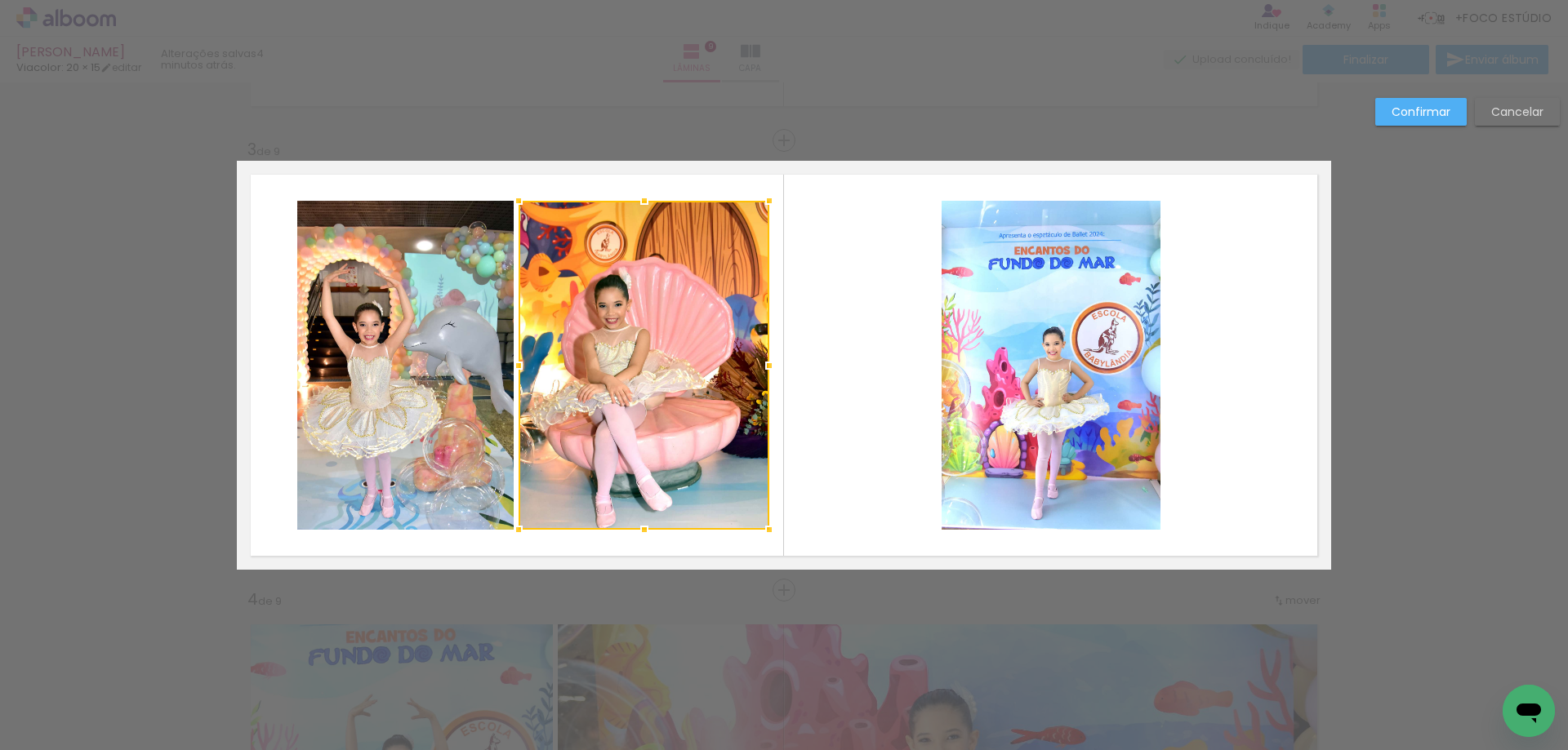
drag, startPoint x: 728, startPoint y: 370, endPoint x: 762, endPoint y: 371, distance: 34.0
click at [762, 371] on div at bounding box center [769, 365] width 32 height 32
click at [801, 403] on quentale-layouter at bounding box center [784, 365] width 1094 height 409
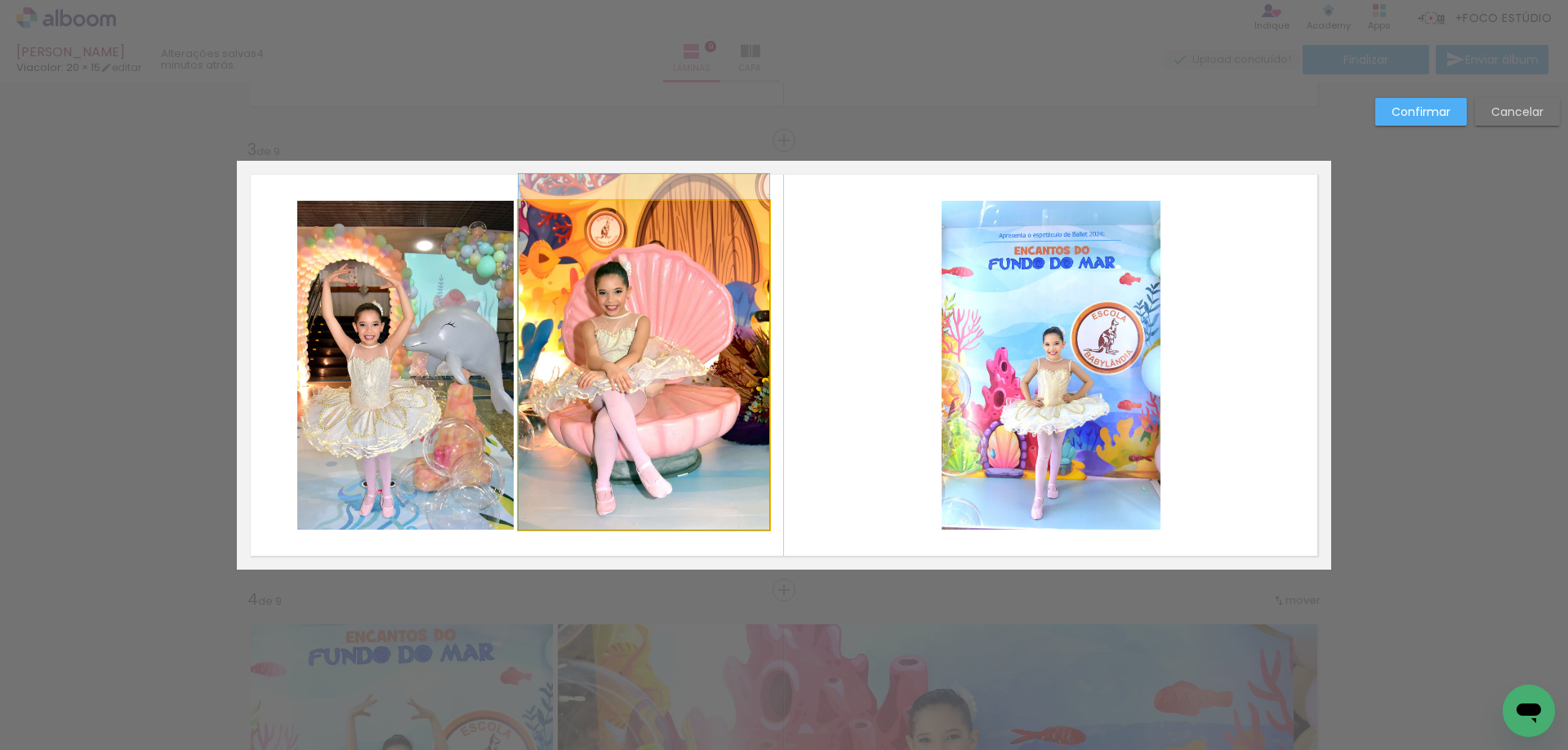
drag, startPoint x: 683, startPoint y: 403, endPoint x: 683, endPoint y: 390, distance: 13.0
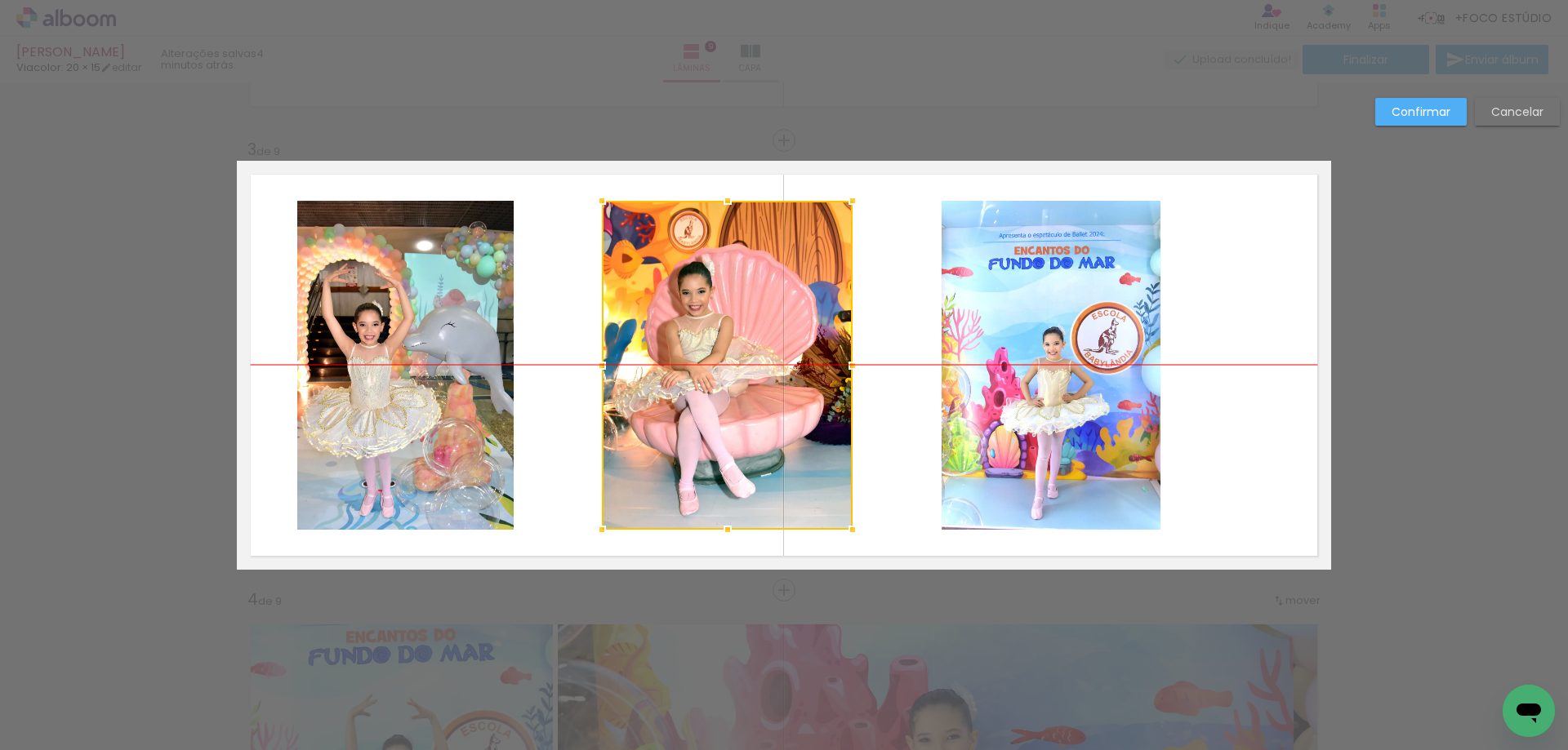
drag, startPoint x: 673, startPoint y: 377, endPoint x: 756, endPoint y: 383, distance: 83.2
click at [756, 383] on div at bounding box center [727, 365] width 251 height 329
click at [436, 382] on quentale-photo at bounding box center [406, 365] width 217 height 329
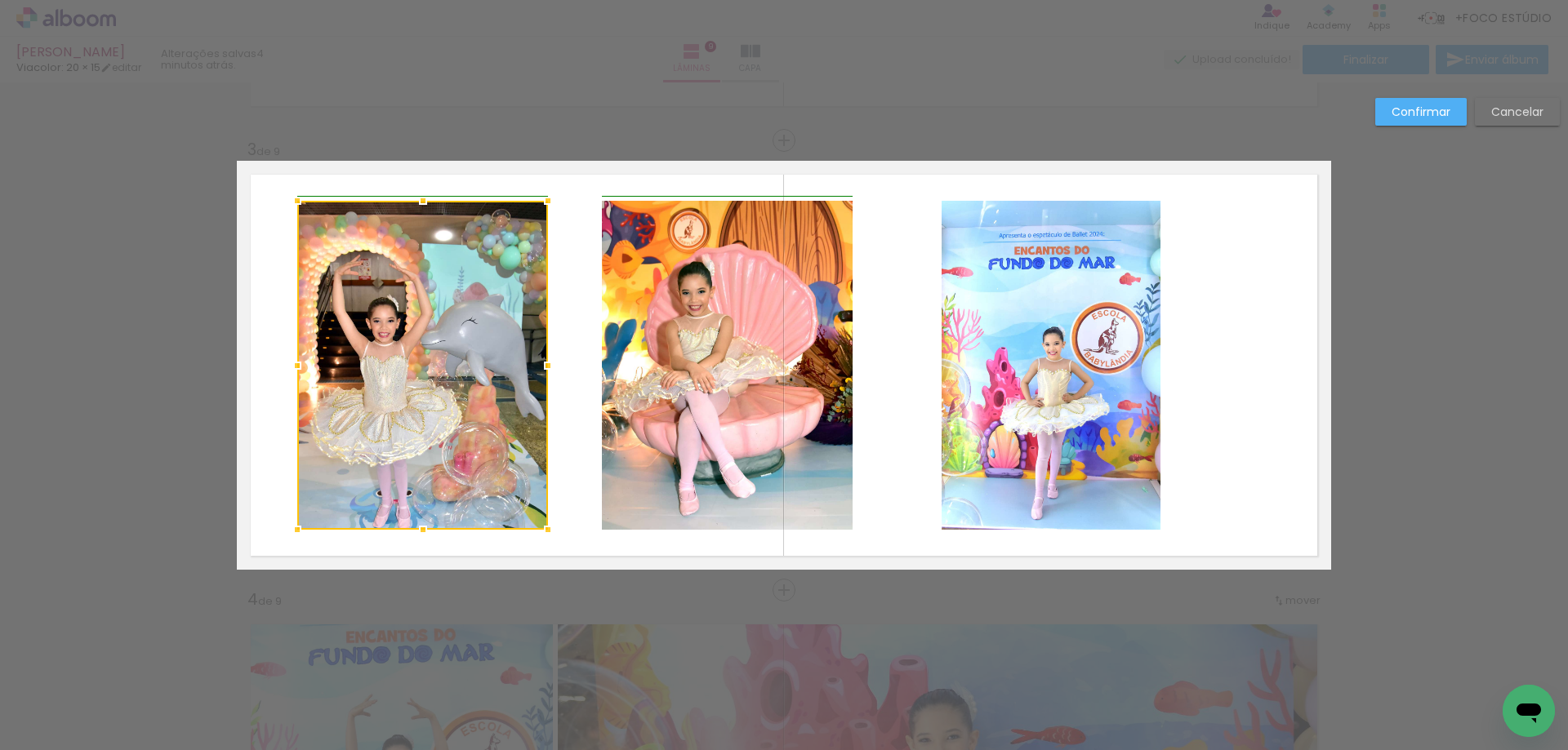
drag, startPoint x: 511, startPoint y: 369, endPoint x: 543, endPoint y: 372, distance: 32.1
click at [543, 372] on div at bounding box center [547, 365] width 32 height 32
click at [555, 377] on quentale-layouter at bounding box center [784, 365] width 1094 height 409
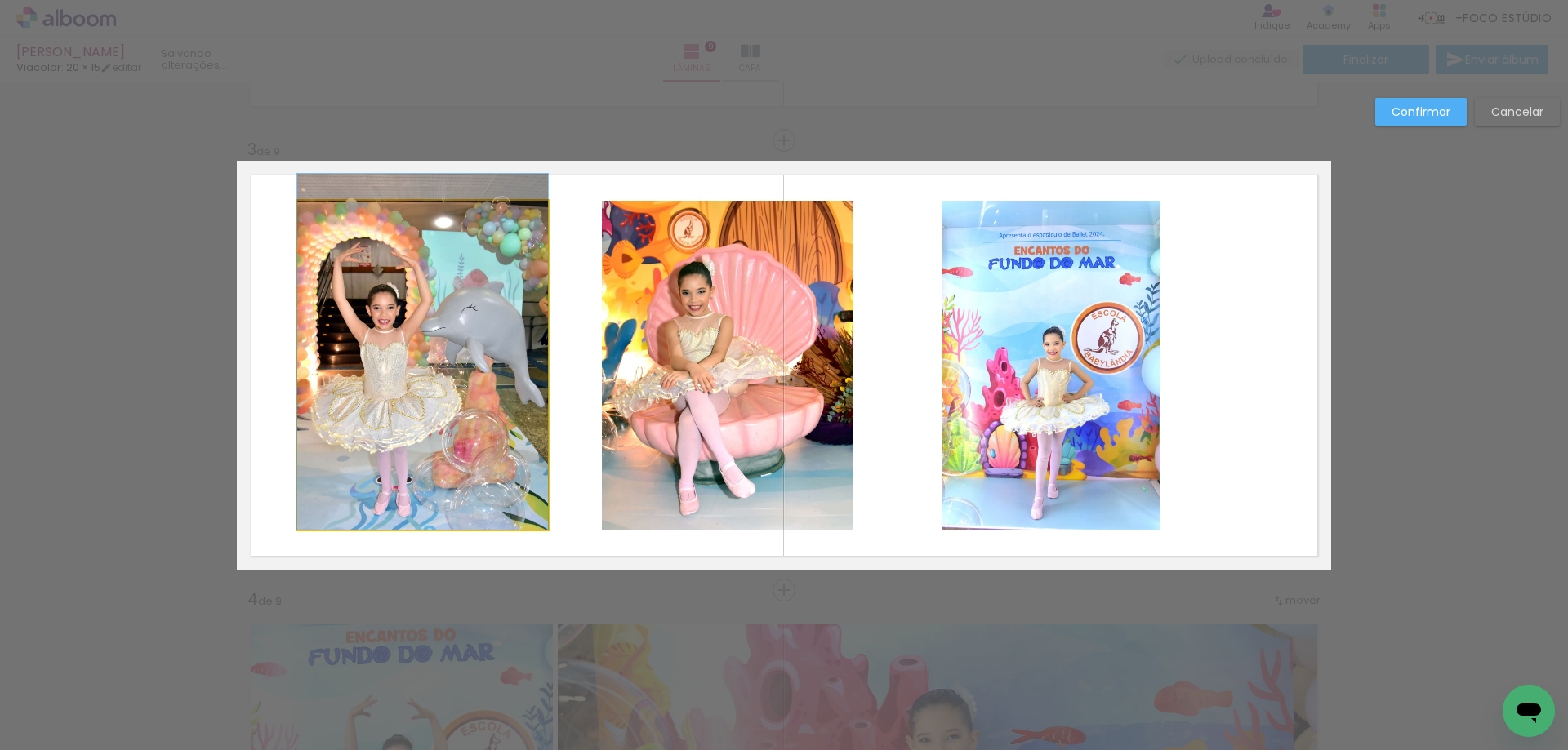
drag, startPoint x: 477, startPoint y: 438, endPoint x: 478, endPoint y: 417, distance: 21.0
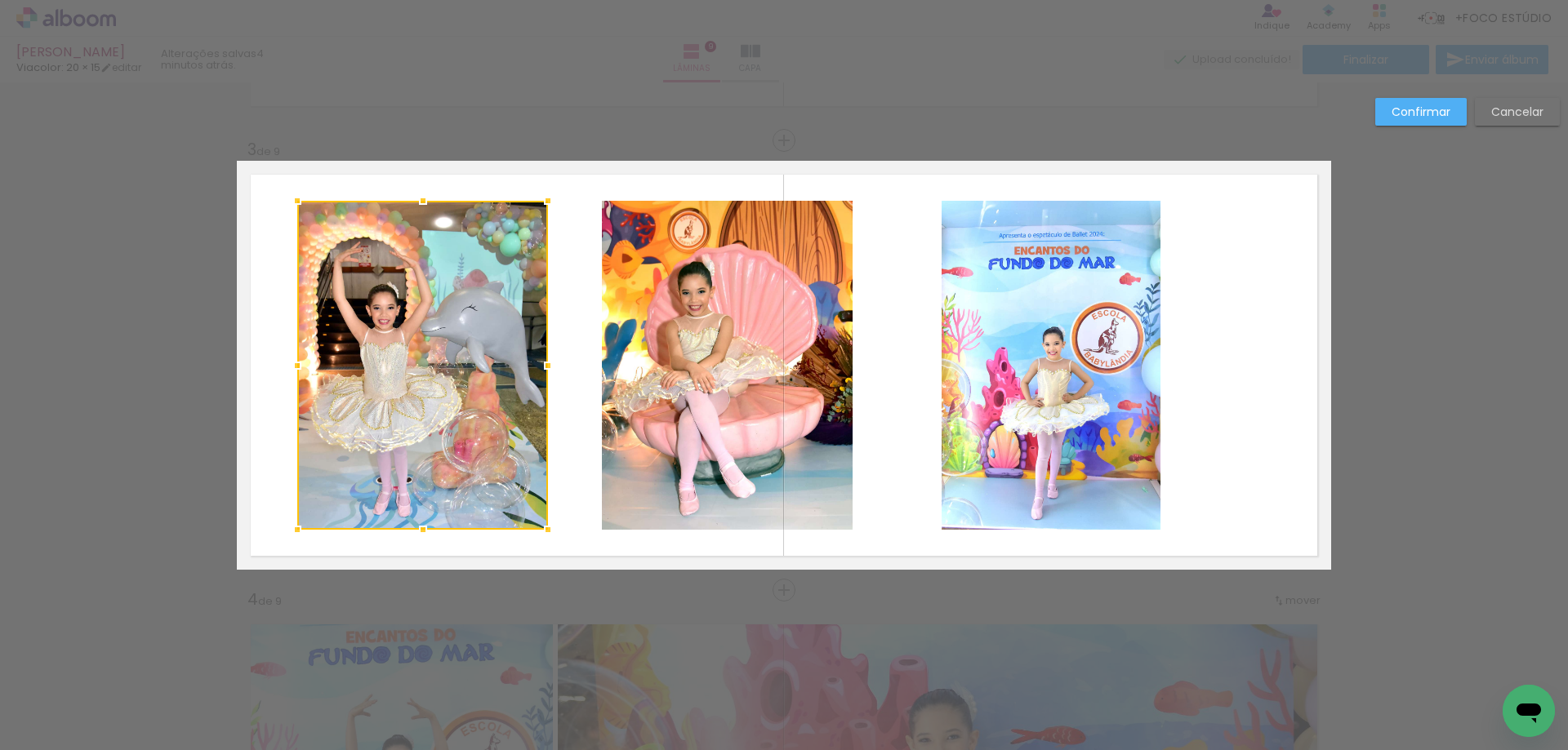
click at [1036, 414] on quentale-photo at bounding box center [1051, 365] width 219 height 329
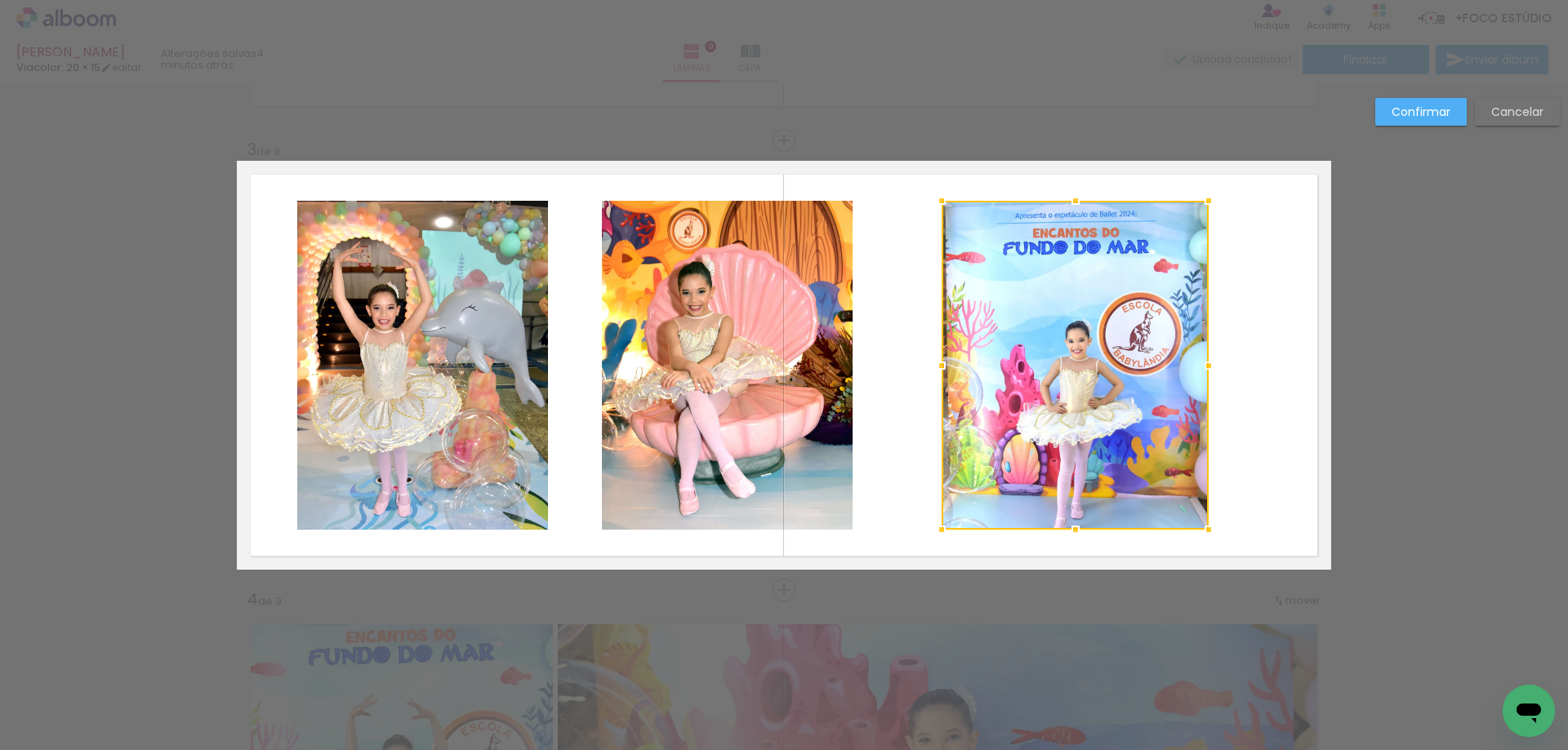
drag, startPoint x: 1158, startPoint y: 369, endPoint x: 1208, endPoint y: 376, distance: 50.5
click at [1208, 376] on div at bounding box center [1208, 365] width 32 height 32
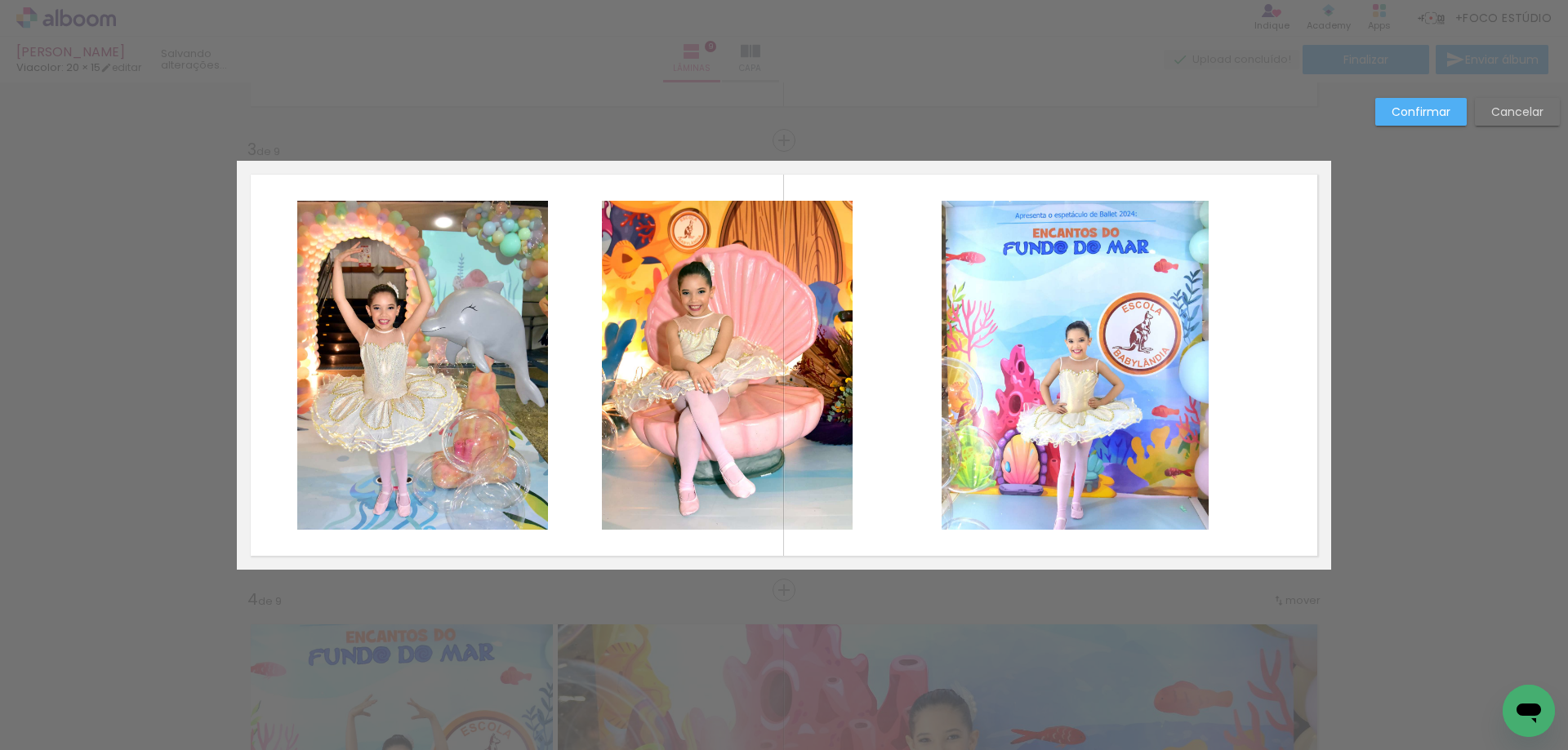
click at [1227, 415] on quentale-layouter at bounding box center [784, 365] width 1094 height 409
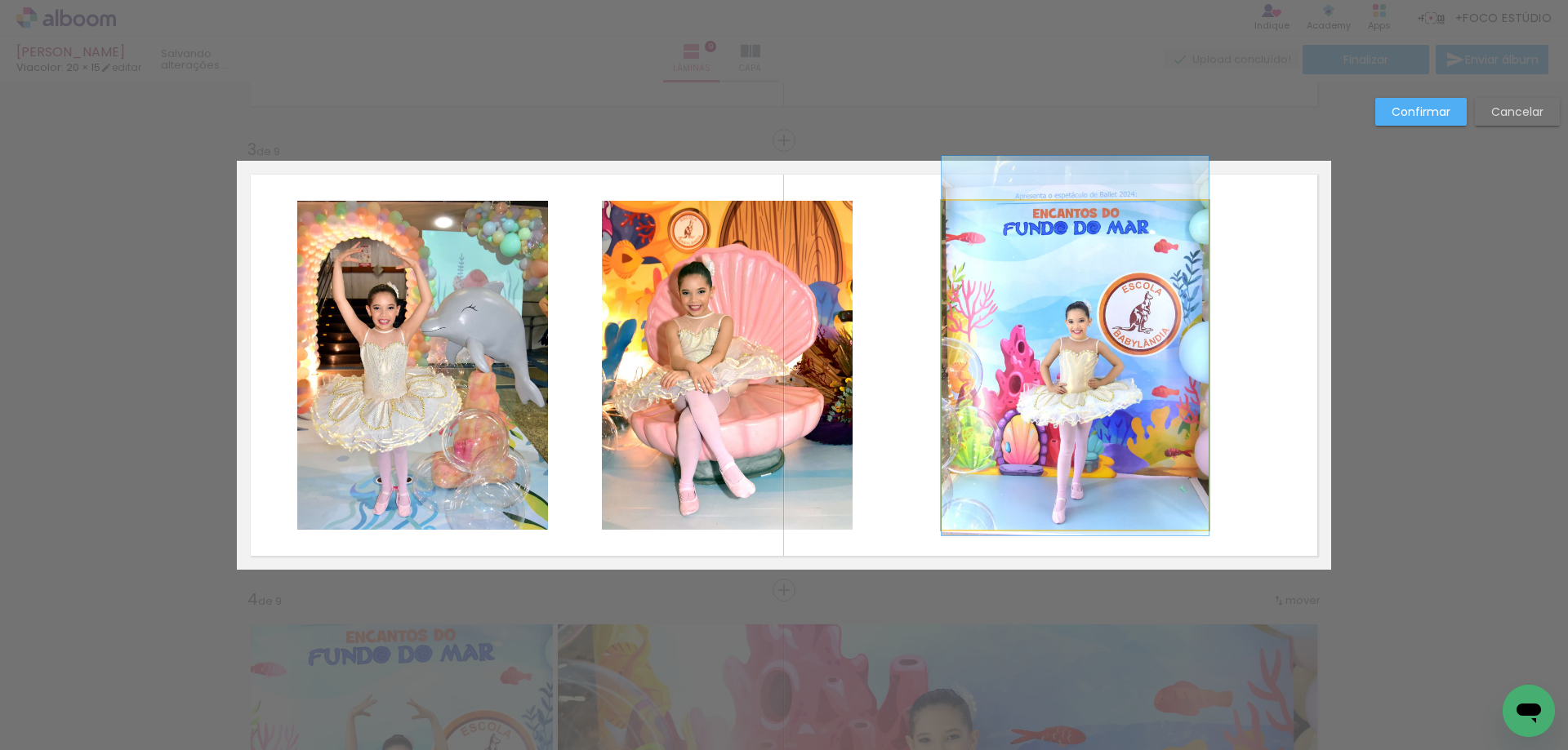
drag, startPoint x: 1102, startPoint y: 460, endPoint x: 1103, endPoint y: 441, distance: 19.0
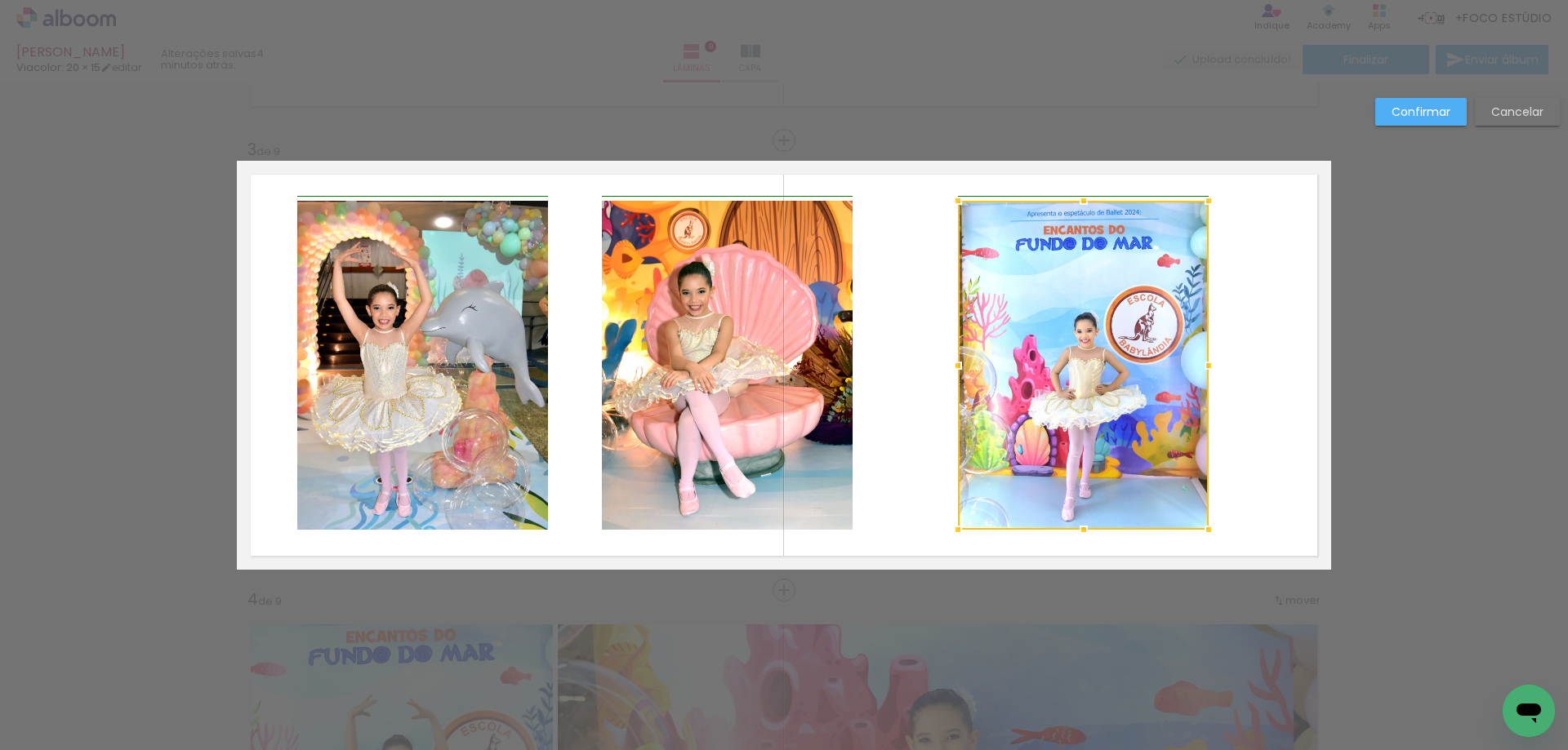
drag, startPoint x: 941, startPoint y: 373, endPoint x: 951, endPoint y: 373, distance: 10.0
click at [951, 373] on div at bounding box center [957, 365] width 32 height 32
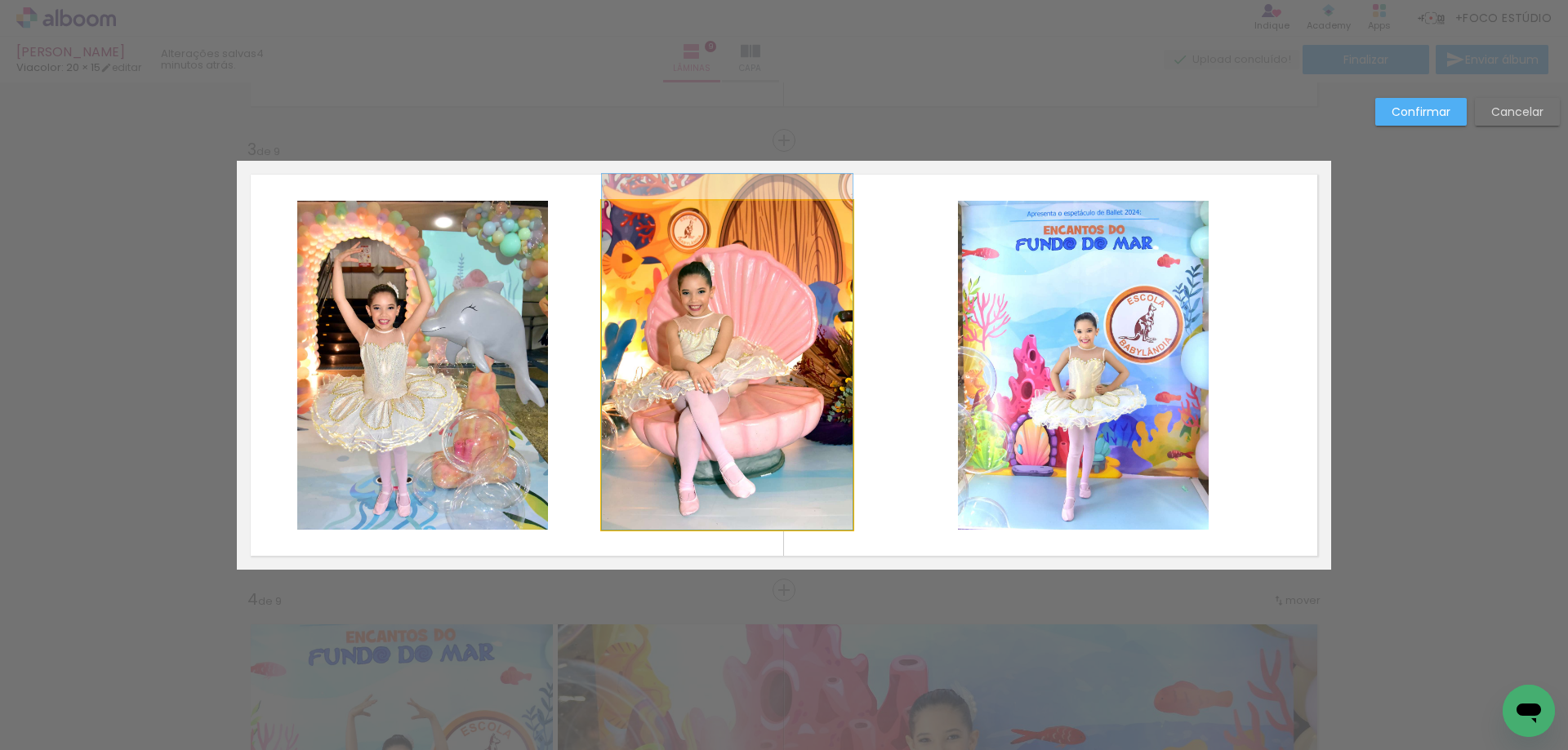
click at [794, 374] on quentale-photo at bounding box center [727, 365] width 251 height 329
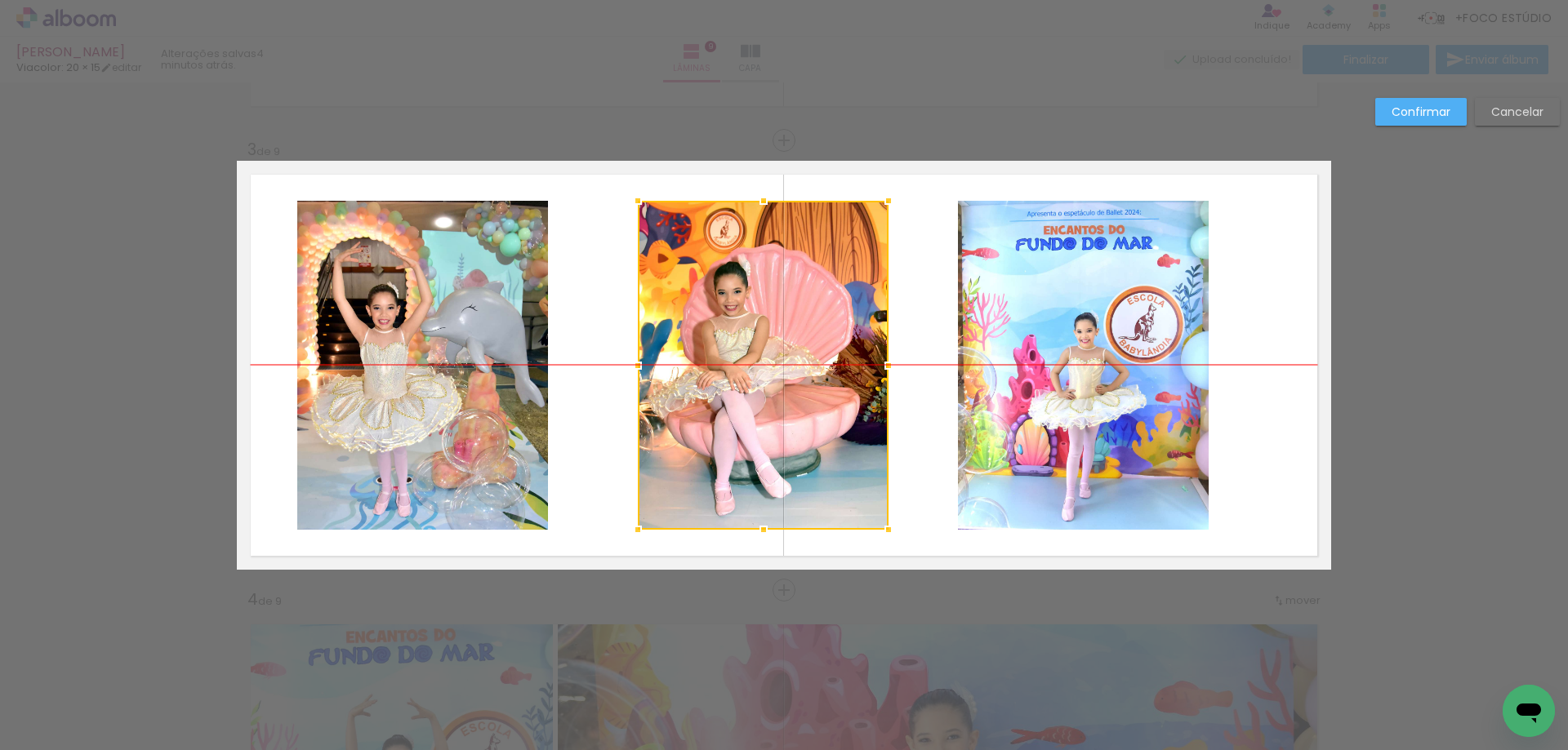
drag, startPoint x: 795, startPoint y: 369, endPoint x: 831, endPoint y: 371, distance: 36.1
click at [831, 371] on div at bounding box center [763, 365] width 251 height 329
click at [1142, 410] on quentale-photo at bounding box center [1083, 365] width 251 height 329
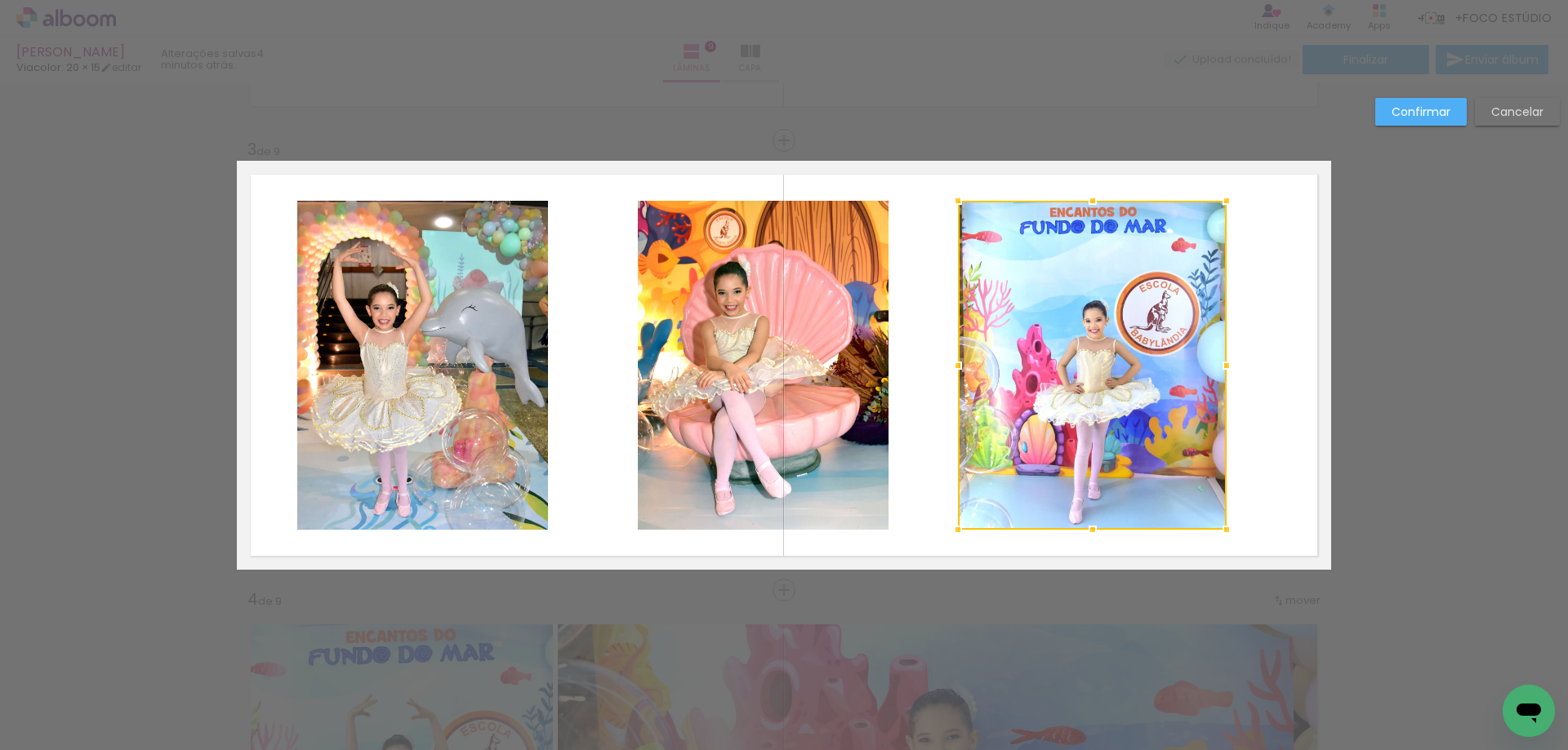
drag, startPoint x: 1204, startPoint y: 368, endPoint x: 1223, endPoint y: 368, distance: 19.0
click at [1223, 368] on div at bounding box center [1226, 365] width 32 height 32
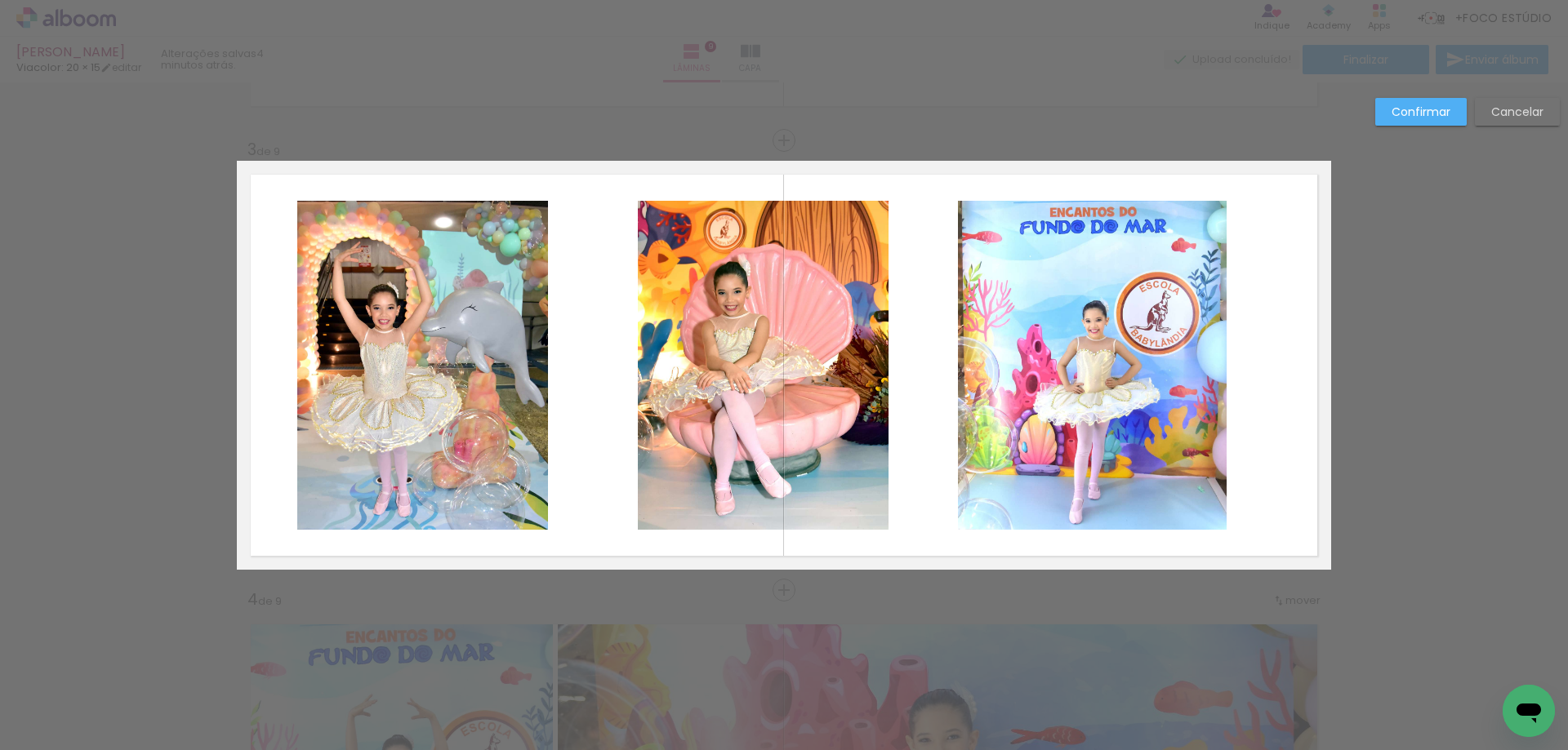
click at [1261, 368] on quentale-layouter at bounding box center [784, 365] width 1094 height 409
click at [1108, 396] on quentale-photo at bounding box center [1092, 365] width 268 height 329
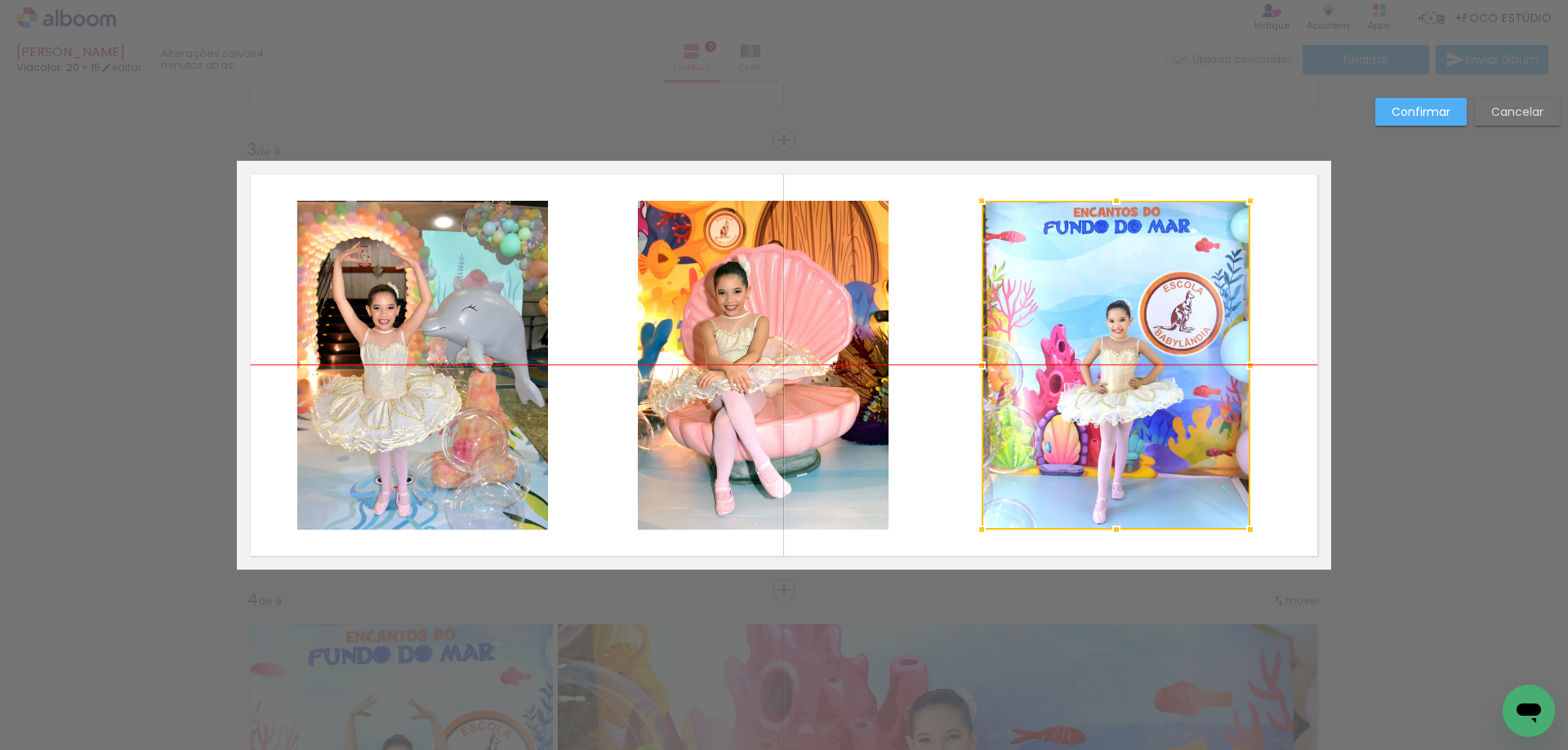
drag, startPoint x: 1096, startPoint y: 394, endPoint x: 1119, endPoint y: 395, distance: 23.0
click at [1119, 395] on div at bounding box center [1115, 365] width 268 height 329
click at [853, 371] on quentale-photo at bounding box center [763, 365] width 251 height 329
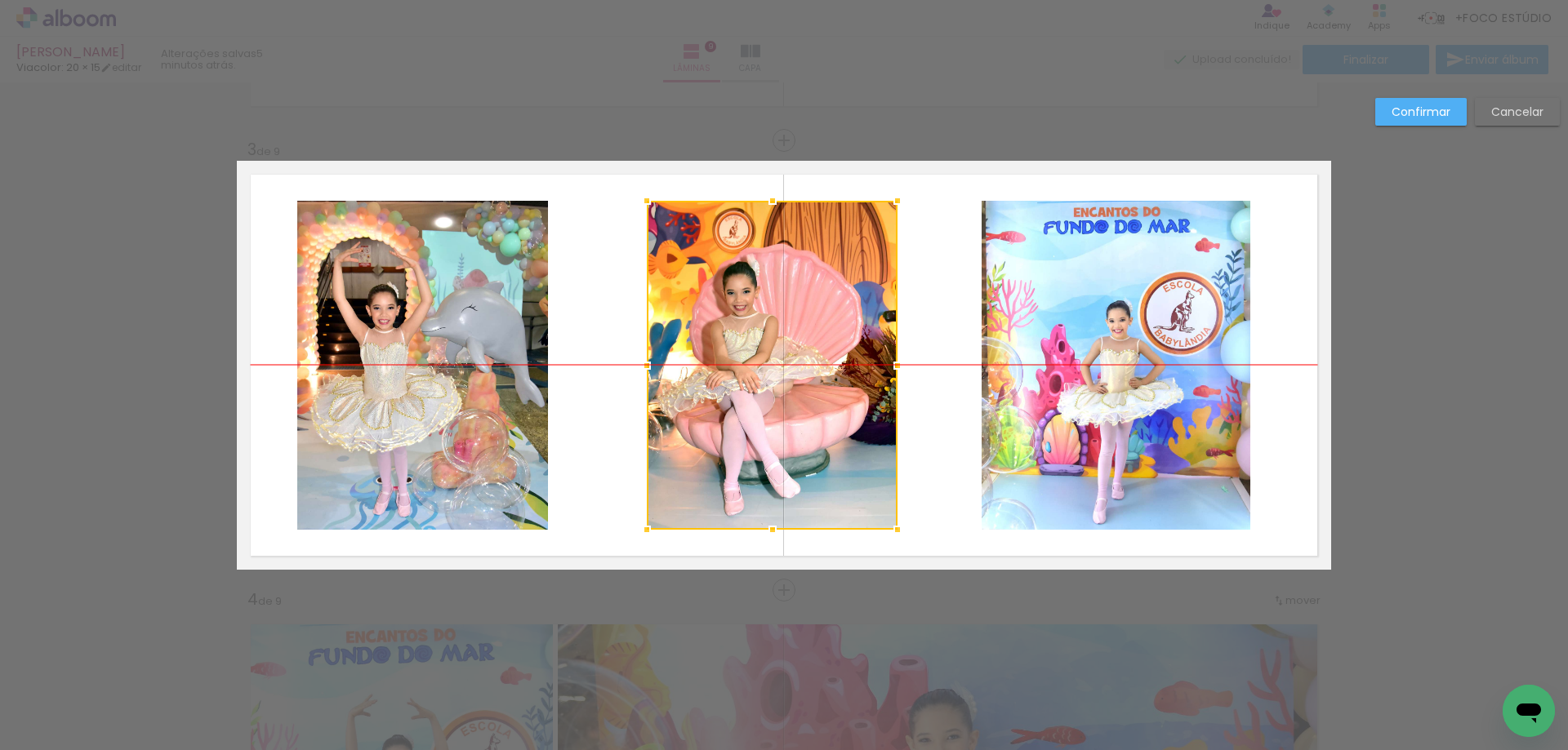
drag, startPoint x: 809, startPoint y: 363, endPoint x: 818, endPoint y: 364, distance: 9.1
click at [818, 364] on div at bounding box center [772, 365] width 251 height 329
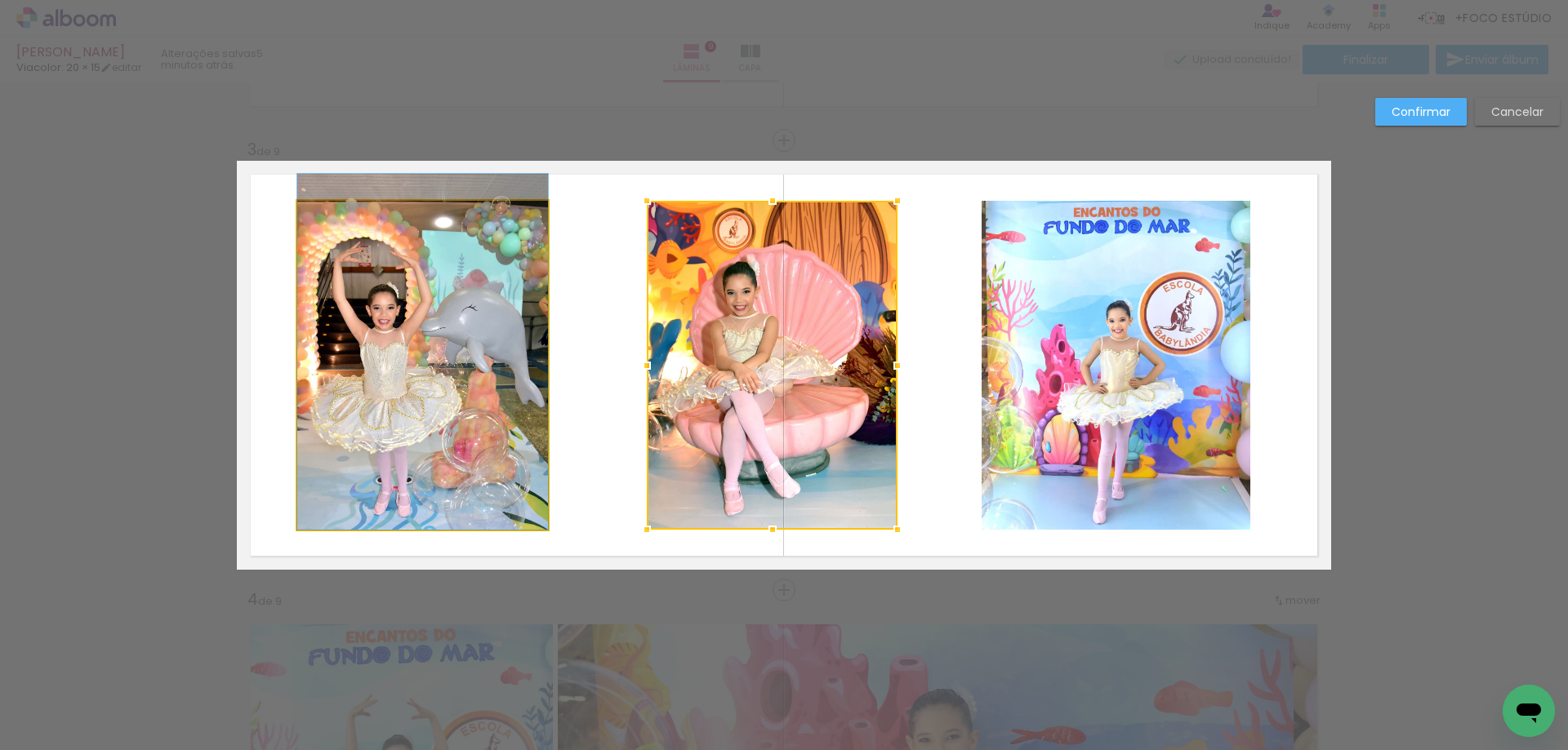
click at [443, 377] on quentale-photo at bounding box center [422, 365] width 251 height 329
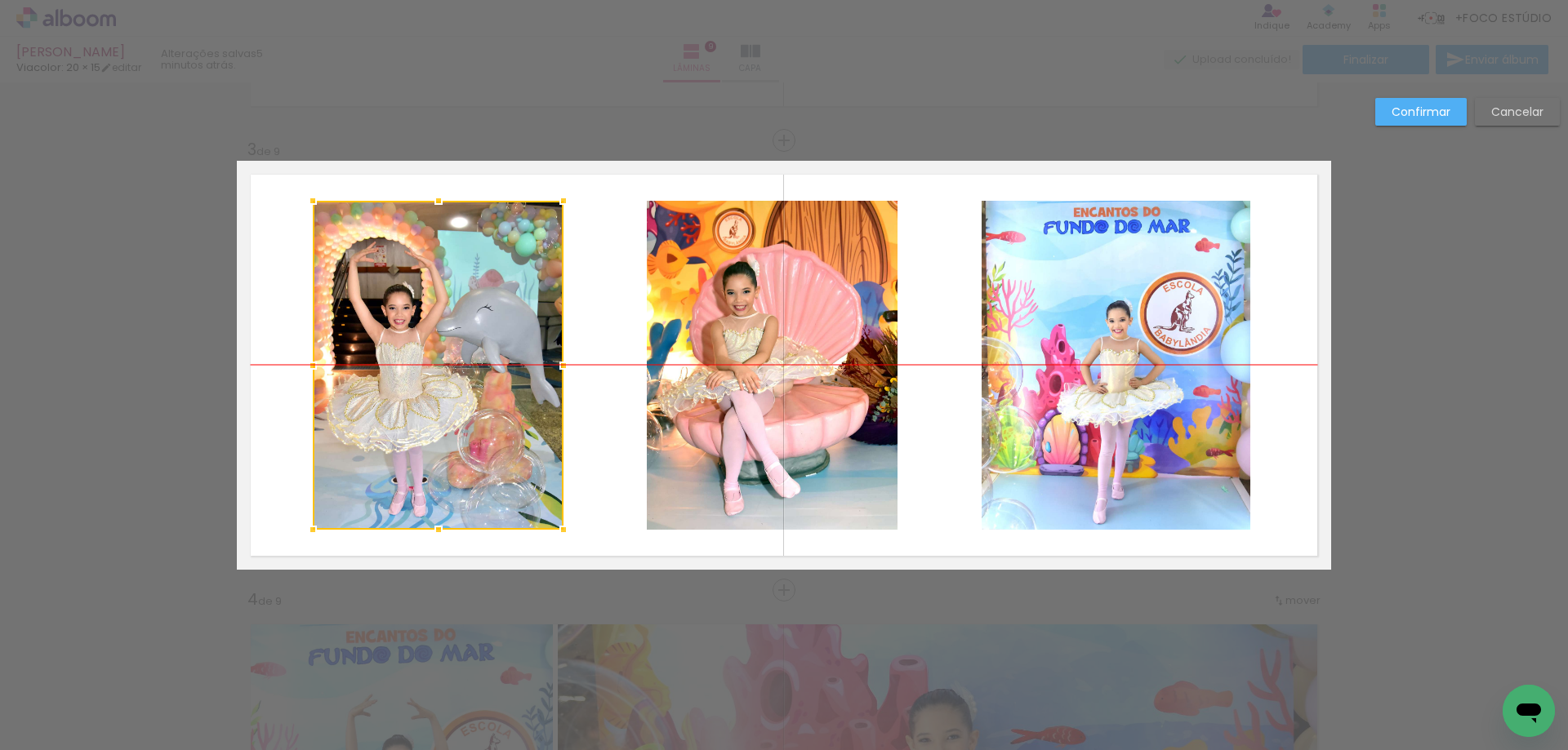
drag, startPoint x: 443, startPoint y: 377, endPoint x: 459, endPoint y: 378, distance: 16.0
click at [459, 378] on div at bounding box center [437, 365] width 251 height 329
click at [0, 0] on slot "Confirmar" at bounding box center [0, 0] width 0 height 0
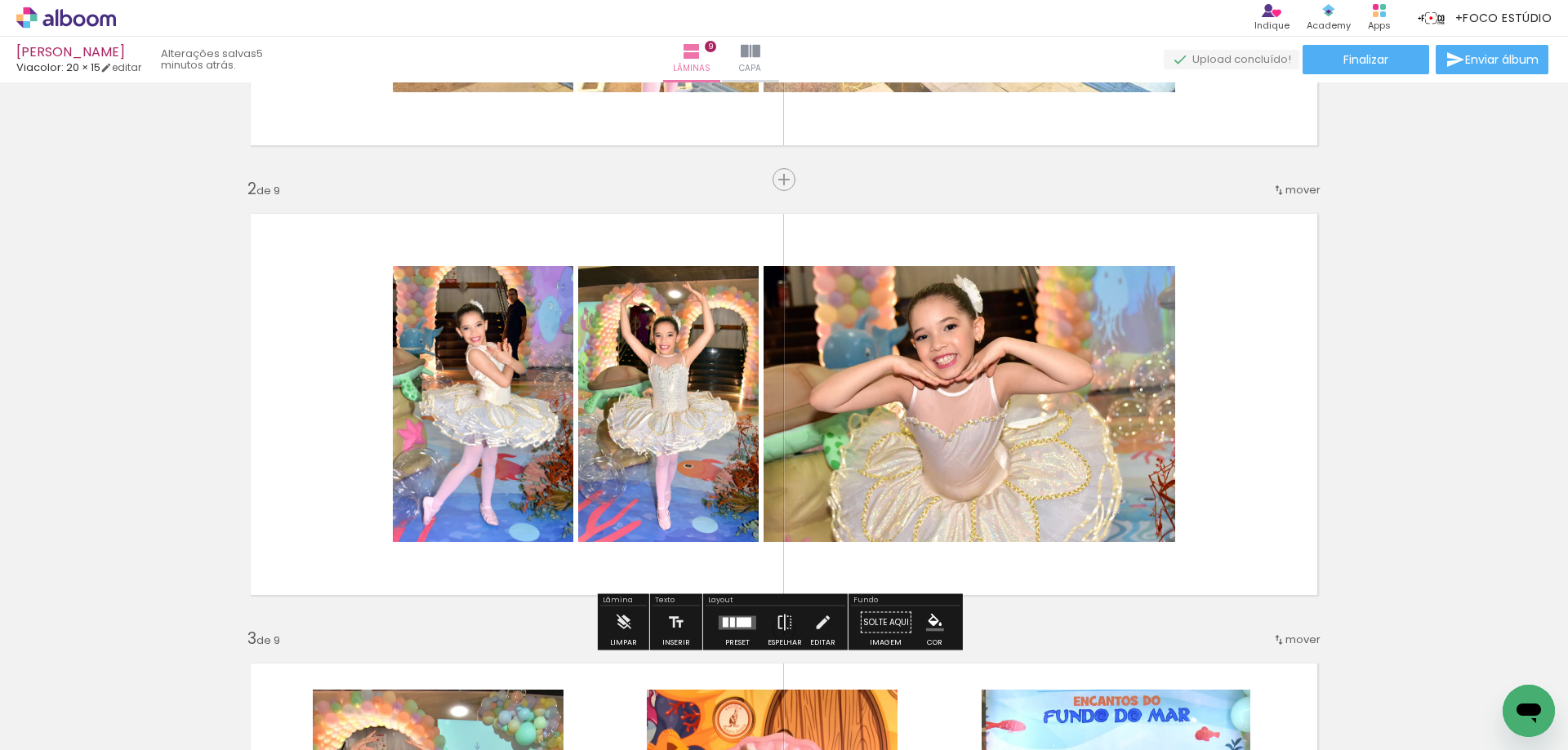
scroll to position [378, 0]
click at [732, 620] on quentale-layouter at bounding box center [737, 623] width 37 height 14
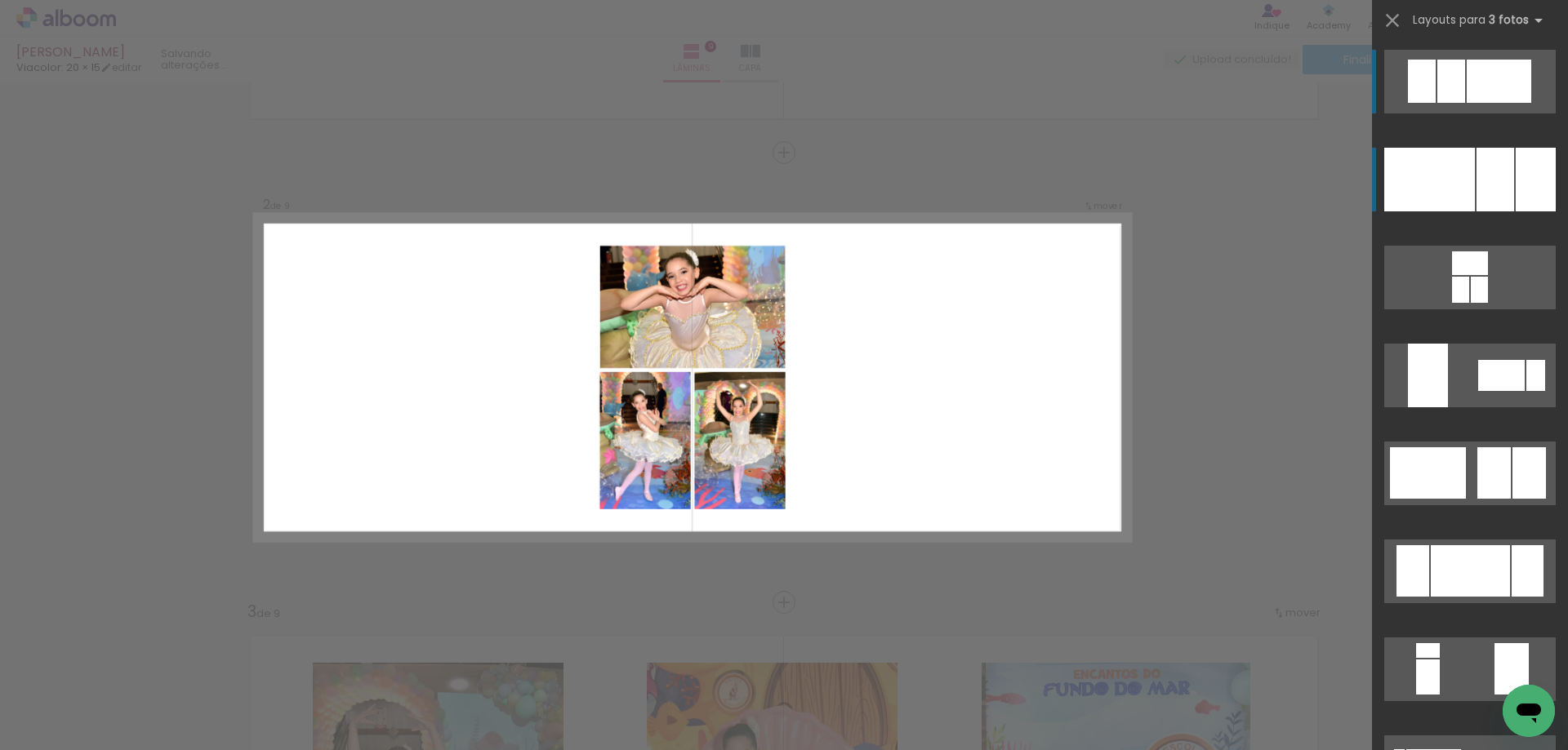
scroll to position [418, 0]
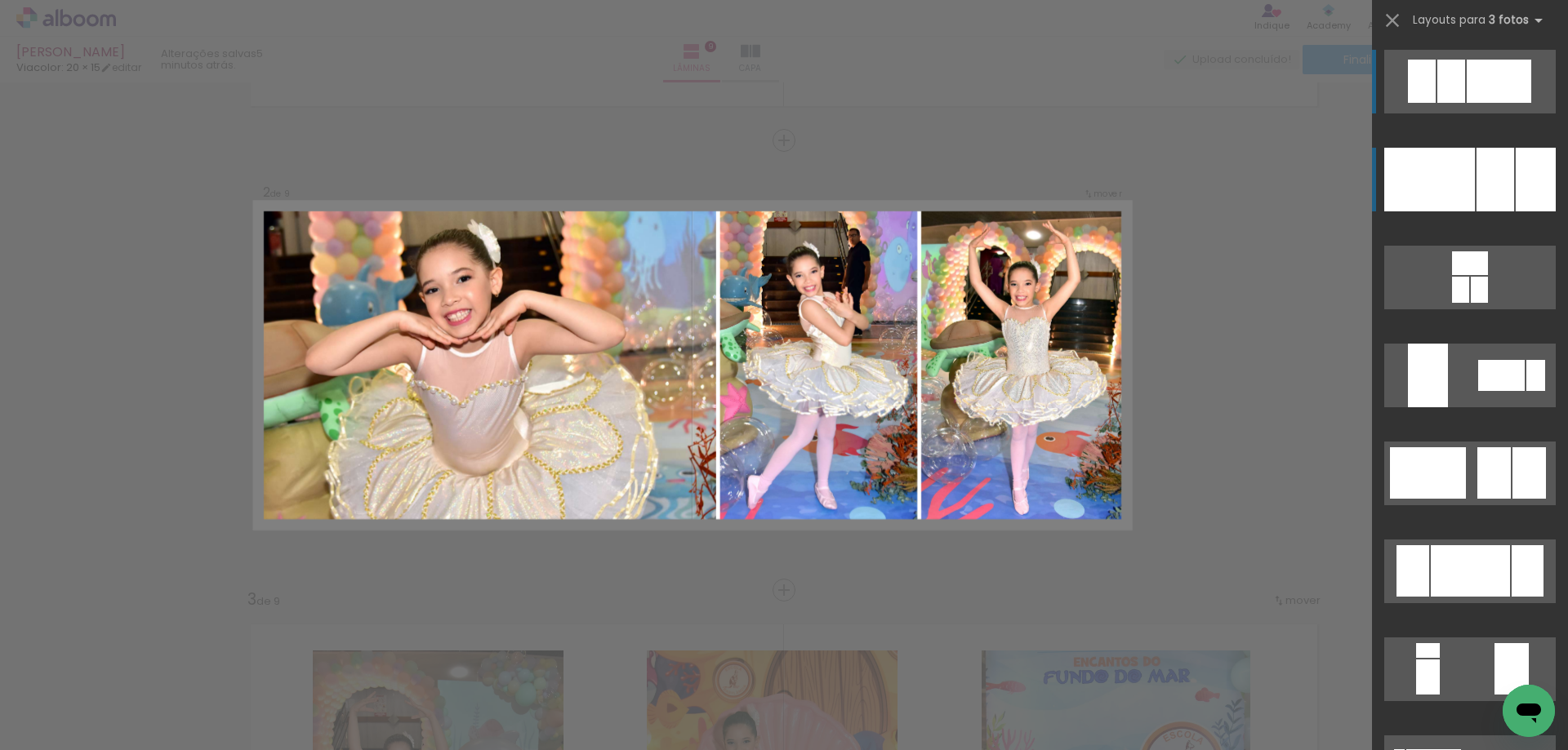
click at [1476, 173] on div at bounding box center [1495, 178] width 37 height 63
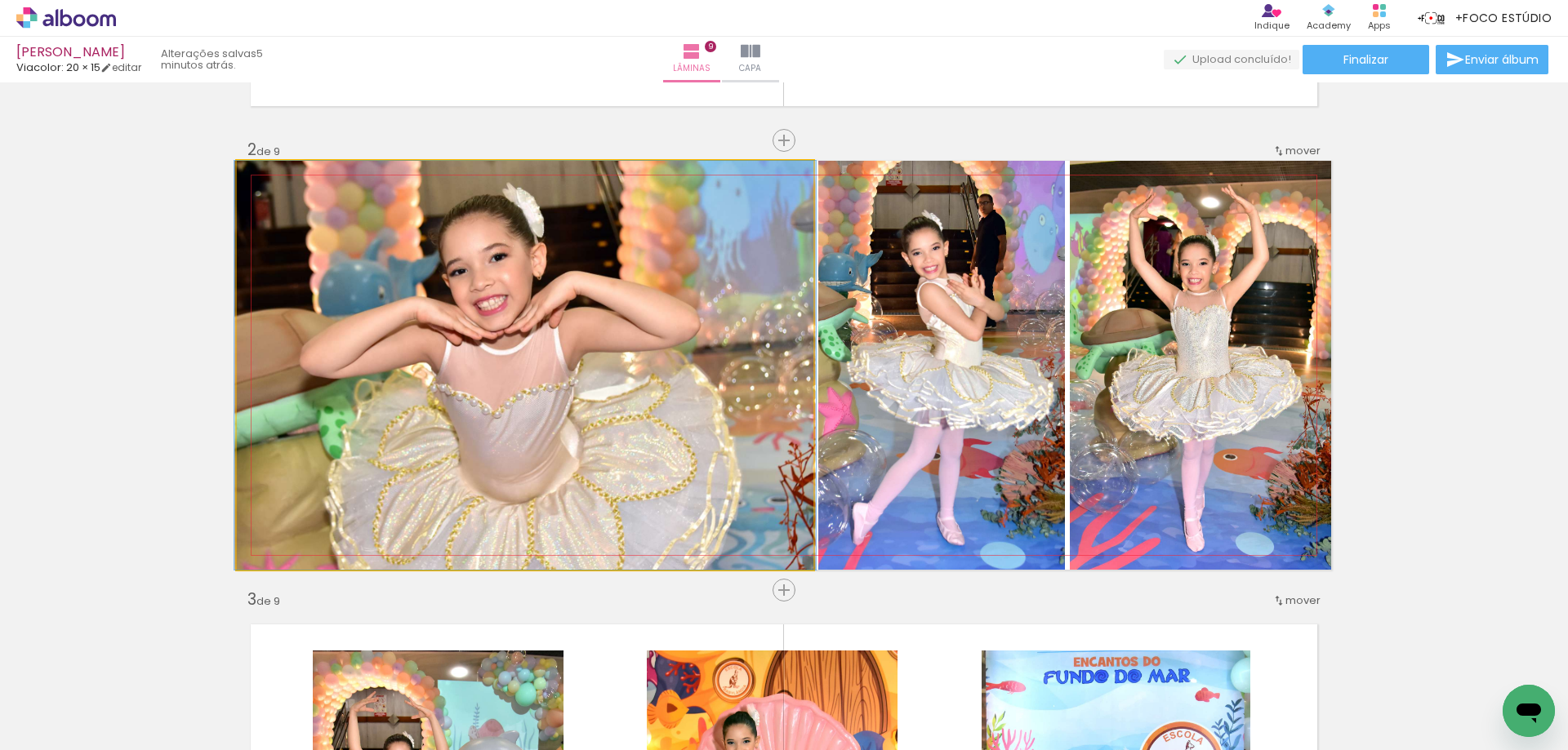
click at [618, 286] on quentale-photo at bounding box center [525, 365] width 577 height 409
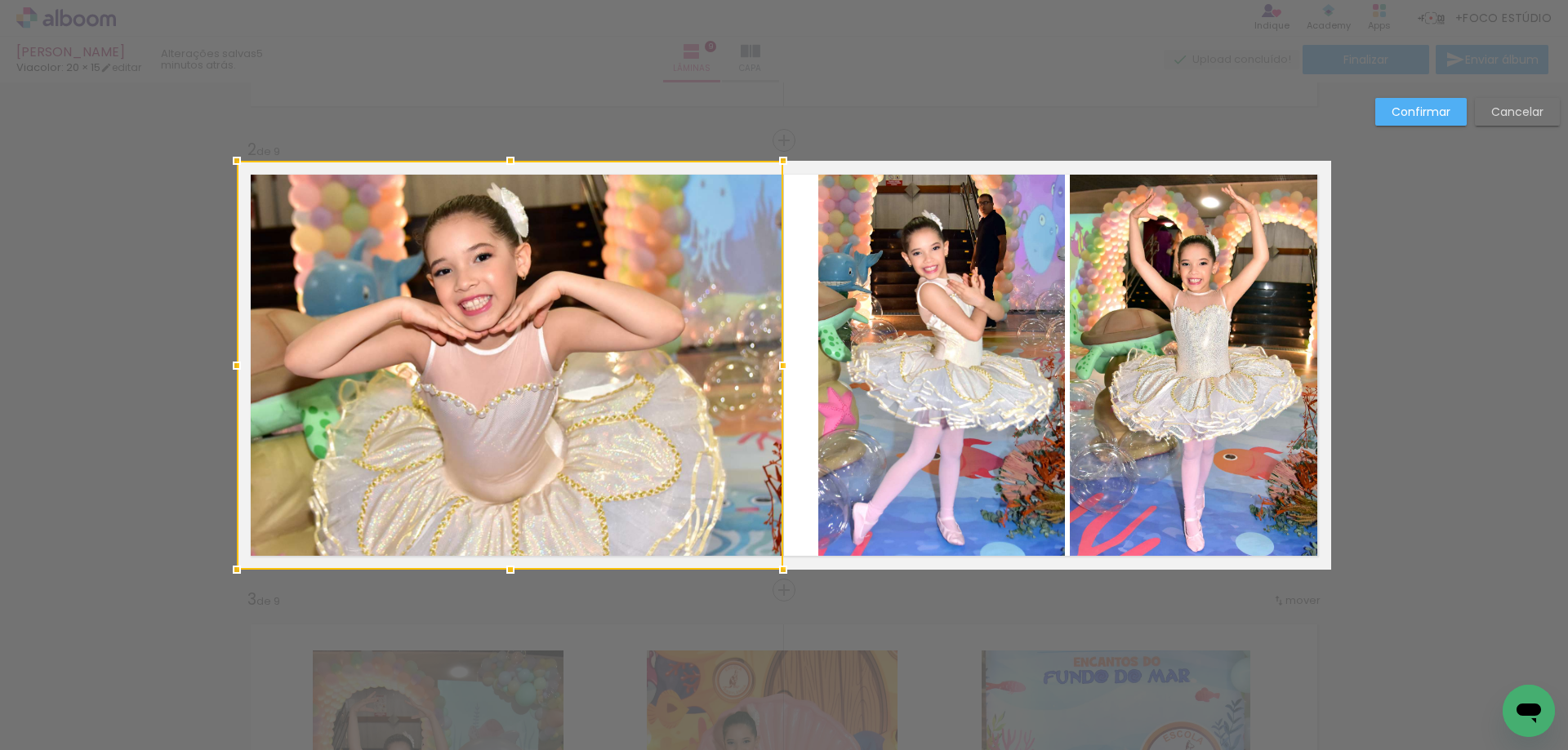
drag, startPoint x: 813, startPoint y: 368, endPoint x: 783, endPoint y: 367, distance: 30.0
click at [783, 367] on div at bounding box center [783, 365] width 32 height 32
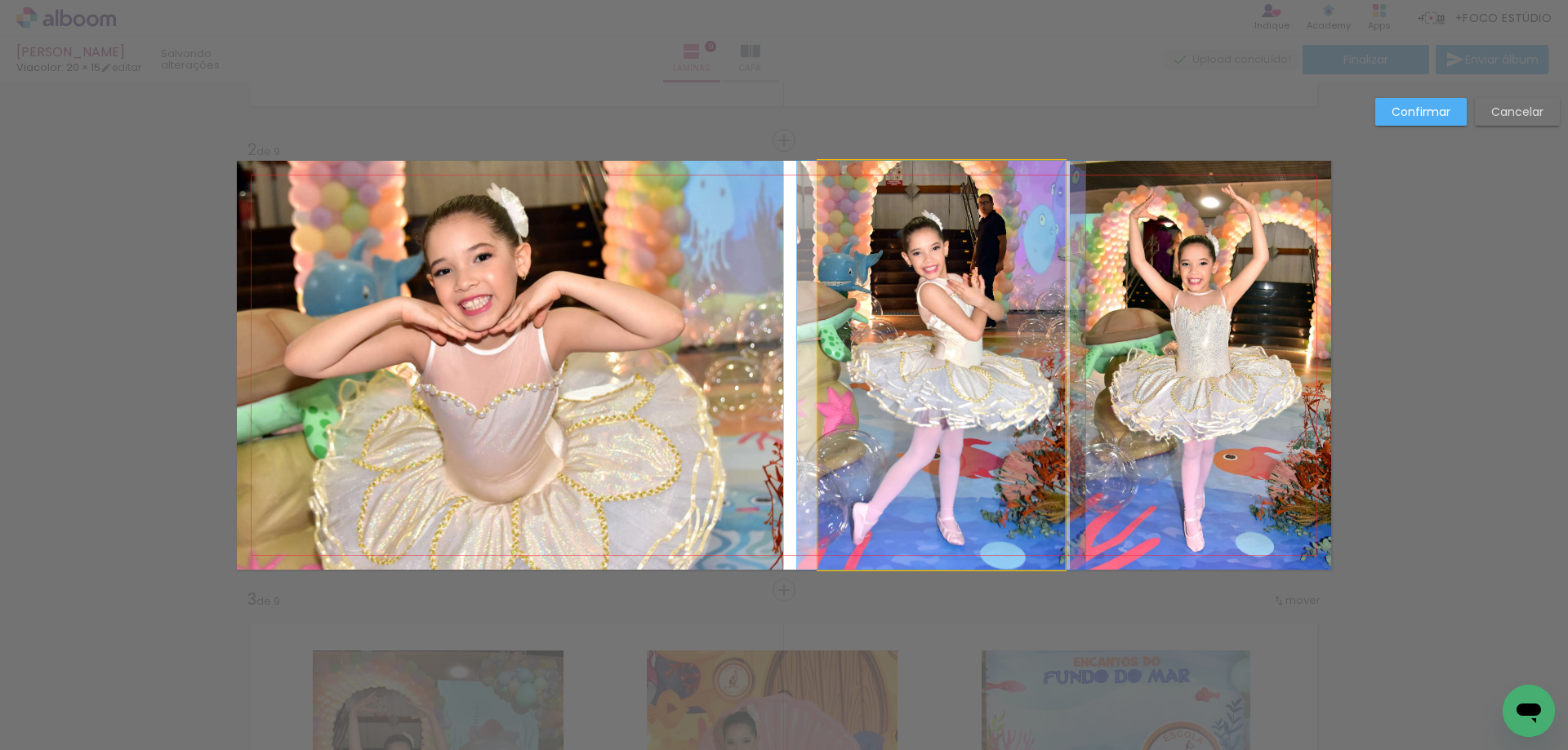
click at [895, 380] on quentale-photo at bounding box center [941, 365] width 247 height 409
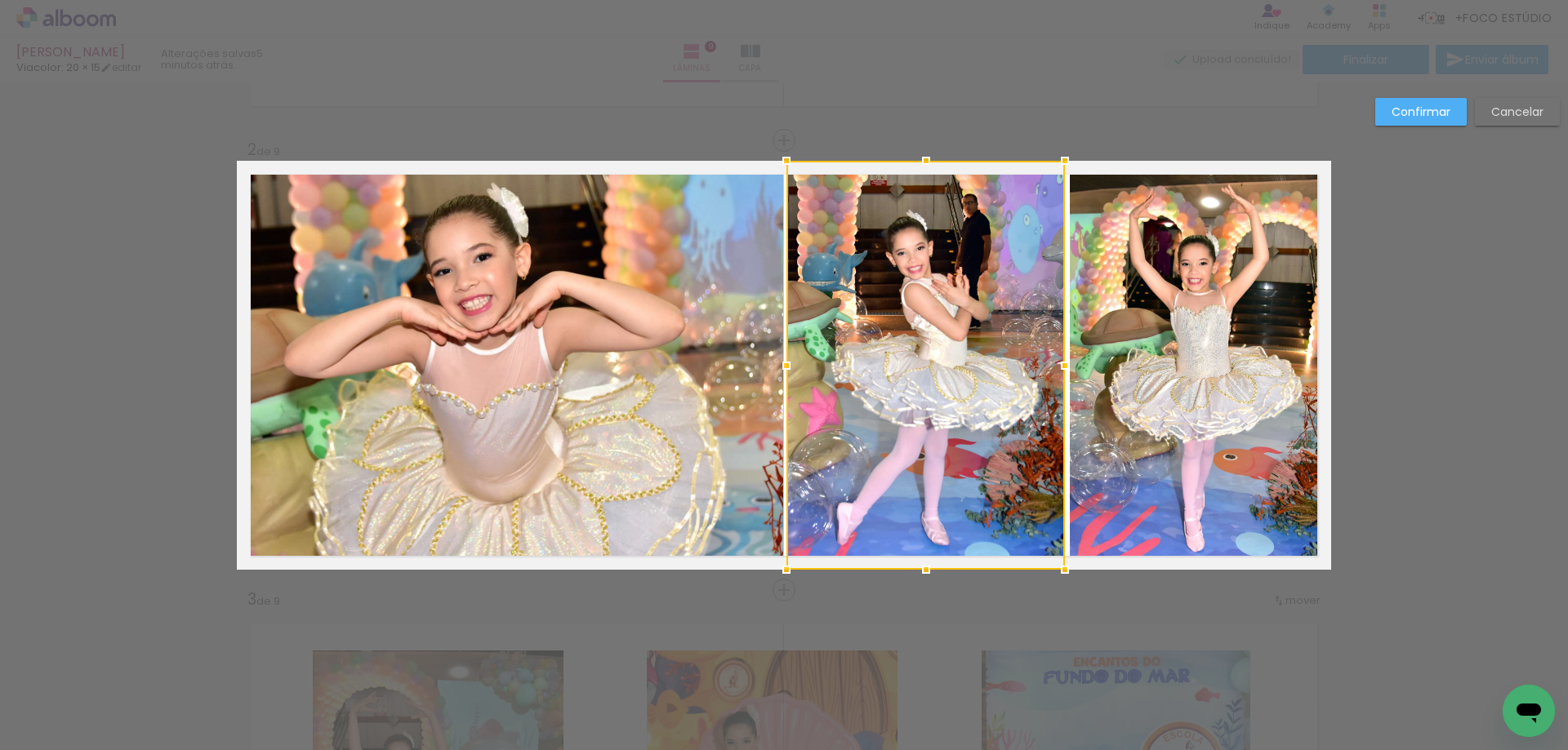
drag, startPoint x: 820, startPoint y: 373, endPoint x: 788, endPoint y: 372, distance: 32.0
click at [788, 372] on div at bounding box center [785, 365] width 32 height 32
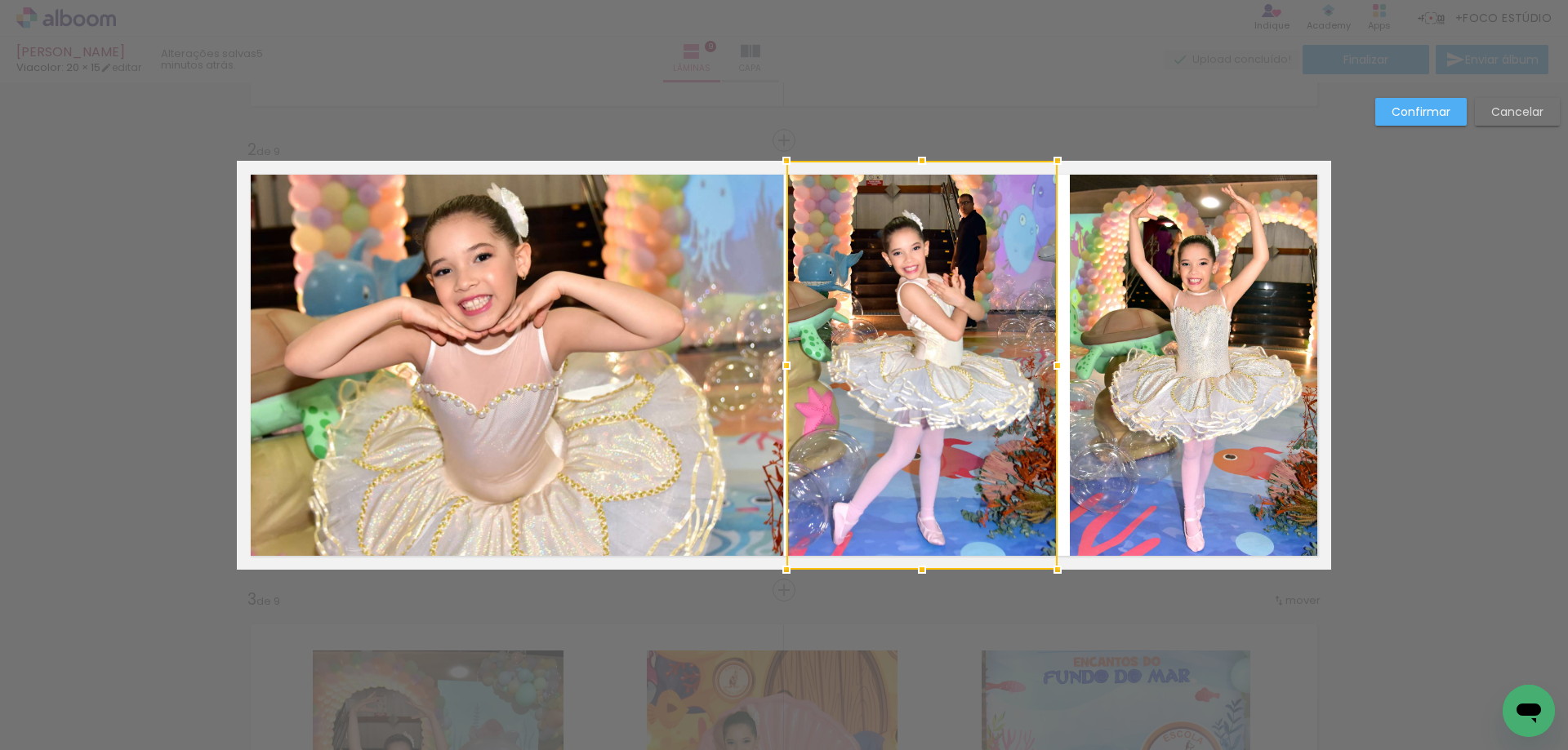
click at [1052, 370] on div at bounding box center [1057, 365] width 32 height 32
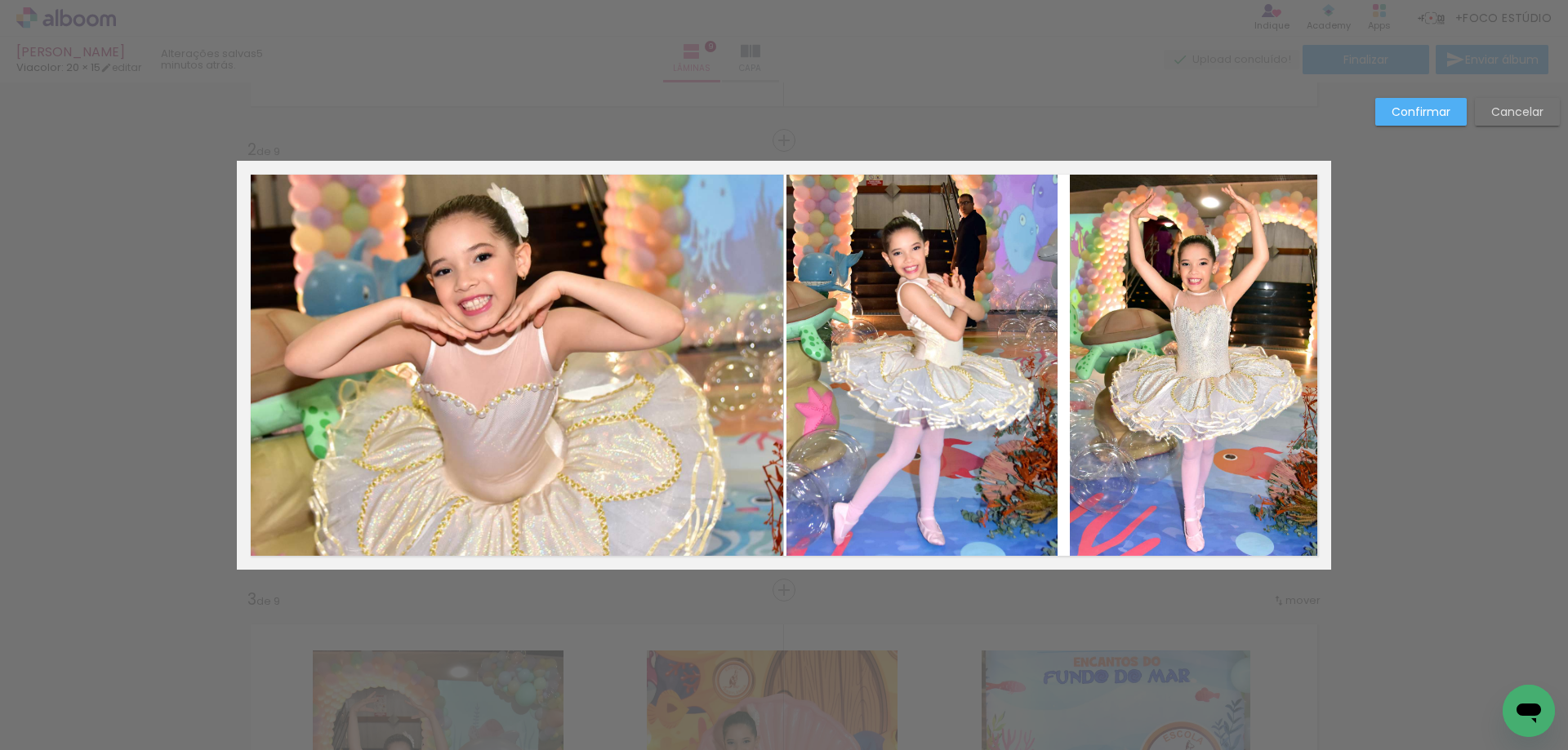
click at [1100, 377] on quentale-photo at bounding box center [1200, 365] width 261 height 409
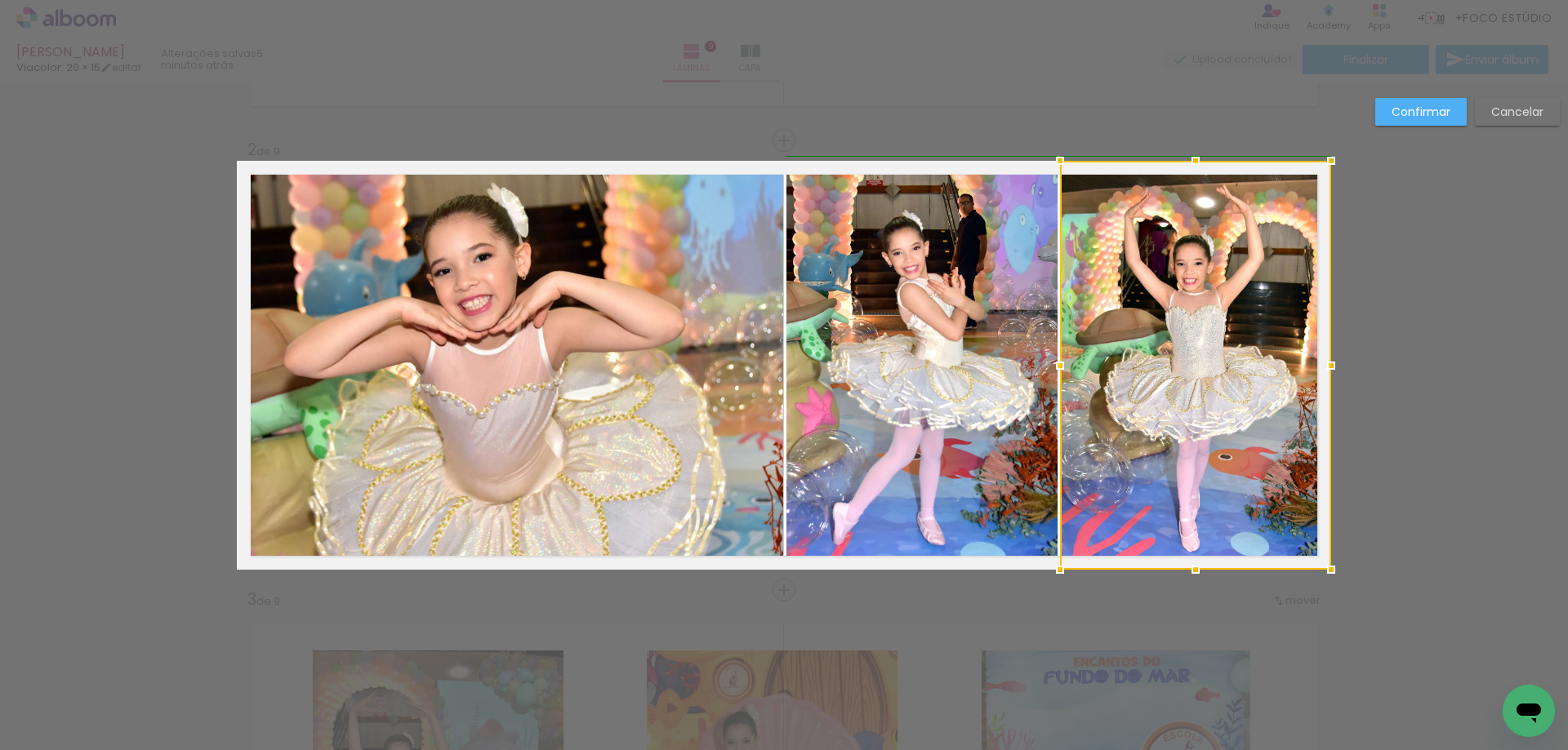
drag, startPoint x: 1070, startPoint y: 368, endPoint x: 1060, endPoint y: 368, distance: 10.0
click at [1060, 368] on div at bounding box center [1059, 365] width 32 height 32
click at [0, 0] on slot "Confirmar" at bounding box center [0, 0] width 0 height 0
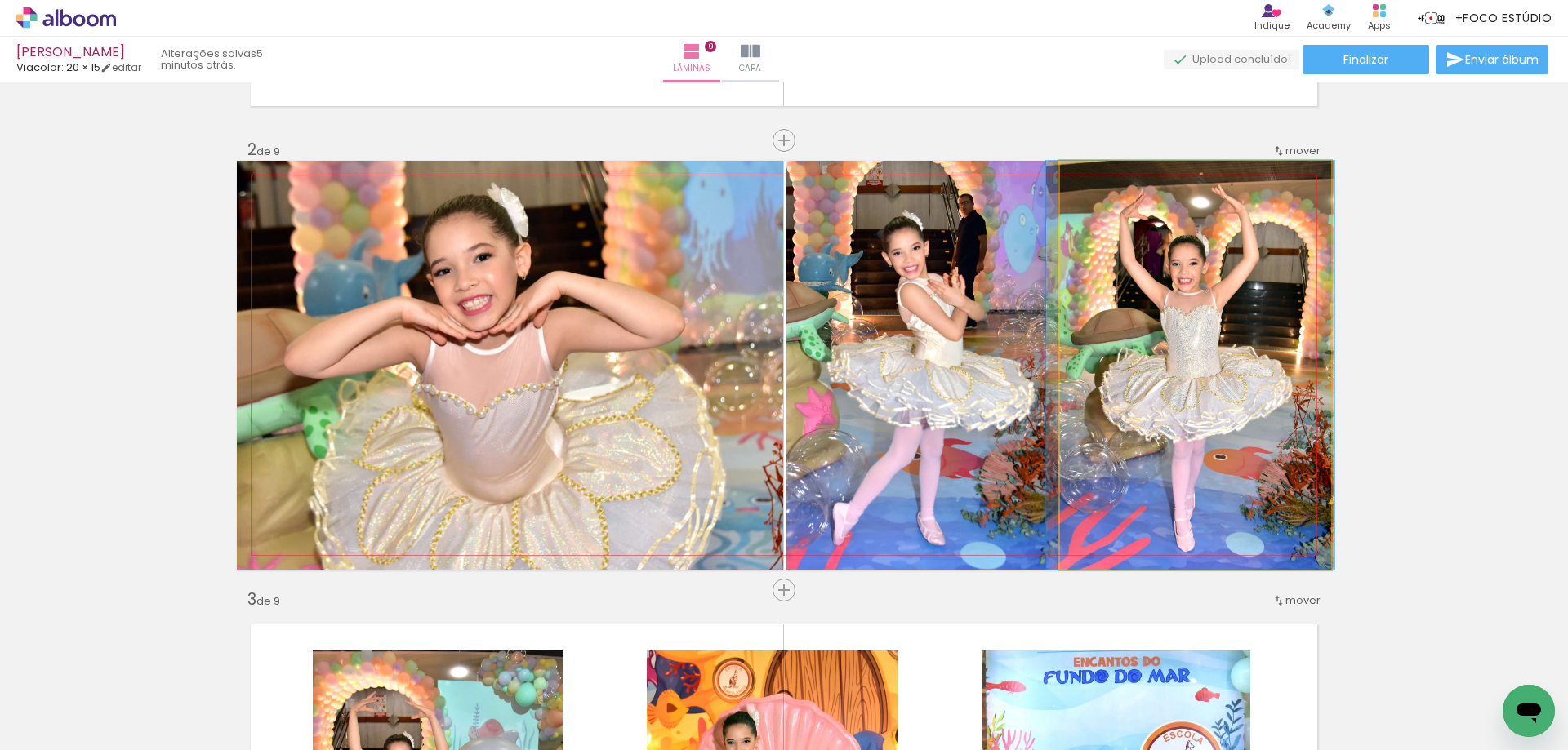
drag, startPoint x: 1147, startPoint y: 396, endPoint x: 1143, endPoint y: 426, distance: 30.3
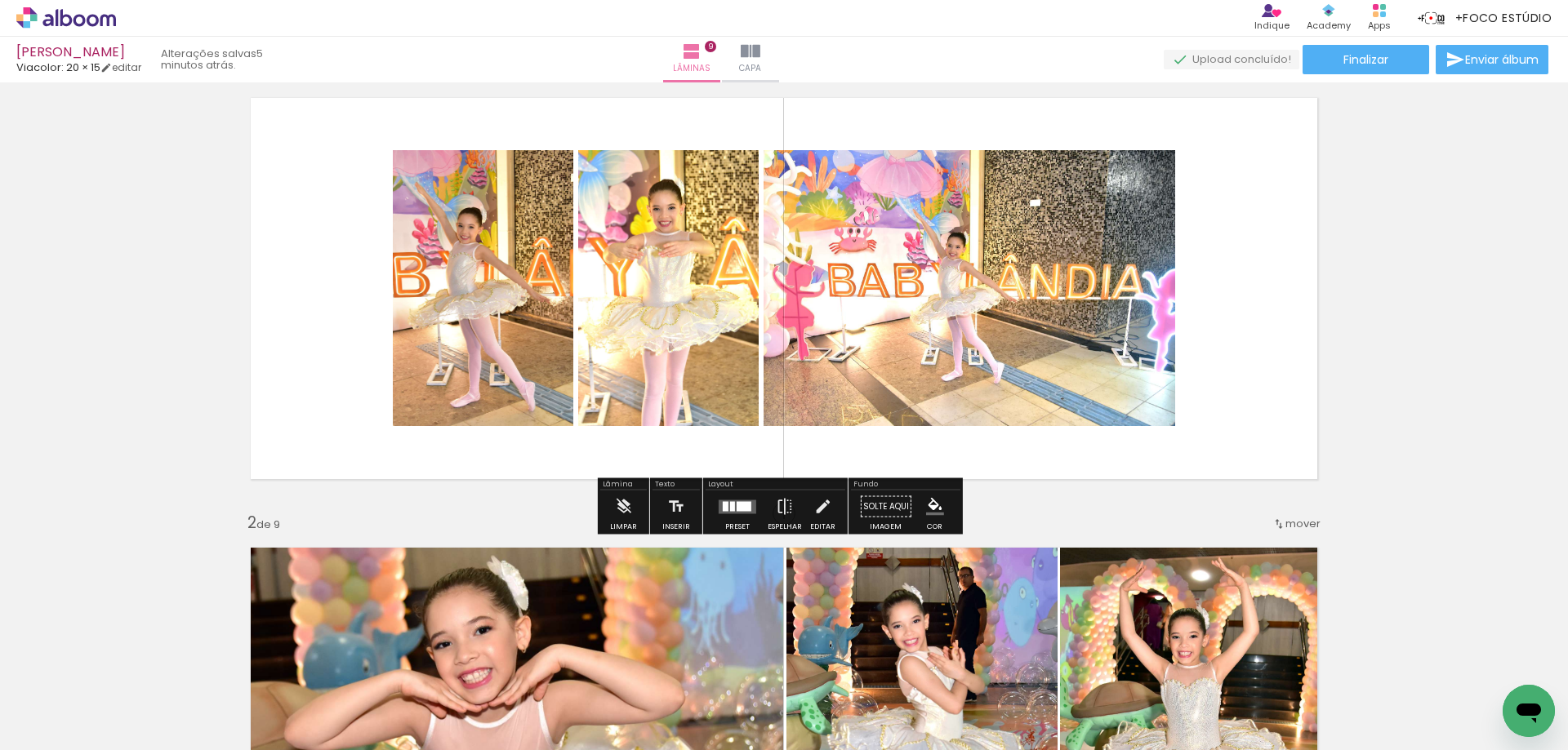
scroll to position [0, 0]
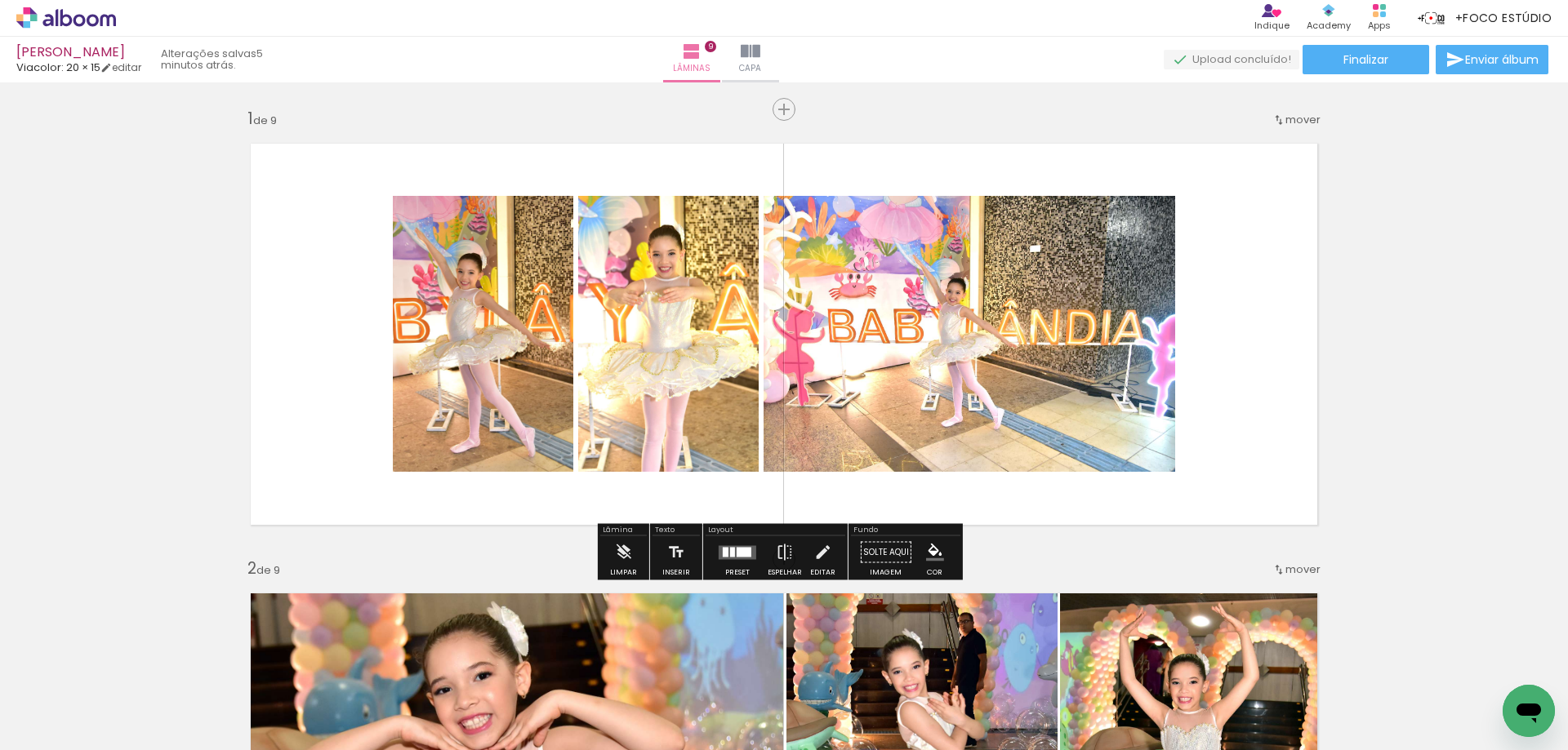
click at [723, 561] on div at bounding box center [737, 552] width 44 height 32
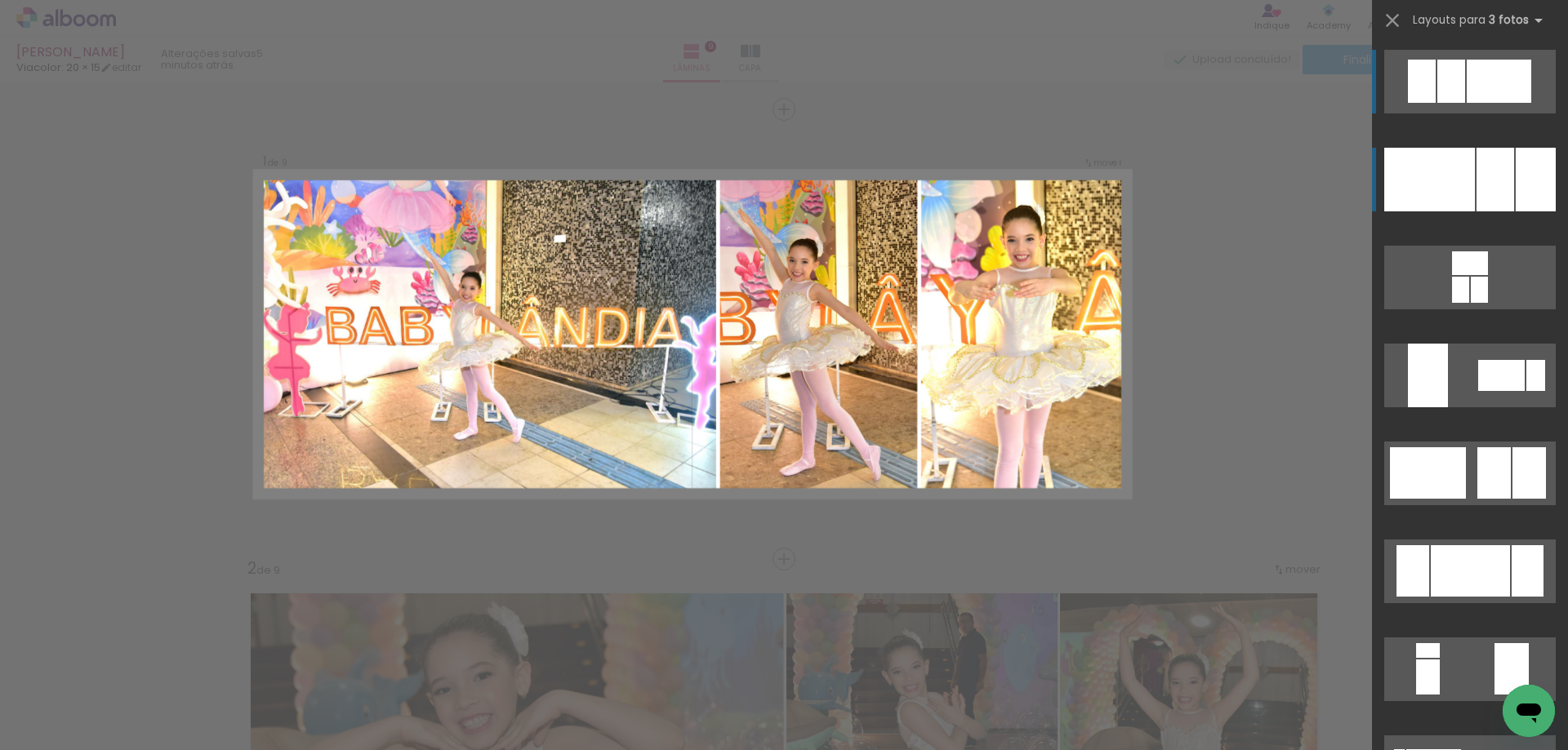
click at [1456, 175] on div at bounding box center [1428, 178] width 91 height 63
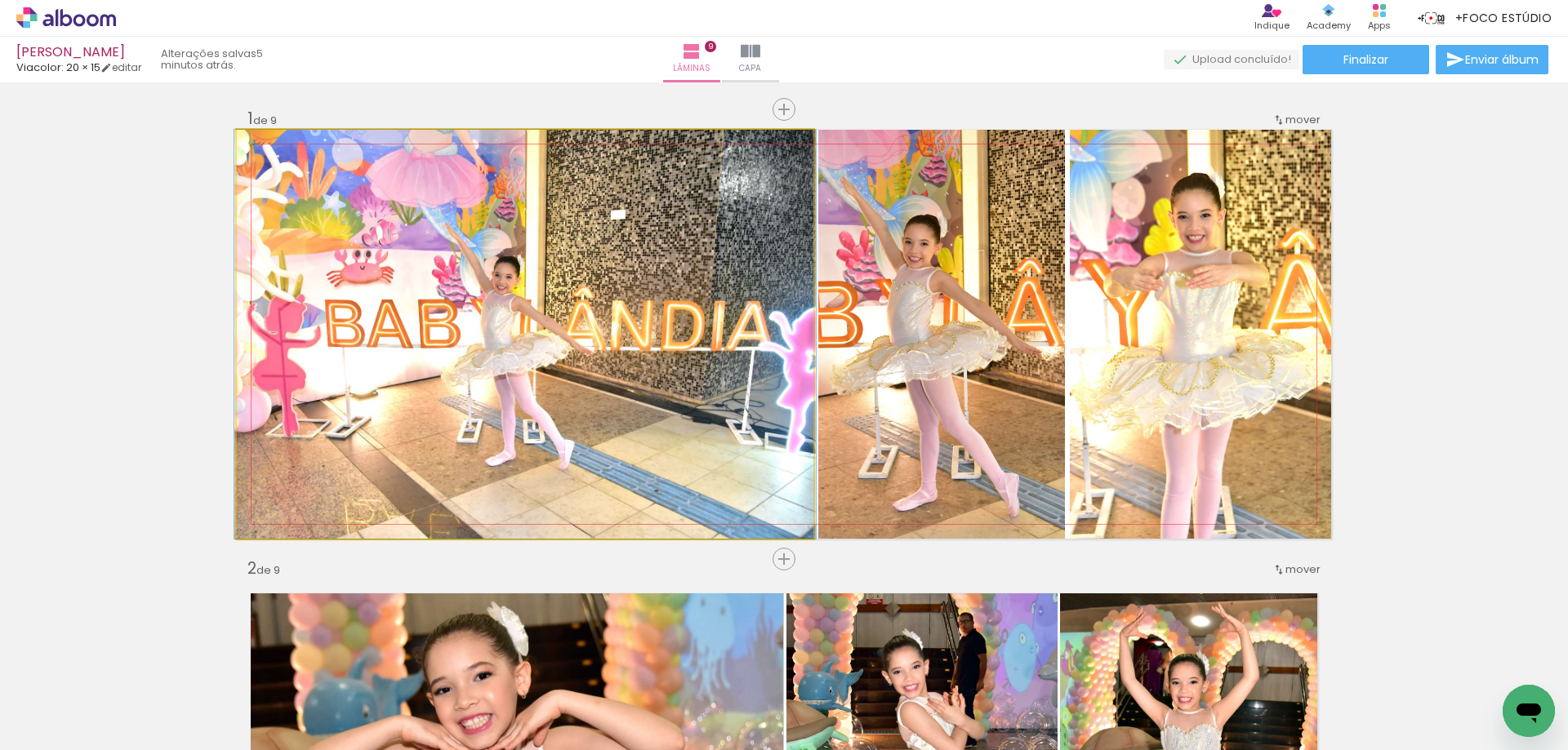
click at [678, 321] on quentale-photo at bounding box center [525, 334] width 577 height 409
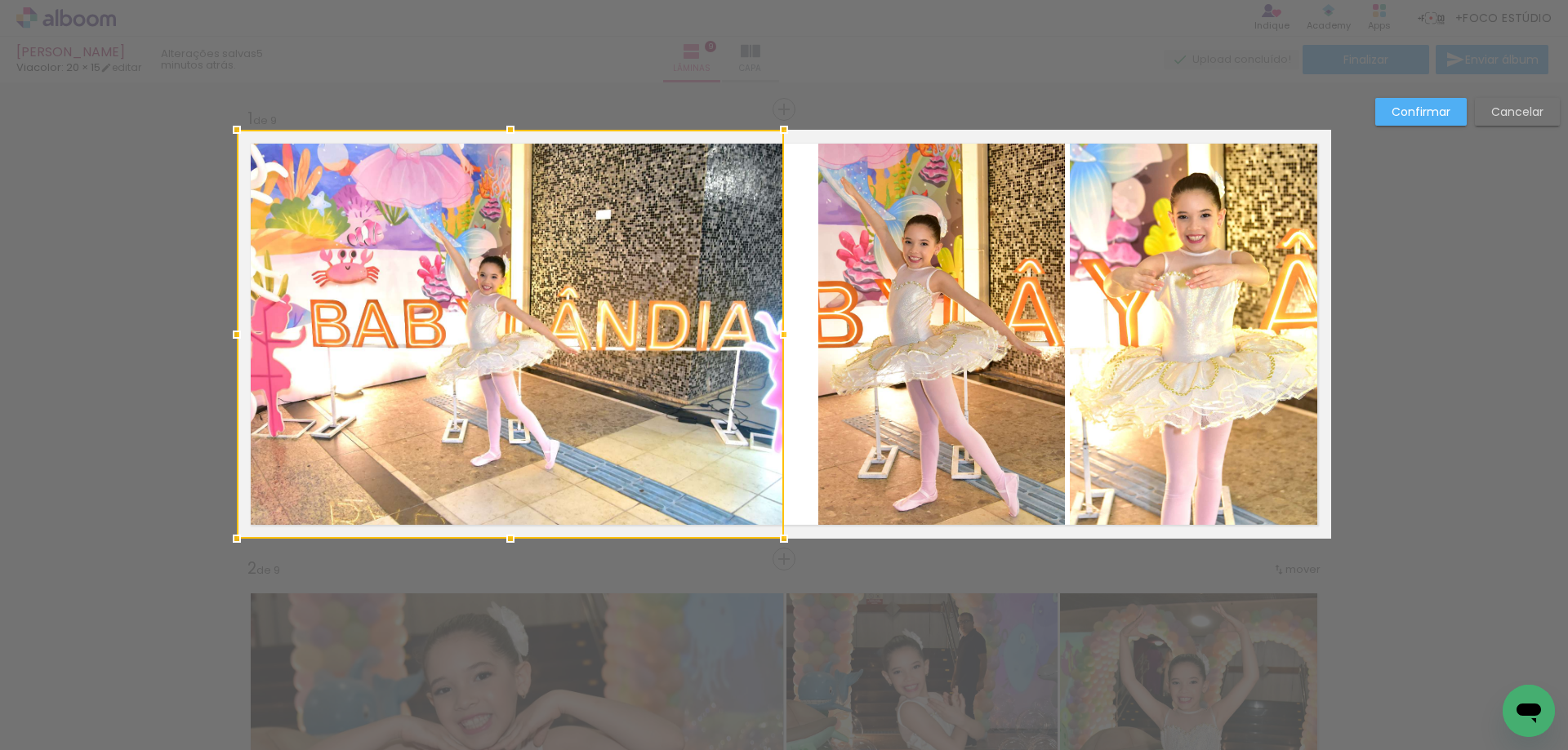
drag, startPoint x: 813, startPoint y: 339, endPoint x: 784, endPoint y: 338, distance: 29.0
click at [784, 338] on div at bounding box center [784, 334] width 32 height 32
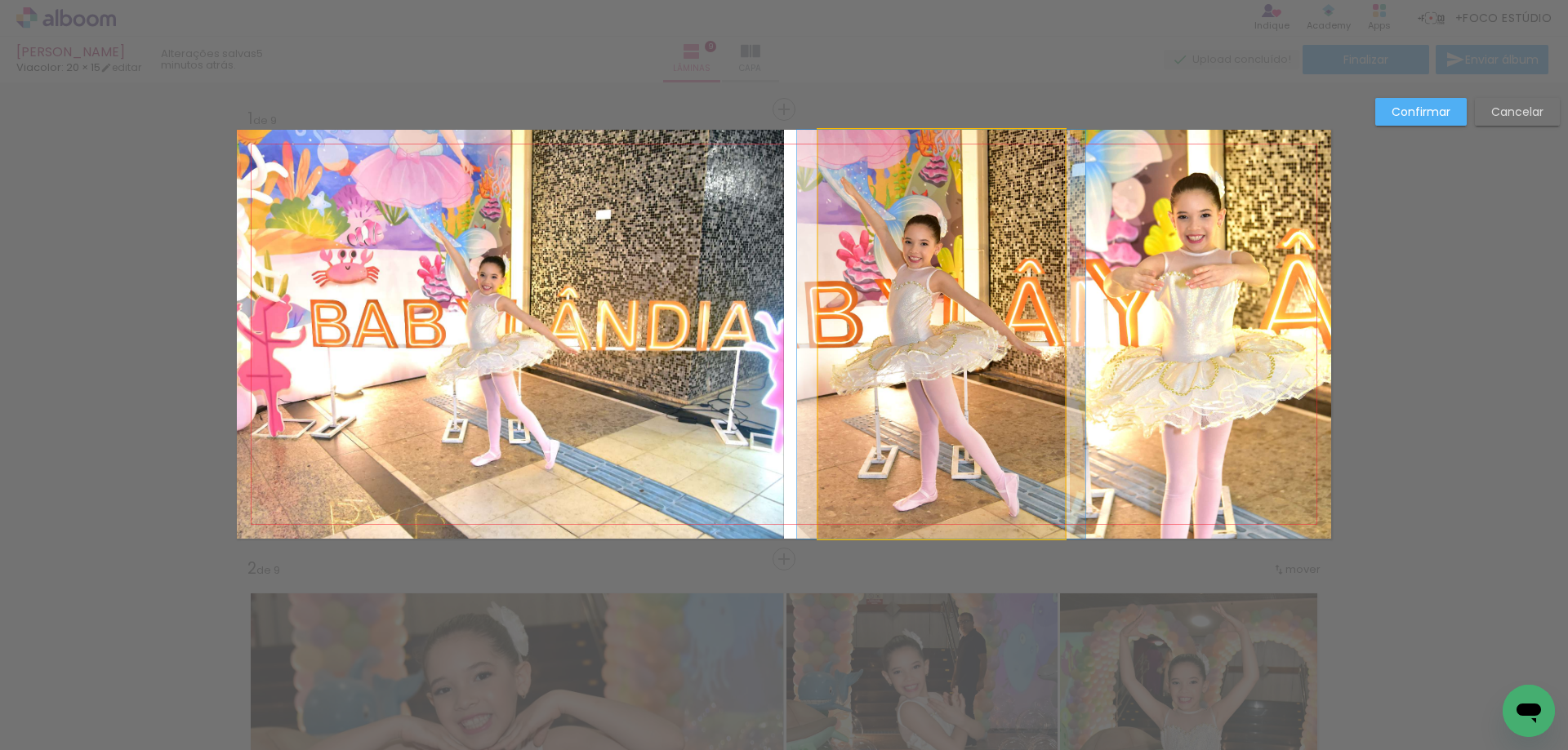
click at [873, 333] on quentale-photo at bounding box center [941, 334] width 247 height 409
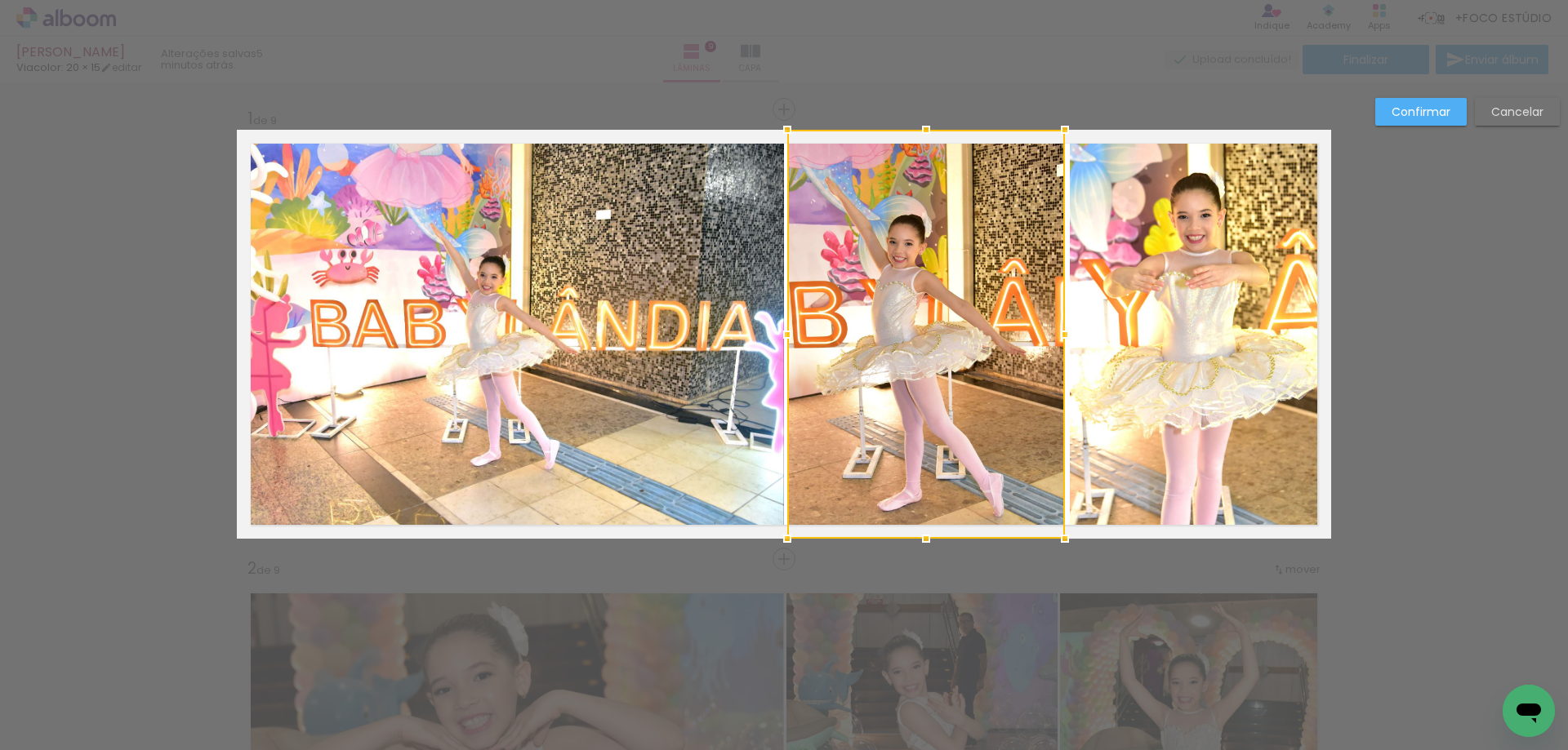
drag, startPoint x: 816, startPoint y: 337, endPoint x: 784, endPoint y: 336, distance: 32.0
click at [784, 336] on div at bounding box center [786, 334] width 32 height 32
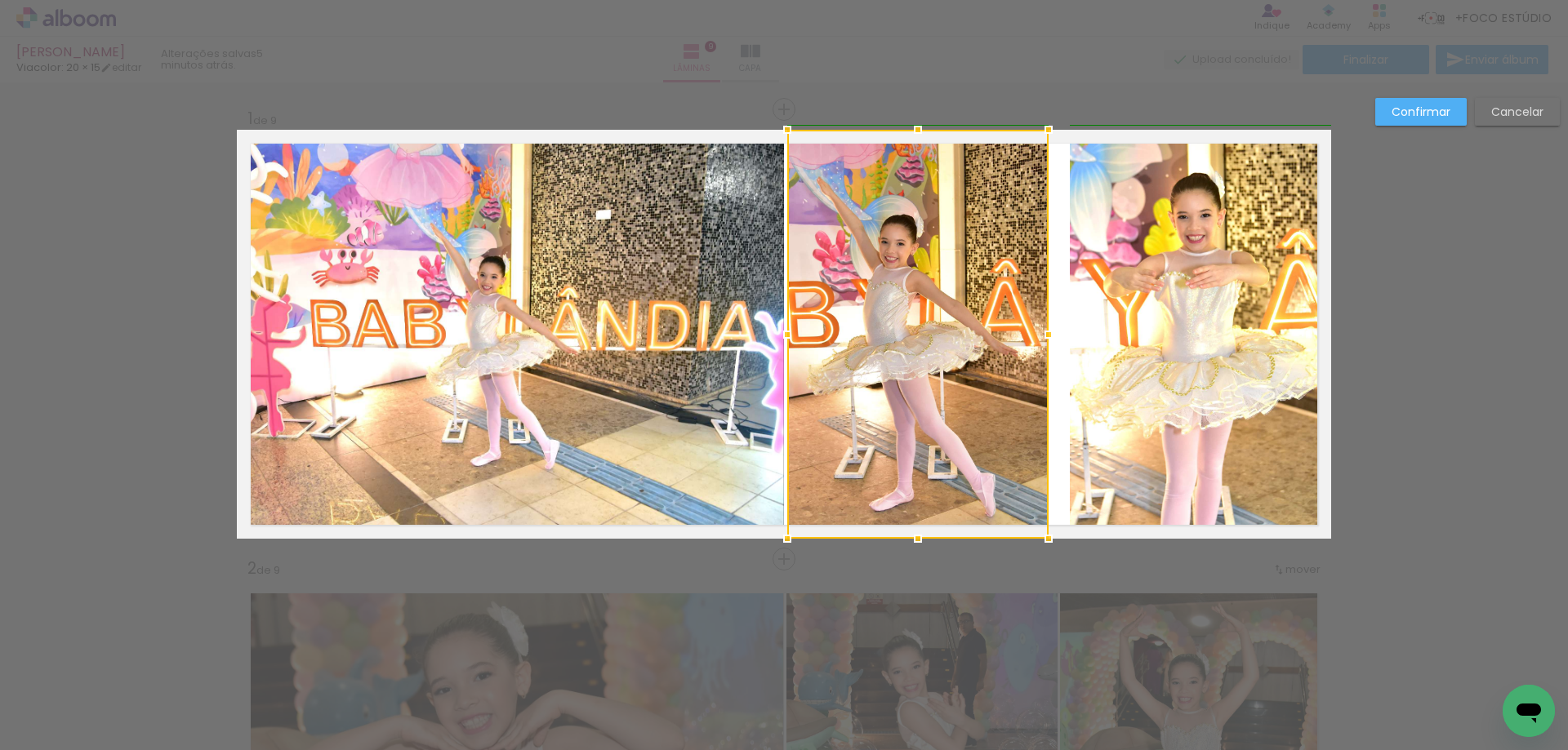
drag, startPoint x: 1059, startPoint y: 337, endPoint x: 1047, endPoint y: 337, distance: 12.0
click at [1047, 337] on div at bounding box center [1048, 334] width 32 height 32
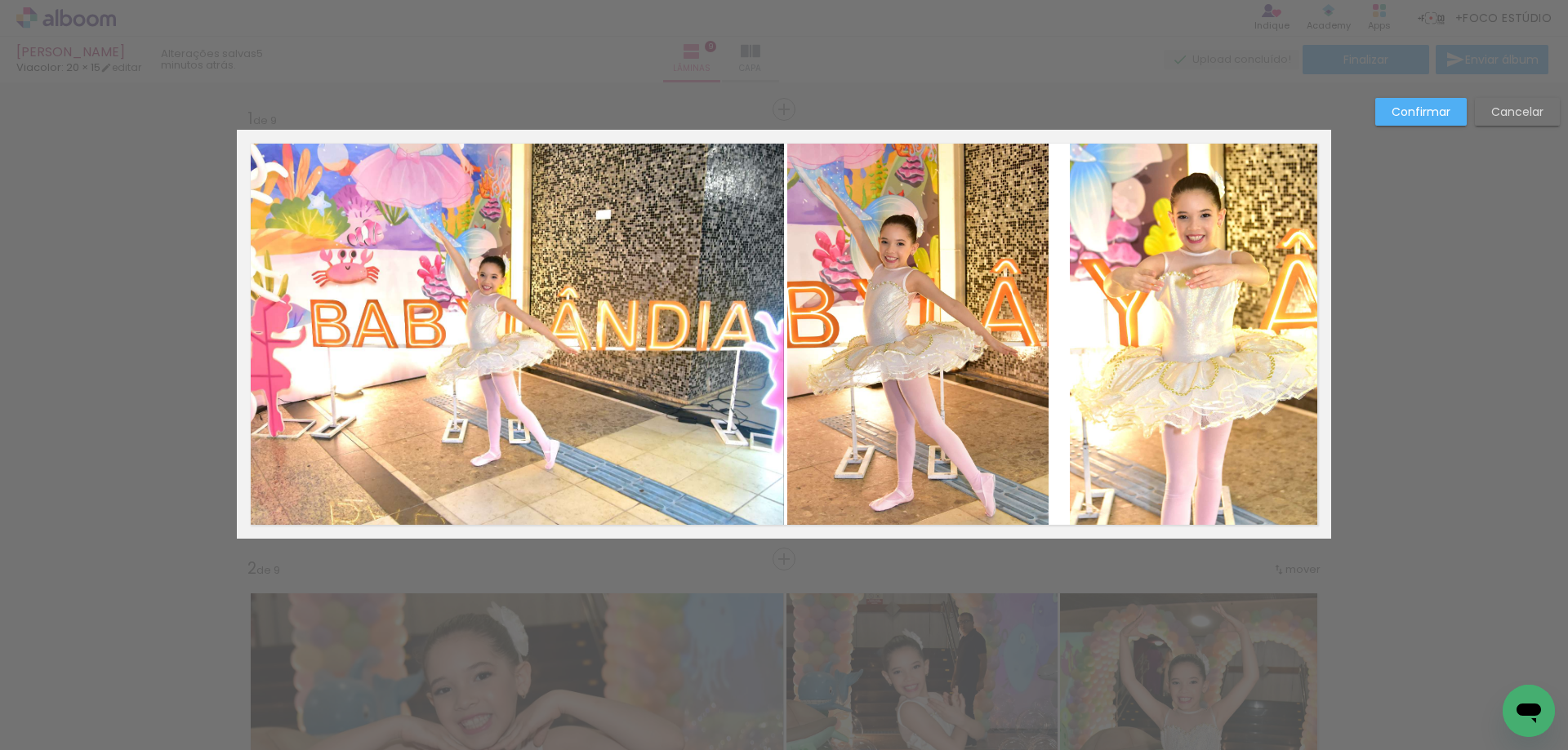
click at [1106, 342] on quentale-photo at bounding box center [1200, 334] width 261 height 409
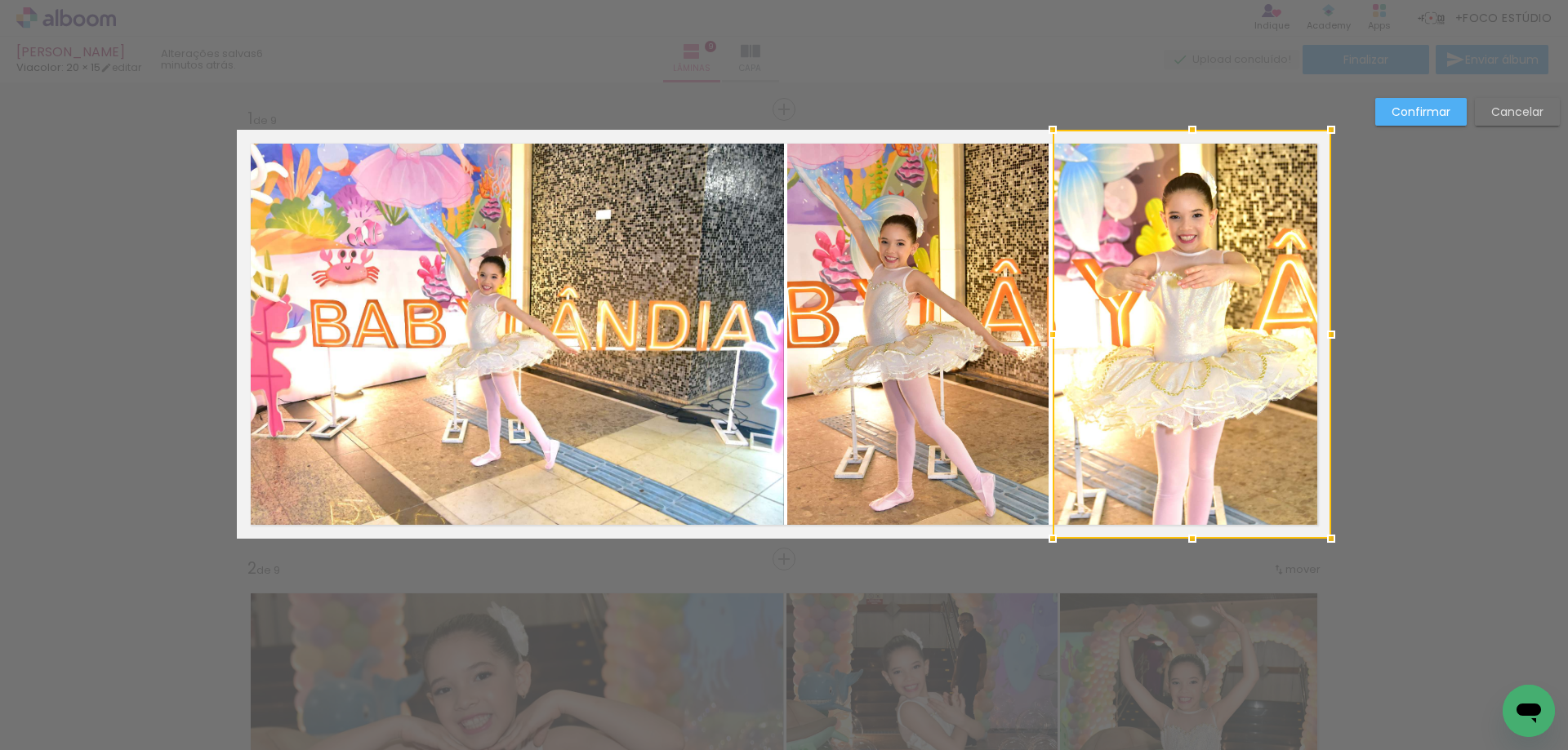
drag, startPoint x: 1067, startPoint y: 337, endPoint x: 1045, endPoint y: 337, distance: 22.0
click at [1045, 337] on div at bounding box center [1052, 334] width 32 height 32
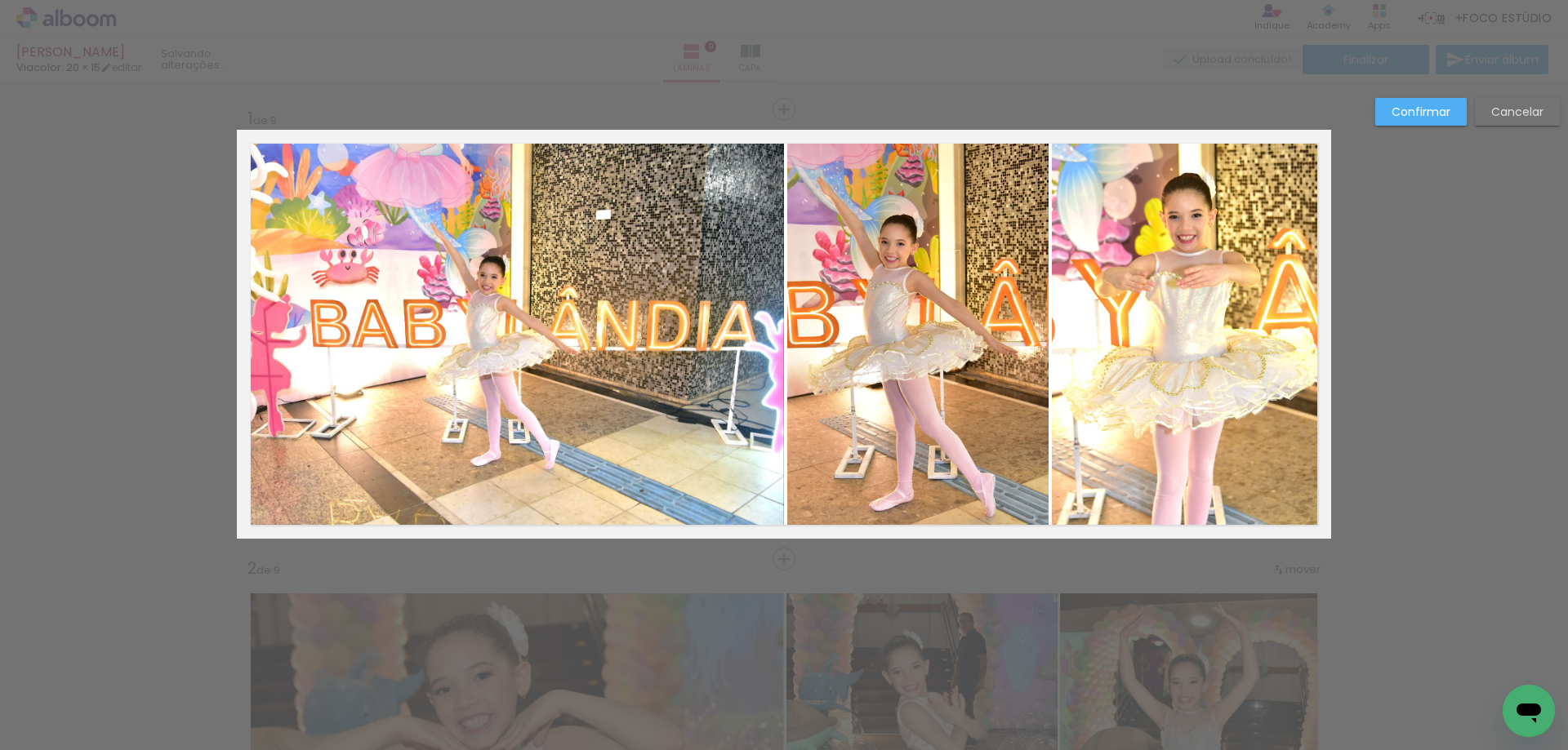
click at [0, 0] on slot "Confirmar" at bounding box center [0, 0] width 0 height 0
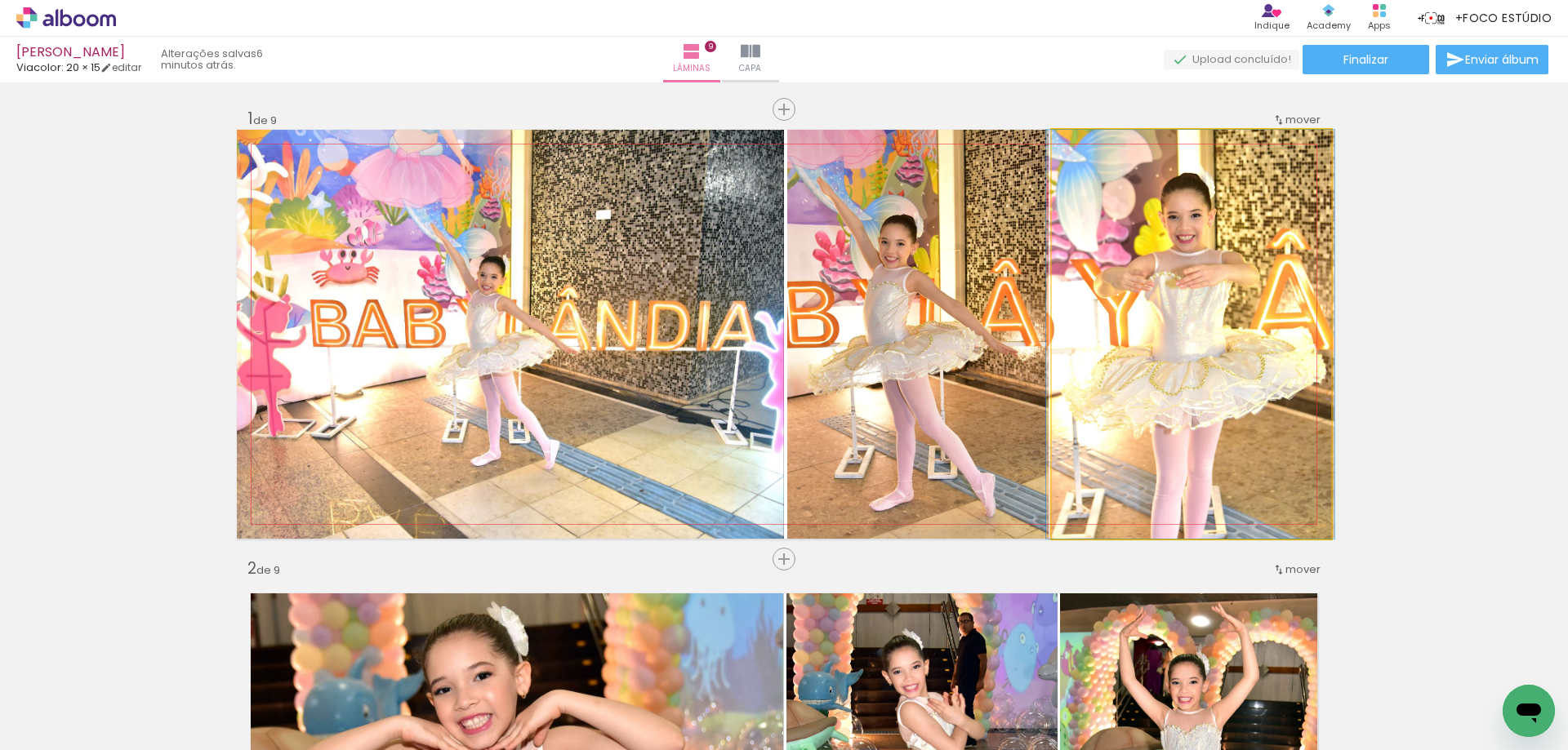
drag, startPoint x: 1153, startPoint y: 342, endPoint x: 1153, endPoint y: 364, distance: 22.0
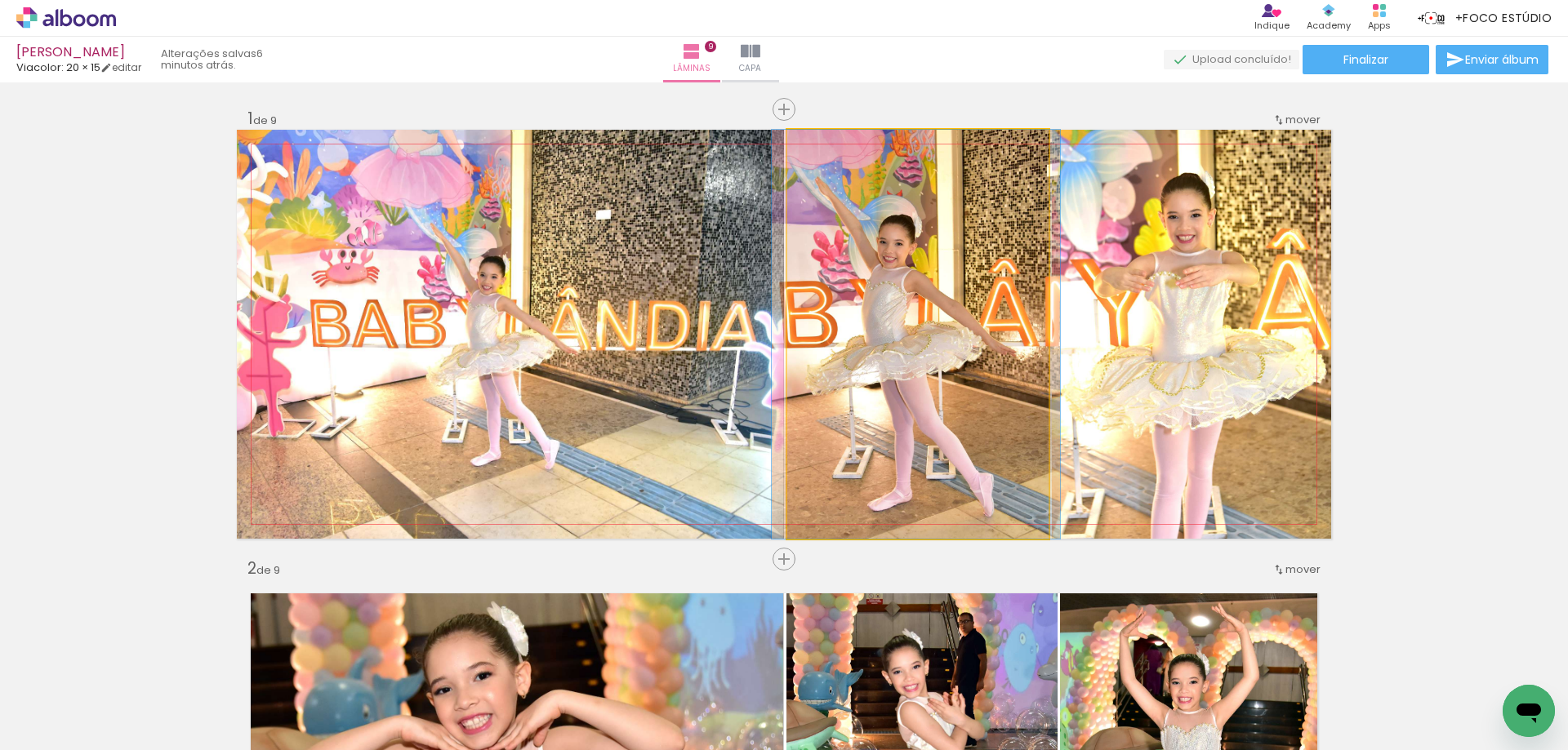
drag, startPoint x: 888, startPoint y: 330, endPoint x: 887, endPoint y: 311, distance: 19.0
